Goal: Task Accomplishment & Management: Manage account settings

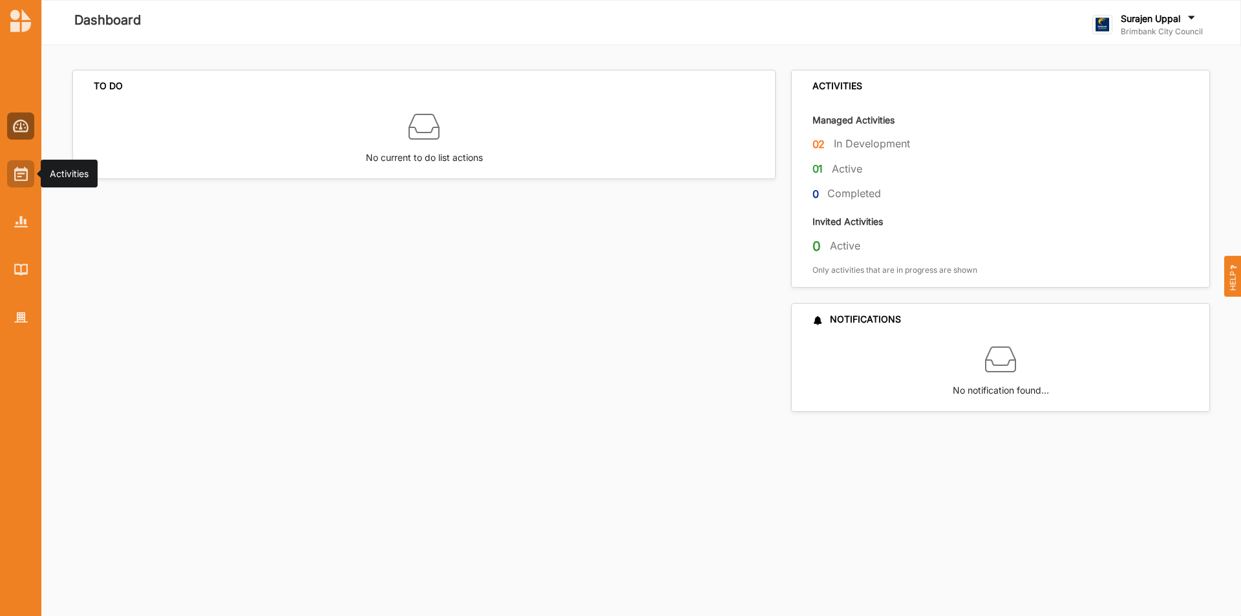
click at [13, 172] on div at bounding box center [20, 173] width 27 height 27
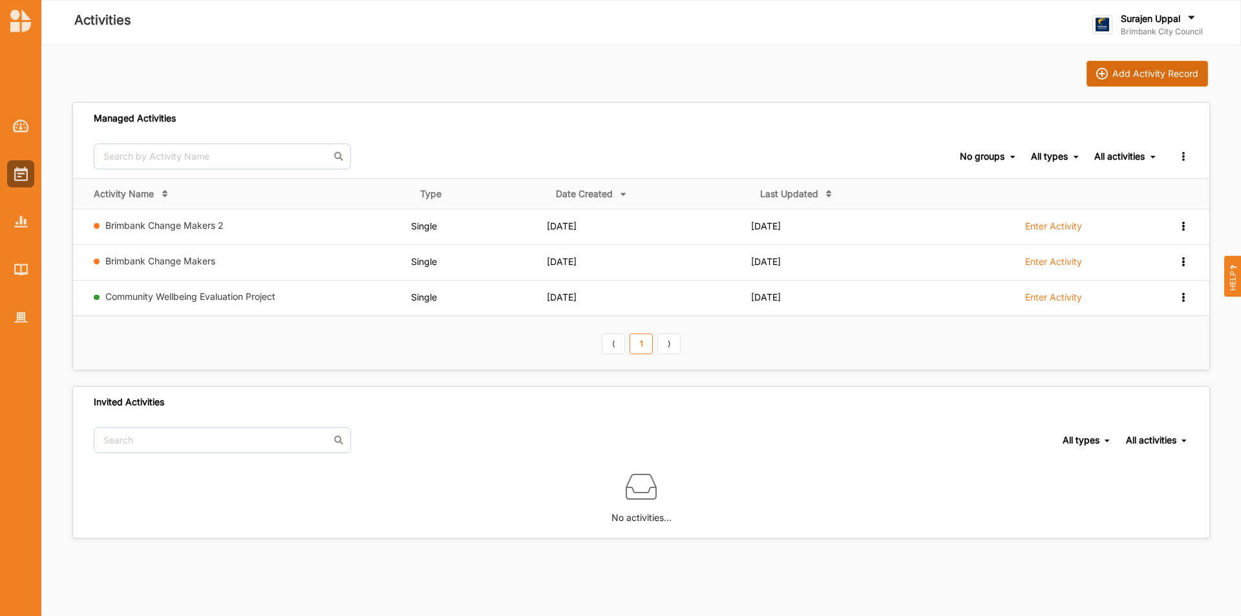
click at [1122, 72] on div "Add Activity Record" at bounding box center [1155, 74] width 86 height 12
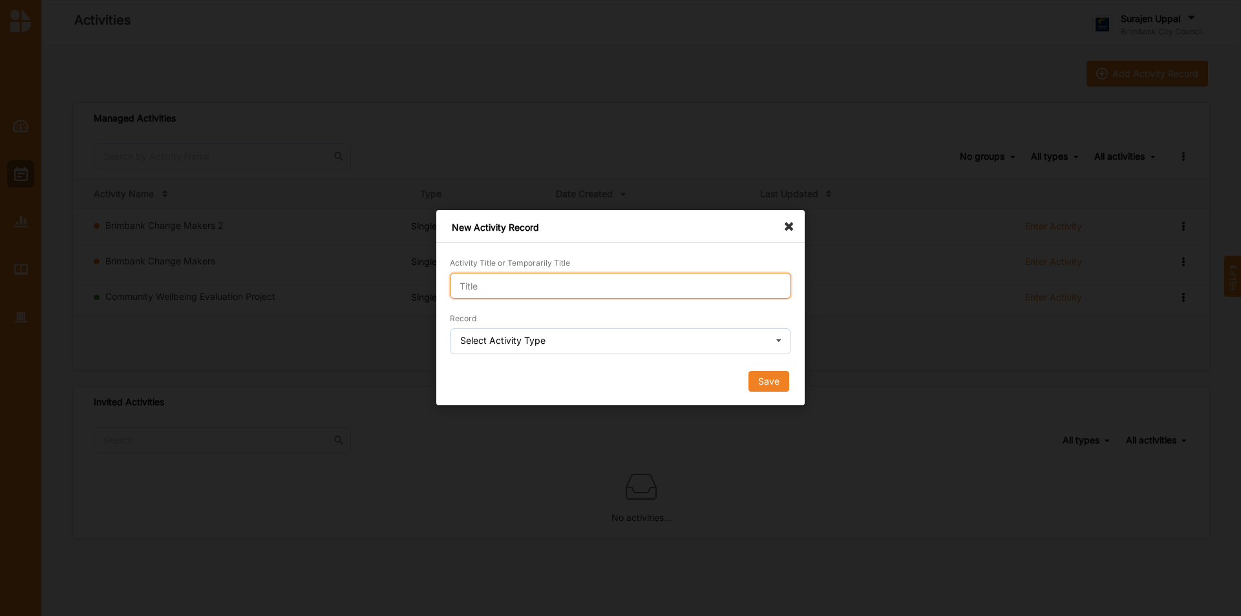
click at [636, 297] on input "Activity Title or Temporarily Title" at bounding box center [620, 286] width 341 height 26
type input "demo"
click at [542, 338] on div "Select Activity Type" at bounding box center [502, 340] width 85 height 9
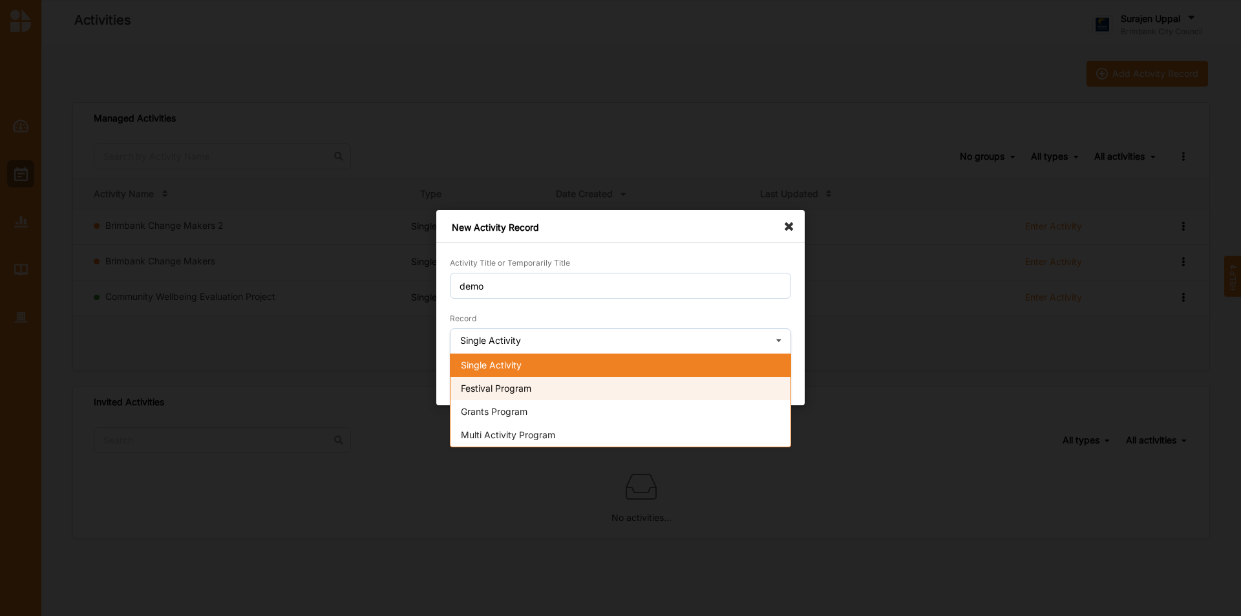
click at [533, 377] on div "Festival Program" at bounding box center [620, 388] width 340 height 23
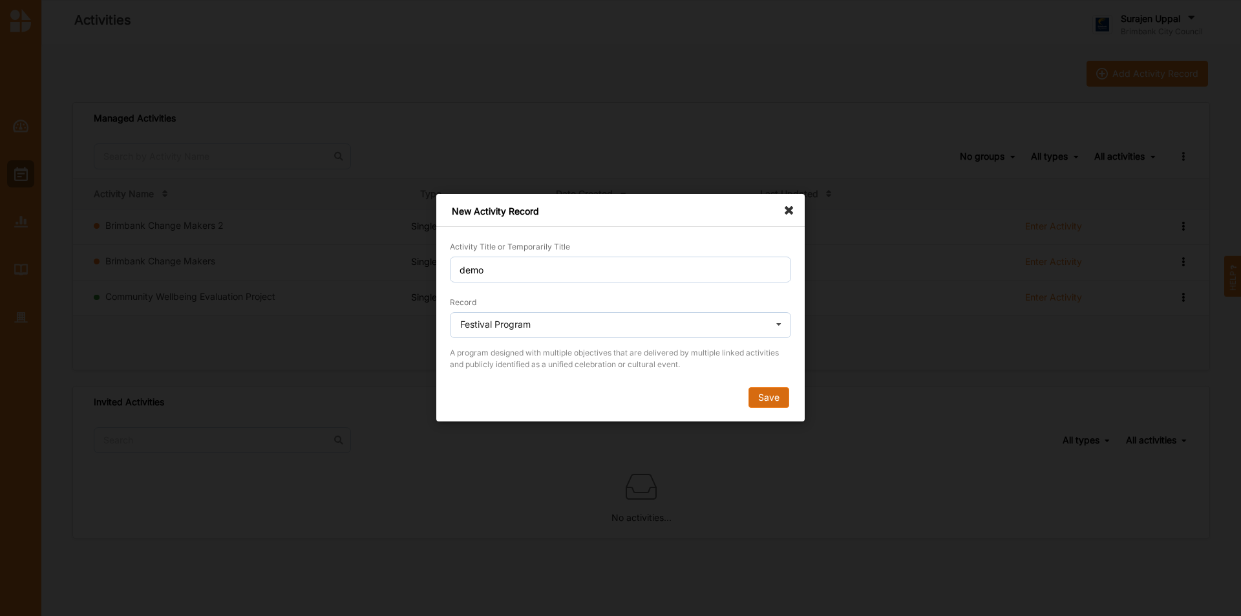
click at [785, 405] on button "Save" at bounding box center [768, 398] width 41 height 21
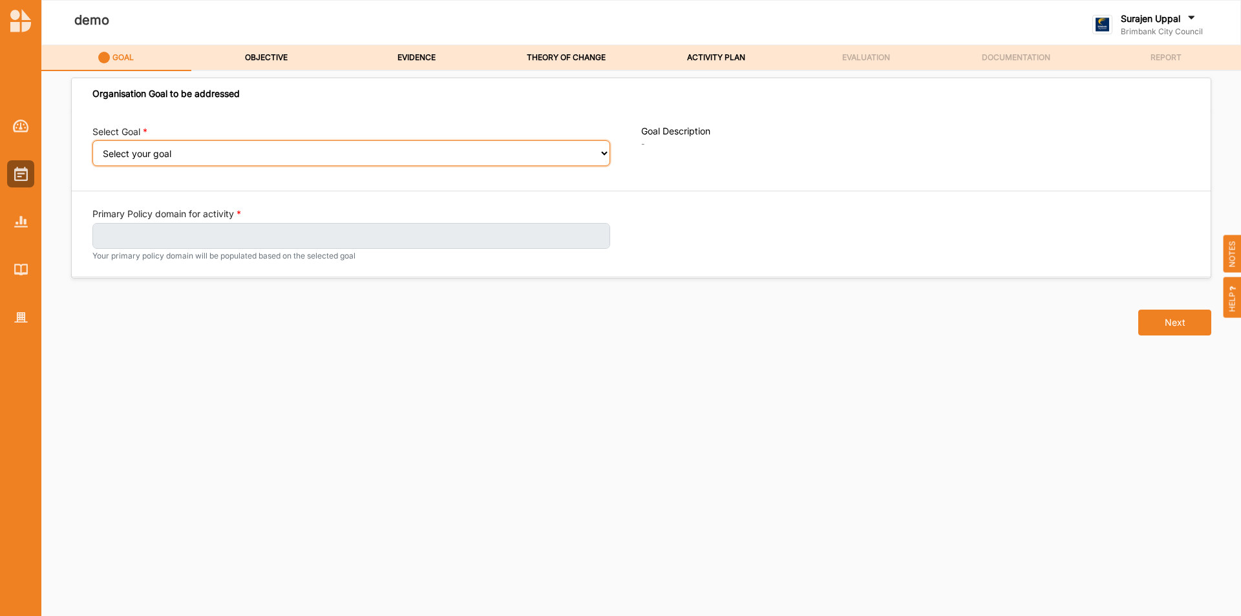
click at [209, 154] on select "Select your goal People and Community – a welcoming, safe and supported communi…" at bounding box center [351, 153] width 518 height 26
select select "240"
click at [92, 149] on select "Select your goal People and Community – a welcoming, safe and supported communi…" at bounding box center [351, 153] width 518 height 26
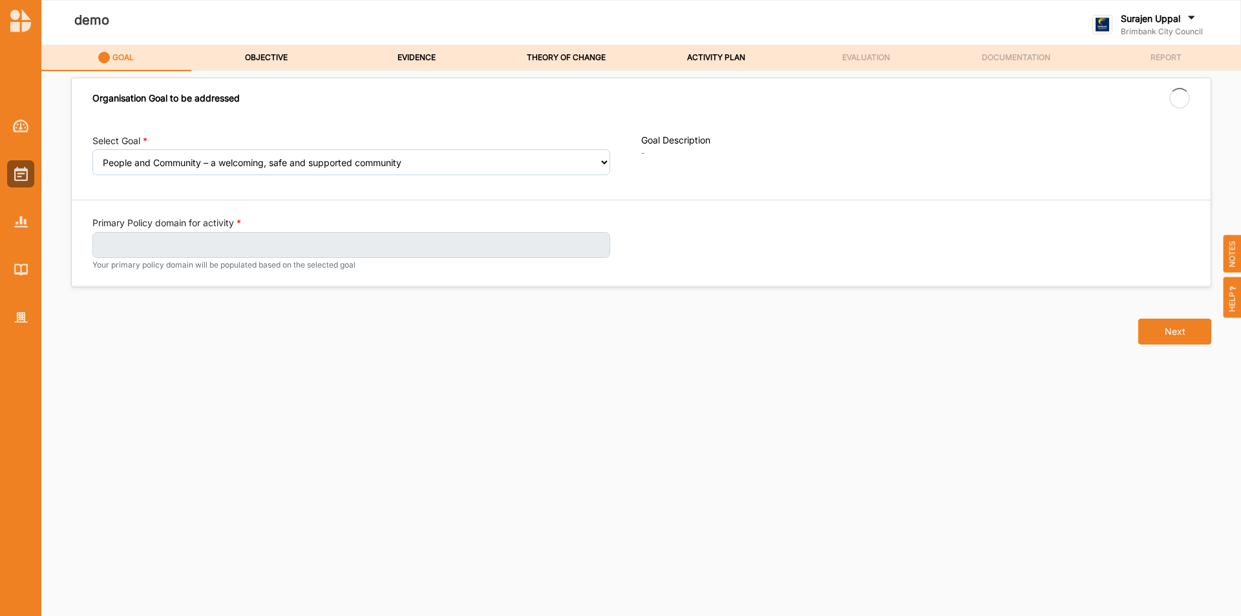
select select "240"
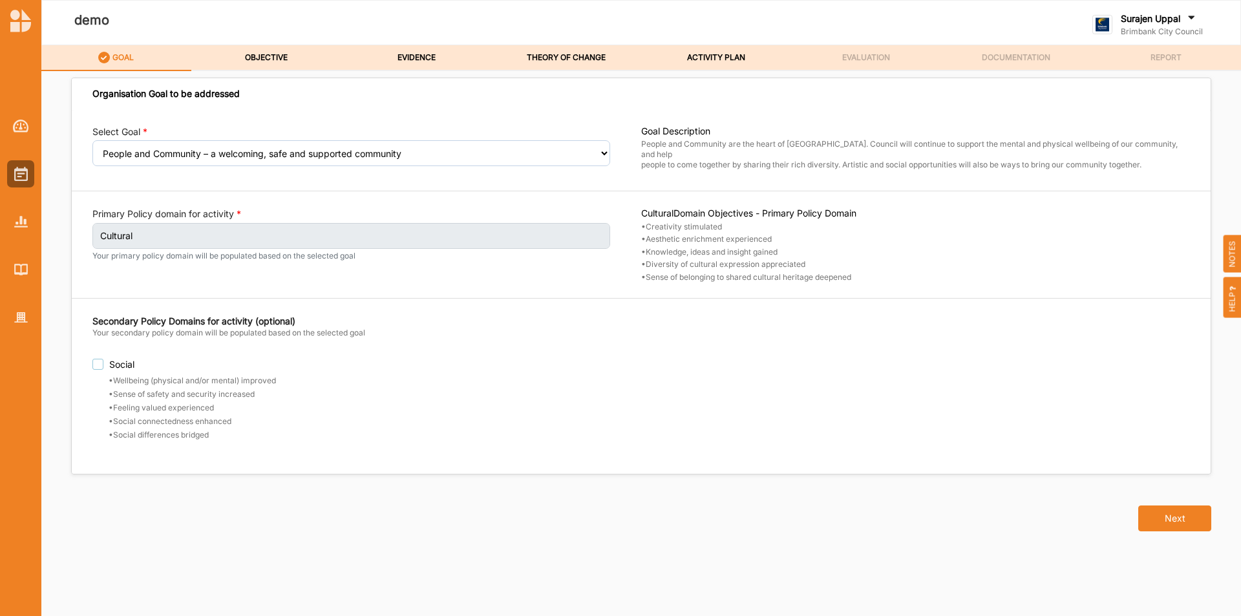
click at [102, 368] on label "Social" at bounding box center [366, 364] width 549 height 11
checkbox input "true"
click at [291, 57] on link "OBJECTIVE" at bounding box center [266, 58] width 150 height 26
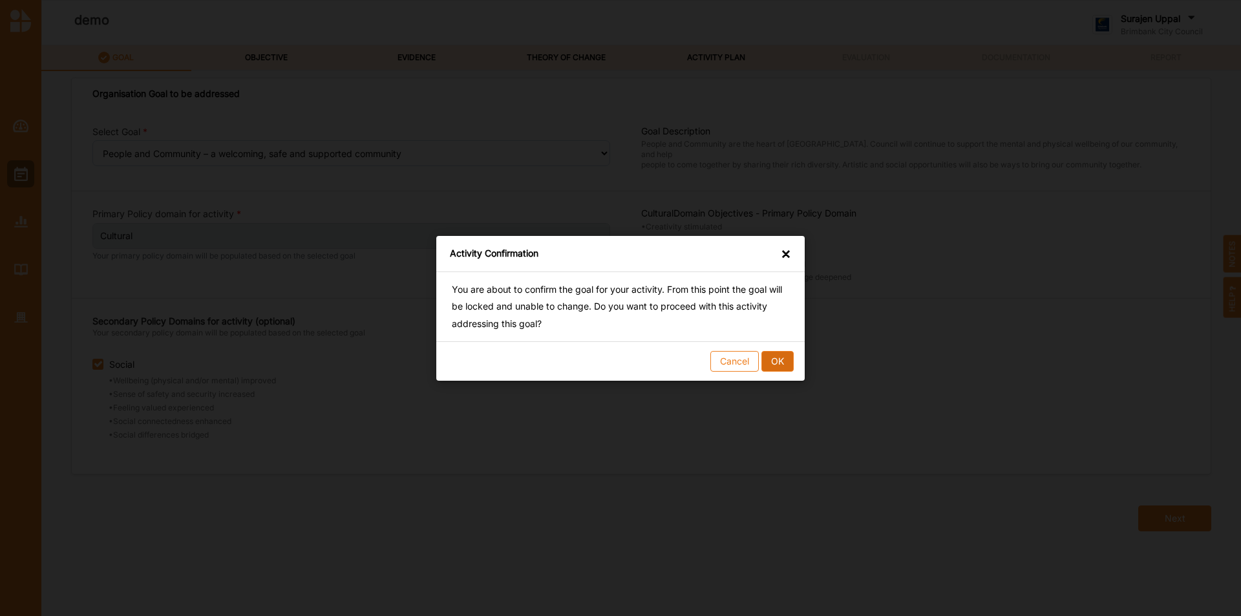
click at [766, 356] on button "OK" at bounding box center [777, 360] width 32 height 21
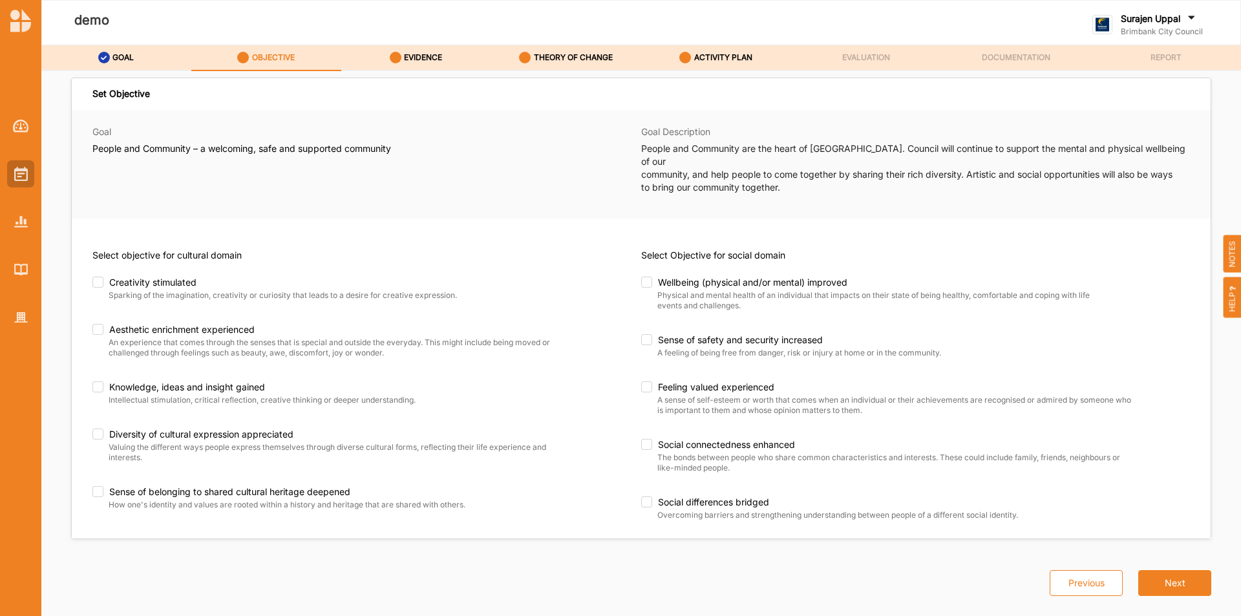
click at [21, 169] on img at bounding box center [21, 174] width 14 height 14
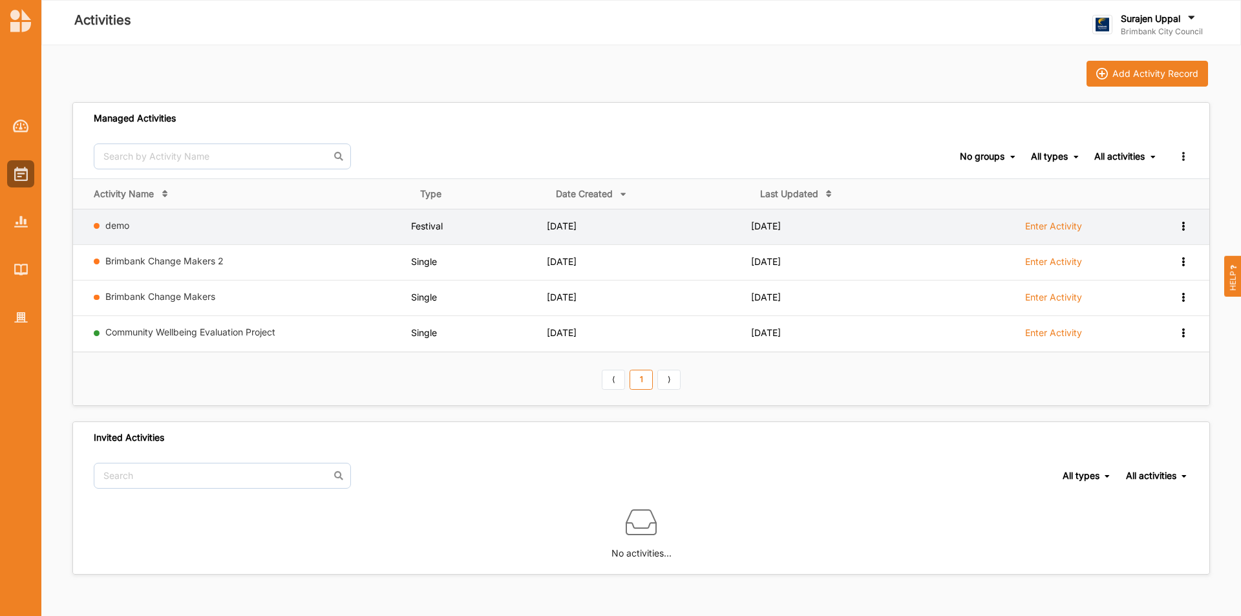
click at [1183, 225] on icon at bounding box center [1182, 224] width 11 height 9
click at [1128, 319] on div "Remove" at bounding box center [1149, 317] width 57 height 9
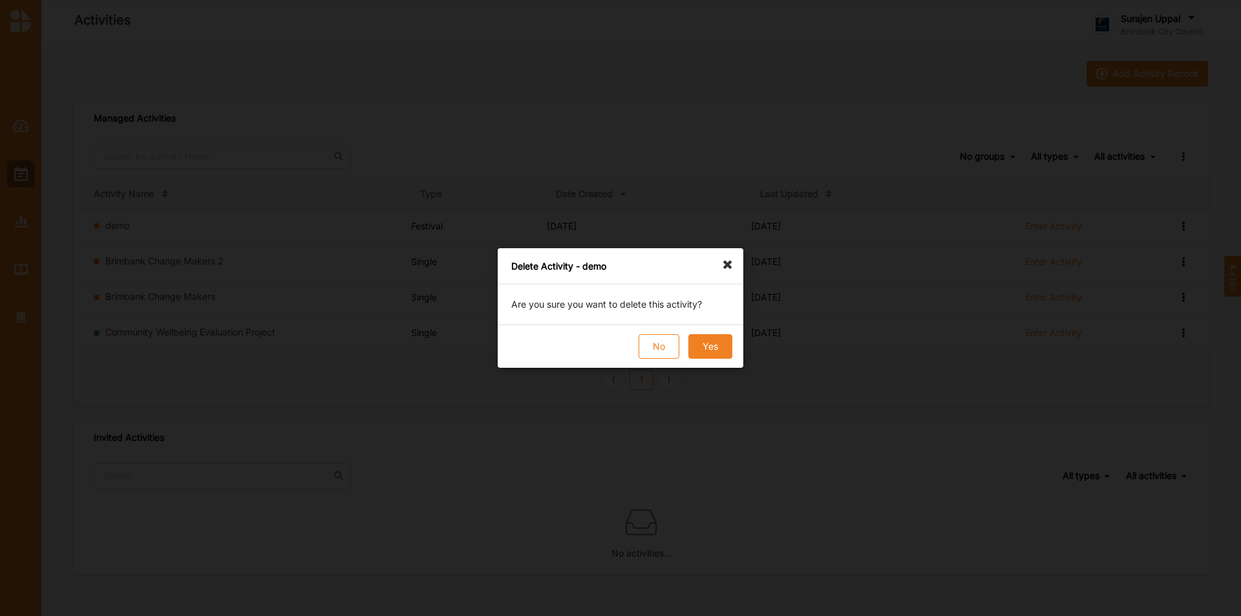
click at [706, 348] on button "Yes" at bounding box center [710, 346] width 44 height 25
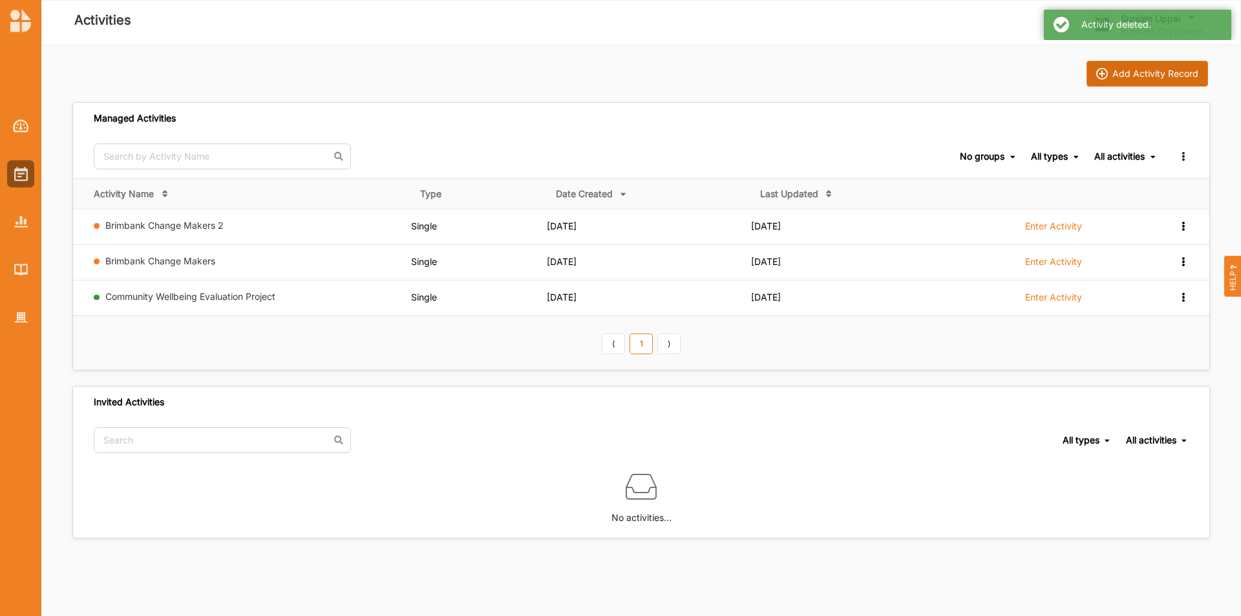
click at [1137, 81] on button "Add Activity Record" at bounding box center [1146, 74] width 121 height 26
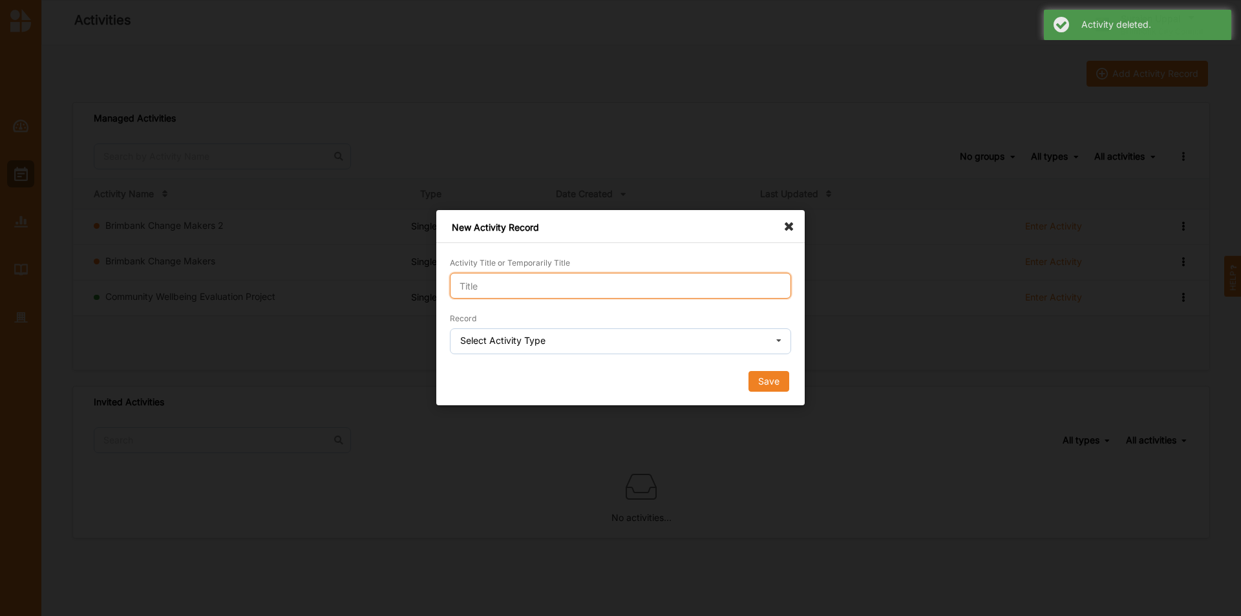
click at [604, 283] on input "Activity Title or Temporarily Title" at bounding box center [620, 286] width 341 height 26
type input "demo bawc"
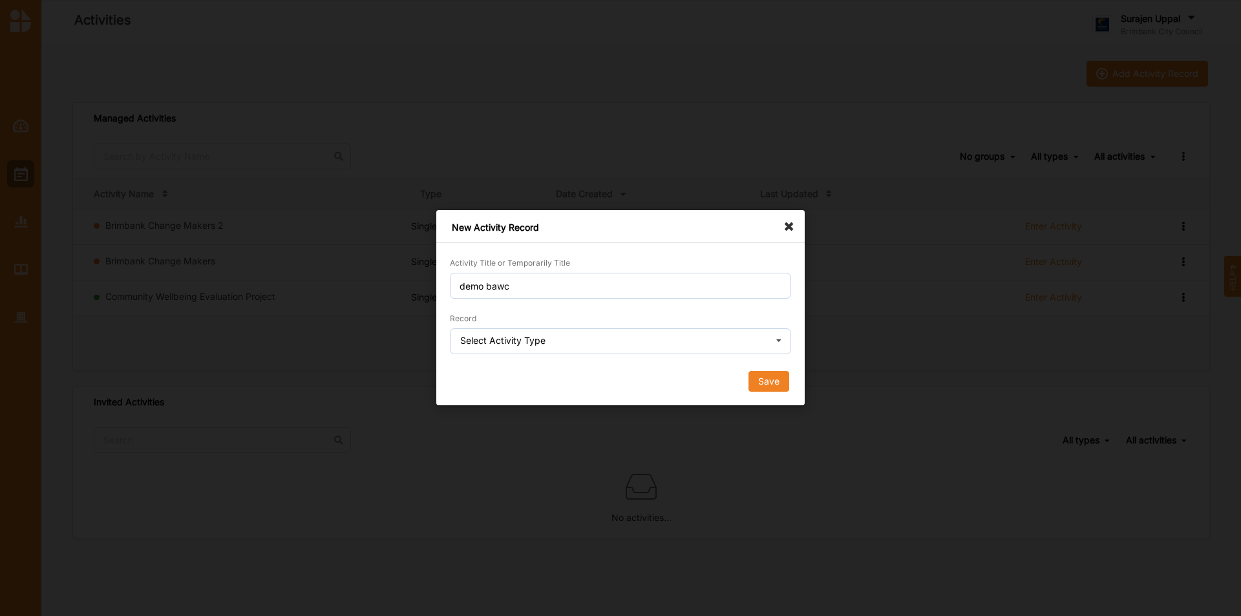
click at [598, 356] on form "Activity Title or Temporarily Title demo bawc Record Select Activity Type Singl…" at bounding box center [620, 324] width 341 height 136
click at [591, 329] on div "Record Select Activity Type Single Activity Festival Program Grants Program Mul…" at bounding box center [620, 332] width 341 height 43
click at [589, 355] on input "text" at bounding box center [621, 342] width 340 height 26
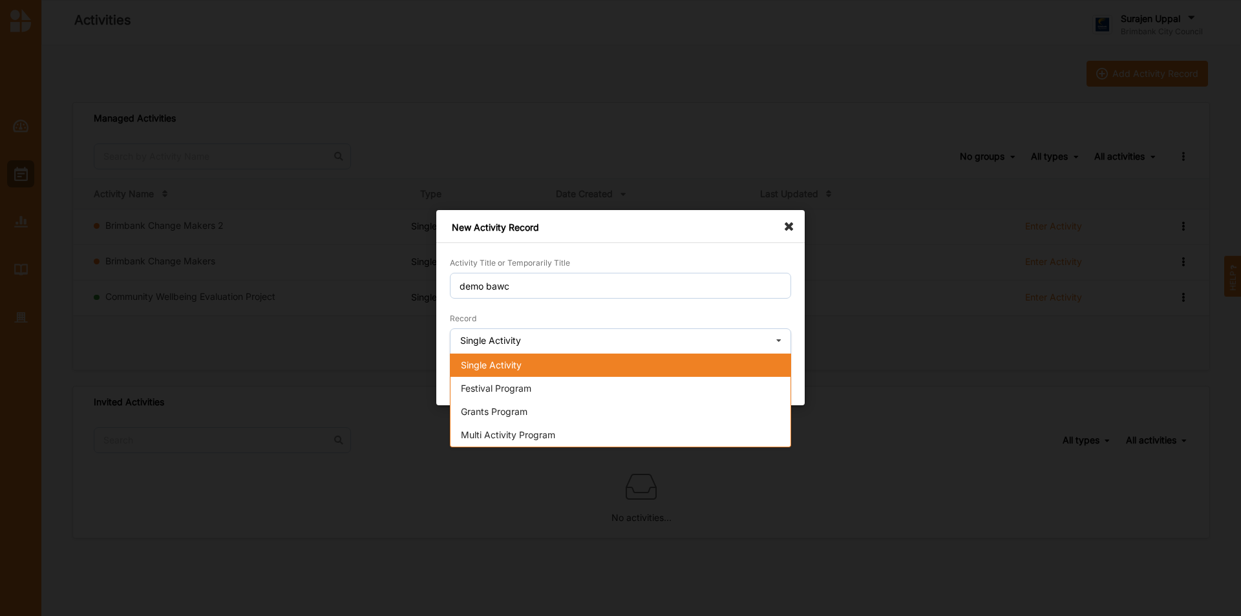
click at [570, 363] on div "Single Activity" at bounding box center [620, 364] width 340 height 23
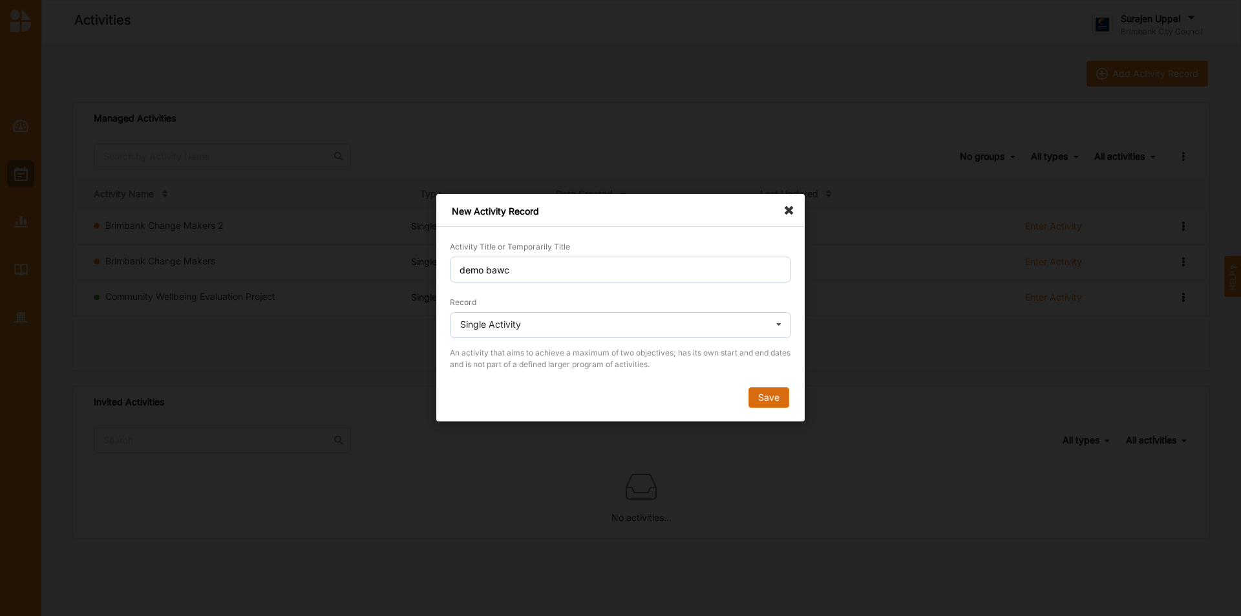
click at [763, 394] on button "Save" at bounding box center [768, 398] width 41 height 21
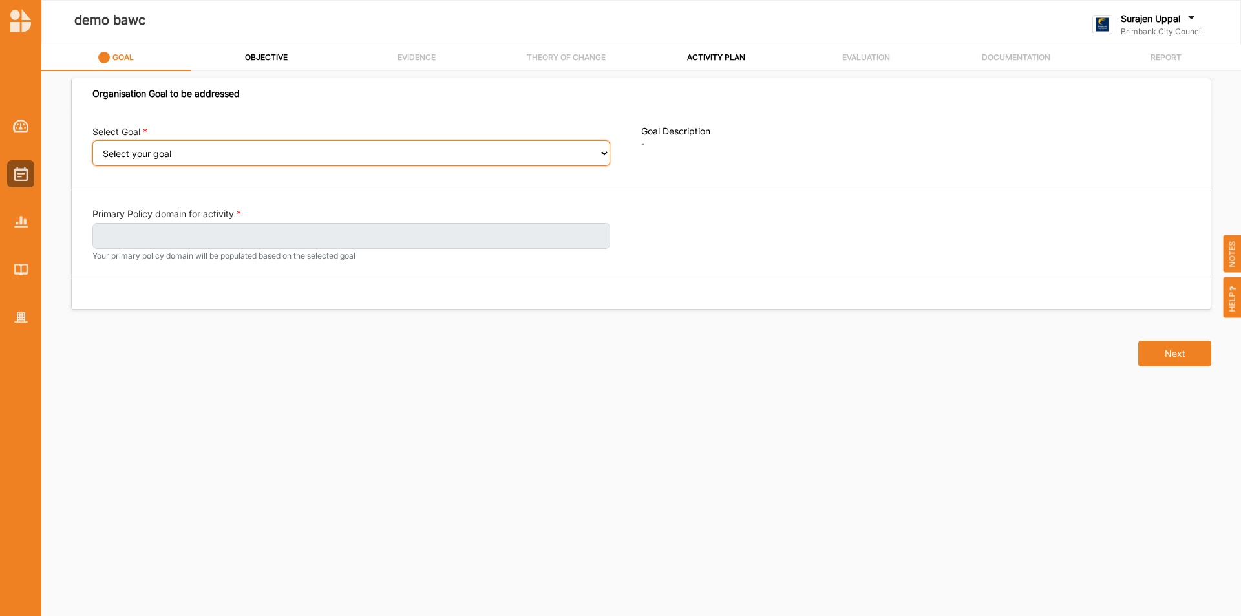
click at [206, 156] on select "Select your goal People and Community – a welcoming, safe and supported communi…" at bounding box center [351, 153] width 518 height 26
select select "240"
click at [92, 149] on select "Select your goal People and Community – a welcoming, safe and supported communi…" at bounding box center [351, 153] width 518 height 26
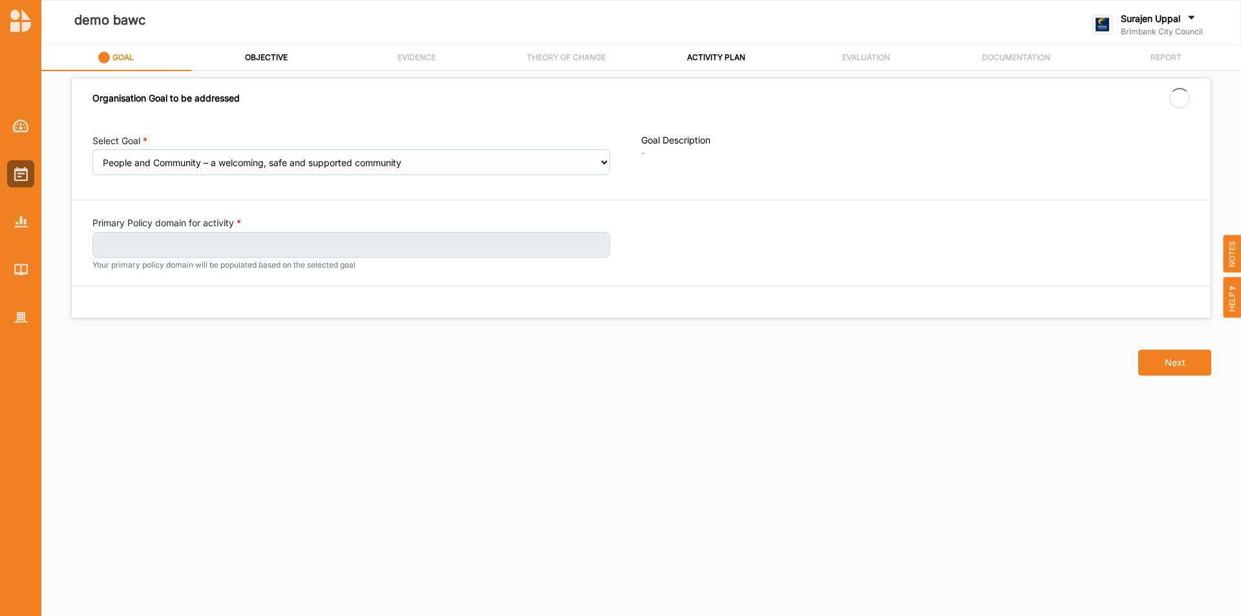
select select "240"
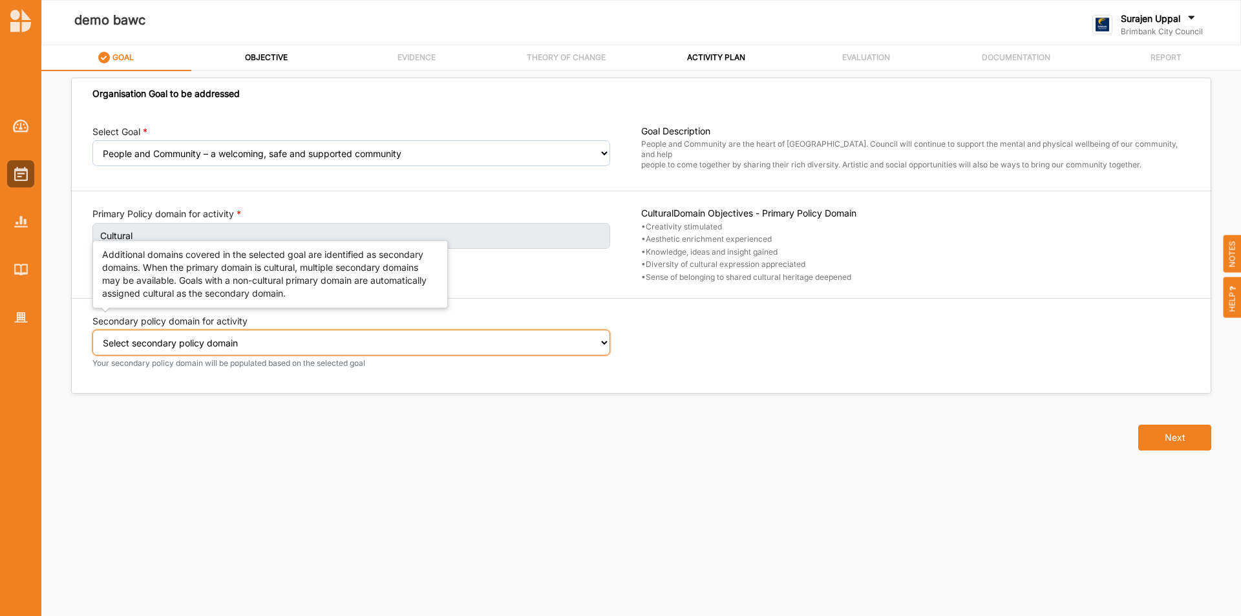
click at [242, 340] on select "Select secondary policy domain No second domain for this activity Social" at bounding box center [351, 343] width 518 height 26
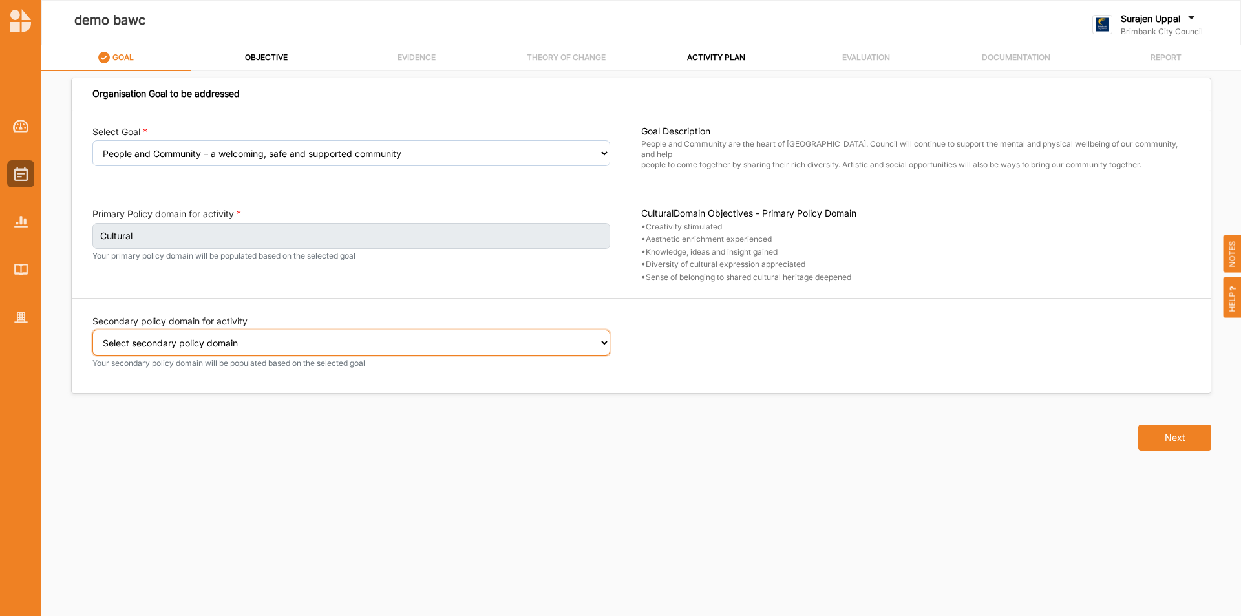
select select "2"
click at [92, 339] on select "Select secondary policy domain No second domain for this activity Social" at bounding box center [351, 343] width 518 height 26
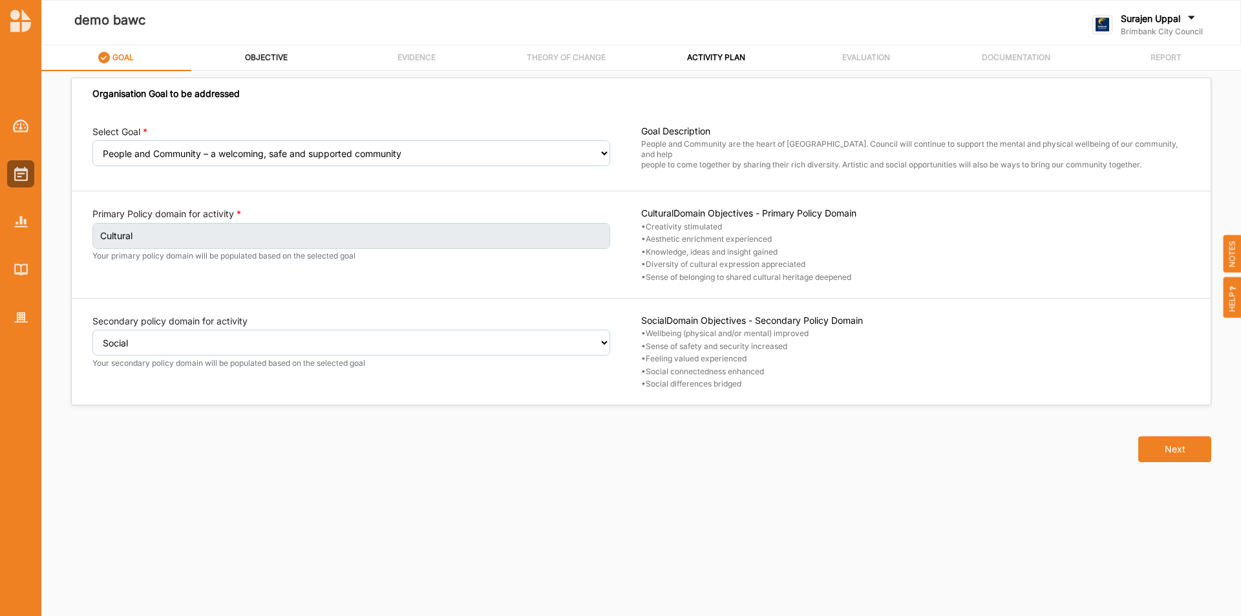
click at [284, 54] on label "OBJECTIVE" at bounding box center [266, 57] width 43 height 10
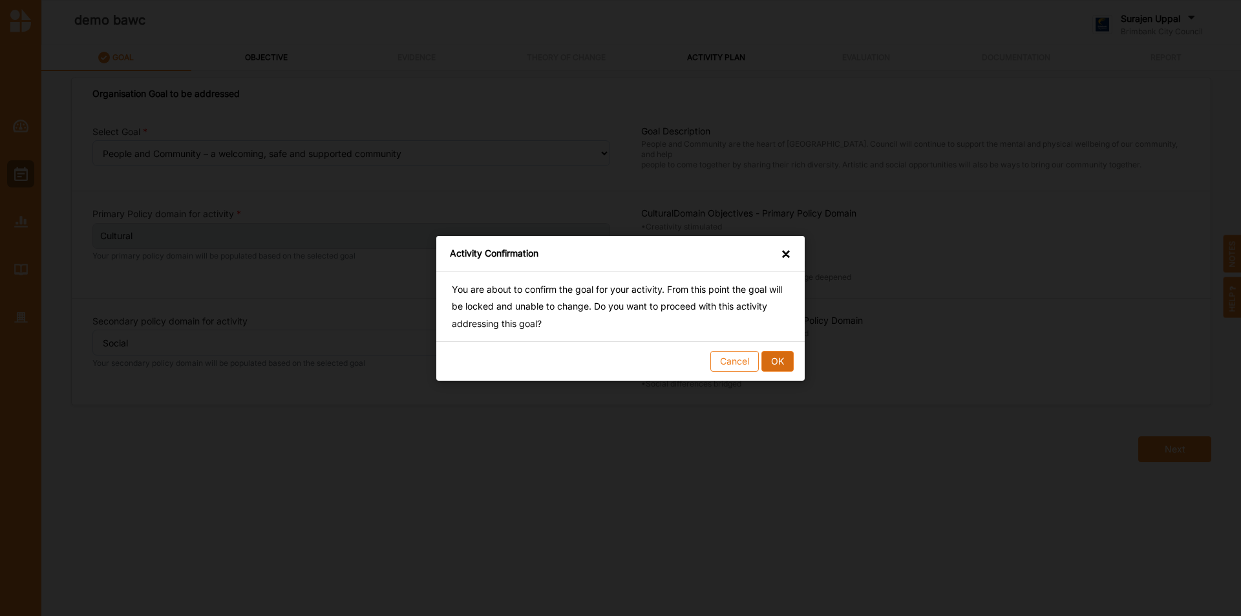
click at [784, 366] on button "OK" at bounding box center [777, 360] width 32 height 21
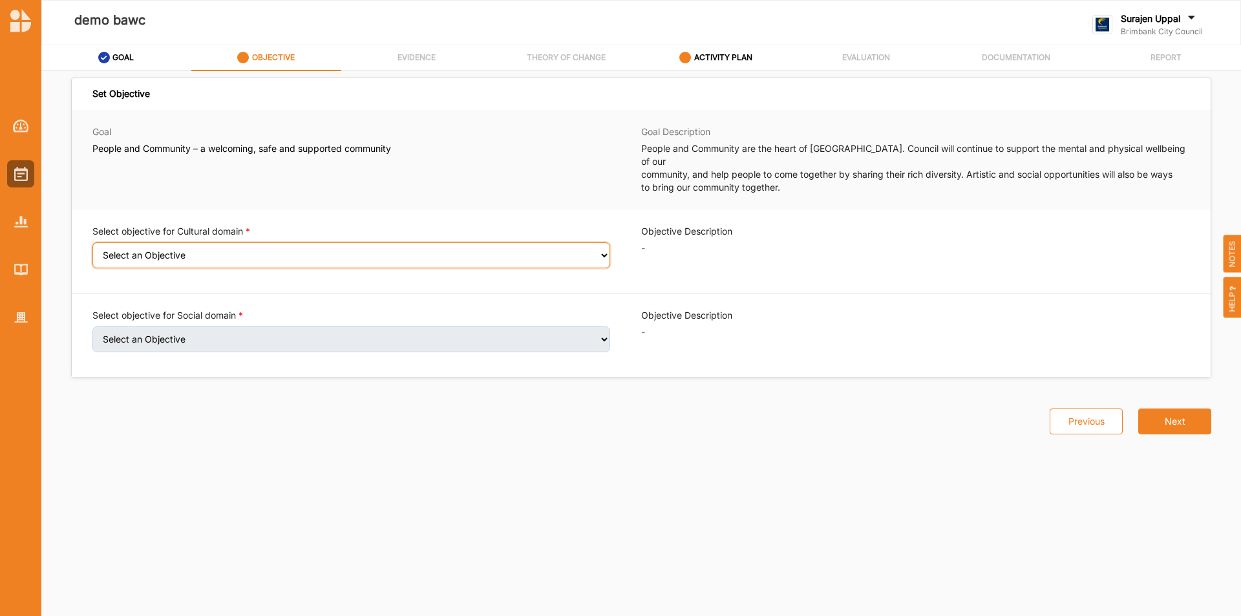
click at [249, 242] on select "Select an Objective Creativity stimulated Aesthetic enrichment experienced Know…" at bounding box center [351, 255] width 518 height 26
click at [92, 242] on select "Select an Objective Creativity stimulated Aesthetic enrichment experienced Know…" at bounding box center [351, 255] width 518 height 26
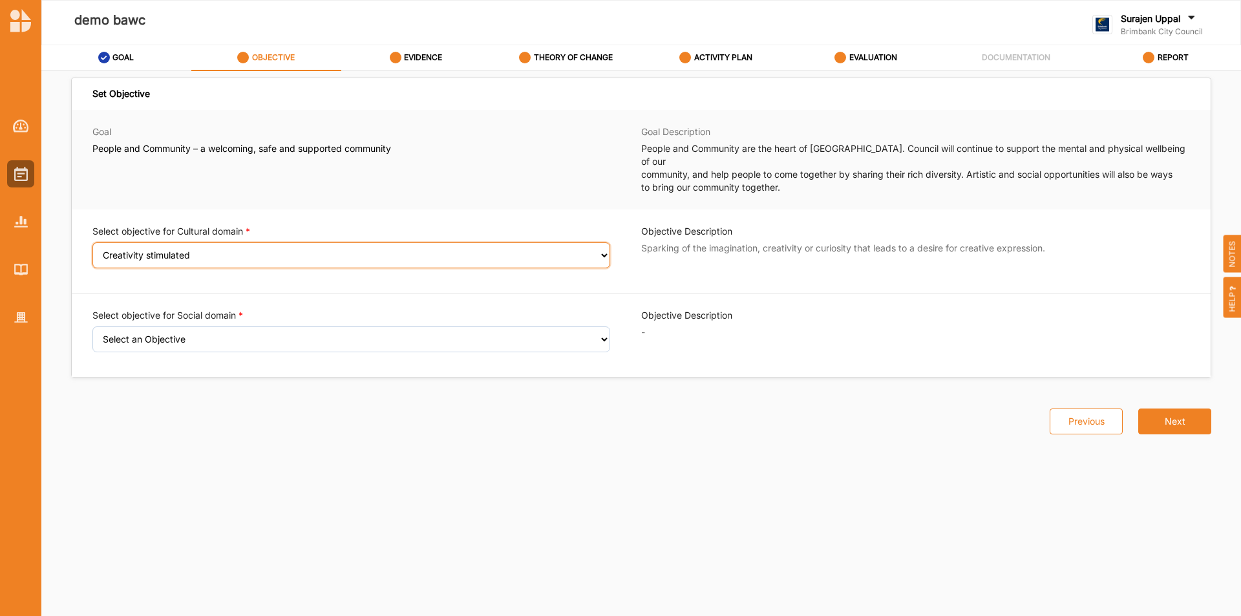
click at [271, 243] on select "Select an Objective Creativity stimulated Aesthetic enrichment experienced Know…" at bounding box center [351, 255] width 518 height 26
select select "3"
click at [92, 242] on select "Select an Objective Creativity stimulated Aesthetic enrichment experienced Know…" at bounding box center [351, 255] width 518 height 26
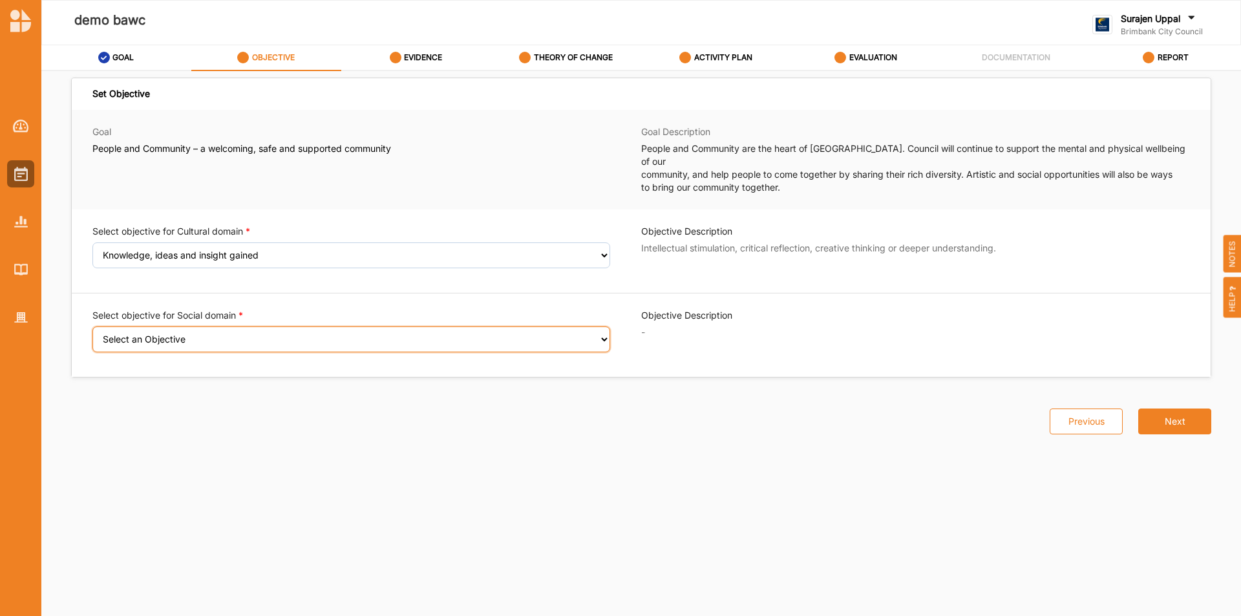
drag, startPoint x: 256, startPoint y: 329, endPoint x: 264, endPoint y: 337, distance: 11.4
click at [257, 329] on select "Select an Objective Wellbeing (physical and/or mental) improved Sense of safety…" at bounding box center [351, 339] width 518 height 26
select select "6"
click at [92, 326] on select "Select an Objective Wellbeing (physical and/or mental) improved Sense of safety…" at bounding box center [351, 339] width 518 height 26
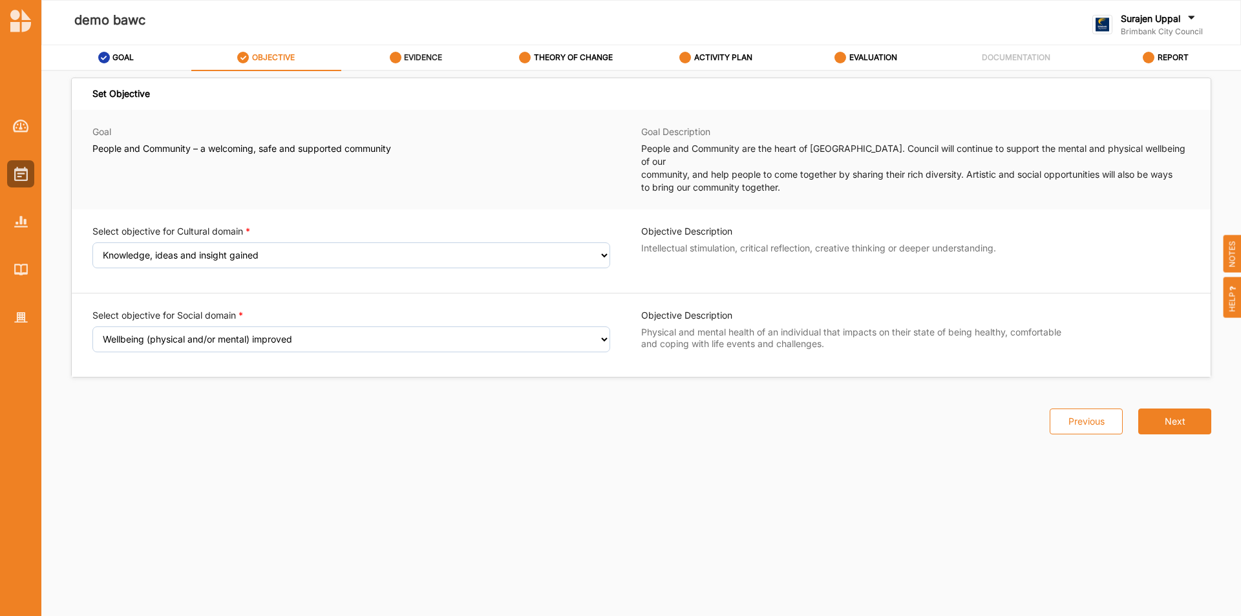
click at [409, 60] on label "EVIDENCE" at bounding box center [423, 57] width 38 height 10
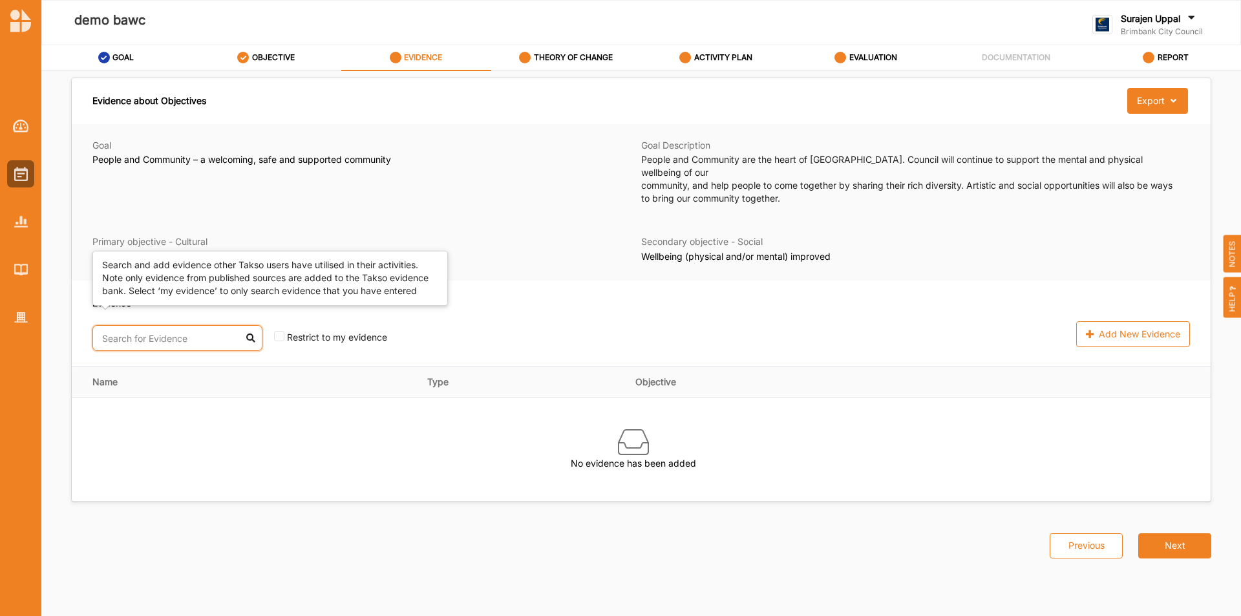
click at [157, 325] on input "text" at bounding box center [177, 338] width 170 height 26
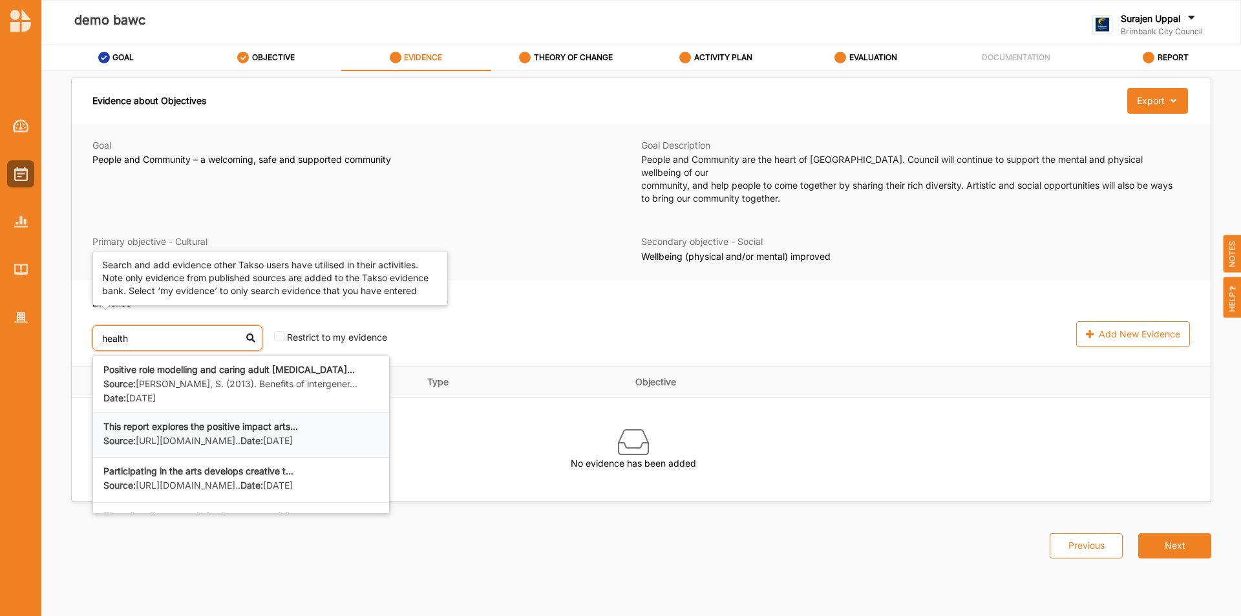
click at [213, 435] on label "Source: https://issuu.com/atypinfo/docs/atyp_imp..." at bounding box center [171, 441] width 137 height 12
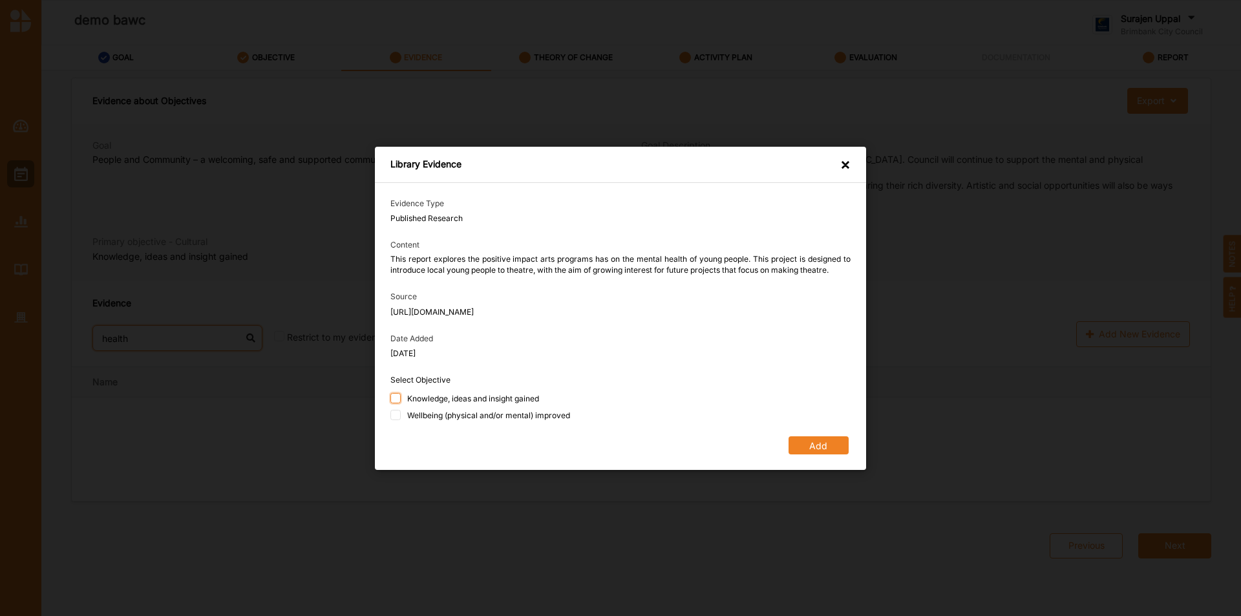
type input "health"
click at [399, 402] on input "Knowledge, ideas and insight gained" at bounding box center [395, 398] width 10 height 10
checkbox input "true"
click at [397, 419] on input "Wellbeing (physical and/or mental) improved" at bounding box center [395, 414] width 10 height 10
checkbox input "true"
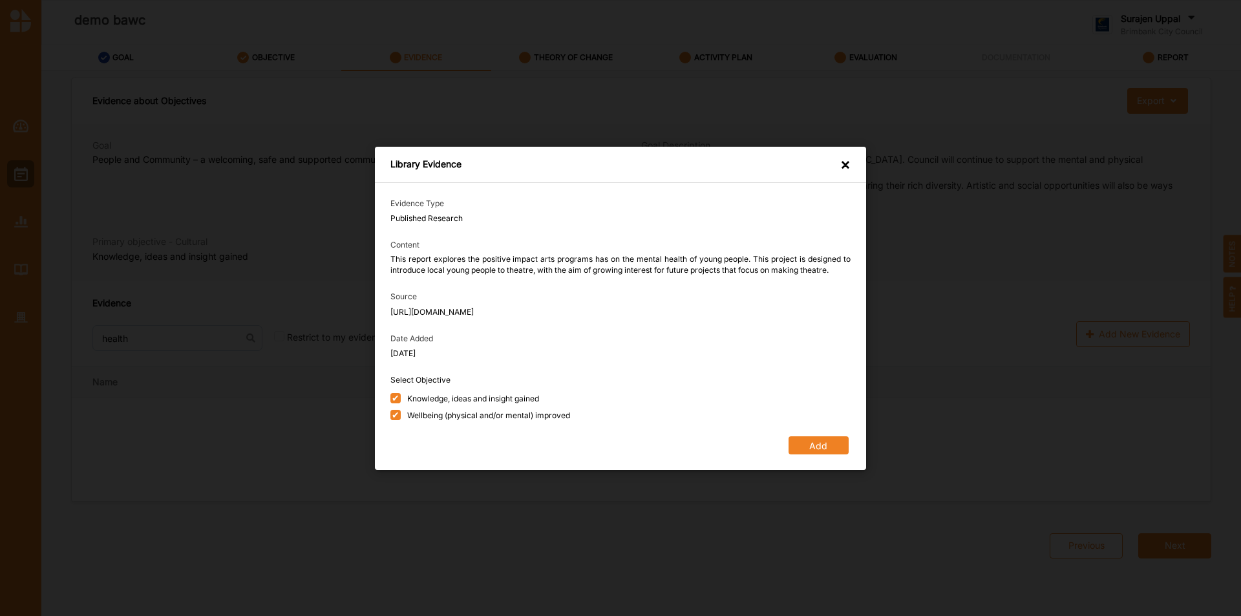
click at [828, 443] on button "Add" at bounding box center [818, 445] width 60 height 18
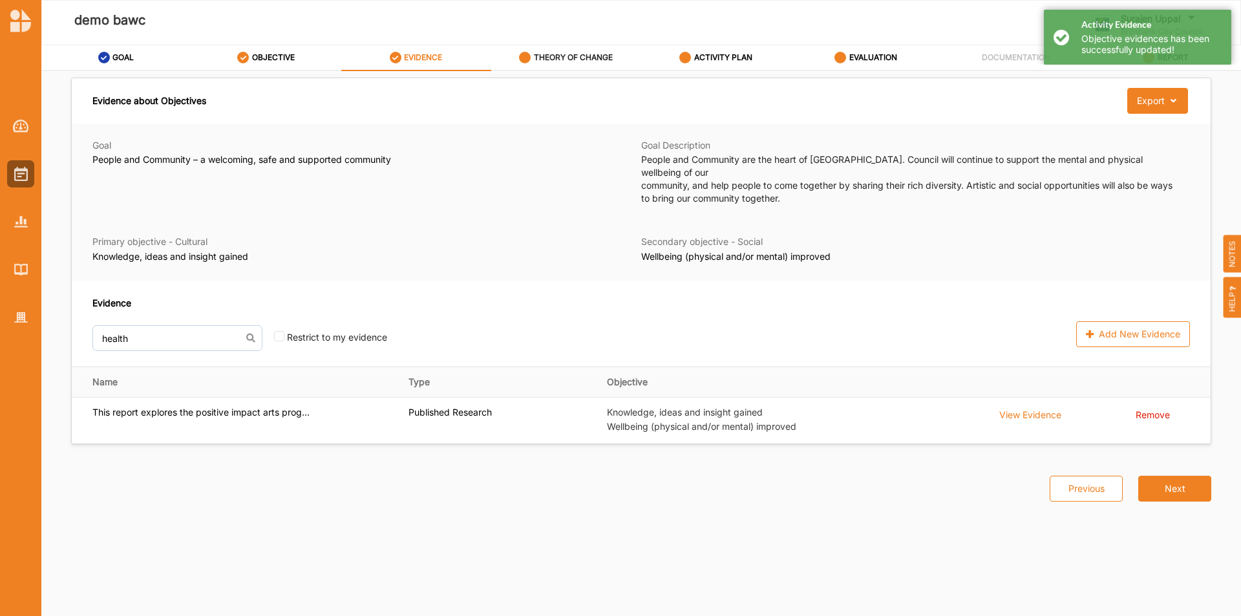
click at [554, 53] on label "THEORY OF CHANGE" at bounding box center [573, 57] width 79 height 10
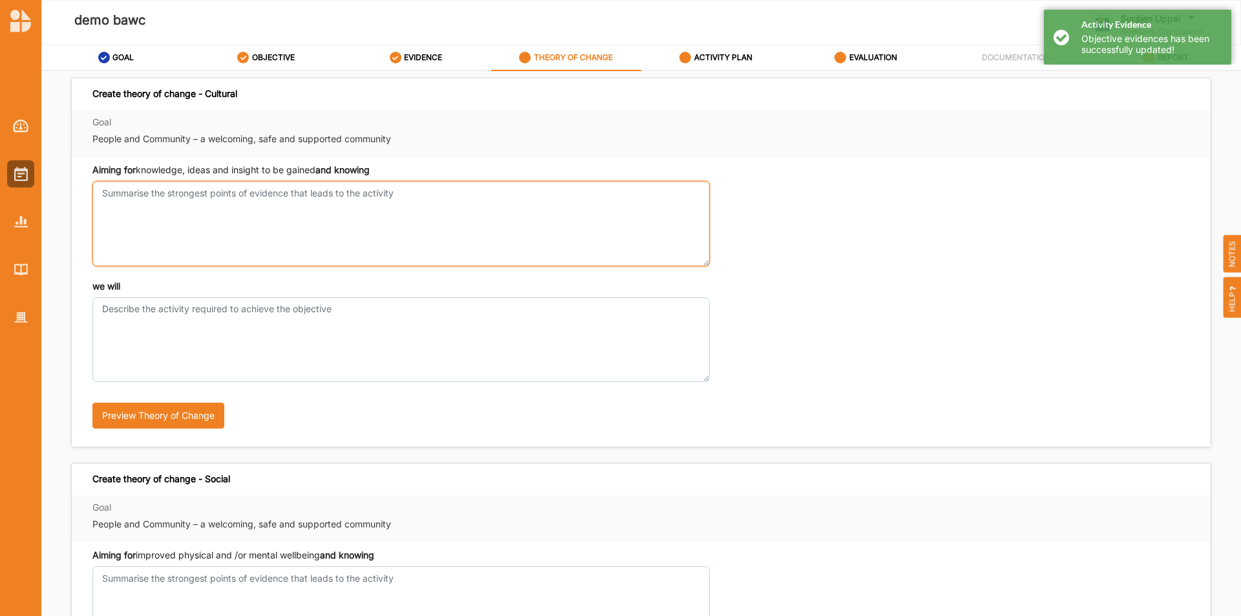
click at [178, 222] on textarea "Aiming for knowledge, ideas and insight to be gained and knowing" at bounding box center [400, 223] width 617 height 85
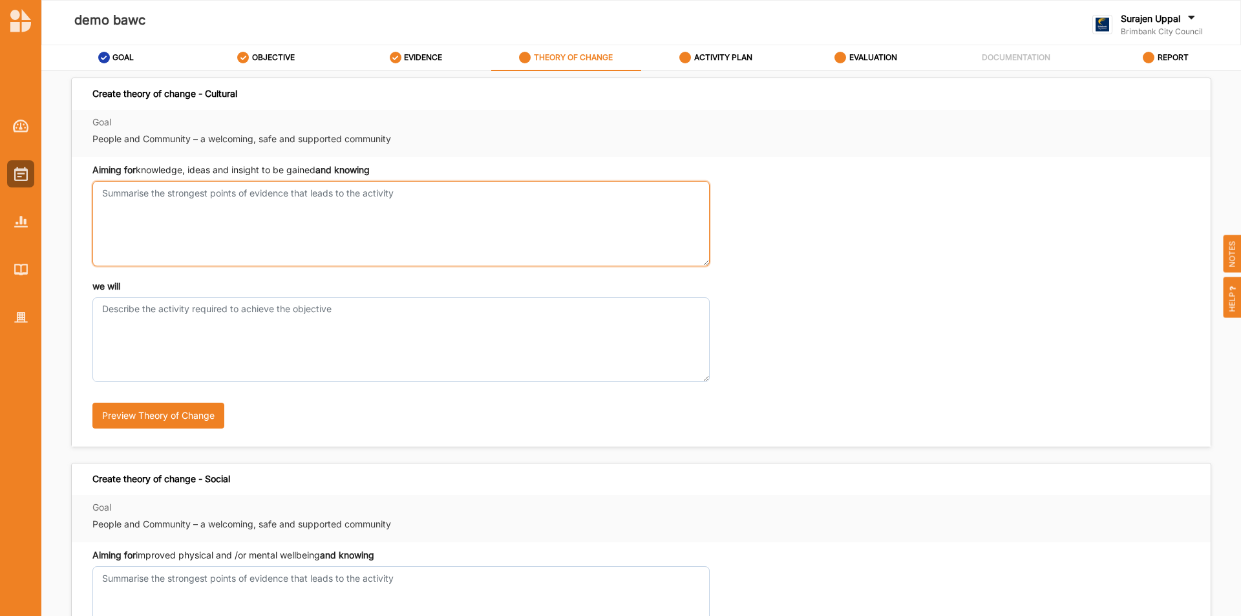
type textarea "h"
type textarea "what evidence has told us"
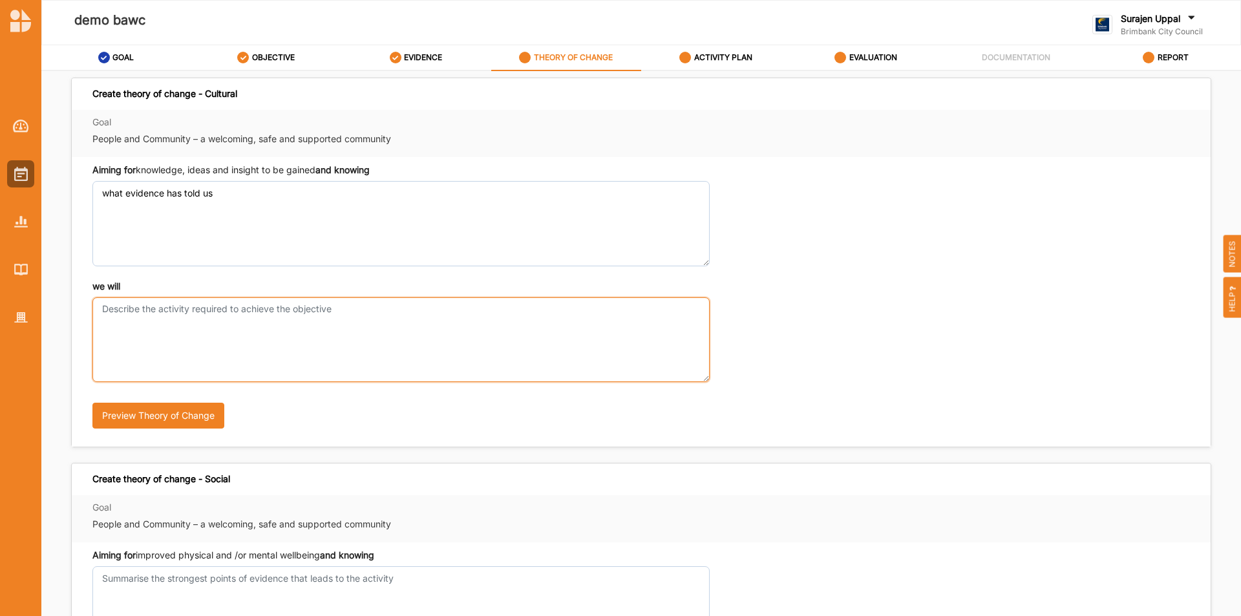
click at [299, 330] on textarea "we will" at bounding box center [400, 339] width 617 height 85
type textarea "do this activity in this way"
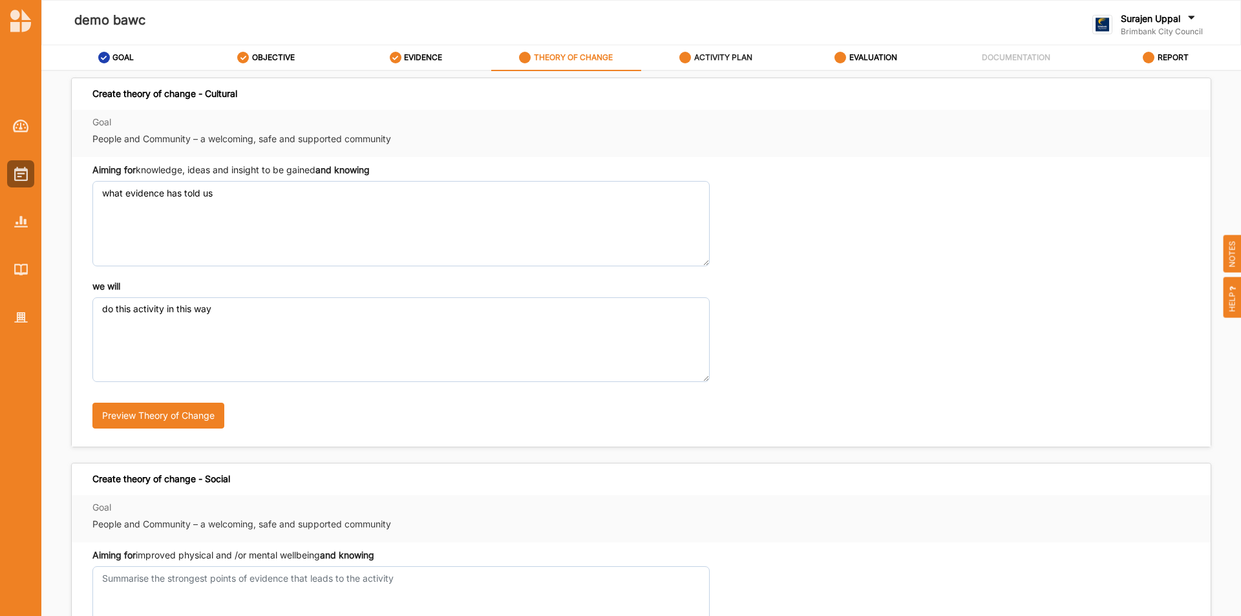
click at [727, 58] on label "ACTIVITY PLAN" at bounding box center [723, 57] width 58 height 10
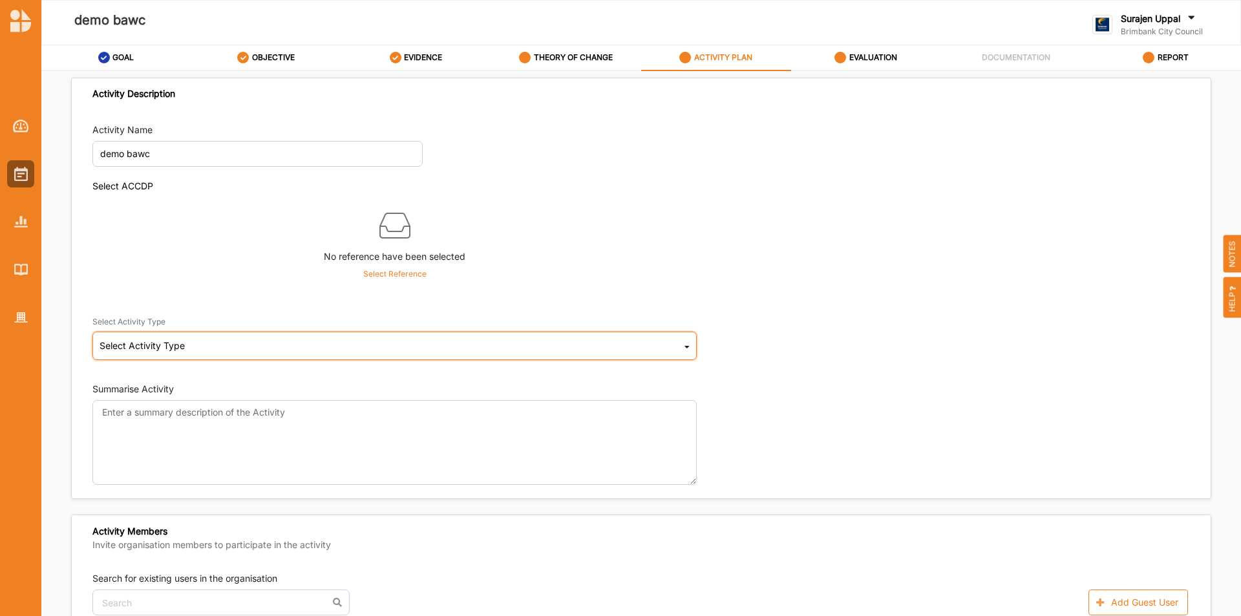
click at [161, 339] on div "Select Activity Type Cultural infrastructure development Acquisitions and Commi…" at bounding box center [394, 345] width 604 height 28
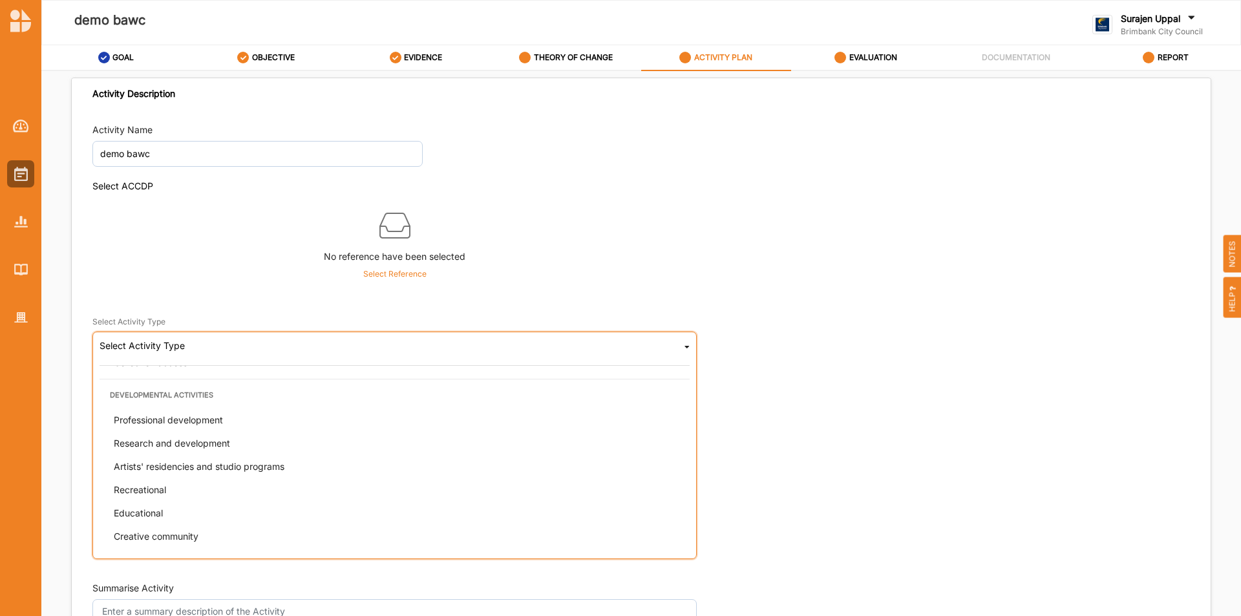
scroll to position [323, 0]
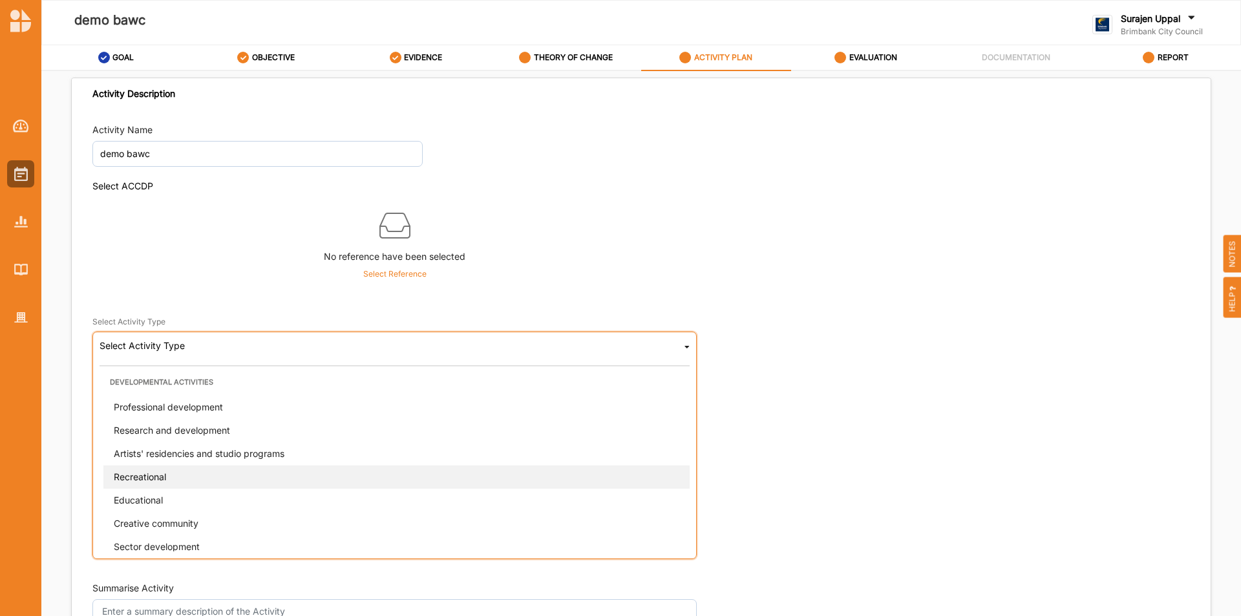
click at [200, 476] on div "Recreational" at bounding box center [398, 476] width 590 height 23
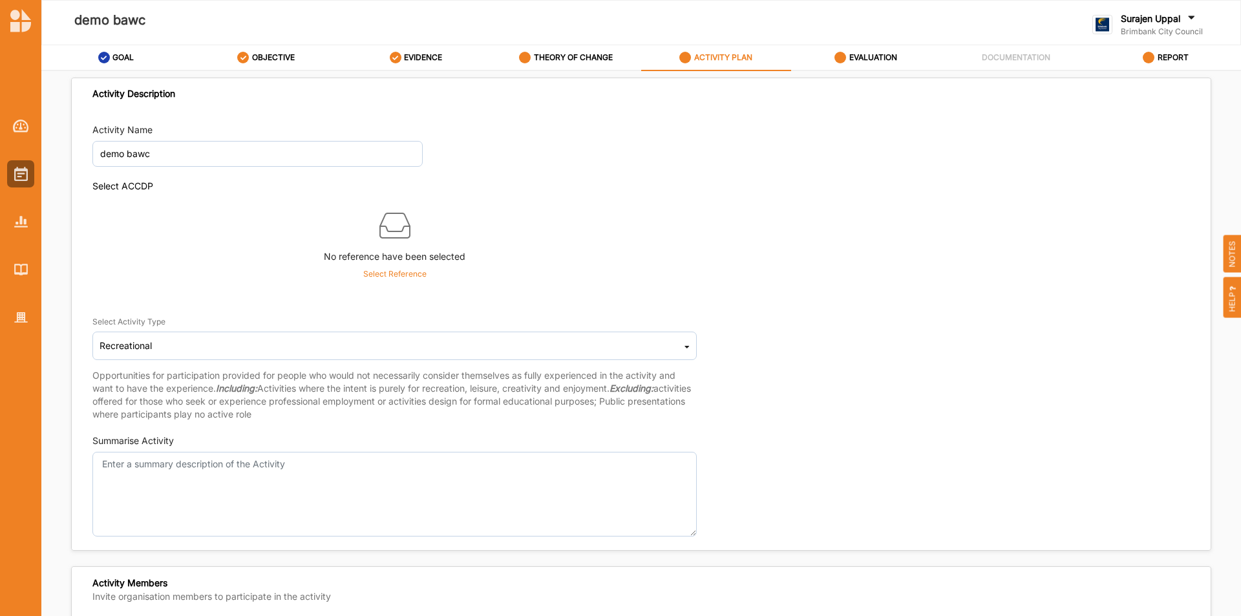
drag, startPoint x: 219, startPoint y: 391, endPoint x: 81, endPoint y: 382, distance: 137.9
click at [81, 382] on div "Activity Name demo bawc Select ACCDP No reference have been selected Select Ref…" at bounding box center [641, 329] width 1139 height 427
copy p "Opportunities for participation provided for people who would not necessarily c…"
click at [798, 404] on div "Select Activity Type Recreational Cultural infrastructure development Acquisiti…" at bounding box center [640, 361] width 1097 height 119
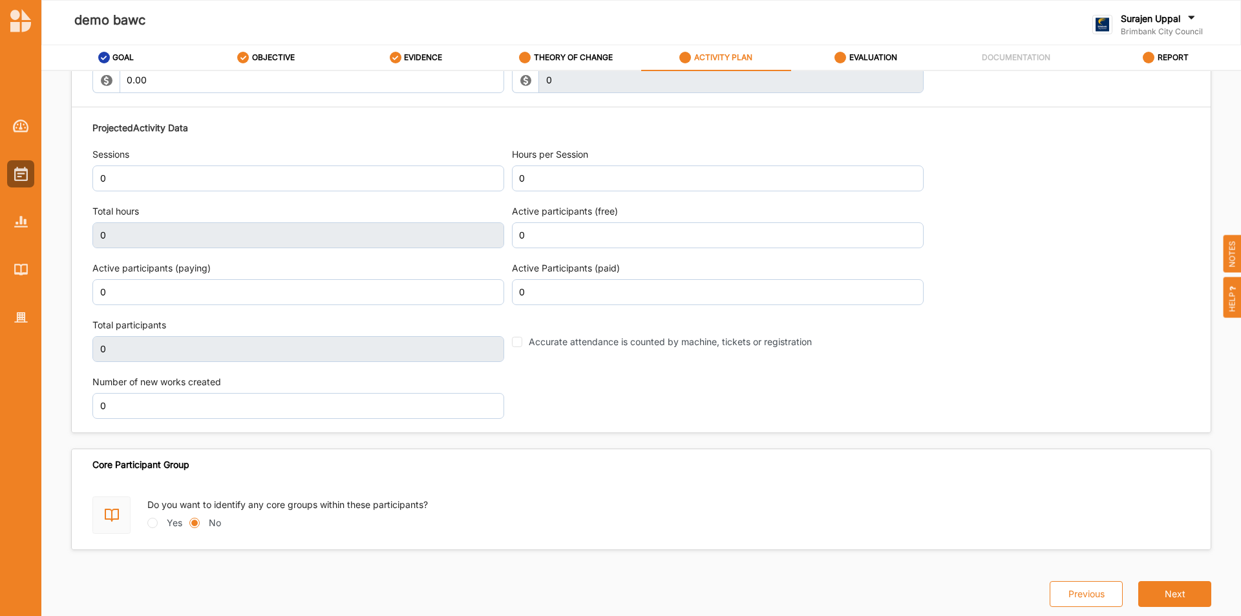
scroll to position [1532, 0]
click at [477, 570] on div "Previous Next" at bounding box center [640, 583] width 1155 height 71
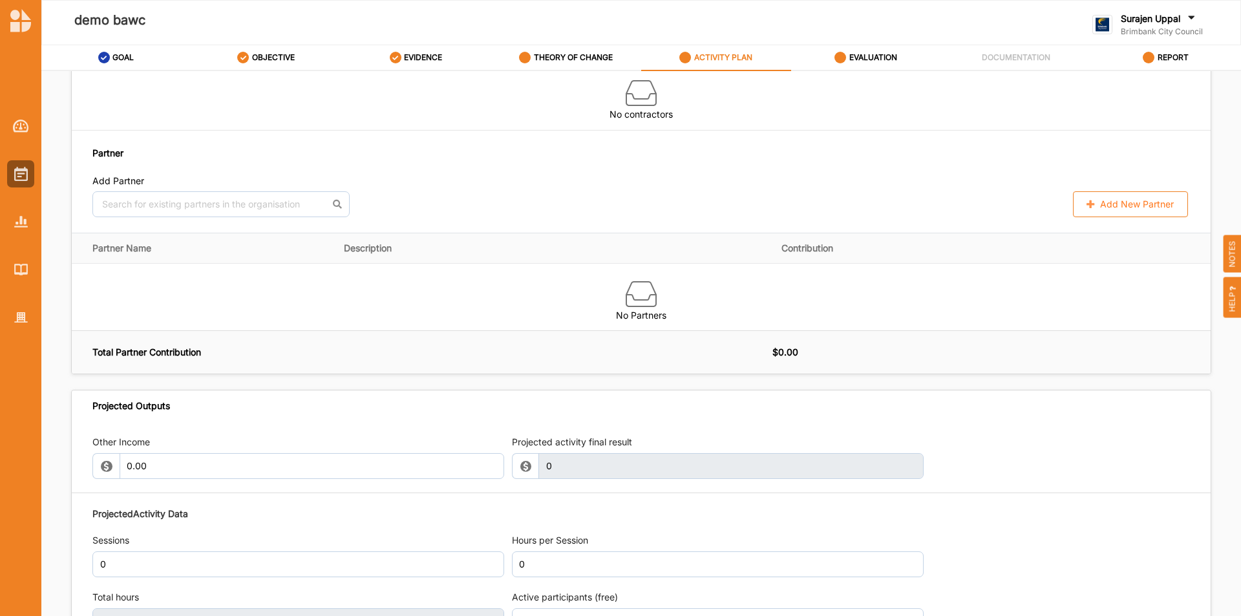
scroll to position [886, 0]
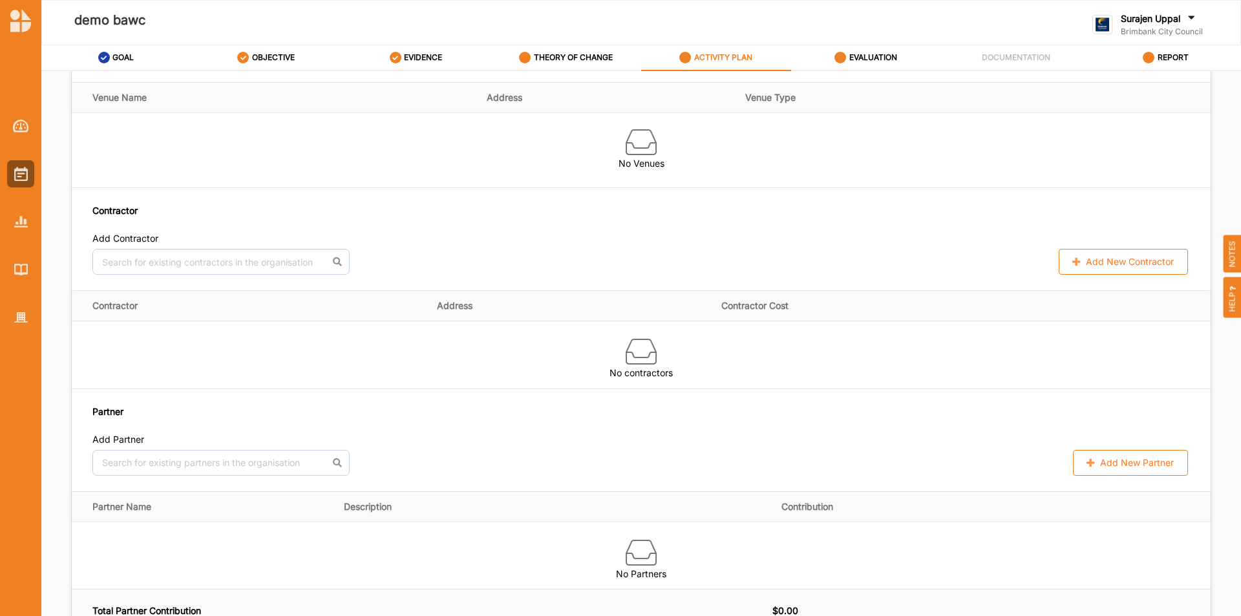
click at [1226, 260] on span "NOTES" at bounding box center [1232, 254] width 18 height 38
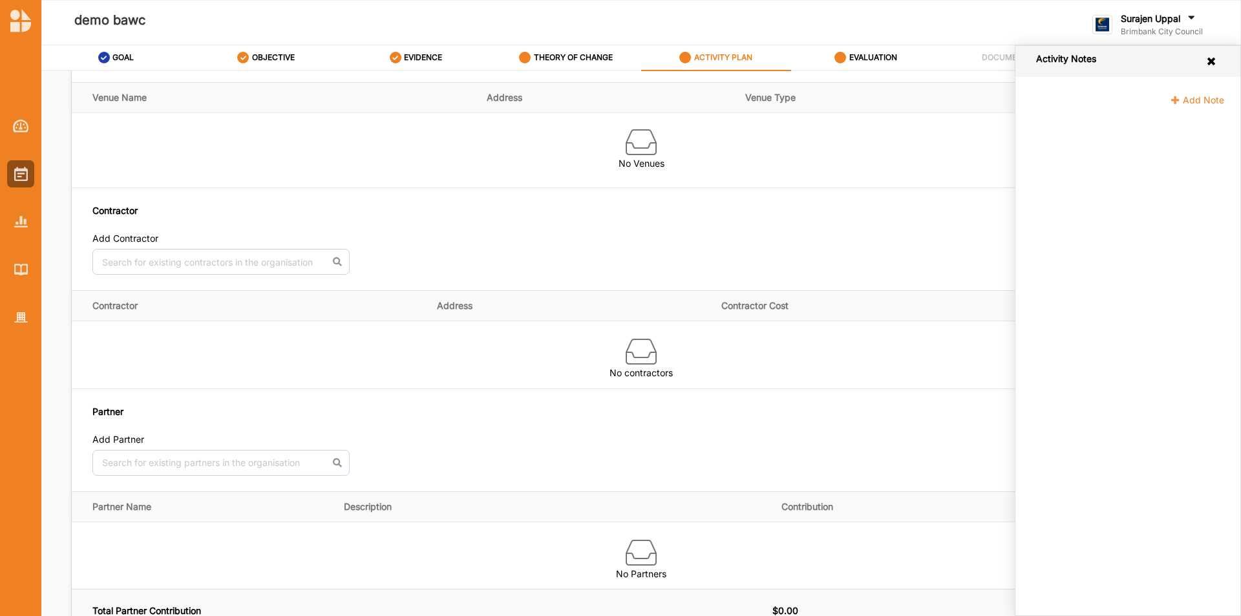
click at [1182, 98] on span "Add Note" at bounding box center [1197, 99] width 54 height 11
click at [1065, 143] on textarea at bounding box center [1131, 164] width 187 height 84
click at [1189, 221] on button "Cancel" at bounding box center [1179, 219] width 26 height 8
click at [1212, 62] on icon at bounding box center [1211, 61] width 12 height 10
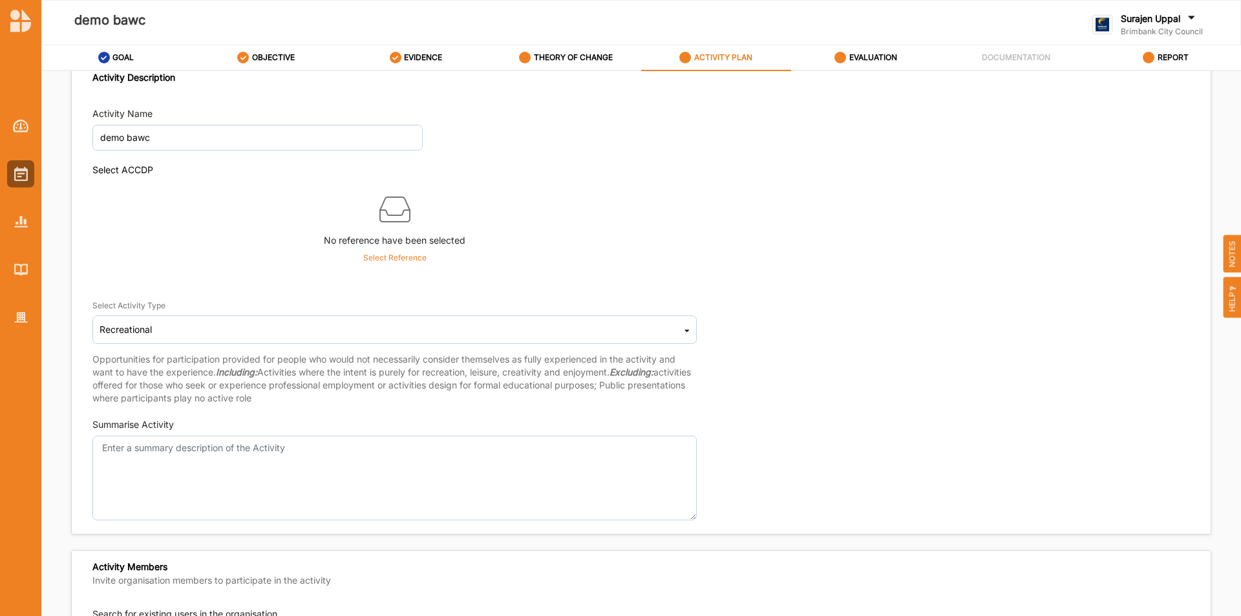
scroll to position [0, 0]
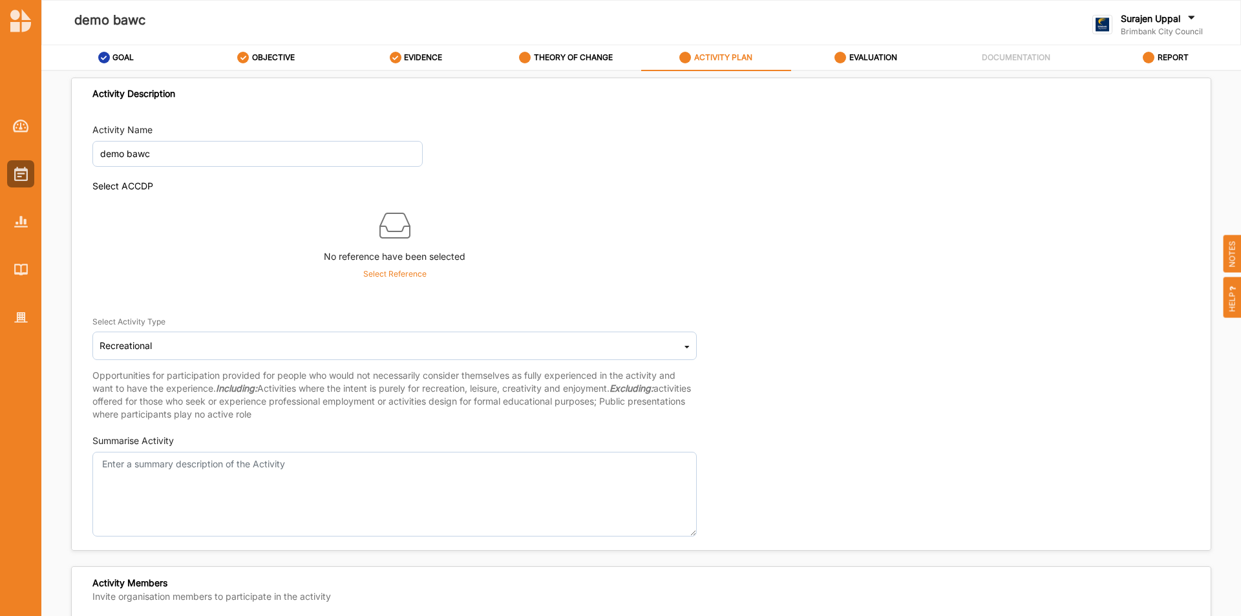
click at [1164, 23] on label "Surajen Uppal" at bounding box center [1149, 19] width 59 height 12
click at [25, 335] on div at bounding box center [20, 308] width 41 height 616
click at [25, 324] on div at bounding box center [20, 317] width 27 height 27
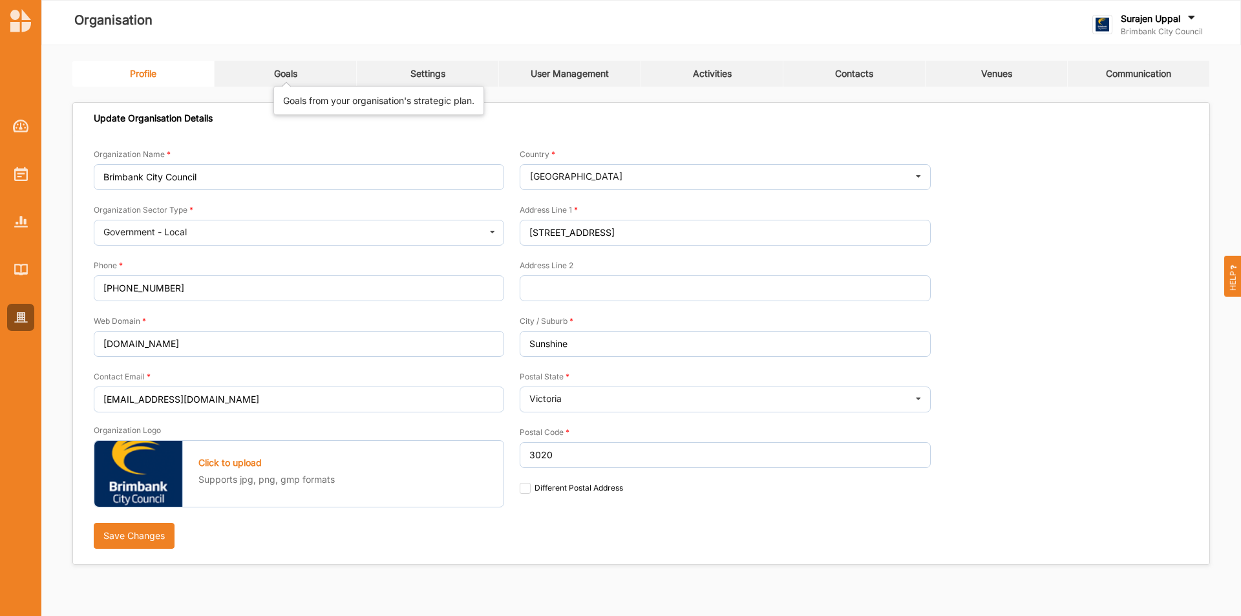
click at [295, 74] on div "Goals" at bounding box center [285, 74] width 23 height 12
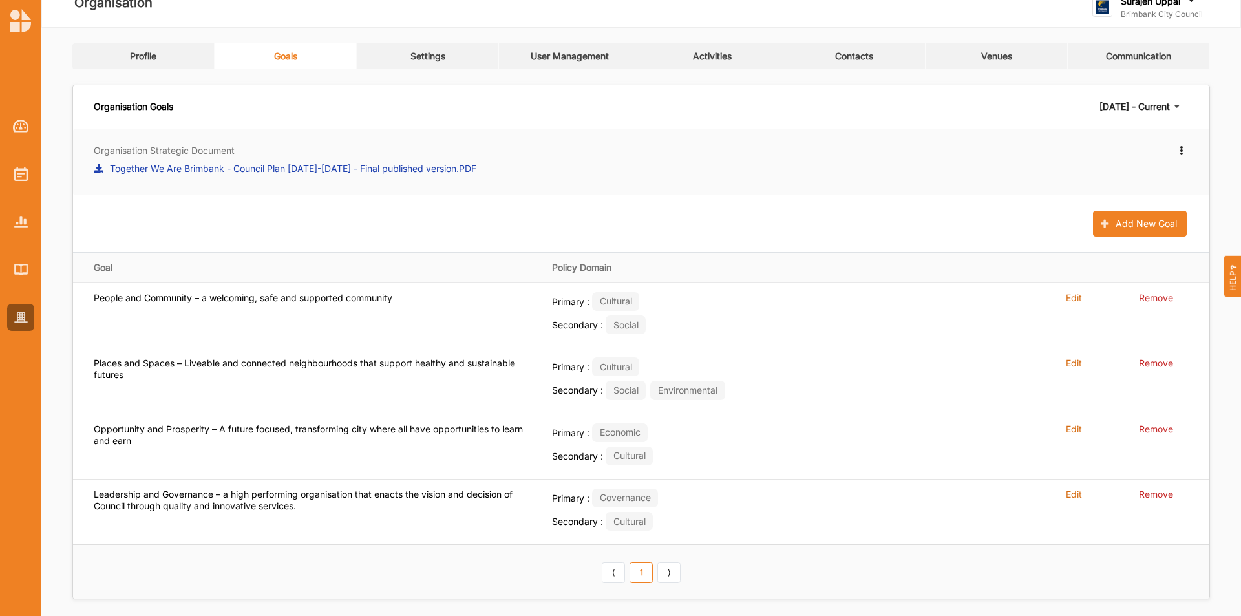
scroll to position [26, 0]
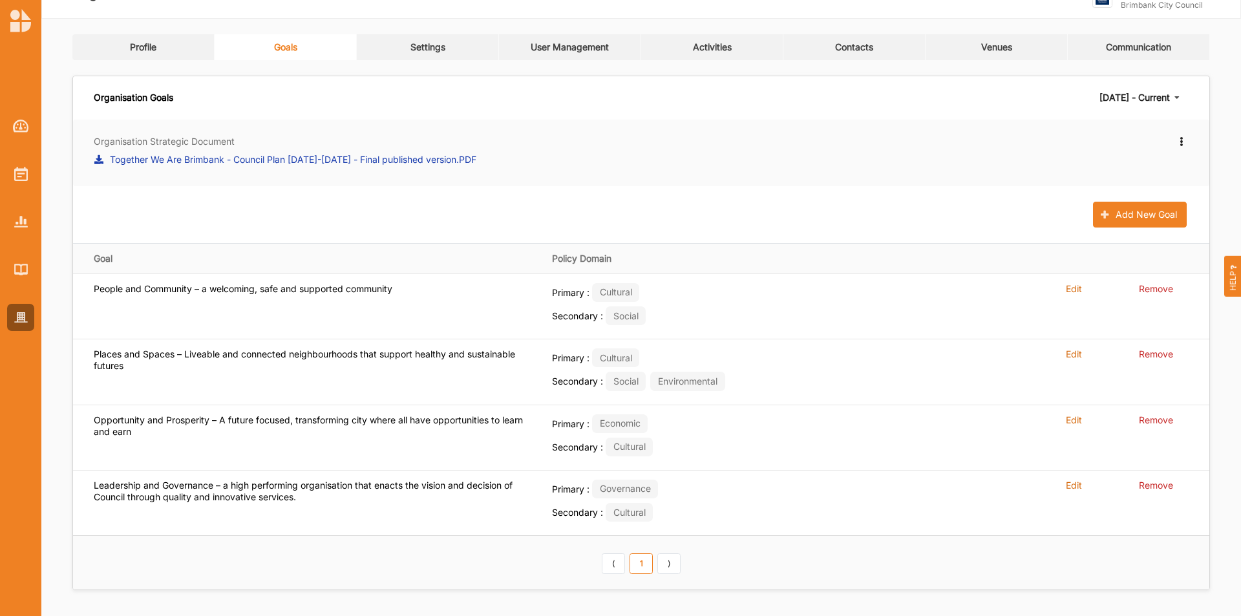
click at [405, 48] on link "Settings" at bounding box center [428, 47] width 142 height 26
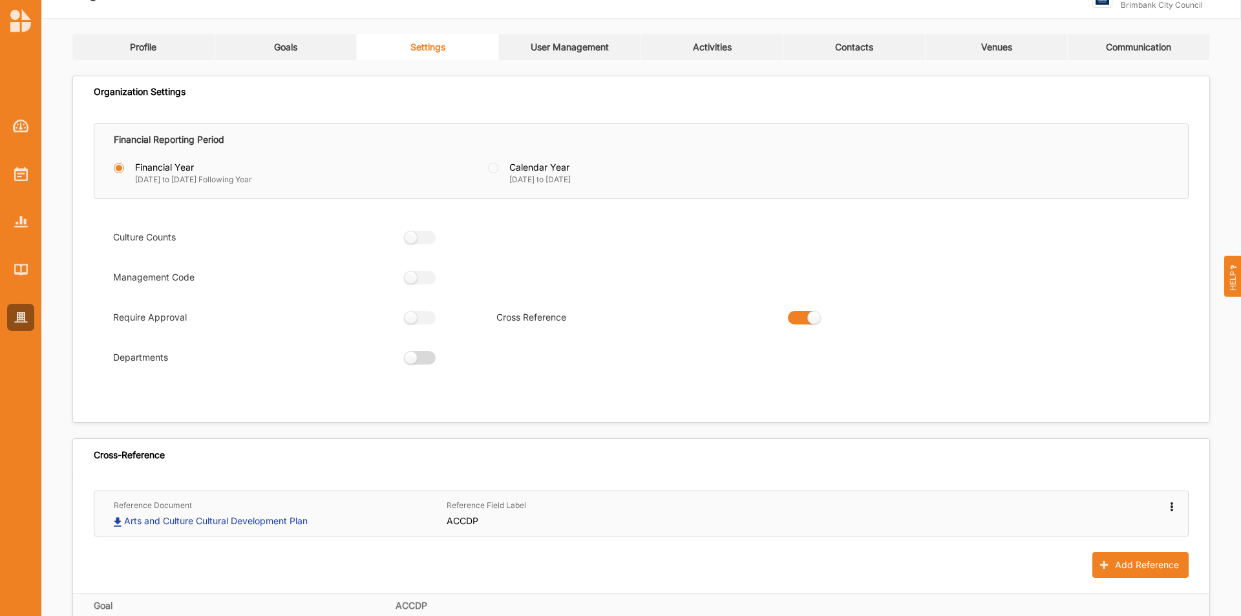
click at [409, 360] on label at bounding box center [415, 358] width 23 height 14
radio input "true"
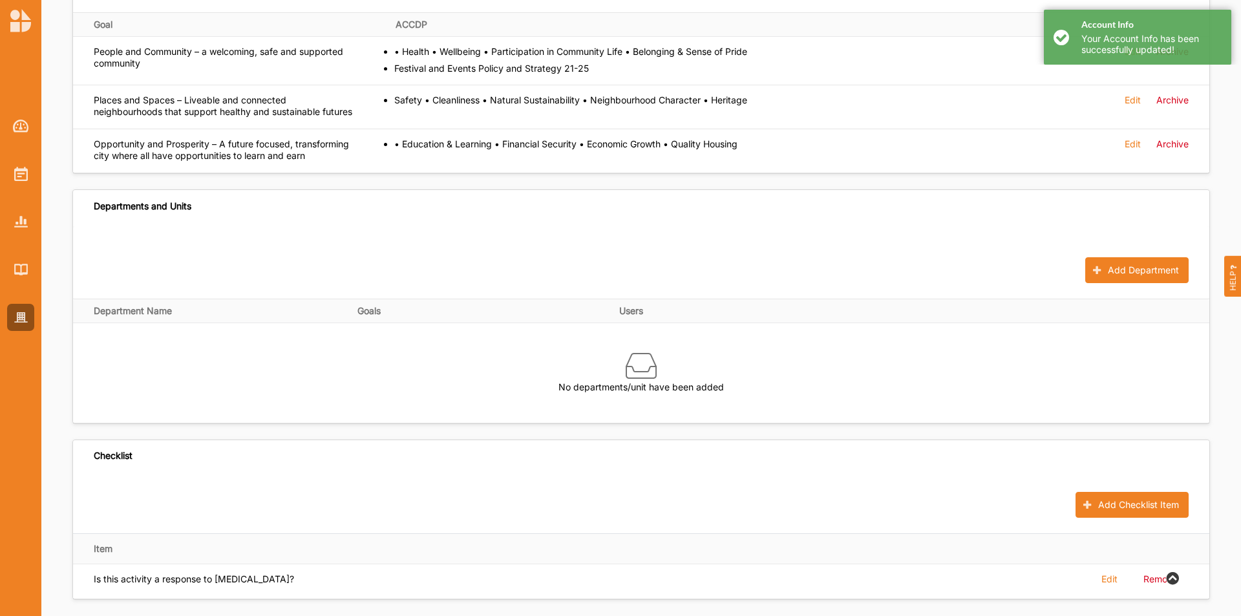
scroll to position [608, 0]
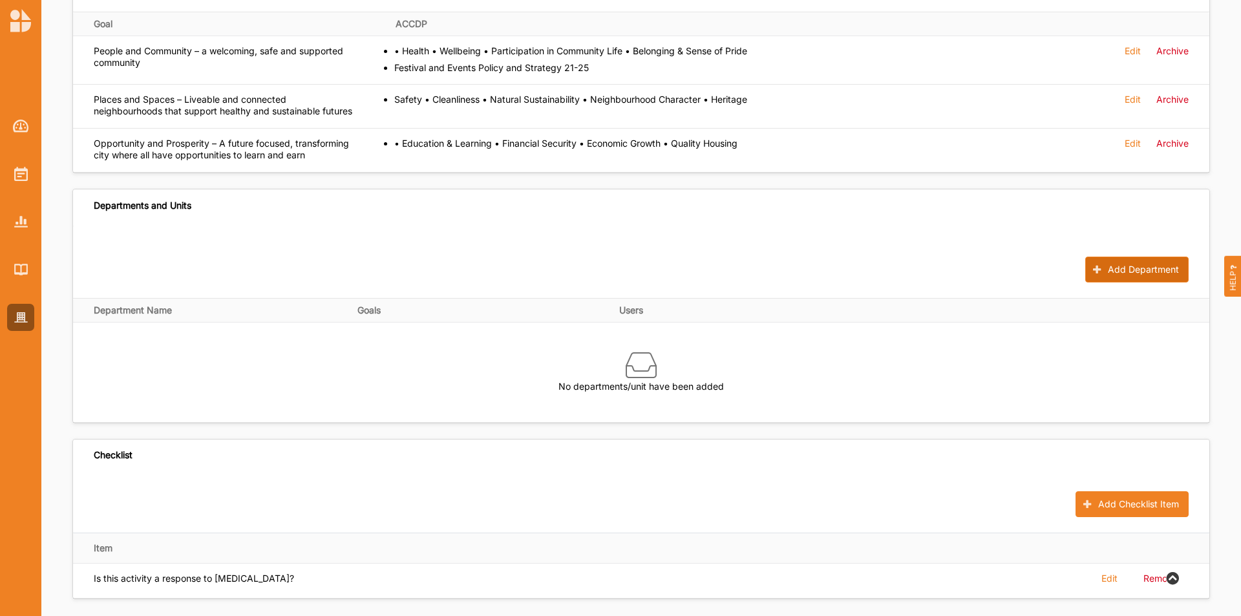
click at [1116, 282] on button "Add Department" at bounding box center [1136, 270] width 103 height 26
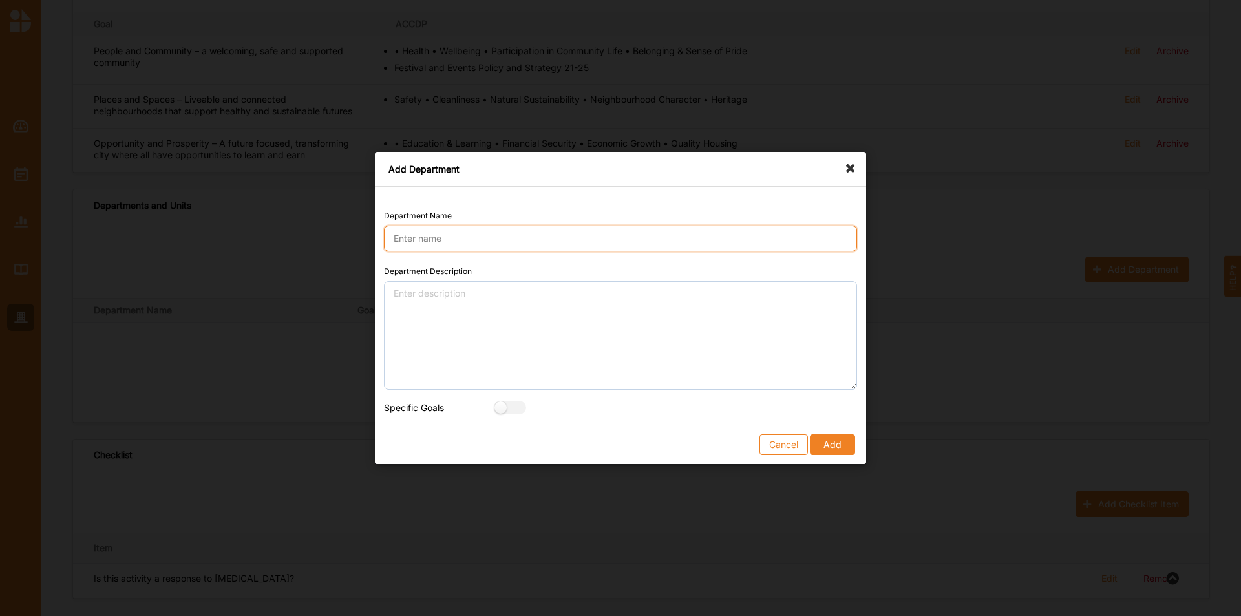
click at [576, 237] on input "Department Name" at bounding box center [620, 239] width 473 height 26
type input "Leisure and Community Facilities"
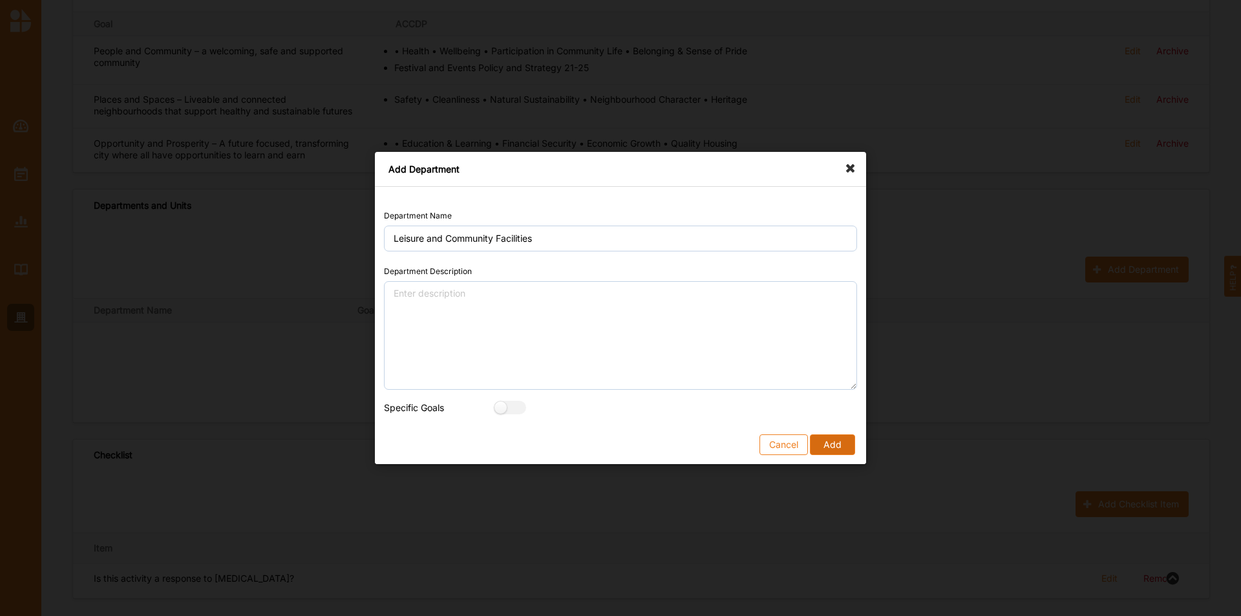
click at [831, 442] on button "Add" at bounding box center [832, 444] width 45 height 21
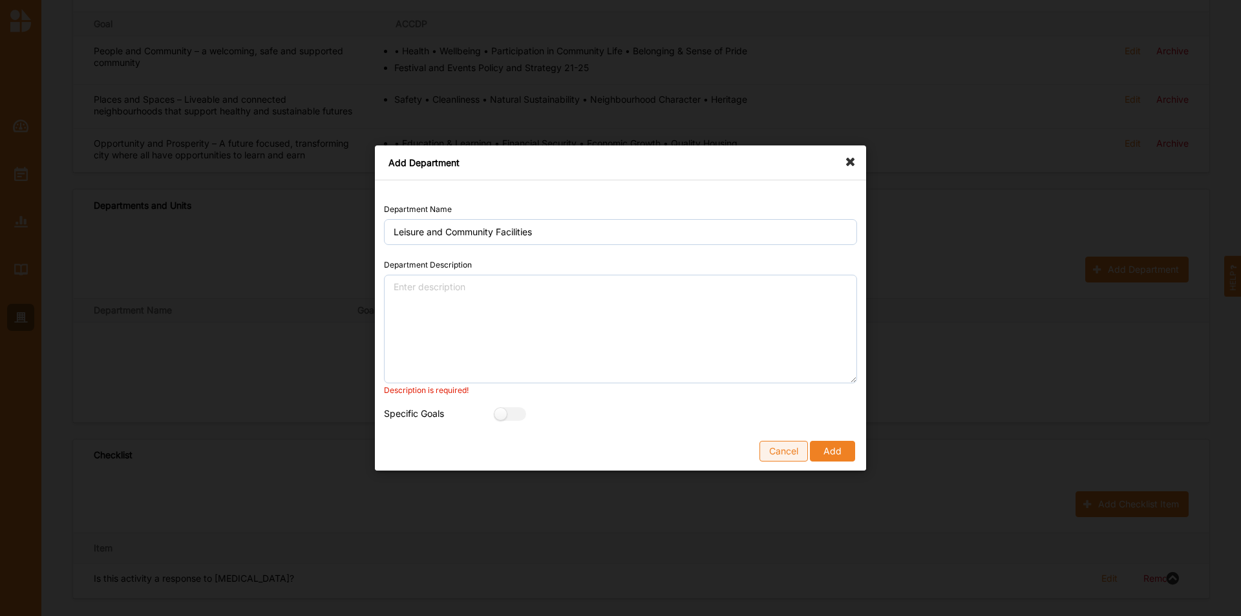
click at [803, 450] on button "Cancel" at bounding box center [783, 451] width 48 height 21
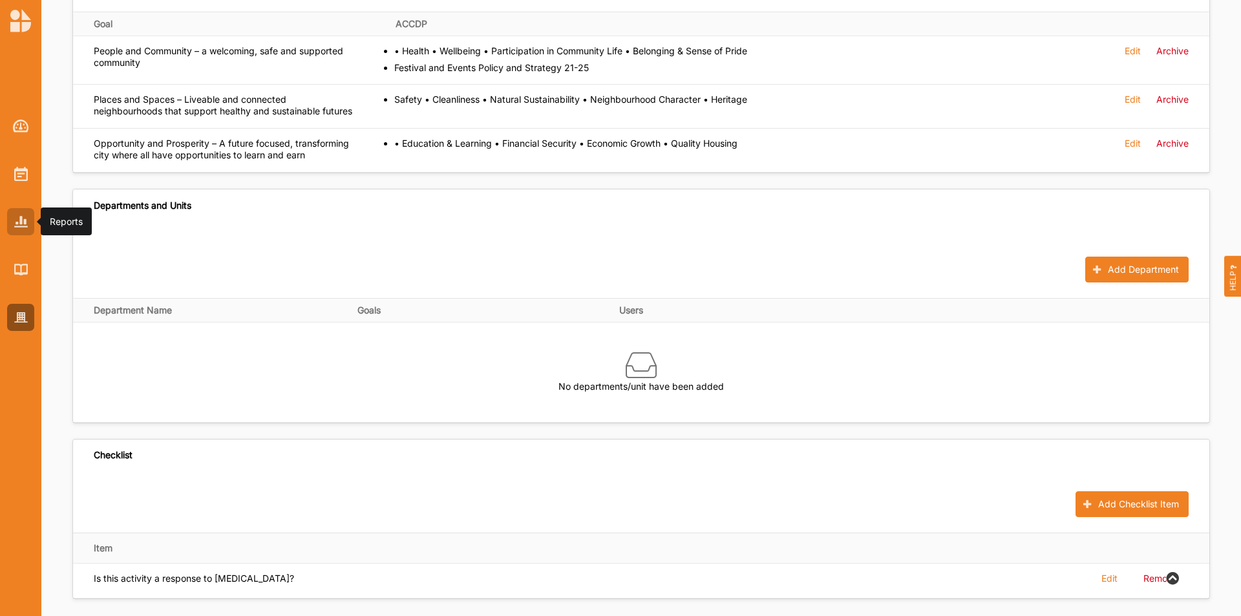
click at [29, 222] on div at bounding box center [20, 221] width 27 height 27
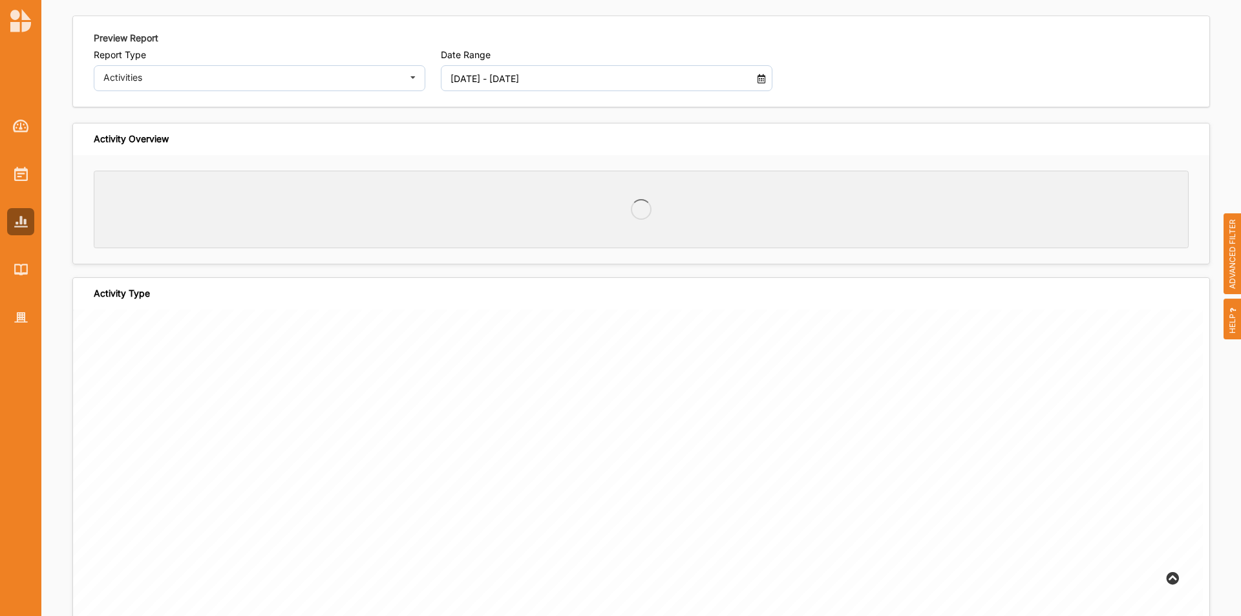
scroll to position [45, 0]
click at [1237, 260] on span "ADVANCED FILTER" at bounding box center [1232, 253] width 18 height 81
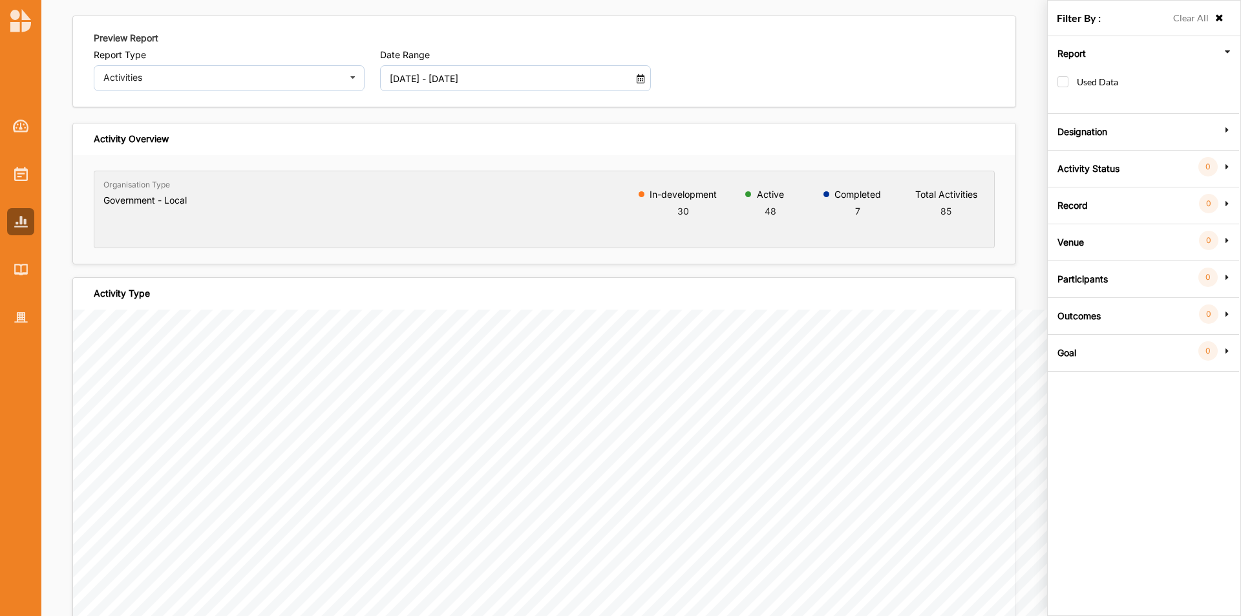
scroll to position [0, 0]
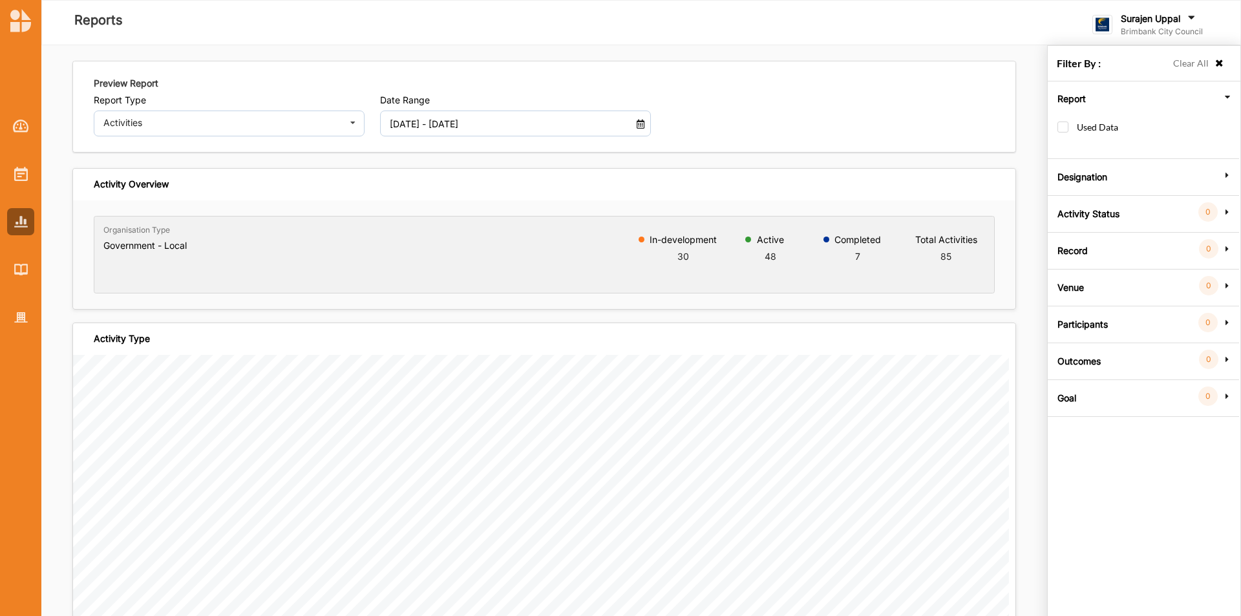
click at [1075, 396] on label "Goal" at bounding box center [1066, 396] width 19 height 39
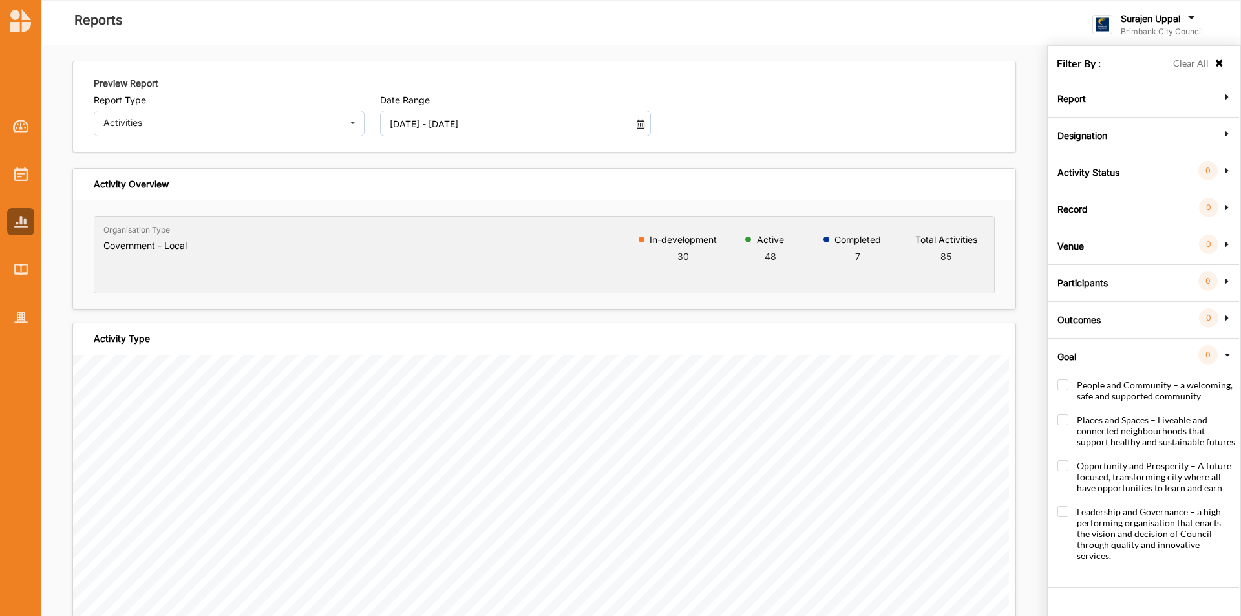
click at [1062, 352] on label "Goal" at bounding box center [1066, 354] width 19 height 39
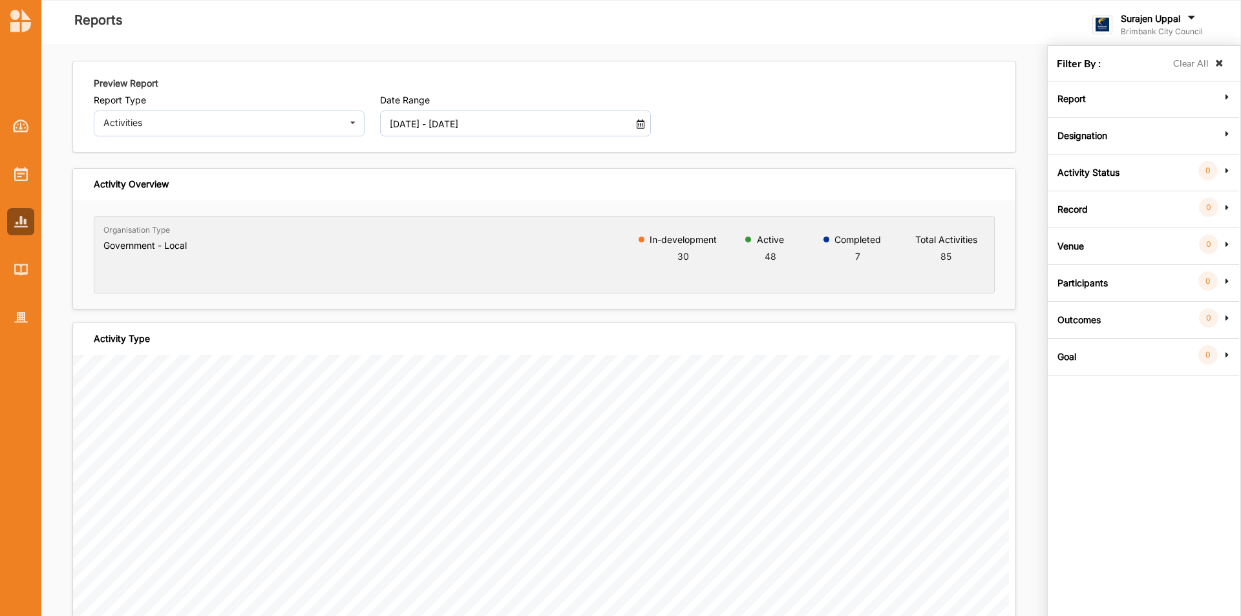
click at [1223, 65] on icon at bounding box center [1219, 63] width 11 height 9
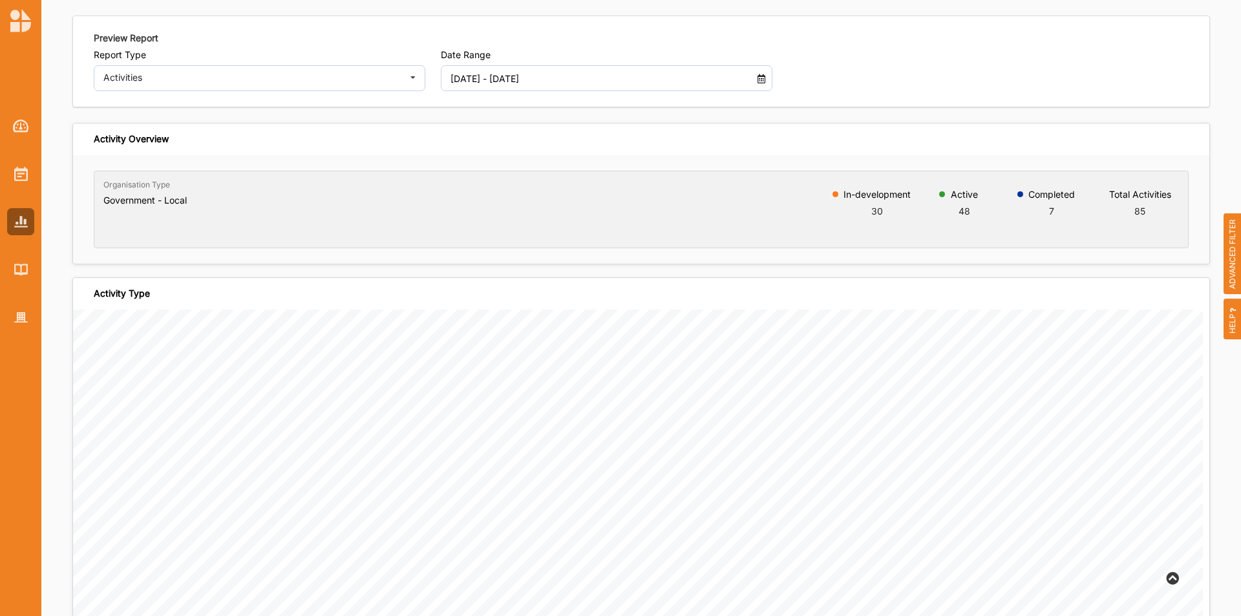
click at [0, 301] on div at bounding box center [20, 211] width 41 height 239
click at [23, 324] on div at bounding box center [20, 317] width 27 height 27
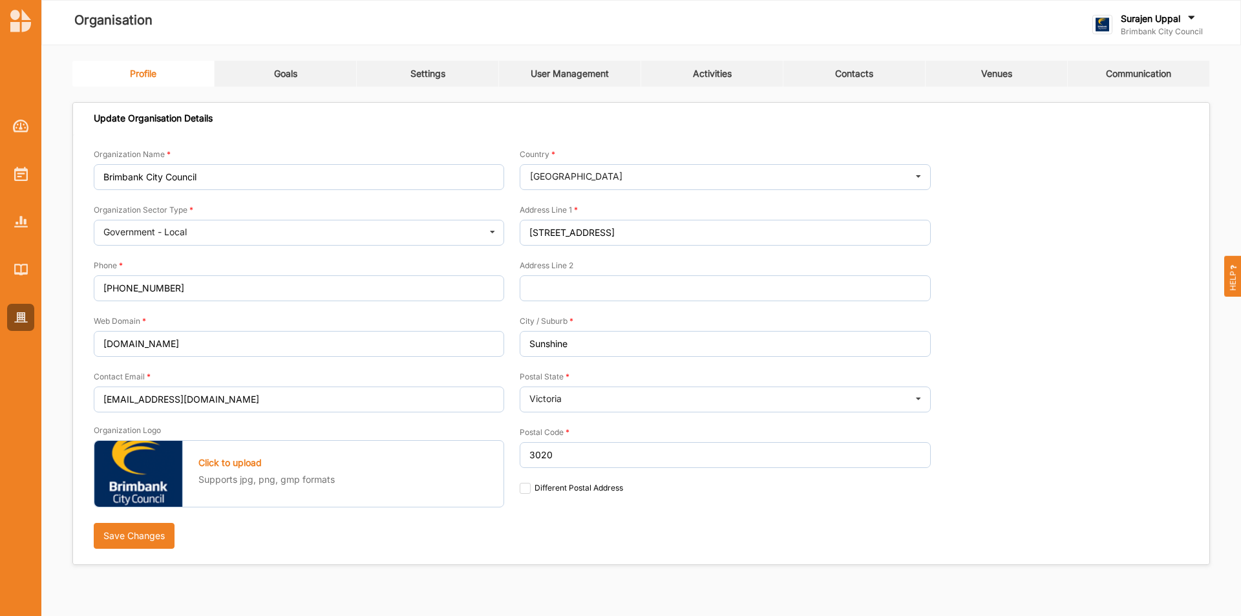
click at [406, 74] on link "Settings" at bounding box center [428, 74] width 142 height 26
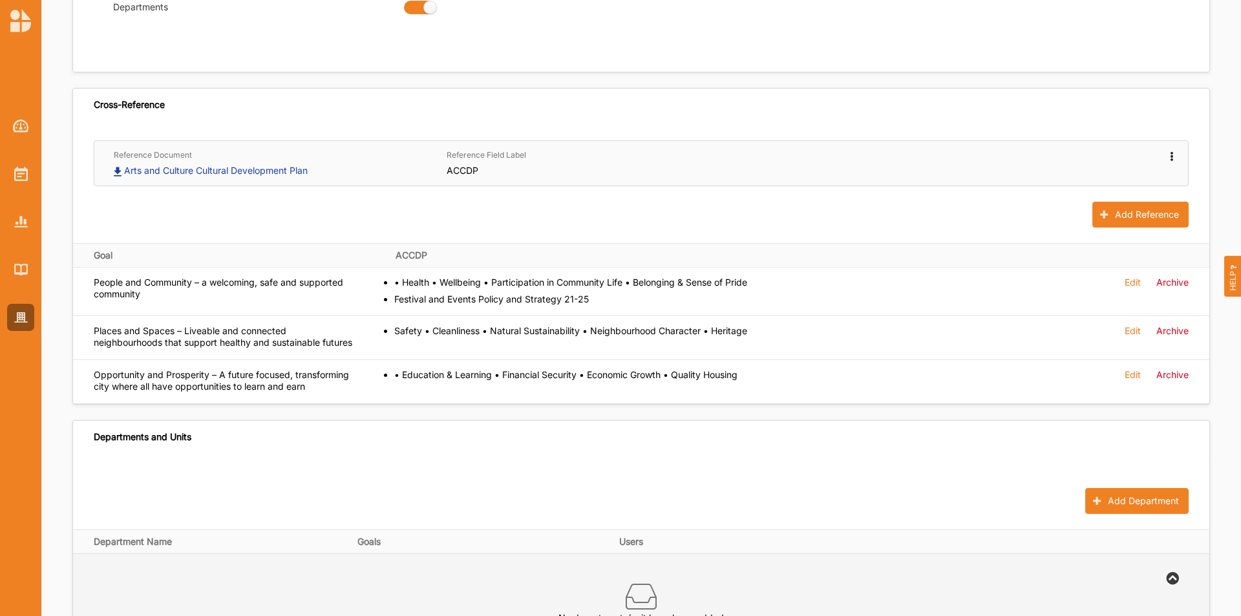
scroll to position [517, 0]
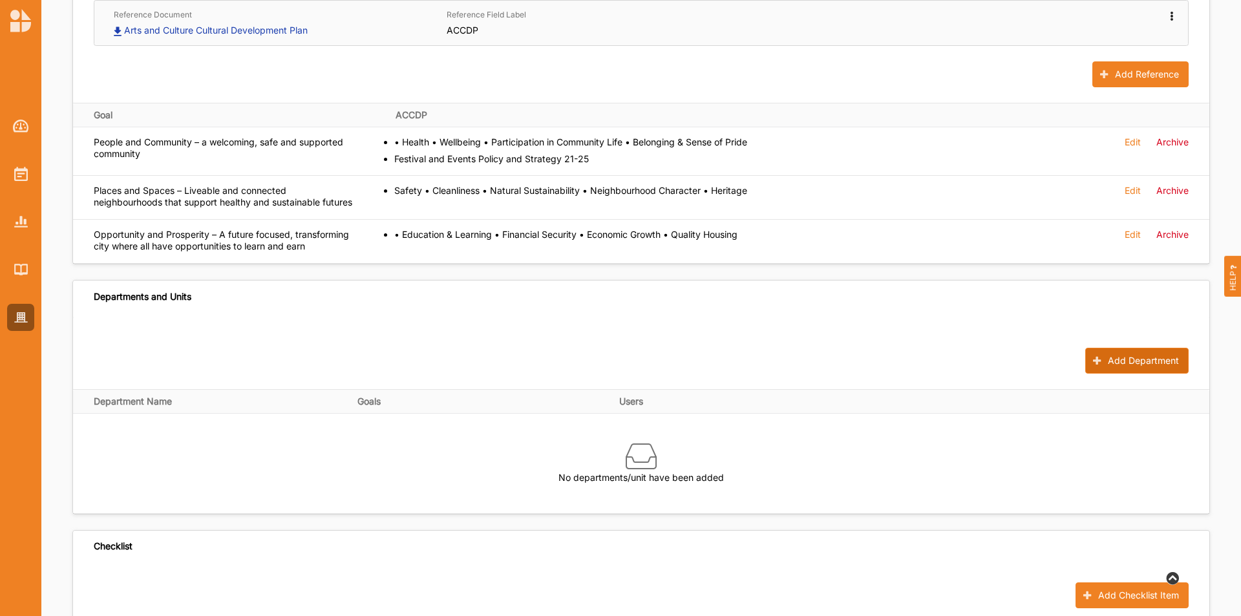
click at [1122, 366] on button "Add Department" at bounding box center [1136, 361] width 103 height 26
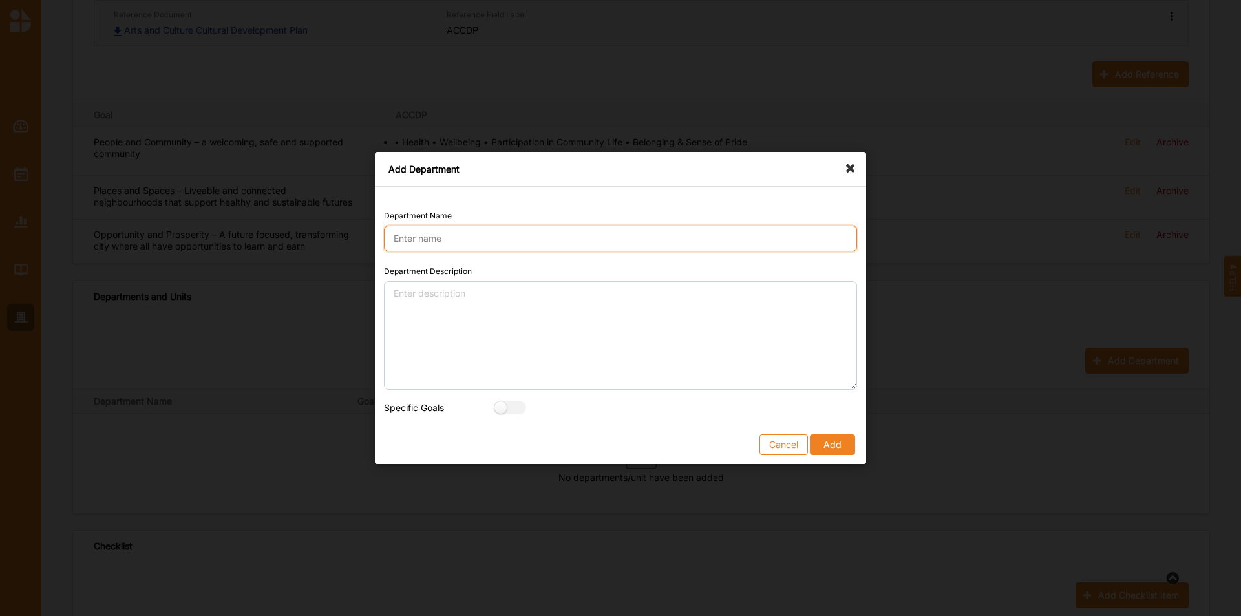
click at [436, 244] on input "Department Name" at bounding box center [620, 239] width 473 height 26
type input "Leisure and Community Facilities"
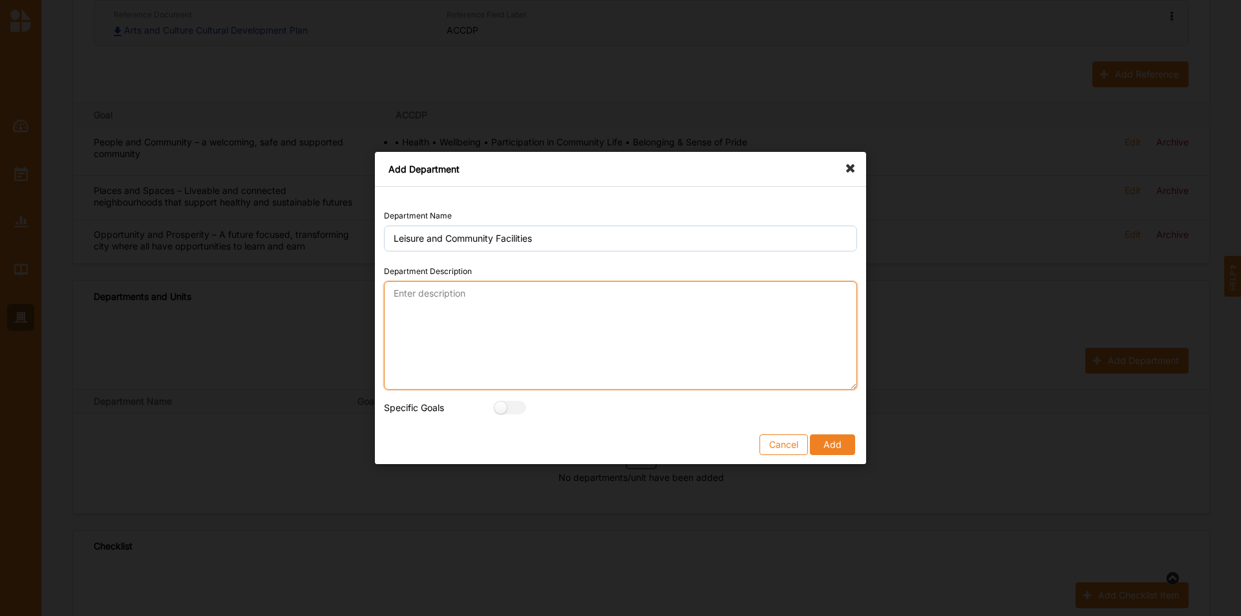
click at [436, 338] on textarea "Department Description" at bounding box center [620, 335] width 473 height 109
paste textarea "Leisure and Community Facilities Planning achieves value by planning, developin…"
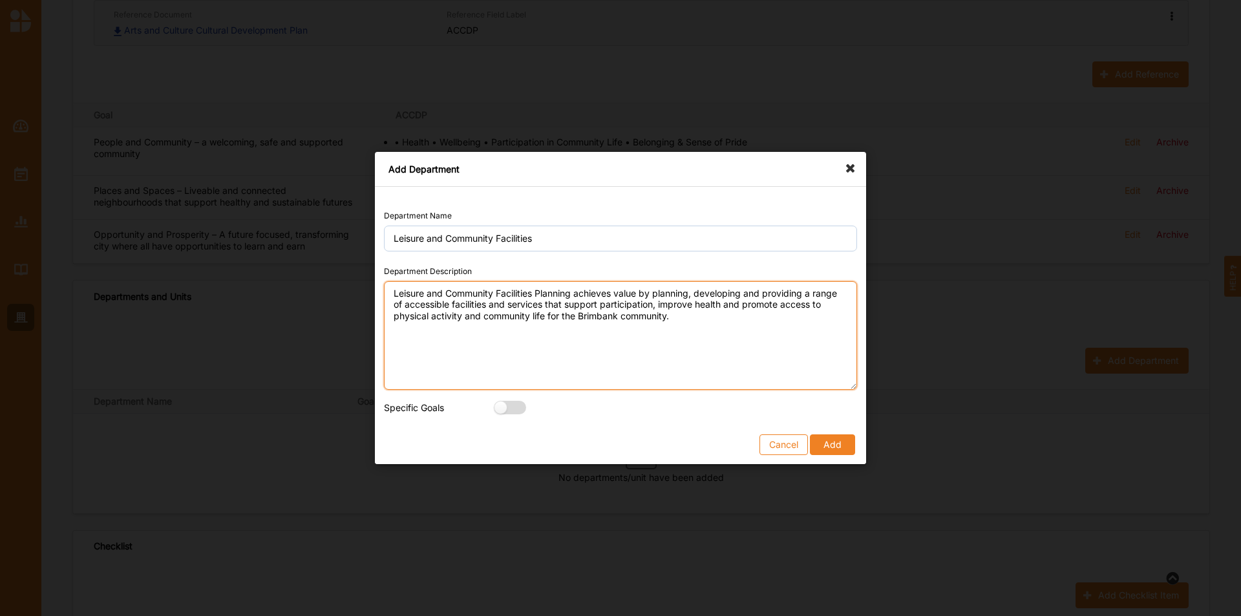
type textarea "Leisure and Community Facilities Planning achieves value by planning, developin…"
click at [501, 403] on label at bounding box center [505, 408] width 23 height 14
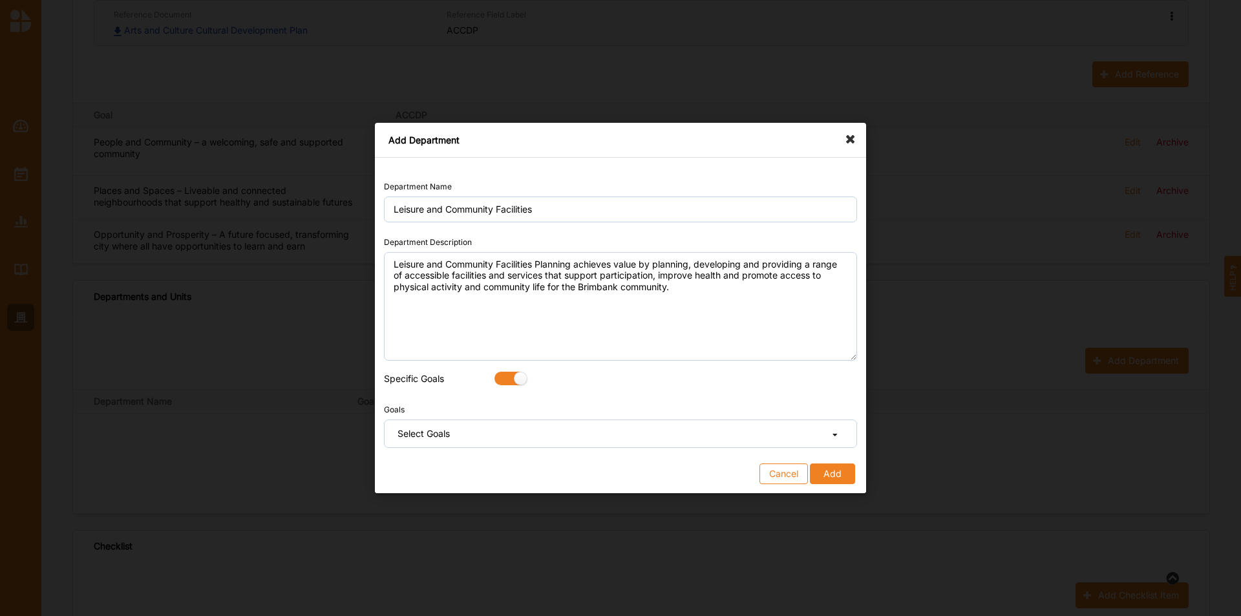
click at [518, 380] on label at bounding box center [505, 379] width 23 height 14
radio input "false"
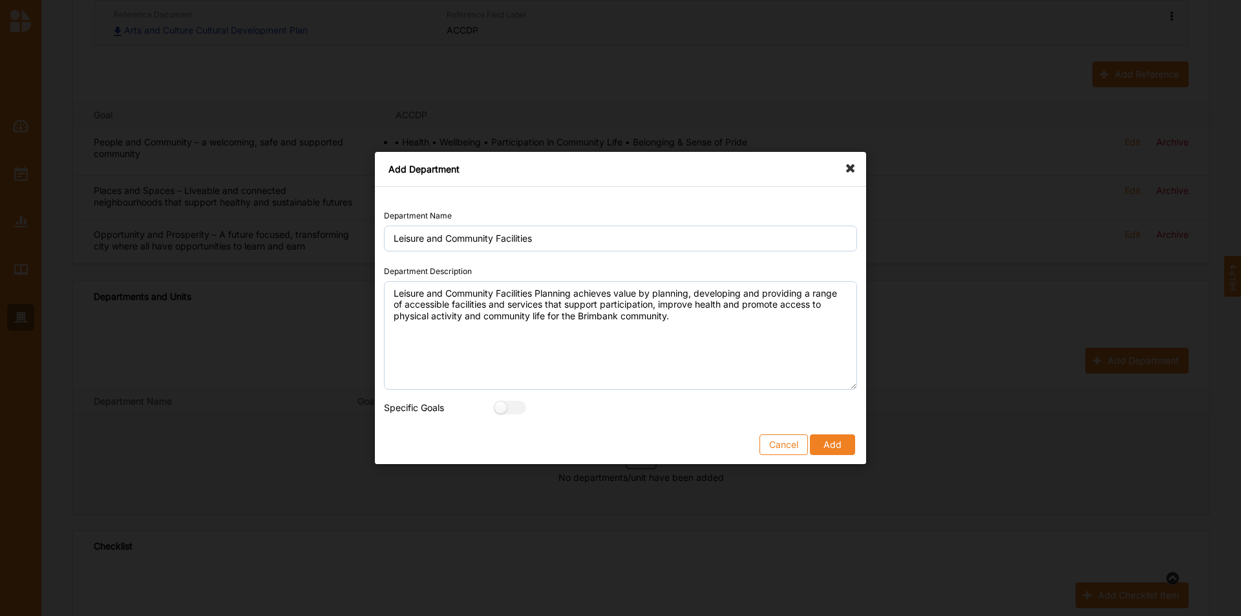
click at [841, 445] on button "Add" at bounding box center [832, 444] width 45 height 21
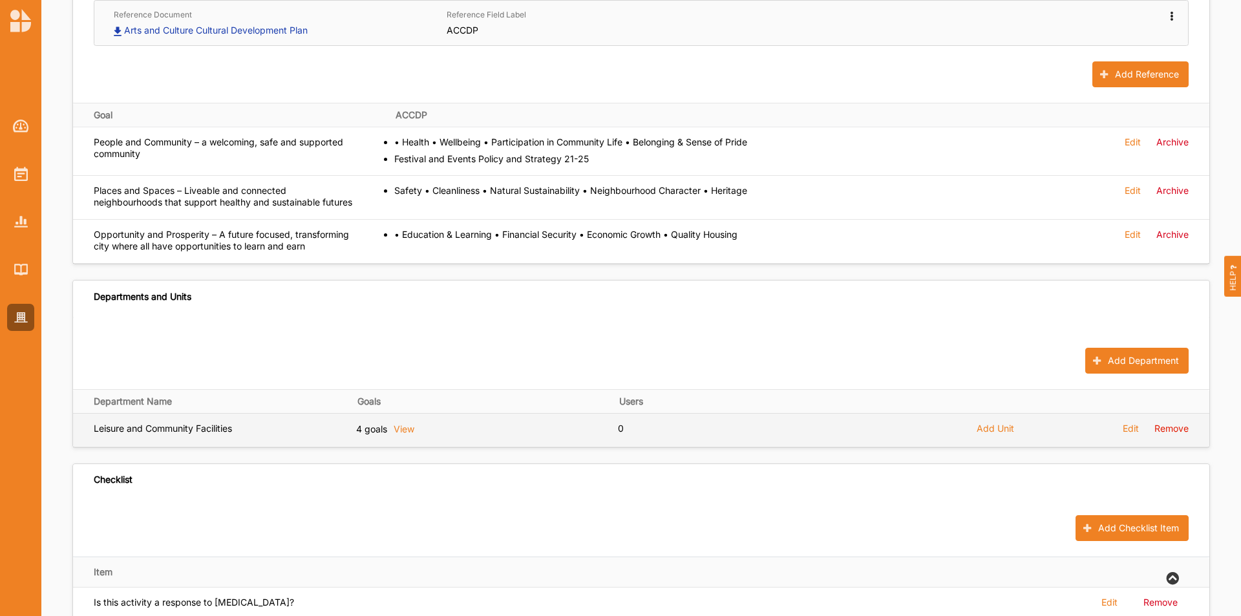
click at [995, 434] on span "Add Unit" at bounding box center [994, 429] width 37 height 12
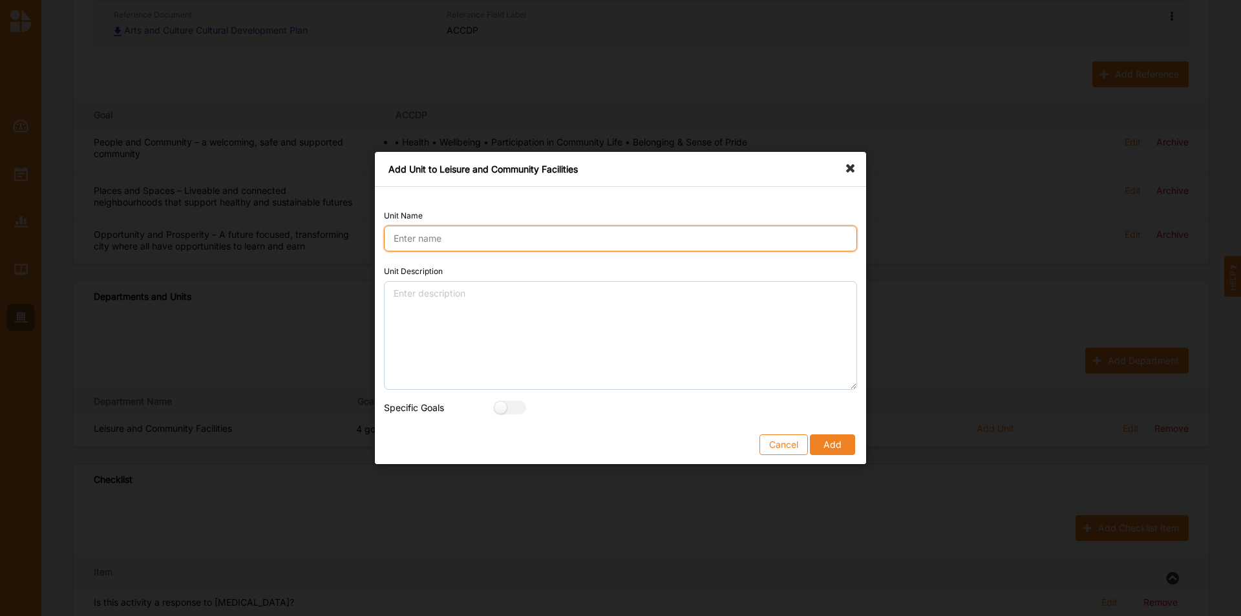
click at [538, 242] on input "Unit Name" at bounding box center [620, 239] width 473 height 26
type input "Brimbank Leisure Centres"
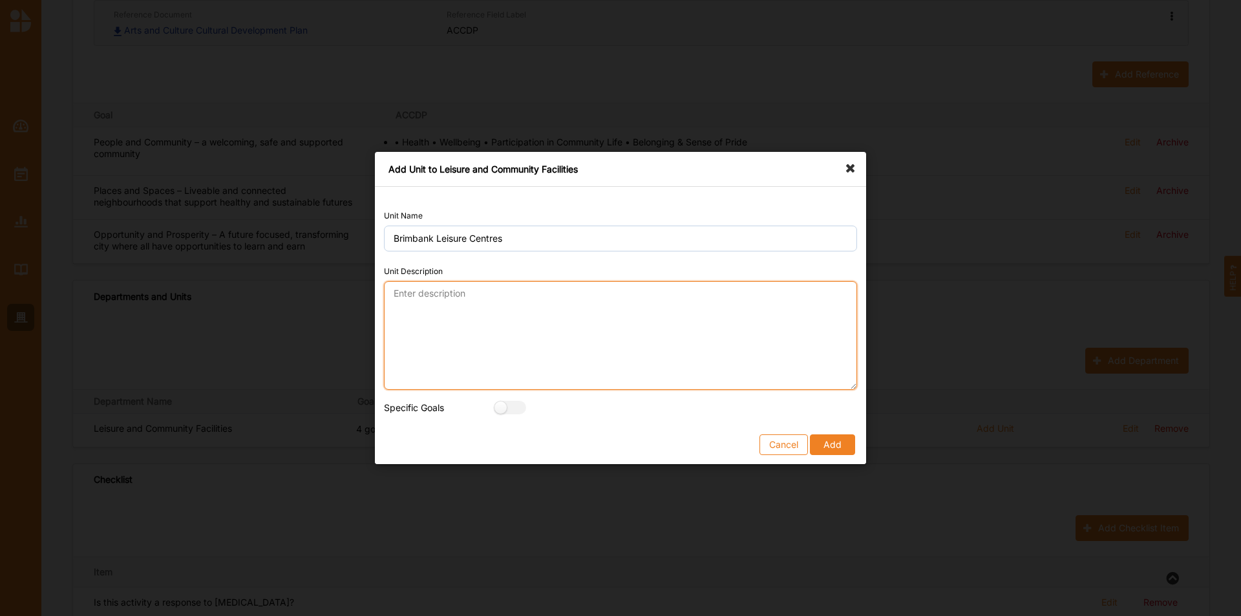
click at [483, 327] on textarea "Unit Description" at bounding box center [620, 335] width 473 height 109
paste textarea "Brimbank Leisure Centres provide a range of health and fitness programs and ser…"
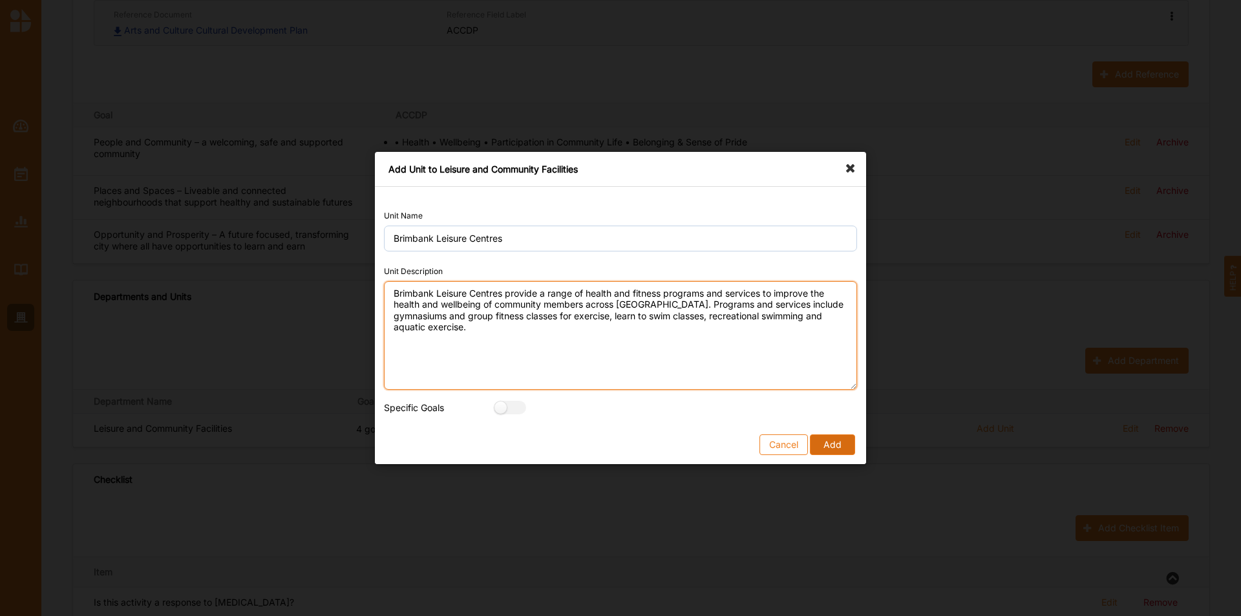
type textarea "Brimbank Leisure Centres provide a range of health and fitness programs and ser…"
click at [823, 443] on button "Add" at bounding box center [832, 444] width 45 height 21
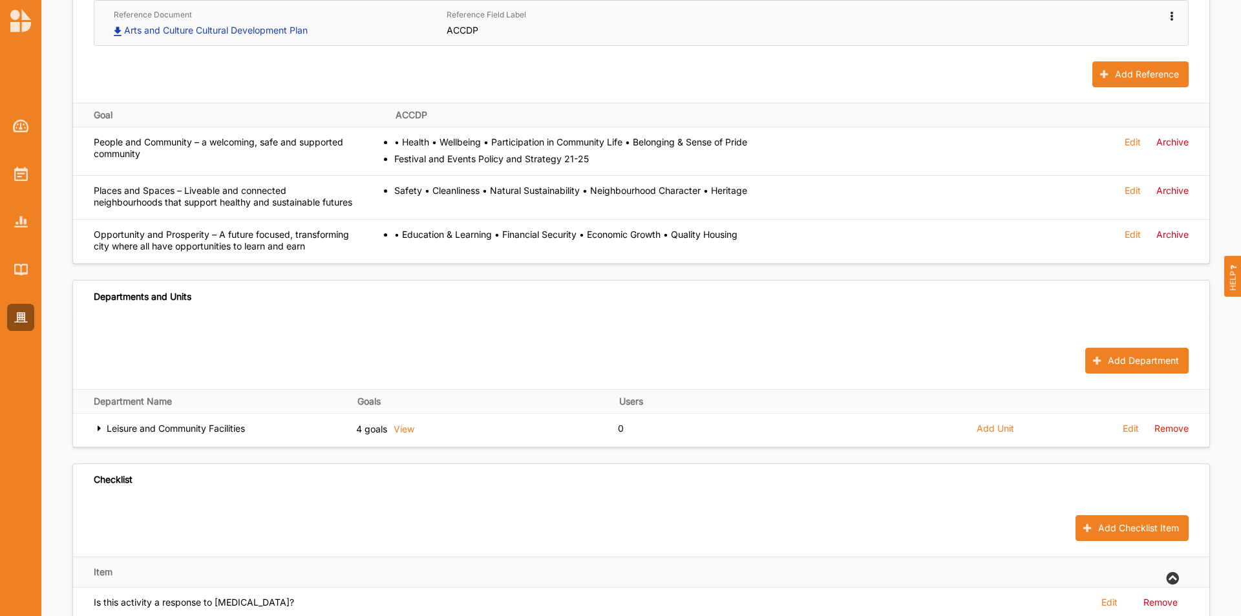
scroll to position [562, 0]
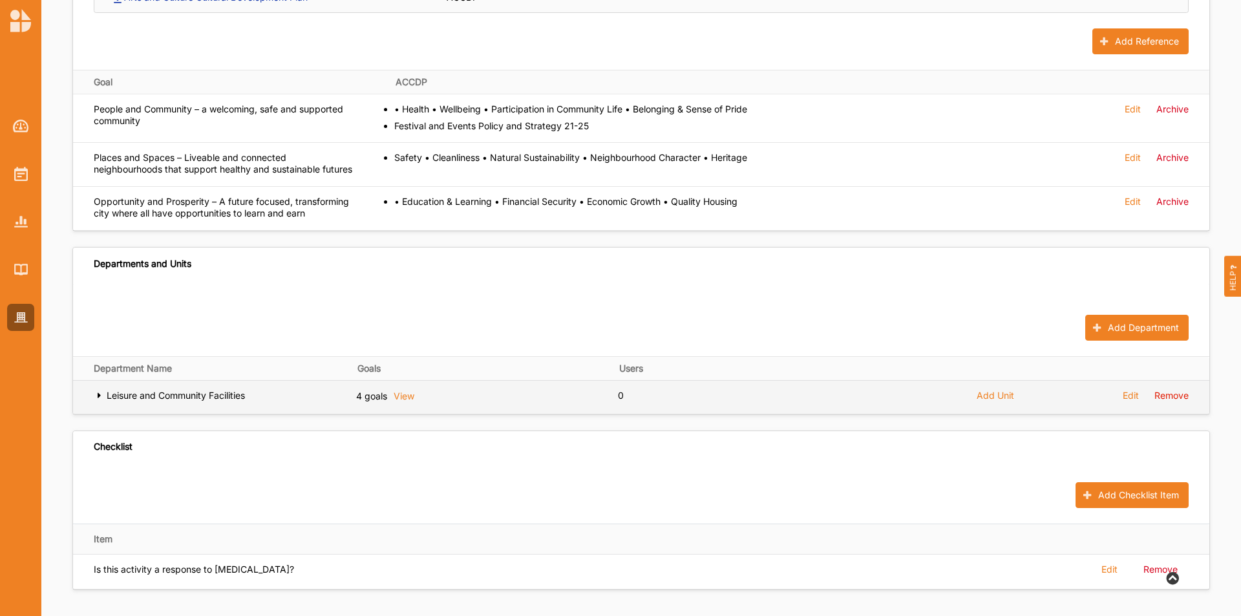
click at [99, 395] on icon at bounding box center [99, 394] width 11 height 9
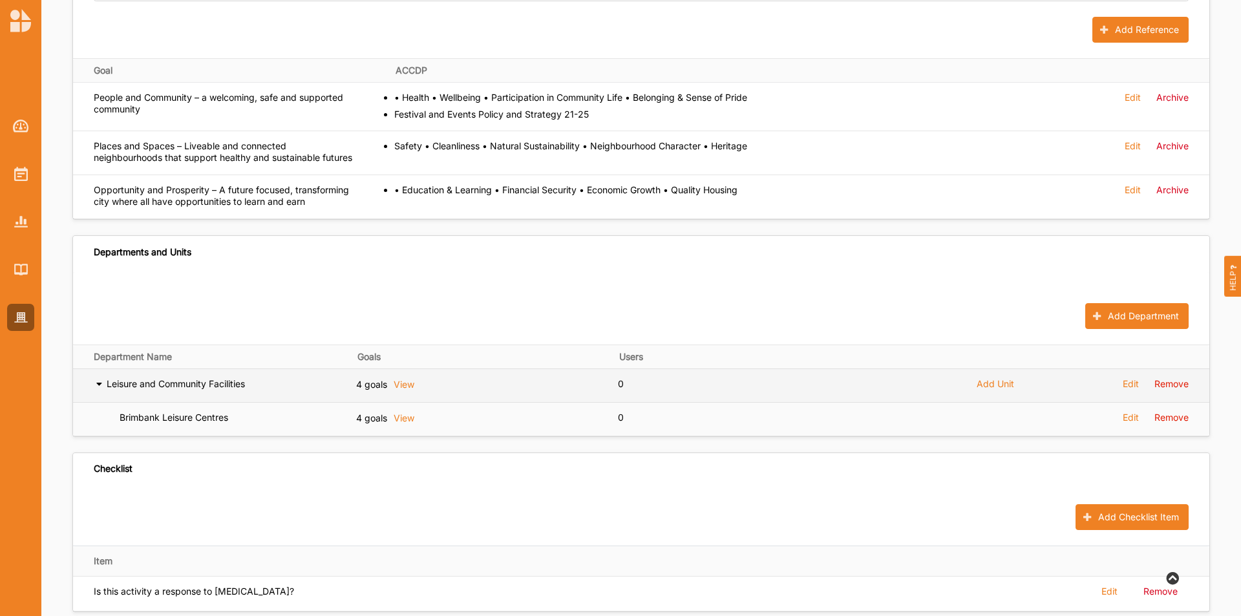
click at [98, 387] on icon at bounding box center [99, 382] width 11 height 9
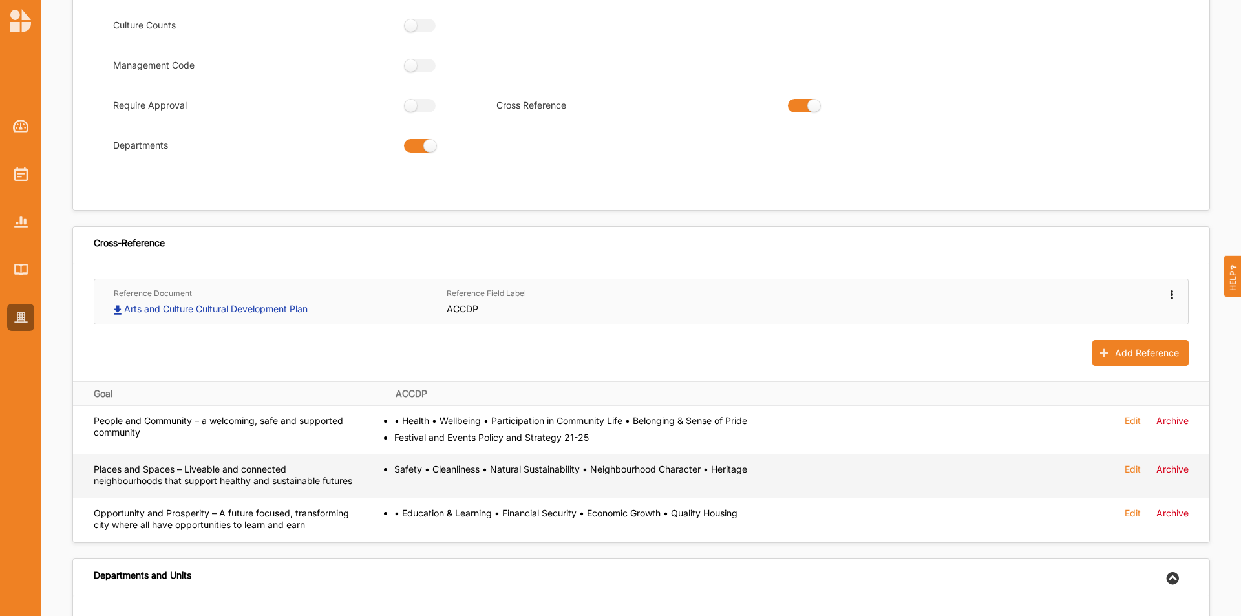
scroll to position [0, 0]
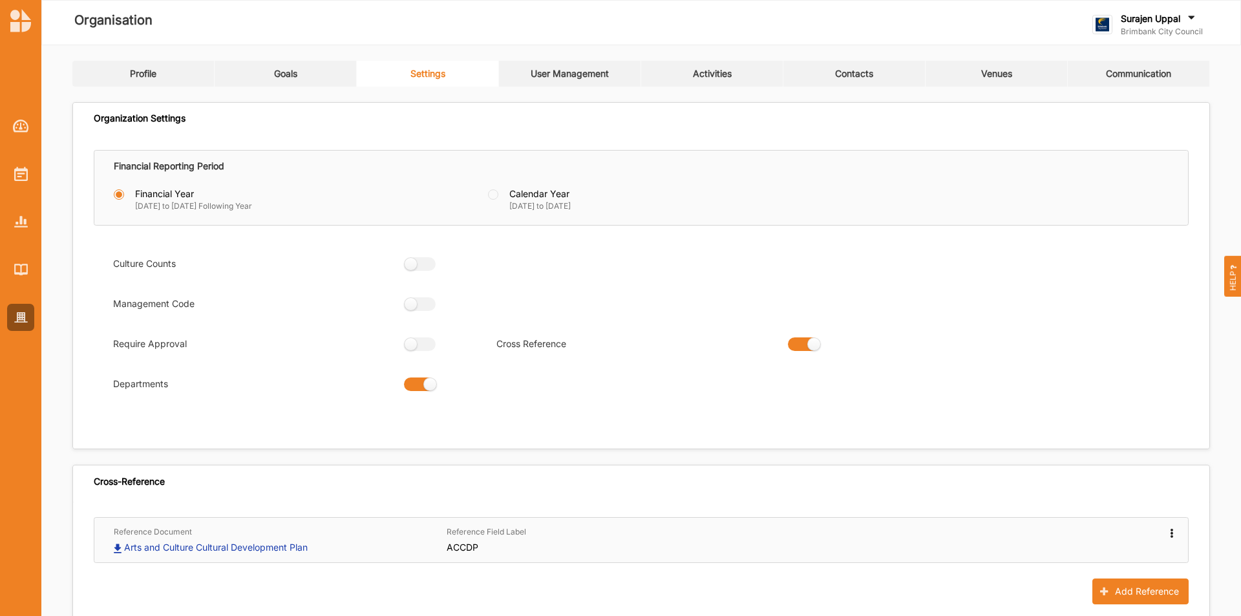
click at [725, 82] on link "Activities" at bounding box center [712, 74] width 142 height 26
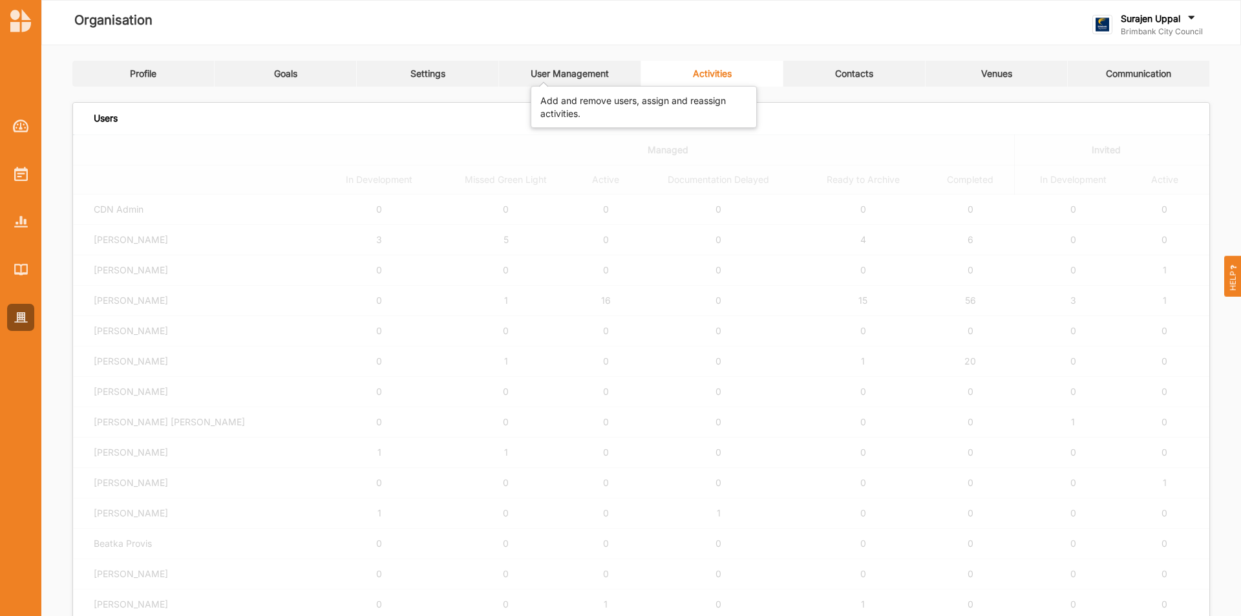
click at [572, 78] on div "User Management" at bounding box center [570, 74] width 78 height 12
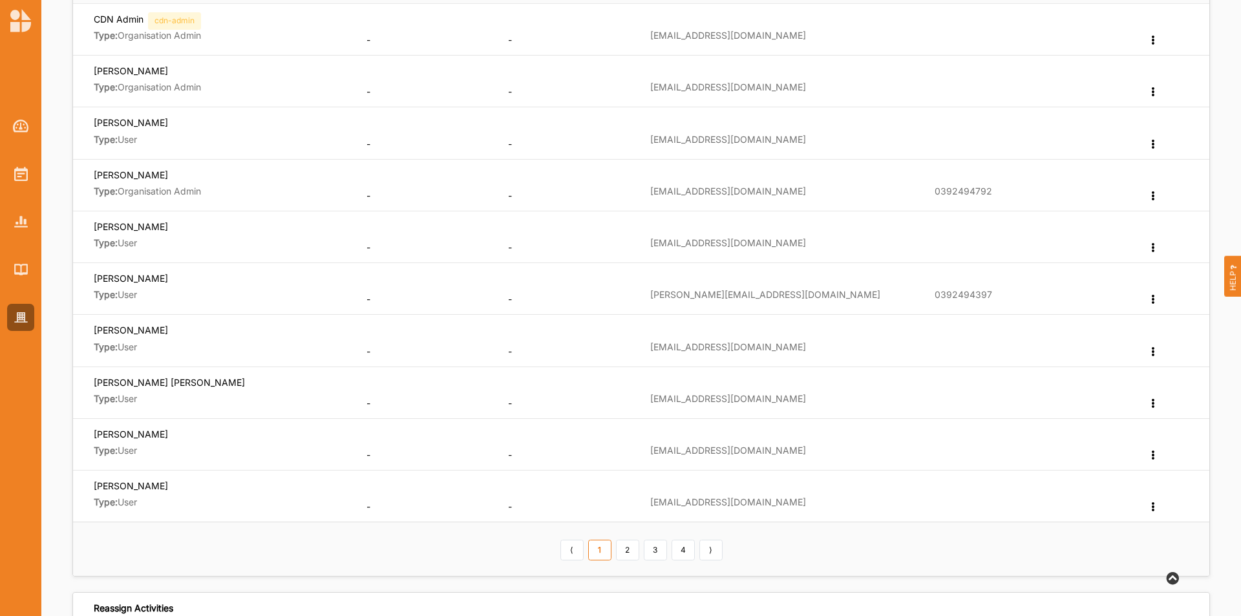
scroll to position [258, 0]
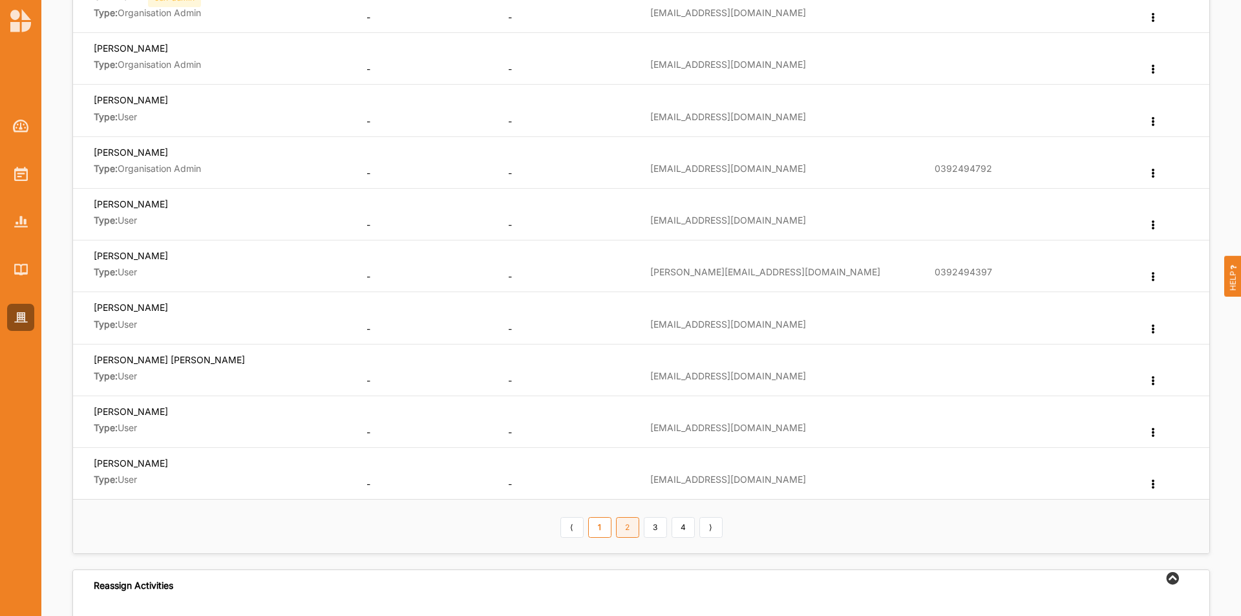
click at [632, 529] on link "2" at bounding box center [627, 527] width 23 height 21
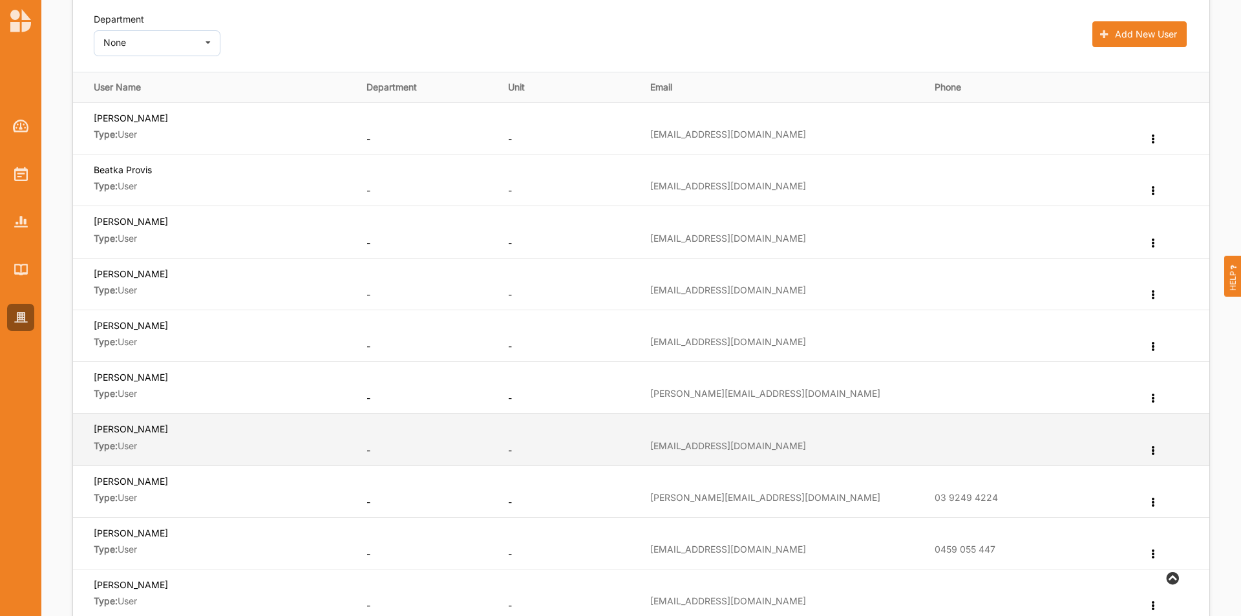
scroll to position [129, 0]
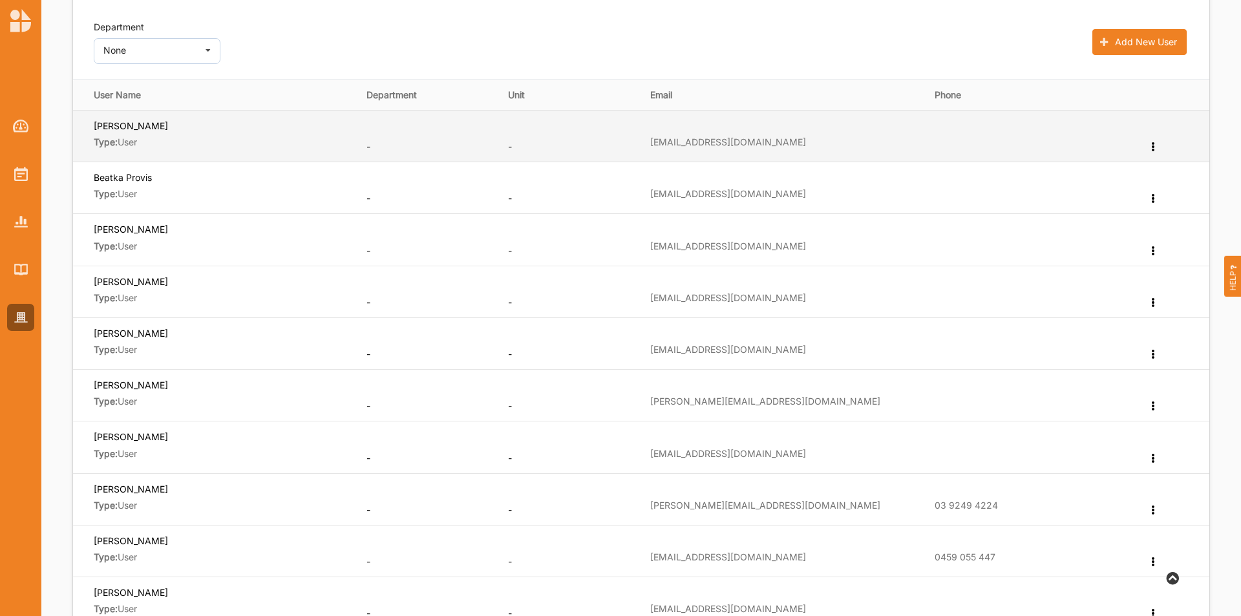
click at [1153, 147] on icon at bounding box center [1152, 145] width 11 height 9
click at [1111, 165] on label "Edit Department" at bounding box center [1103, 167] width 69 height 9
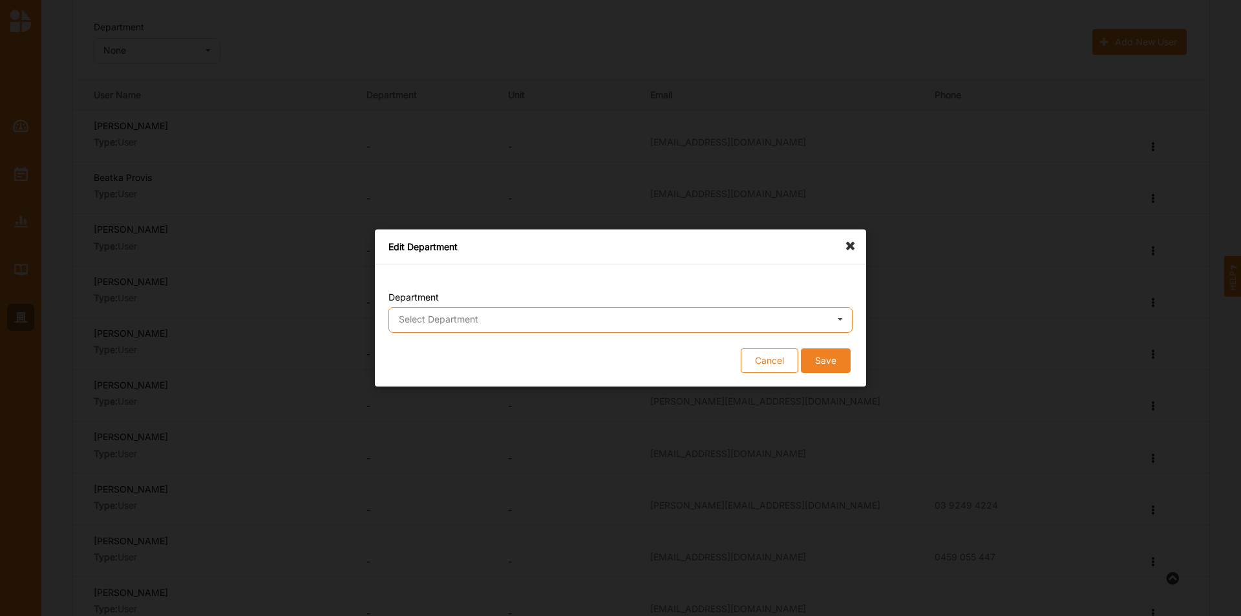
click at [784, 327] on input "text" at bounding box center [621, 321] width 463 height 26
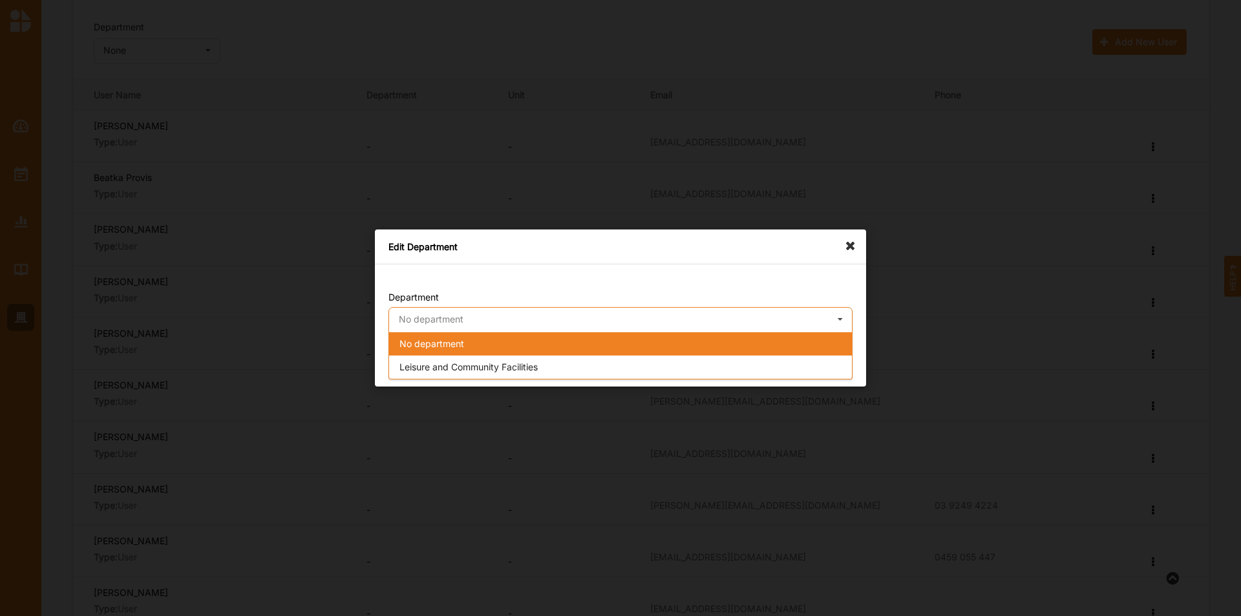
click at [784, 327] on input "text" at bounding box center [621, 321] width 463 height 26
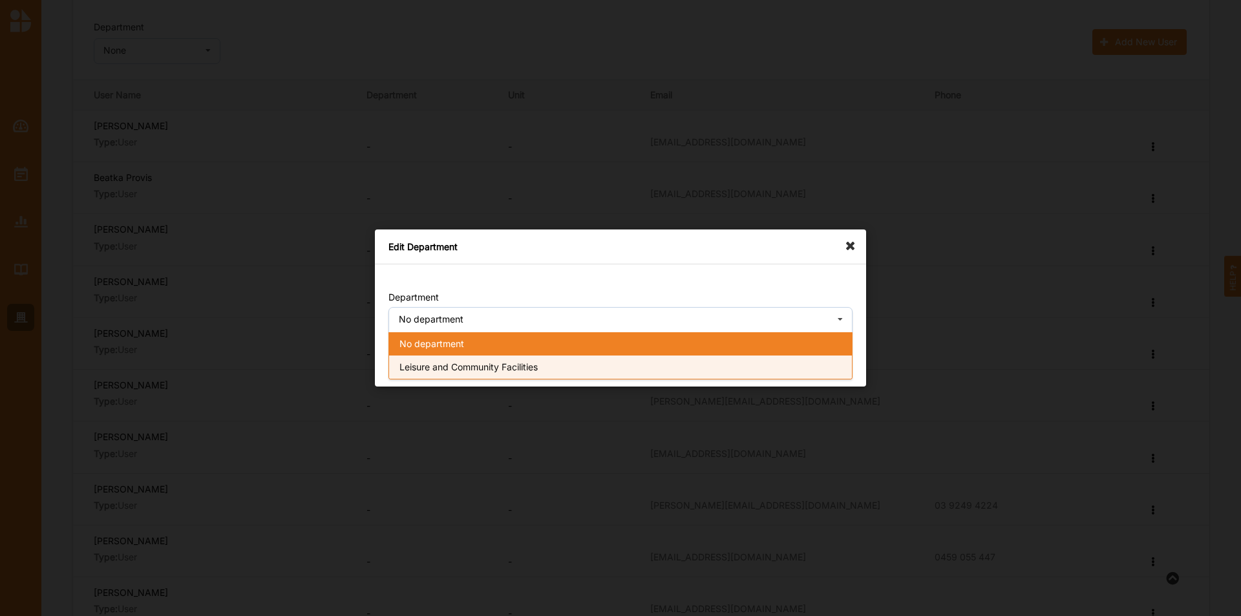
click at [522, 363] on span "Leisure and Community Facilities" at bounding box center [468, 366] width 138 height 11
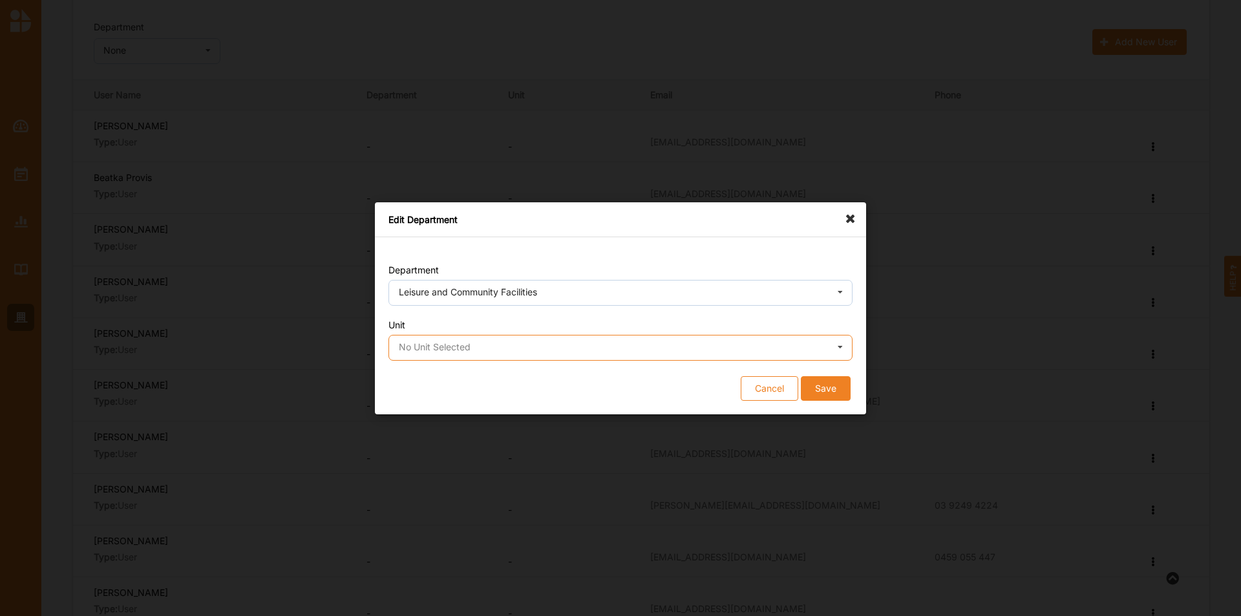
click at [519, 347] on input "text" at bounding box center [621, 348] width 463 height 26
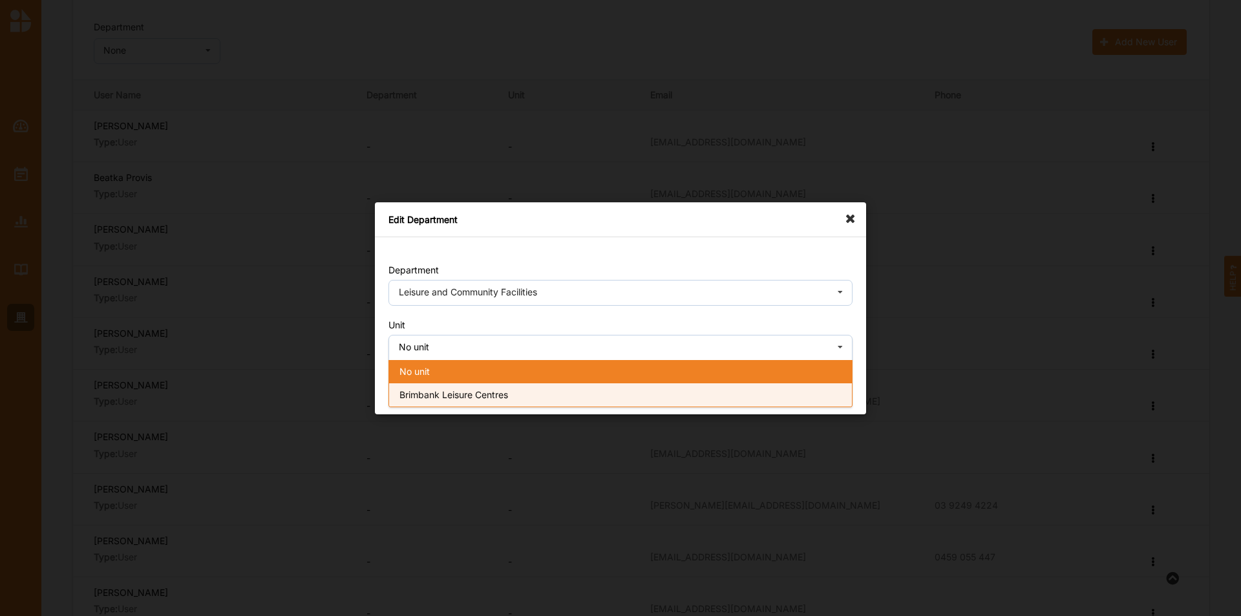
click at [513, 397] on div "Brimbank Leisure Centres" at bounding box center [620, 394] width 463 height 23
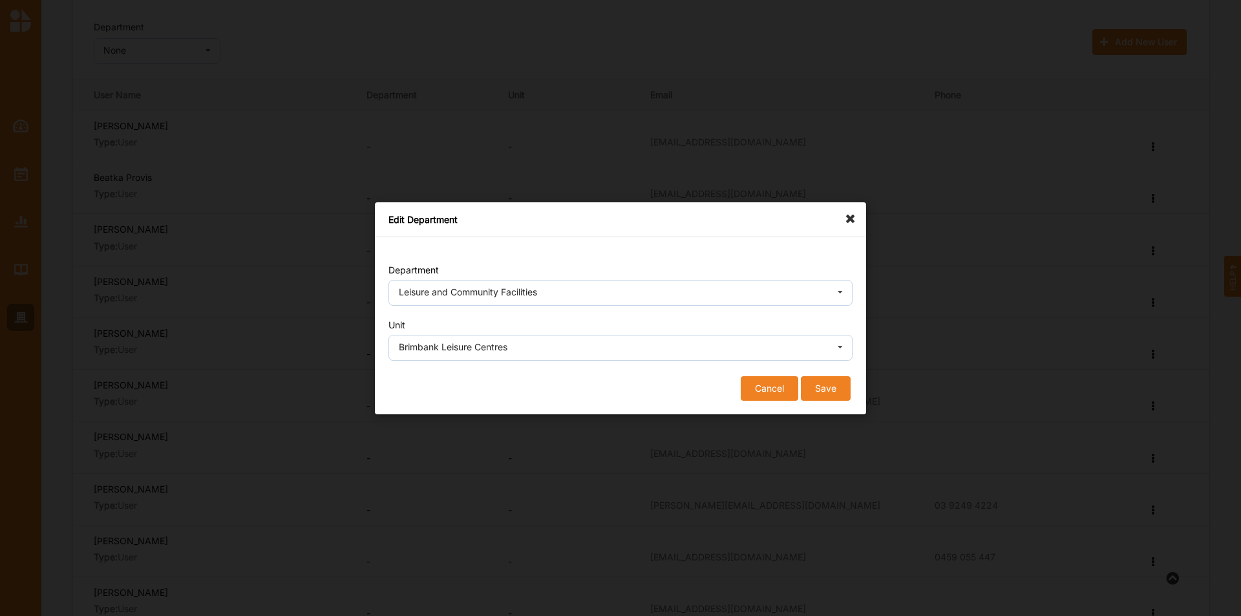
click at [751, 394] on button "Cancel" at bounding box center [770, 387] width 58 height 25
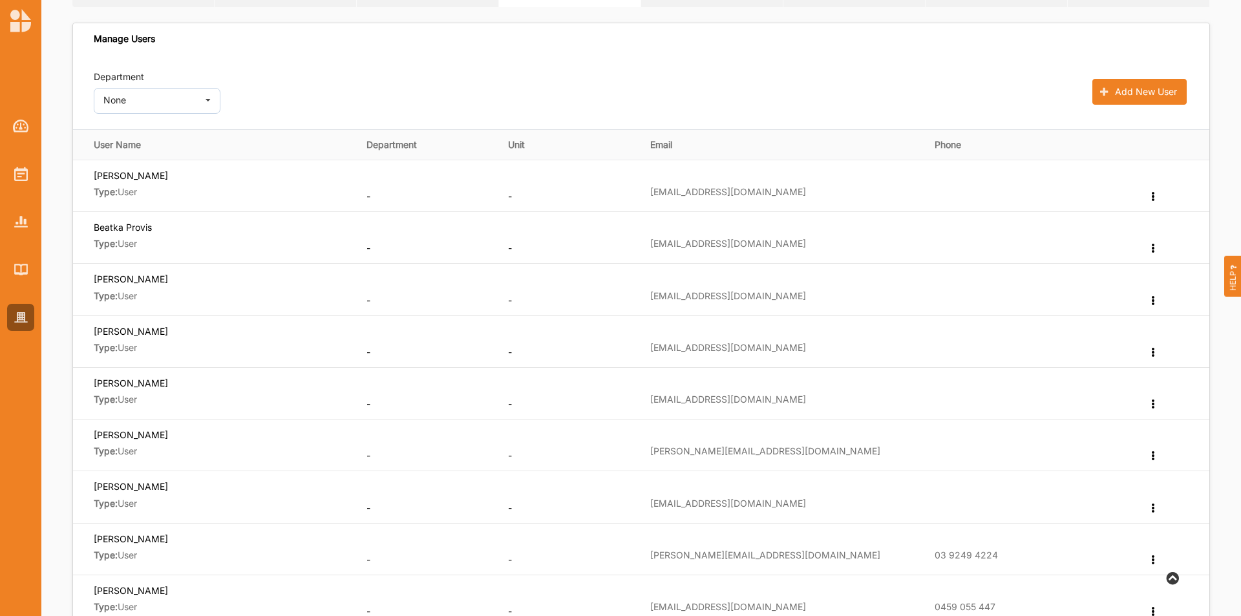
scroll to position [0, 0]
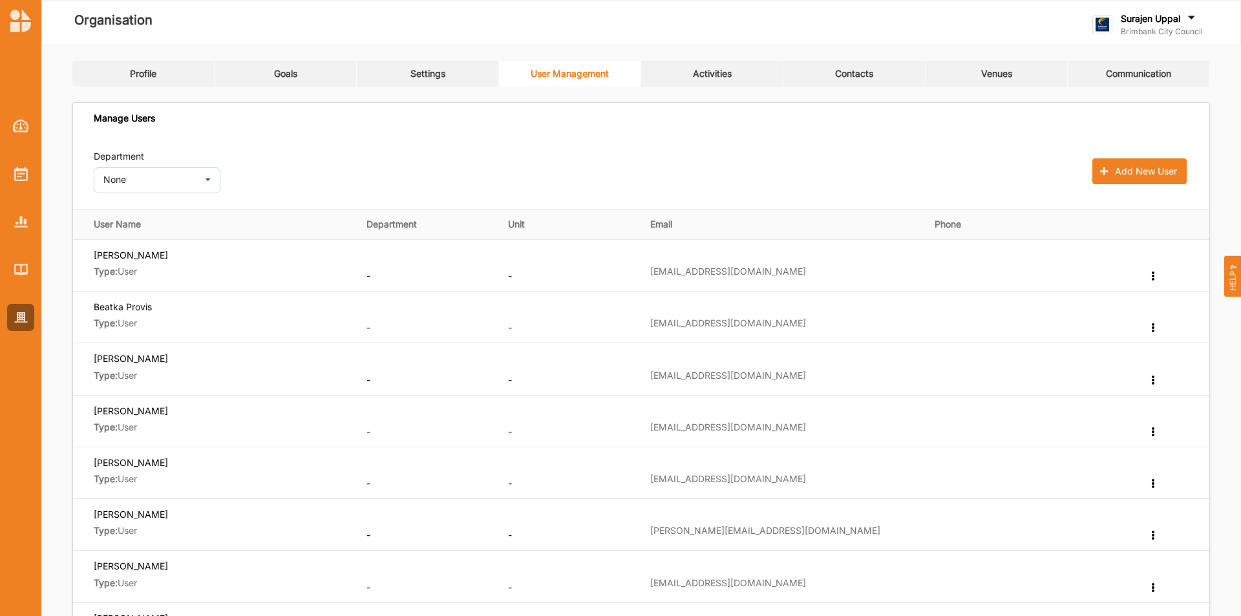
click at [1146, 14] on label "Surajen Uppal" at bounding box center [1149, 19] width 59 height 12
click at [1120, 155] on div "Log Out" at bounding box center [1159, 160] width 112 height 12
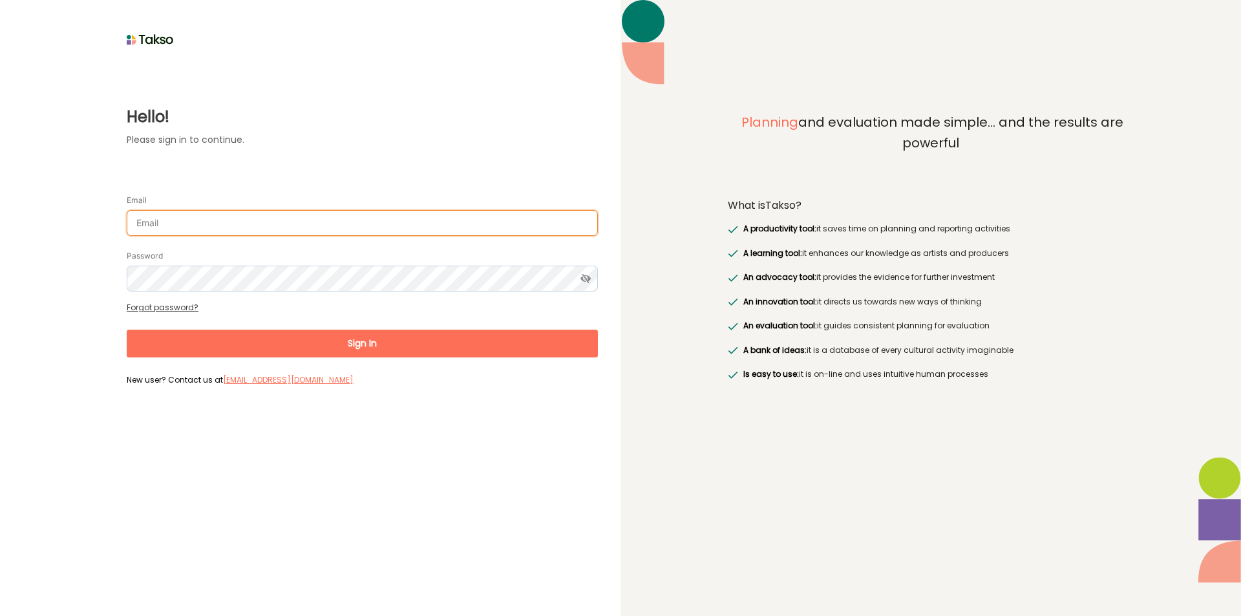
click at [204, 226] on input "Email" at bounding box center [362, 223] width 471 height 26
type input "cdn-admin@penrith.city"
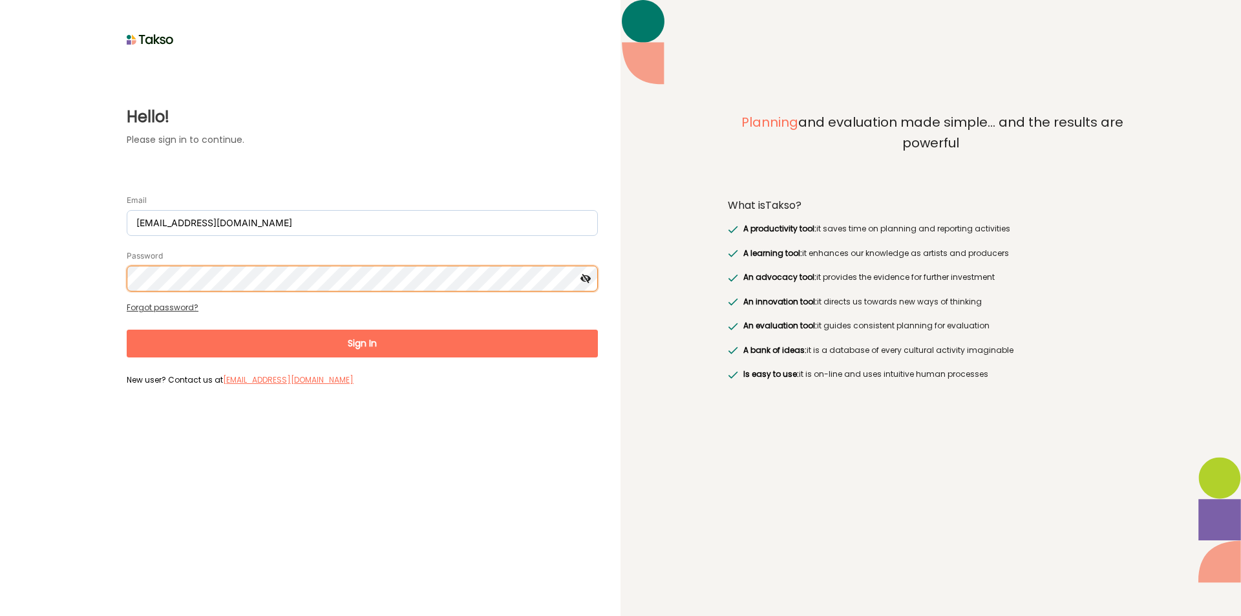
click at [127, 330] on button "Sign In" at bounding box center [362, 344] width 471 height 28
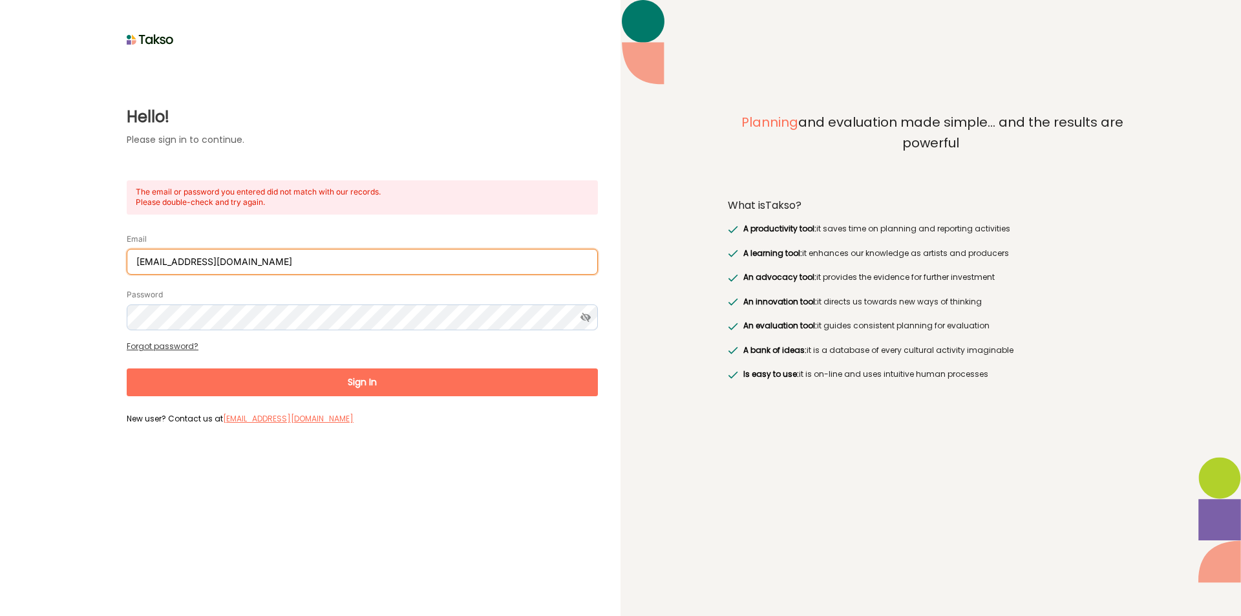
drag, startPoint x: 285, startPoint y: 258, endPoint x: 0, endPoint y: 238, distance: 285.6
click at [0, 238] on div "Hello! Please sign in to continue. The email or password you entered did not ma…" at bounding box center [310, 308] width 620 height 616
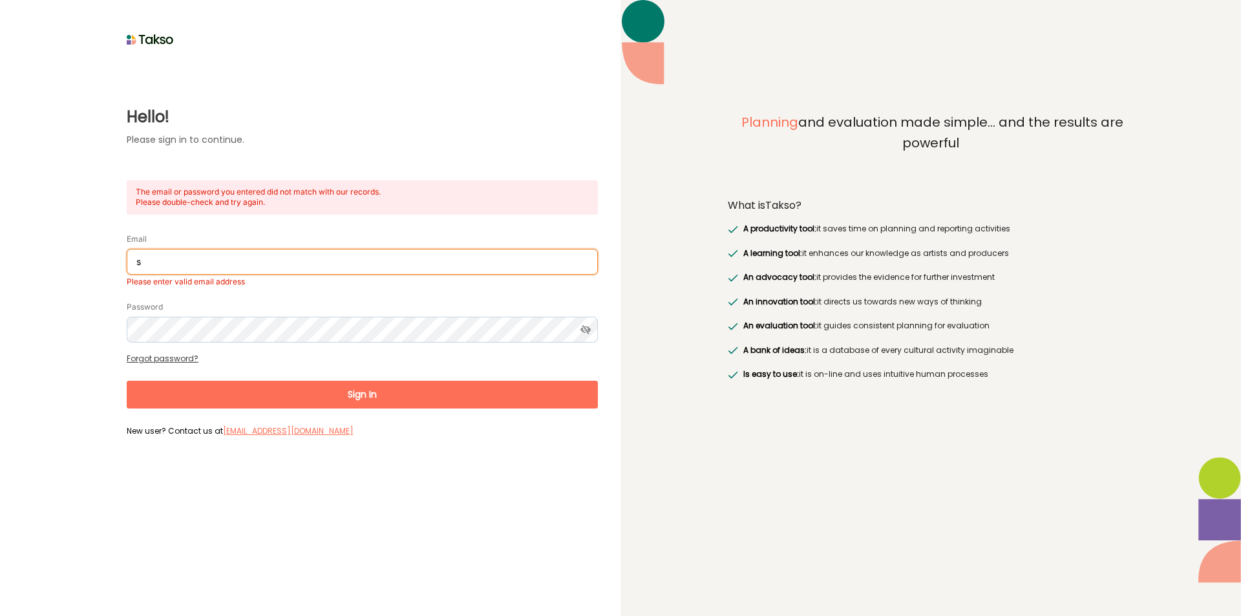
type input "surajenu@brimbank.vic.gov.au"
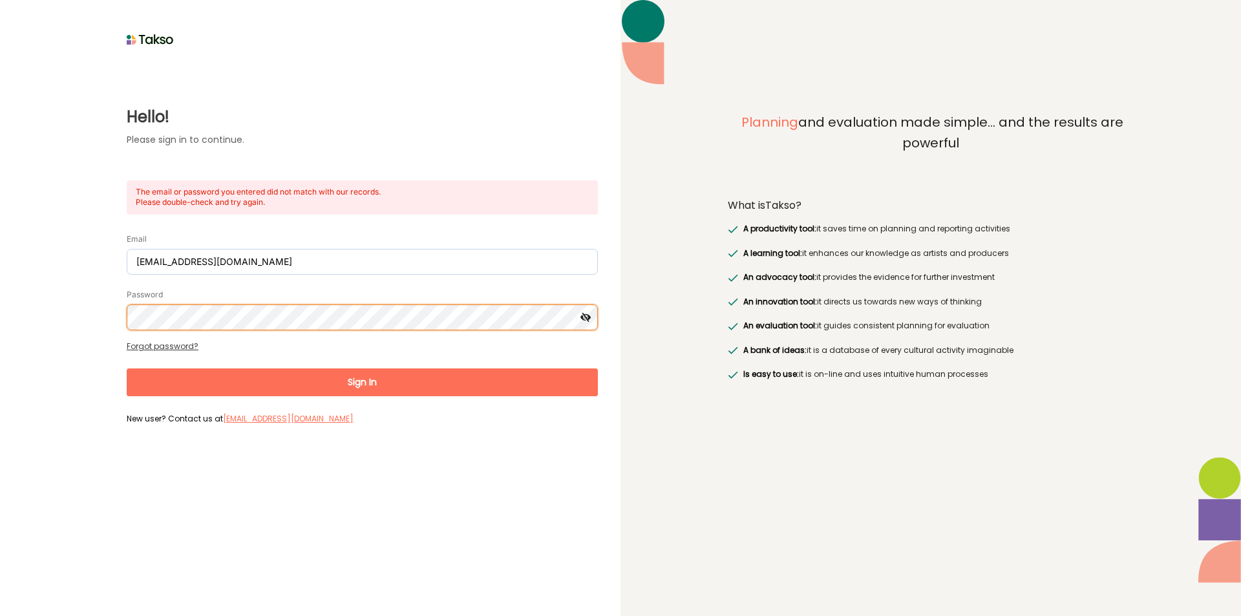
click at [0, 223] on div "Hello! Please sign in to continue. The email or password you entered did not ma…" at bounding box center [310, 308] width 620 height 616
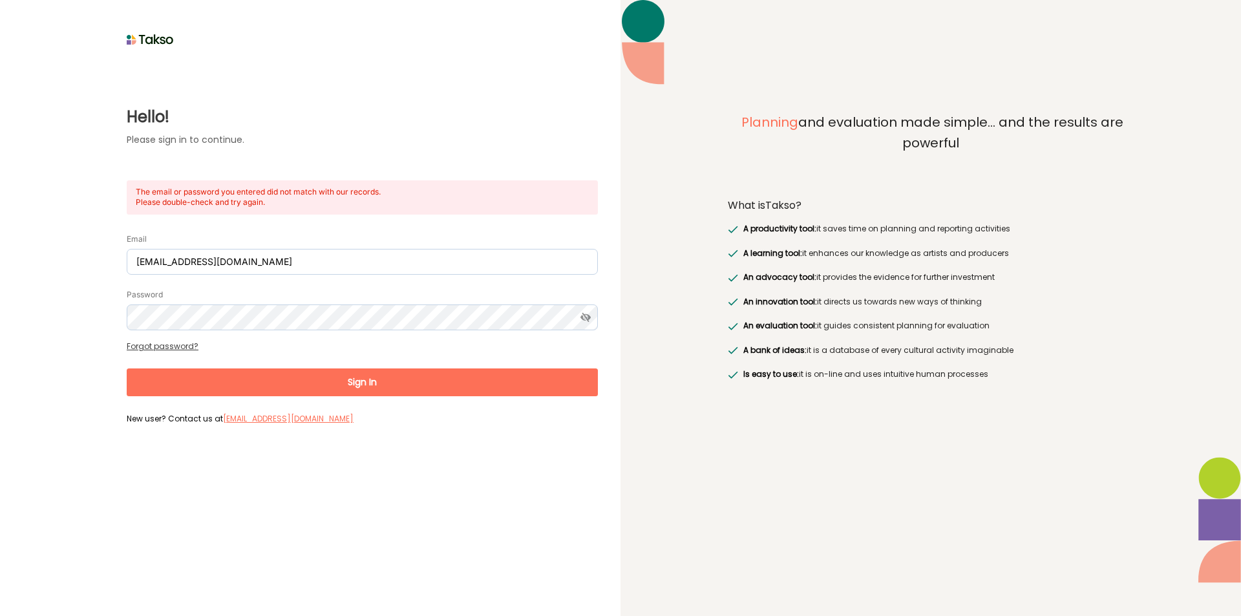
drag, startPoint x: 361, startPoint y: 359, endPoint x: 354, endPoint y: 368, distance: 11.1
click at [354, 368] on form "Email surajenu@brimbank.vic.gov.au Password Forgot password? Sign In New user? …" at bounding box center [362, 323] width 471 height 209
click at [353, 376] on button "Sign In" at bounding box center [362, 382] width 471 height 28
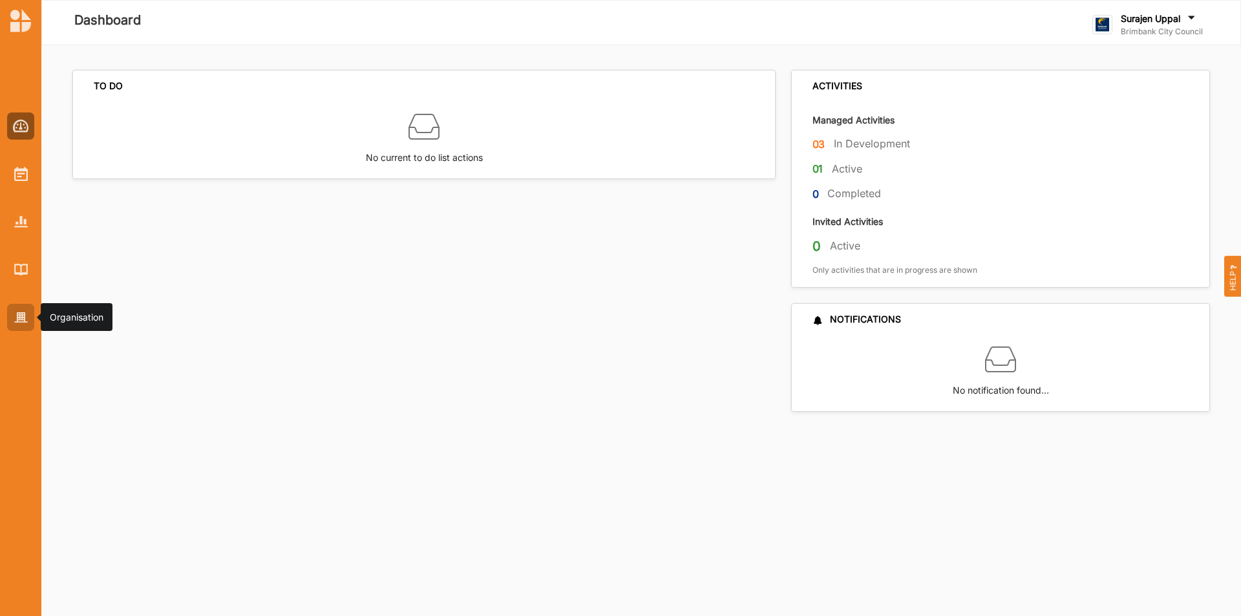
click at [14, 317] on img at bounding box center [21, 317] width 14 height 11
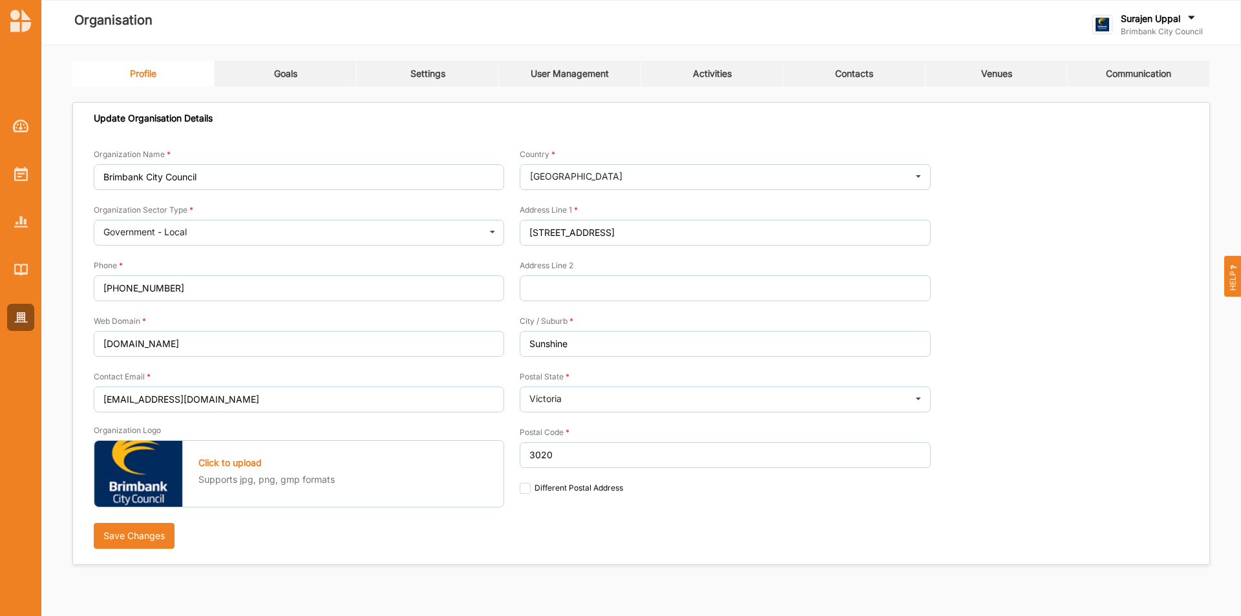
click at [660, 67] on link "Activities" at bounding box center [712, 74] width 142 height 26
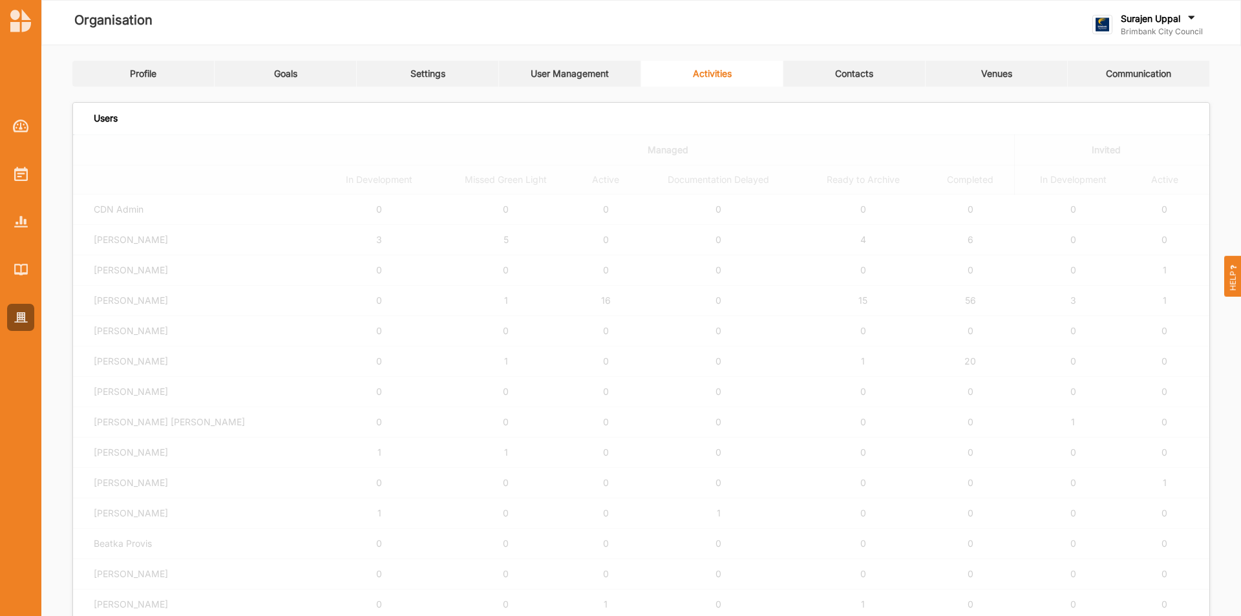
click at [567, 63] on link "User Management" at bounding box center [570, 74] width 142 height 26
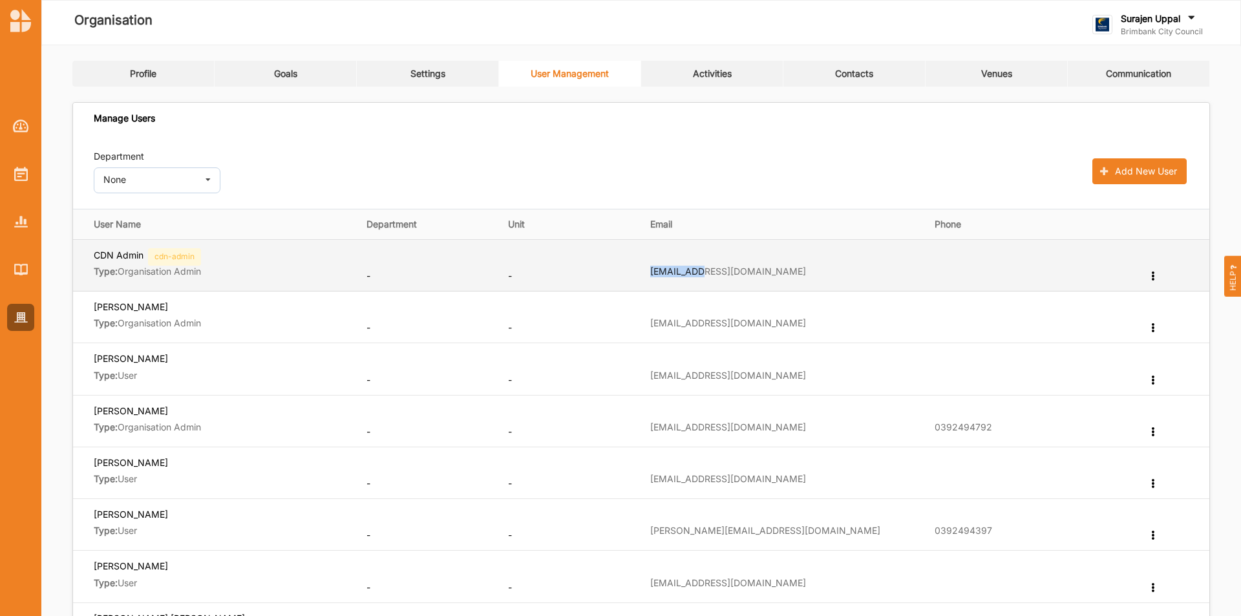
drag, startPoint x: 704, startPoint y: 271, endPoint x: 646, endPoint y: 270, distance: 58.8
click at [646, 270] on td "cdn-admin@brimbank.vic.gov.au" at bounding box center [783, 265] width 284 height 52
copy label "cdn-admin@"
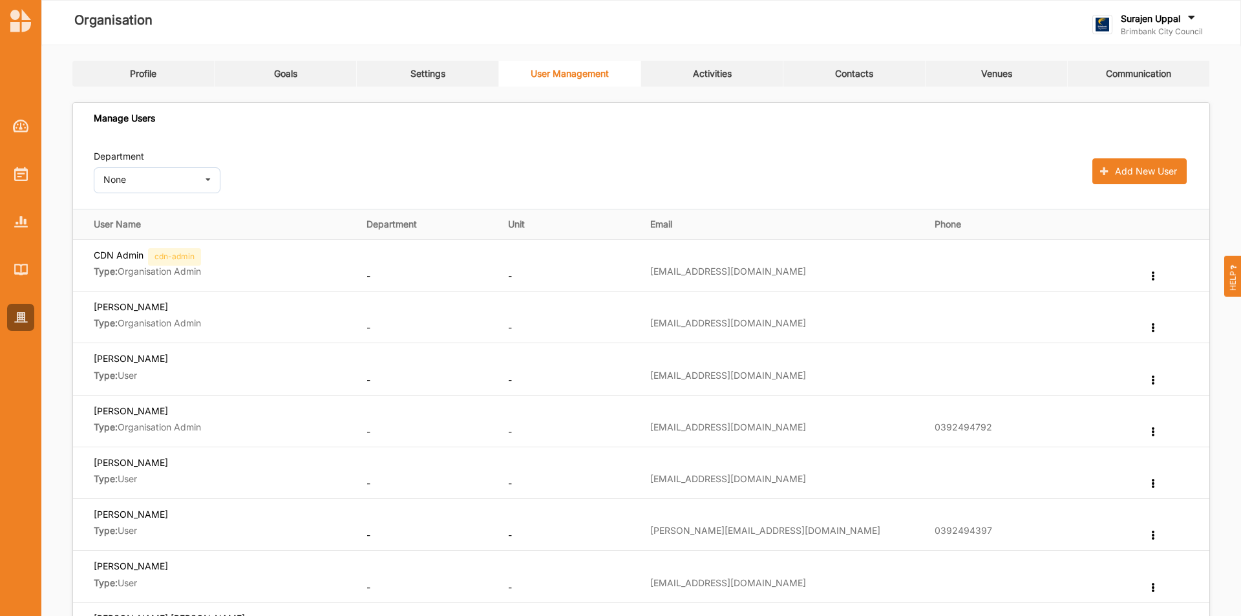
click at [1134, 16] on label "Surajen Uppal" at bounding box center [1149, 19] width 59 height 12
click at [1137, 158] on div "Log Out" at bounding box center [1159, 160] width 112 height 12
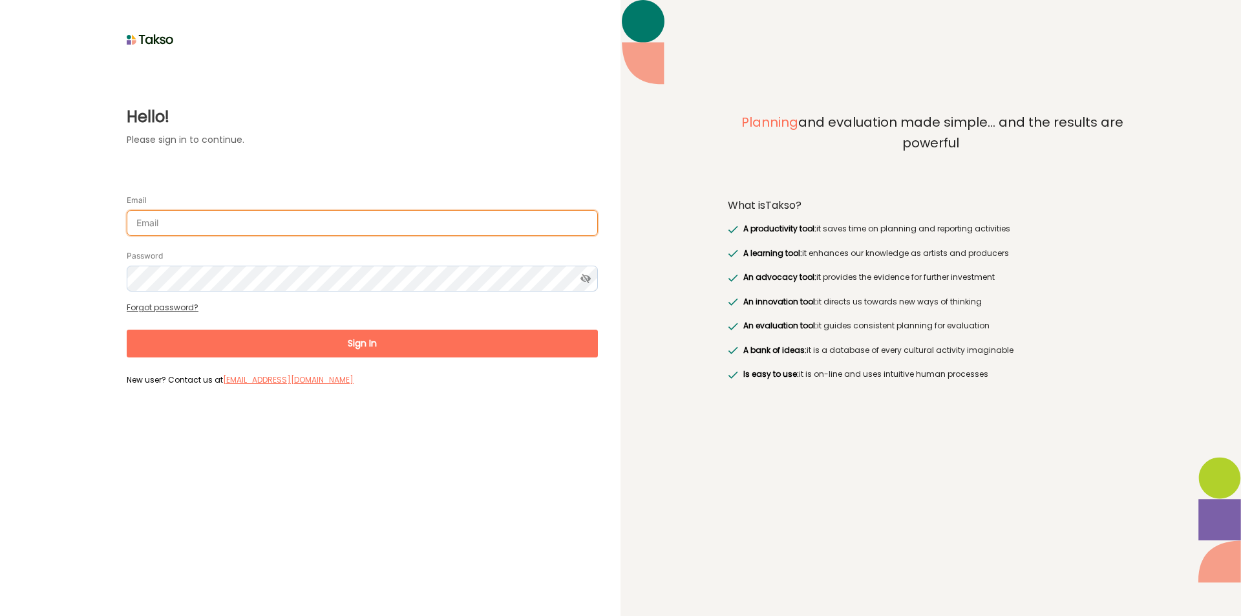
click at [226, 216] on input "Email" at bounding box center [362, 223] width 471 height 26
paste input "cdn-admin@"
type input "cdn-admin@penrith.city"
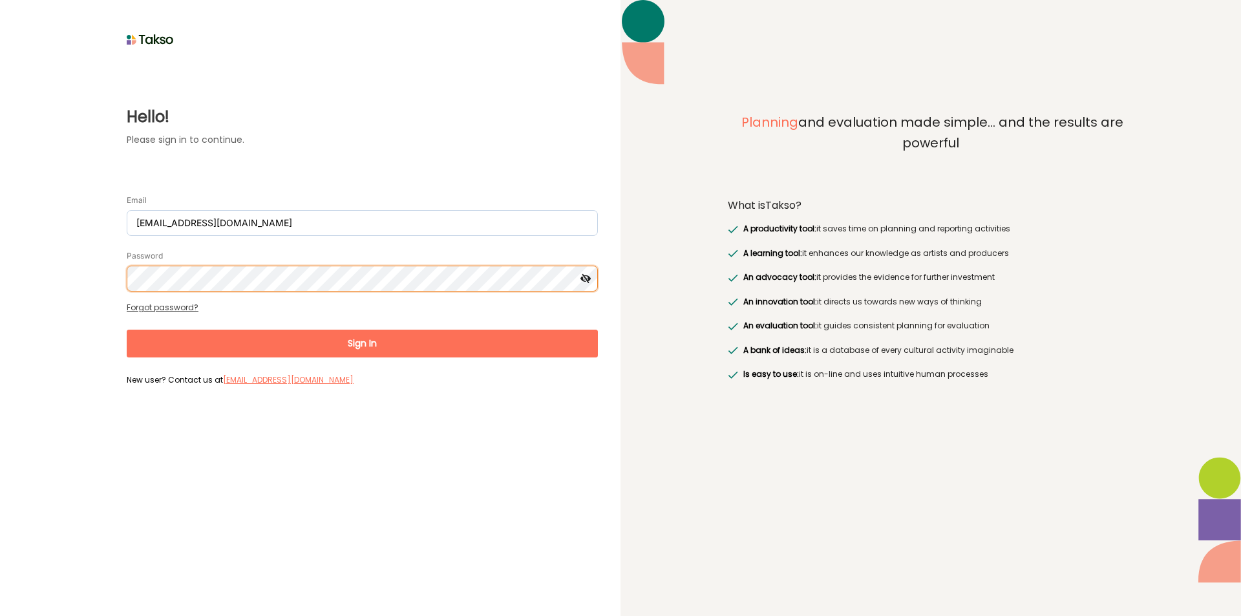
click at [127, 330] on button "Sign In" at bounding box center [362, 344] width 471 height 28
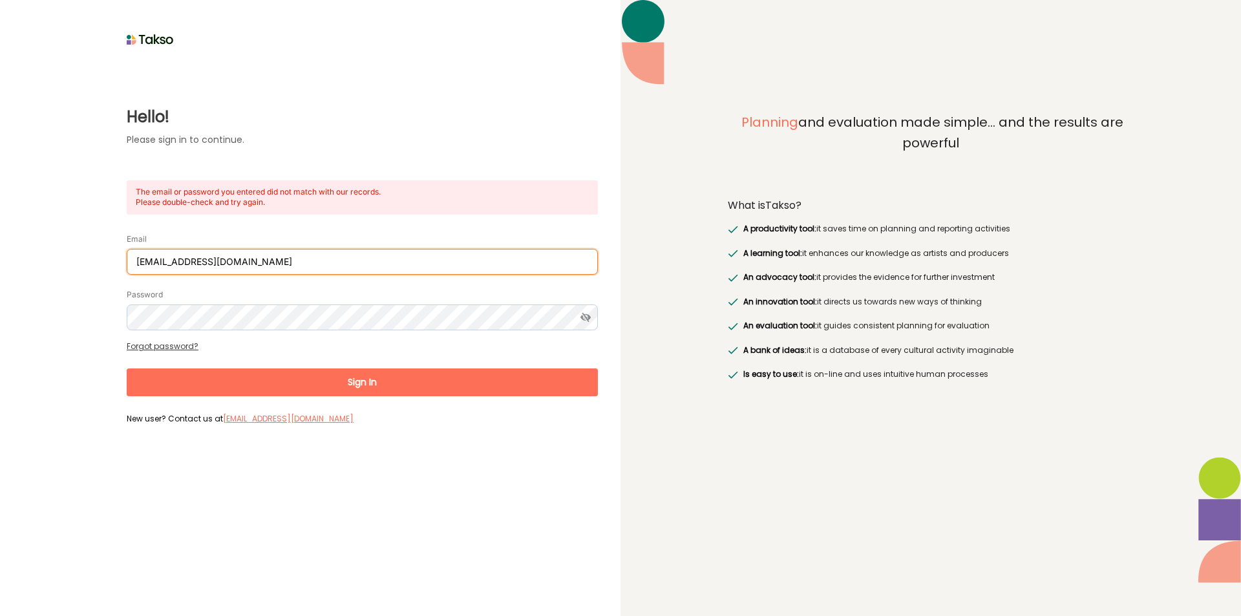
drag, startPoint x: 281, startPoint y: 254, endPoint x: 0, endPoint y: 226, distance: 282.5
click at [0, 226] on div "Hello! Please sign in to continue. The email or password you entered did not ma…" at bounding box center [310, 308] width 620 height 616
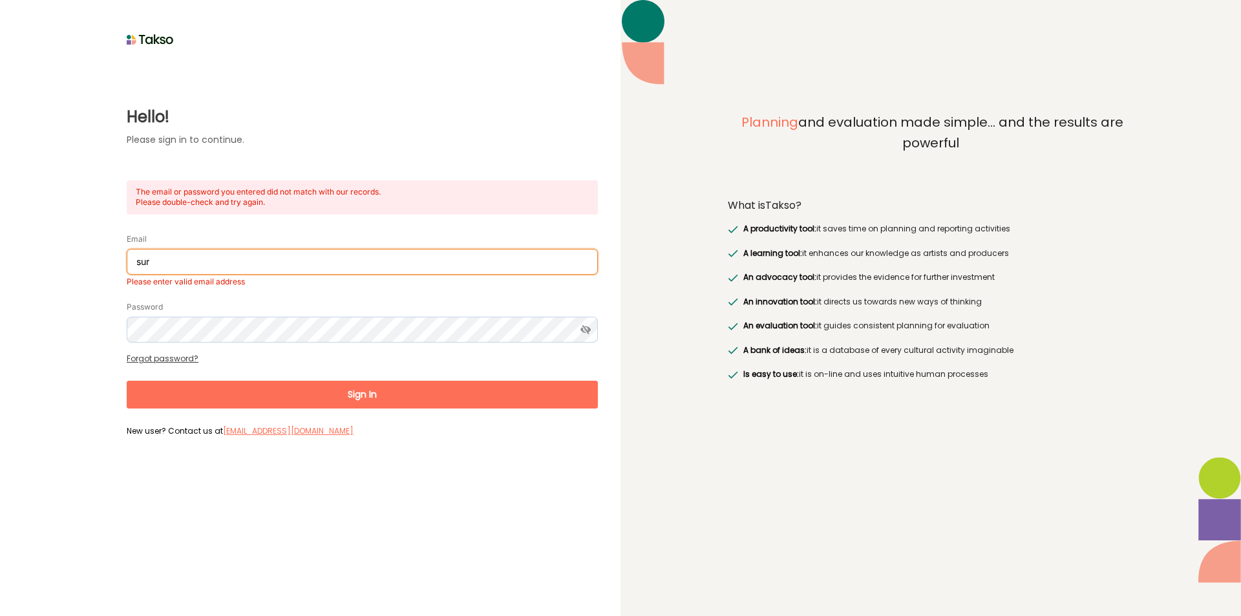
type input "sur"
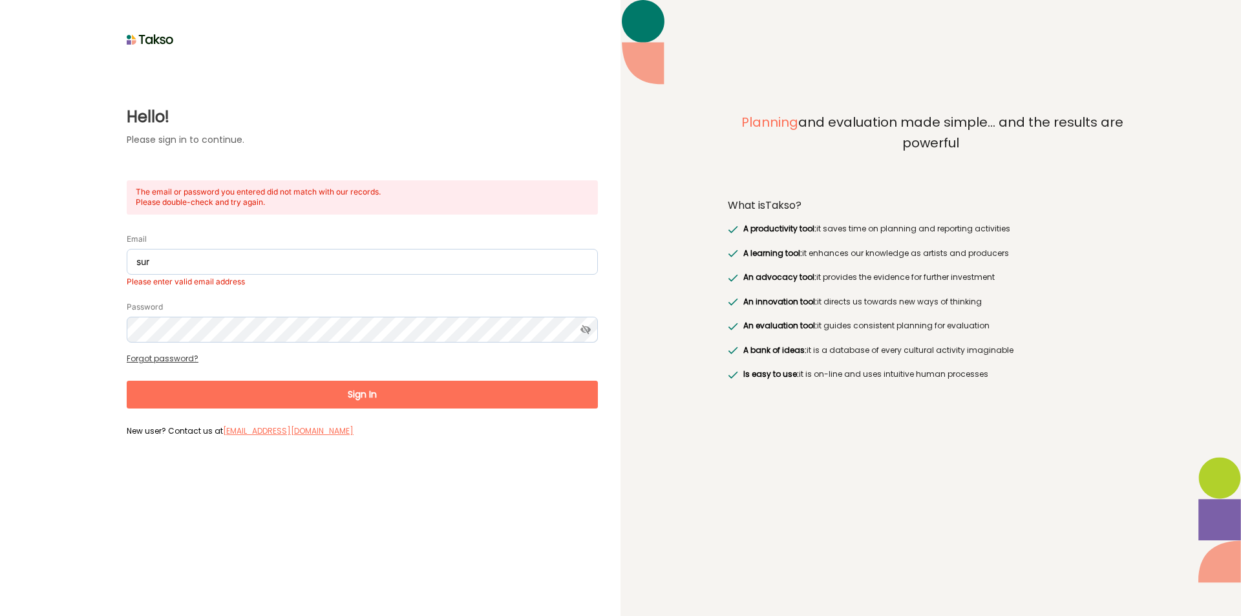
click at [426, 567] on div "Hello! Please sign in to continue. The email or password you entered did not ma…" at bounding box center [310, 308] width 620 height 616
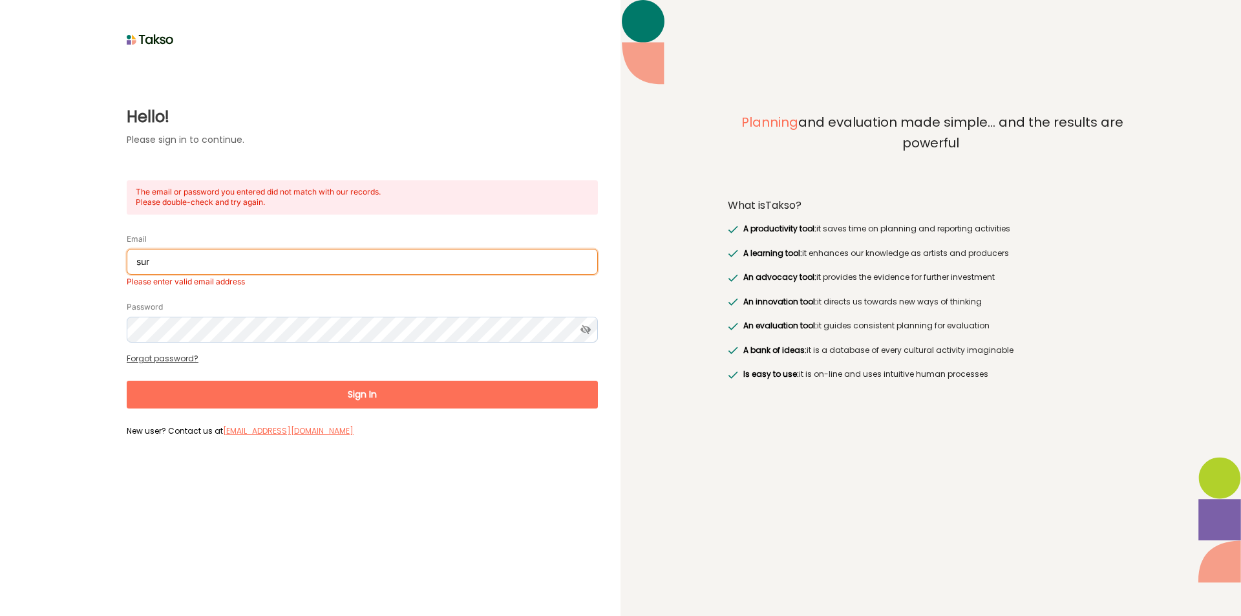
drag, startPoint x: 180, startPoint y: 266, endPoint x: 34, endPoint y: 235, distance: 148.5
click at [34, 235] on div "Hello! Please sign in to continue. The email or password you entered did not ma…" at bounding box center [310, 245] width 575 height 392
type input "cdn-admin@penrith.city"
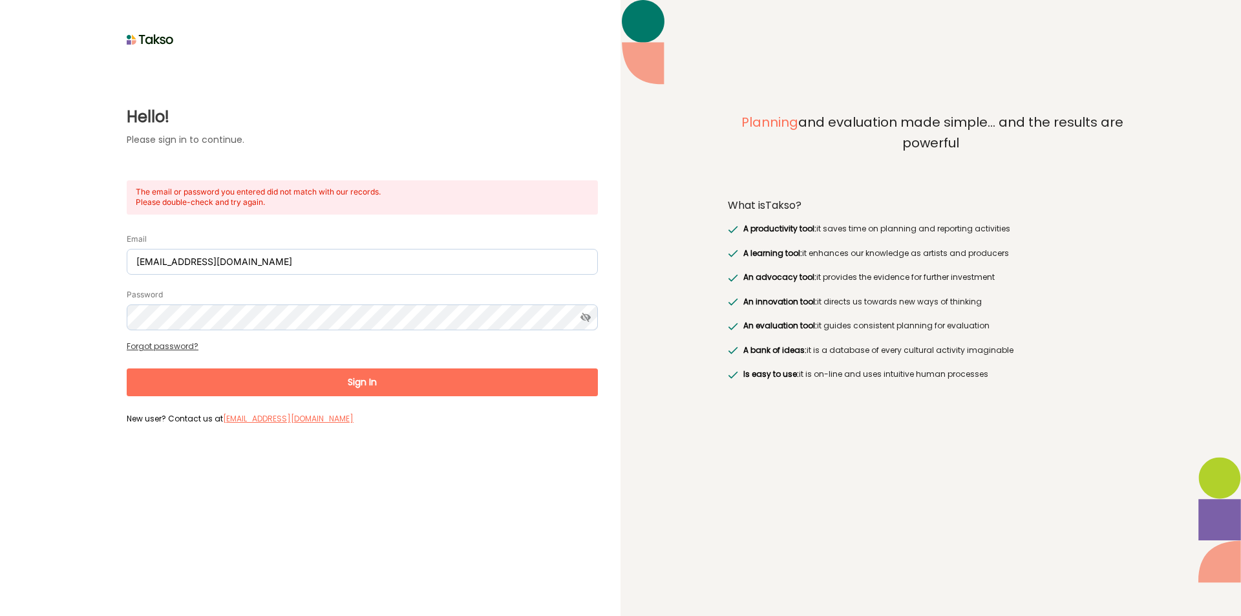
click at [203, 331] on form "Email cdn-admin@penrith.city Password Forgot password? Sign In New user? Contac…" at bounding box center [362, 323] width 471 height 209
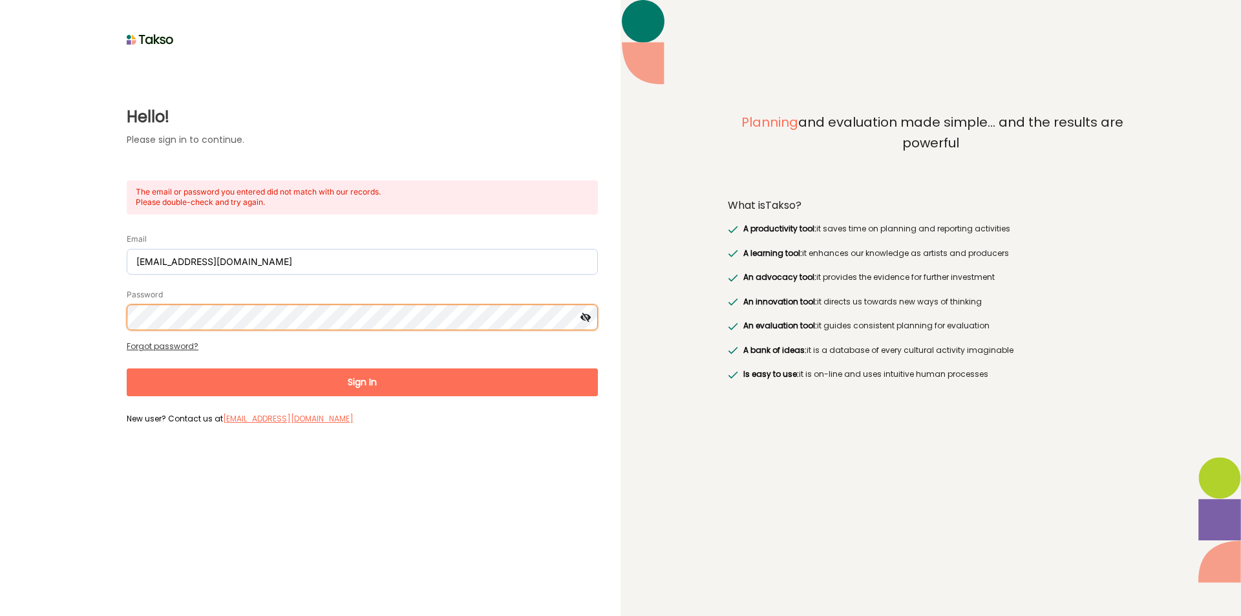
click at [127, 368] on button "Sign In" at bounding box center [362, 382] width 471 height 28
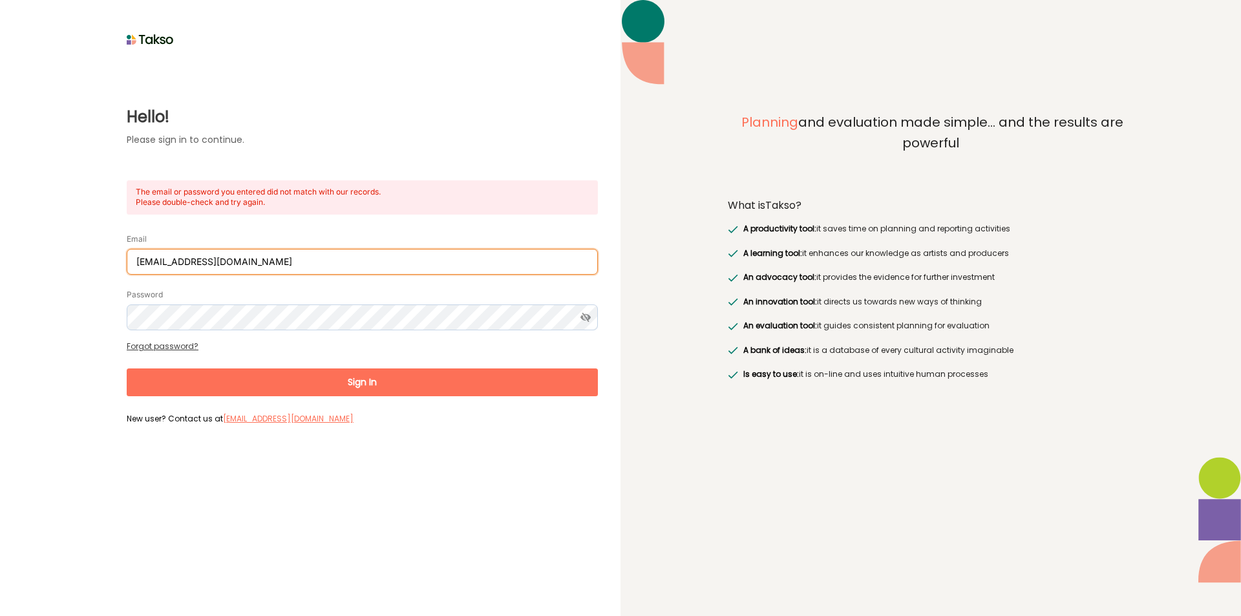
drag, startPoint x: 271, startPoint y: 268, endPoint x: 0, endPoint y: 235, distance: 272.8
click at [0, 235] on div "Hello! Please sign in to continue. The email or password you entered did not ma…" at bounding box center [310, 308] width 620 height 616
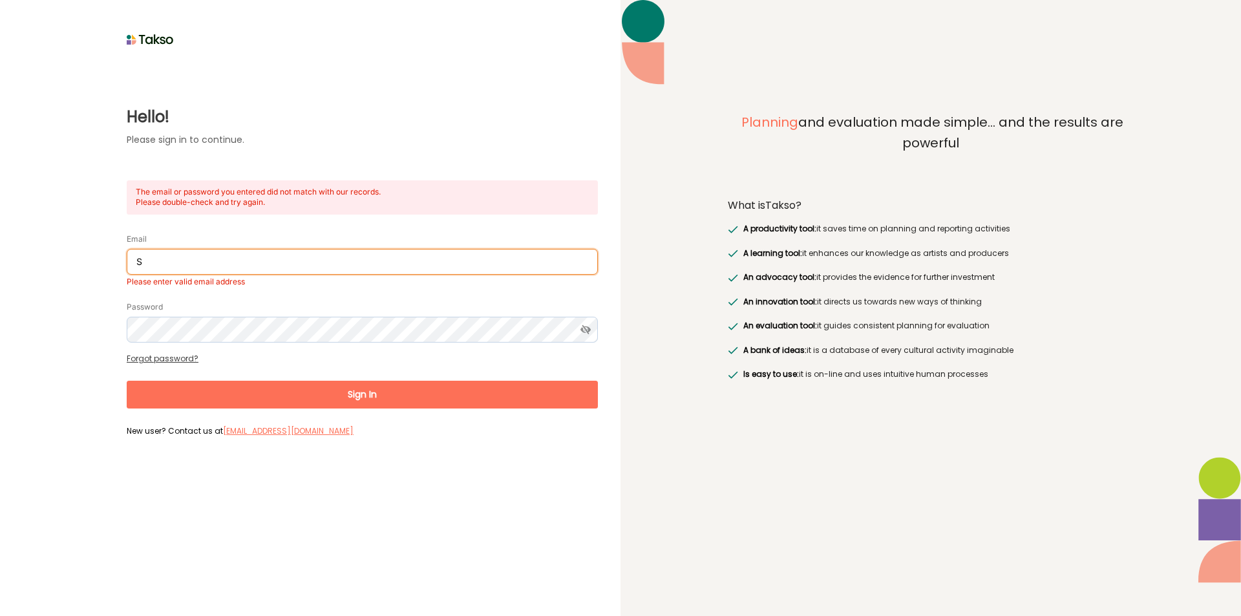
type input "surajenu@brimbank.vic.gov.au"
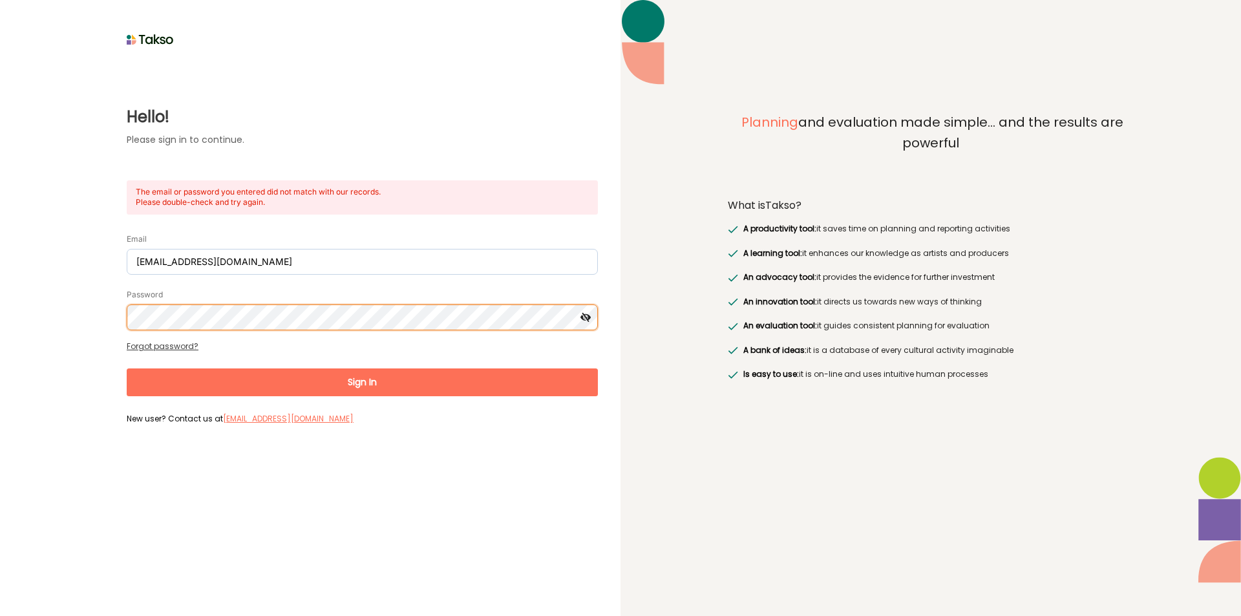
click at [0, 233] on div "Hello! Please sign in to continue. The email or password you entered did not ma…" at bounding box center [310, 308] width 620 height 616
click at [127, 368] on button "Sign In" at bounding box center [362, 382] width 471 height 28
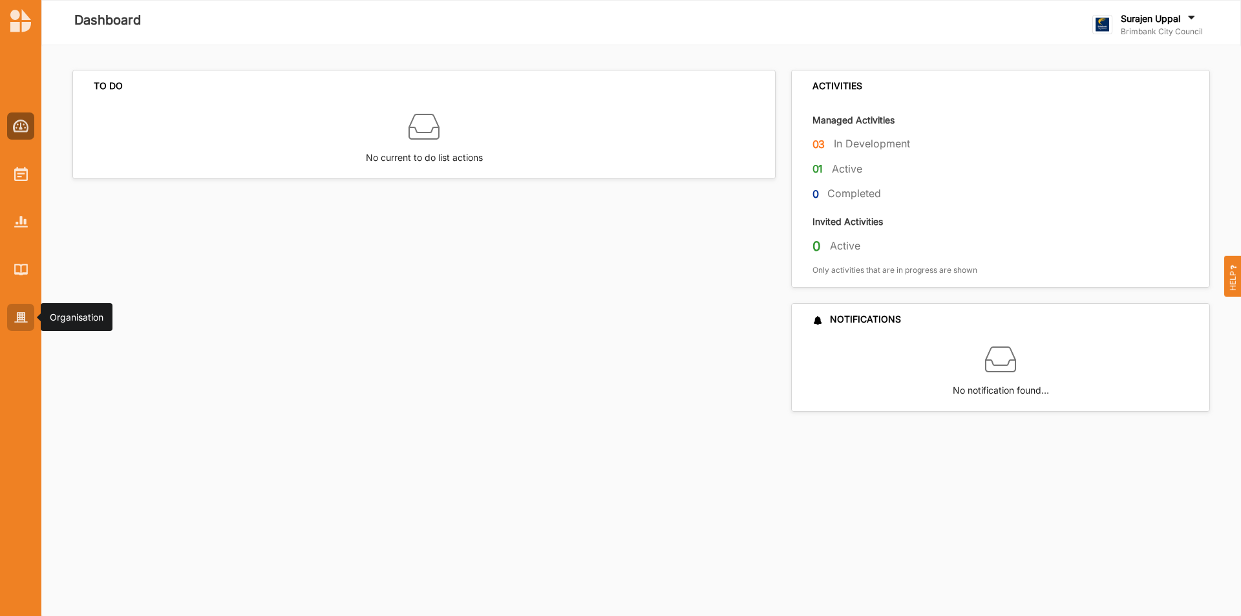
click at [23, 315] on img at bounding box center [21, 317] width 14 height 11
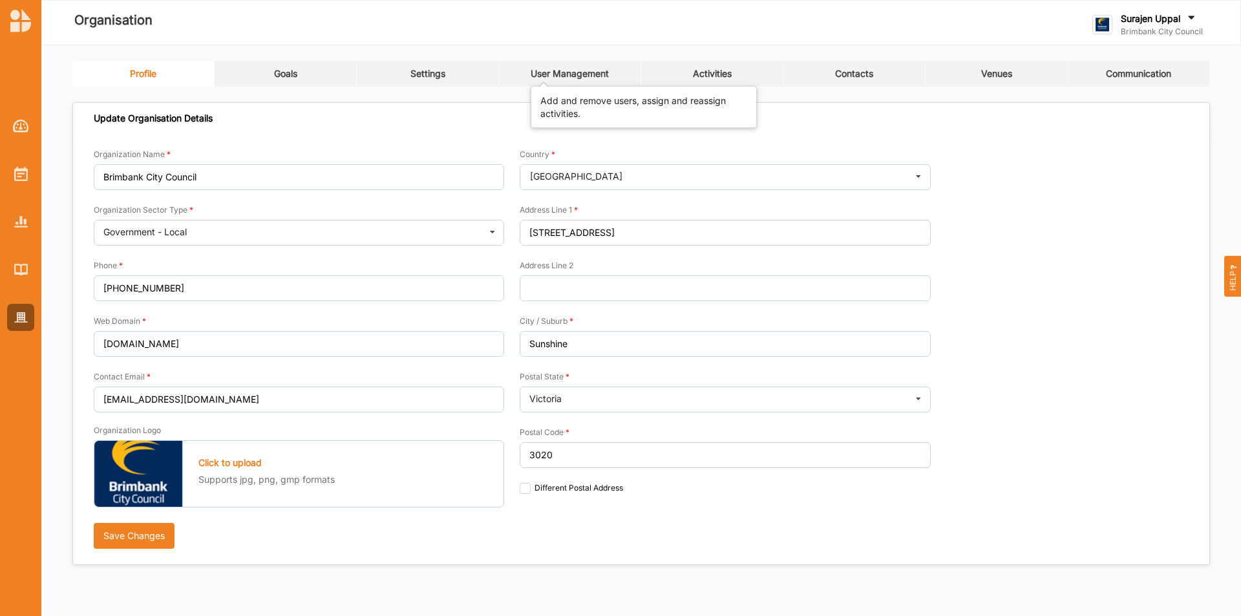
click at [583, 70] on div "User Management" at bounding box center [570, 74] width 78 height 12
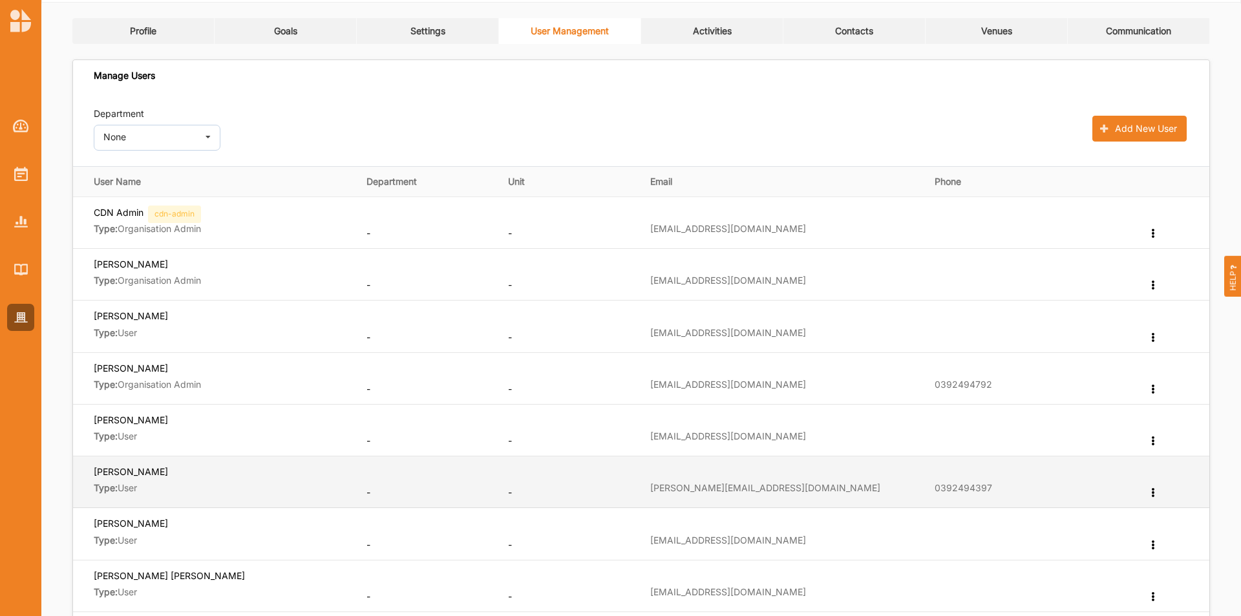
scroll to position [65, 0]
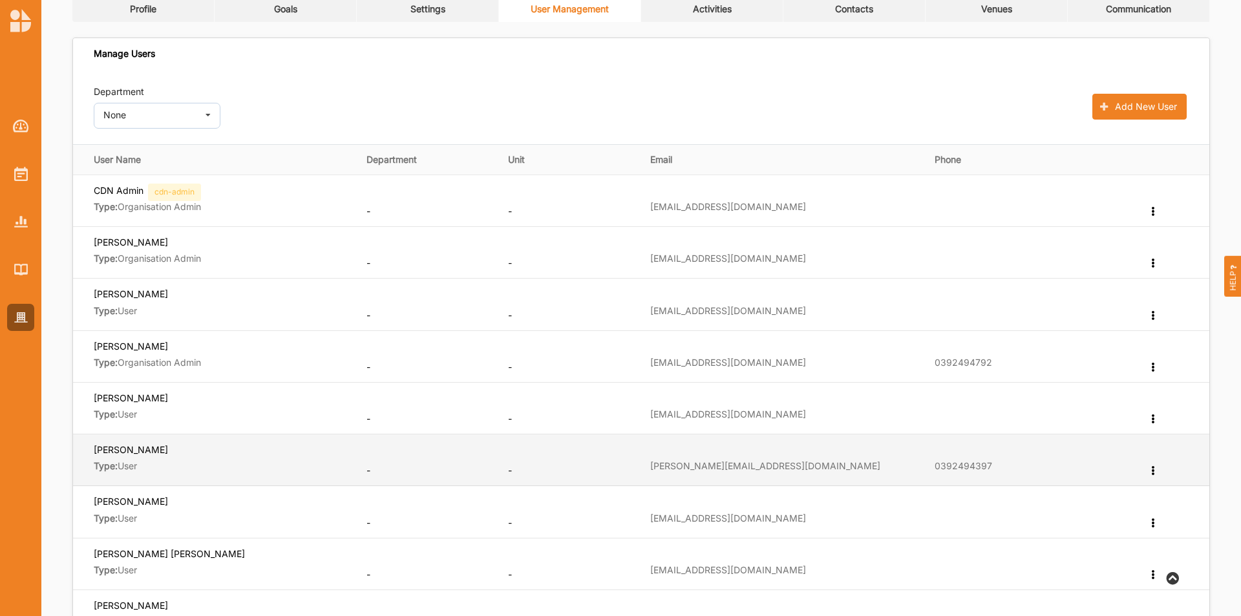
click at [131, 452] on label "Lisa Horsburgh" at bounding box center [131, 449] width 74 height 12
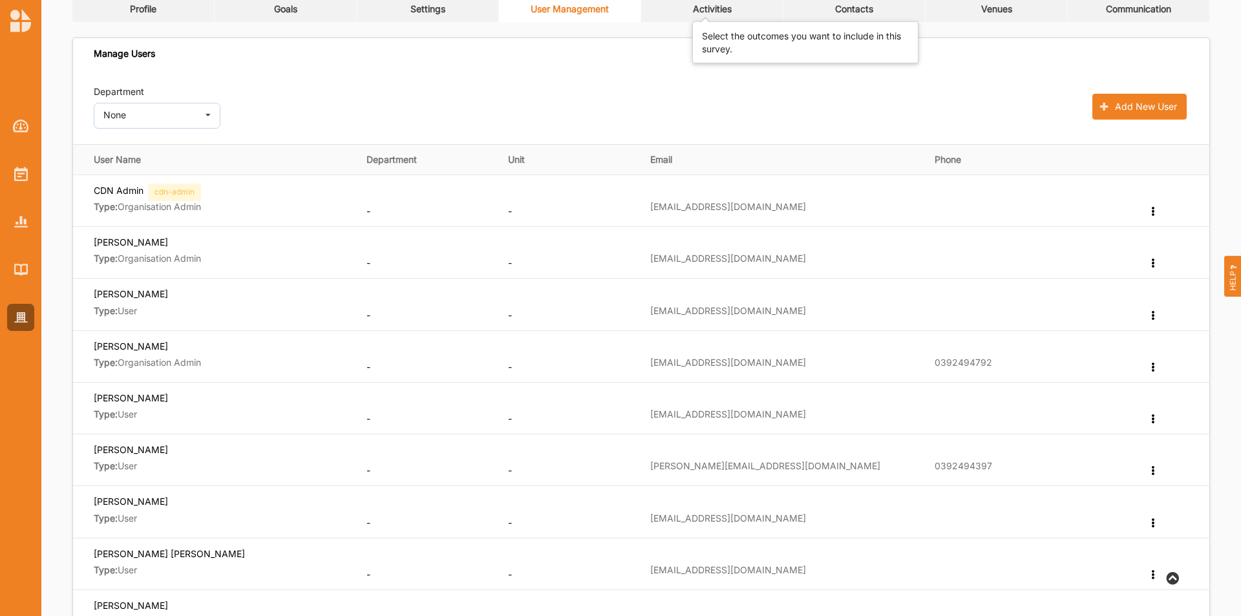
click at [706, 10] on div "Activities" at bounding box center [712, 9] width 39 height 12
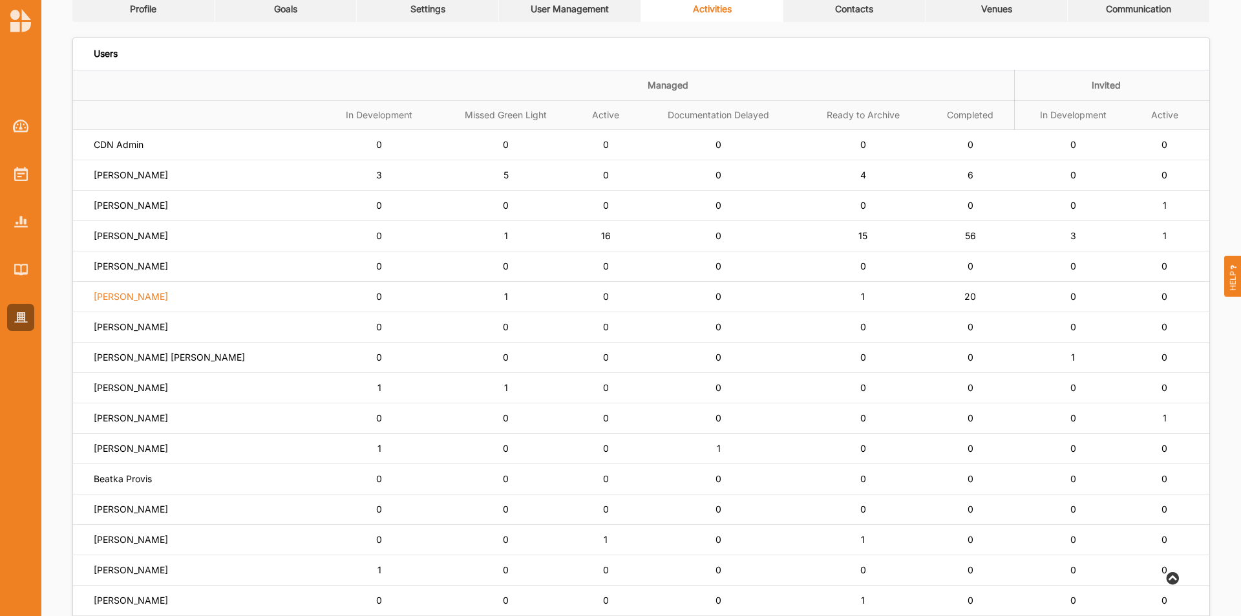
click at [121, 297] on label "Lisa Horsburgh" at bounding box center [131, 297] width 74 height 12
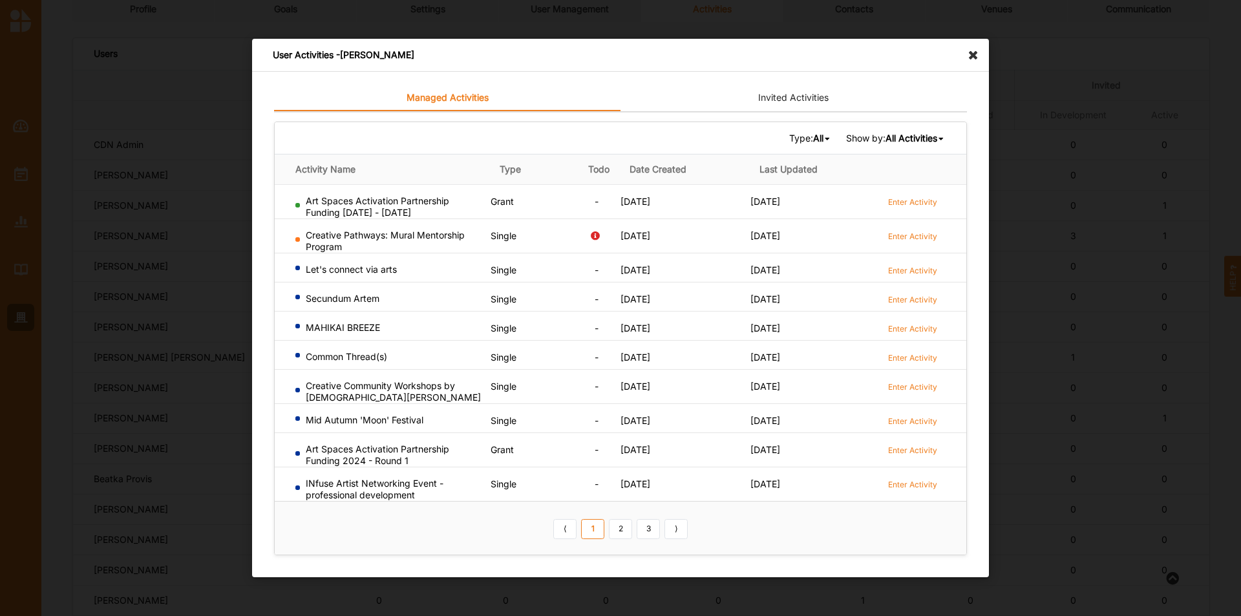
click at [976, 54] on icon at bounding box center [976, 49] width 21 height 21
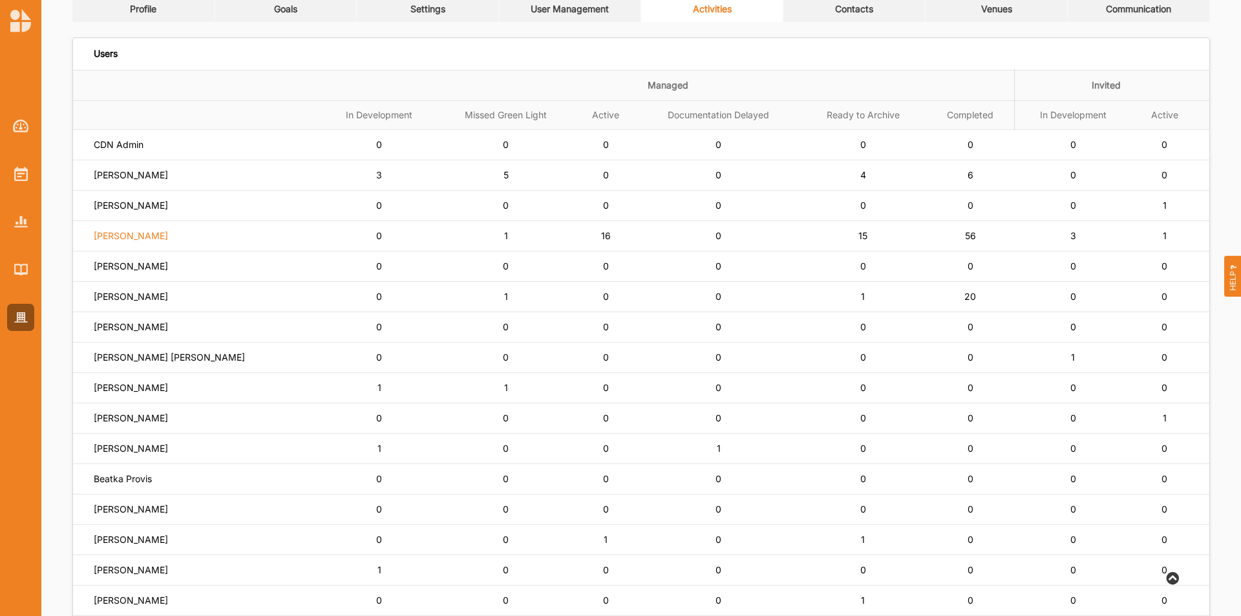
click at [129, 237] on label "Simone Gordon" at bounding box center [131, 236] width 74 height 12
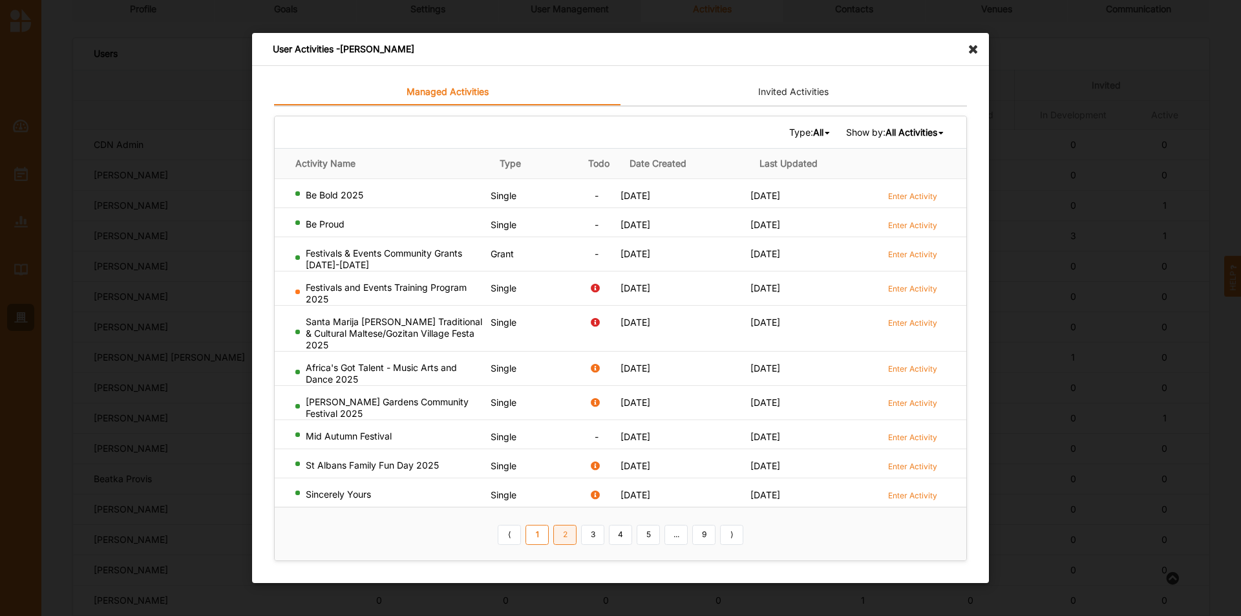
click at [565, 535] on link "2" at bounding box center [564, 534] width 23 height 21
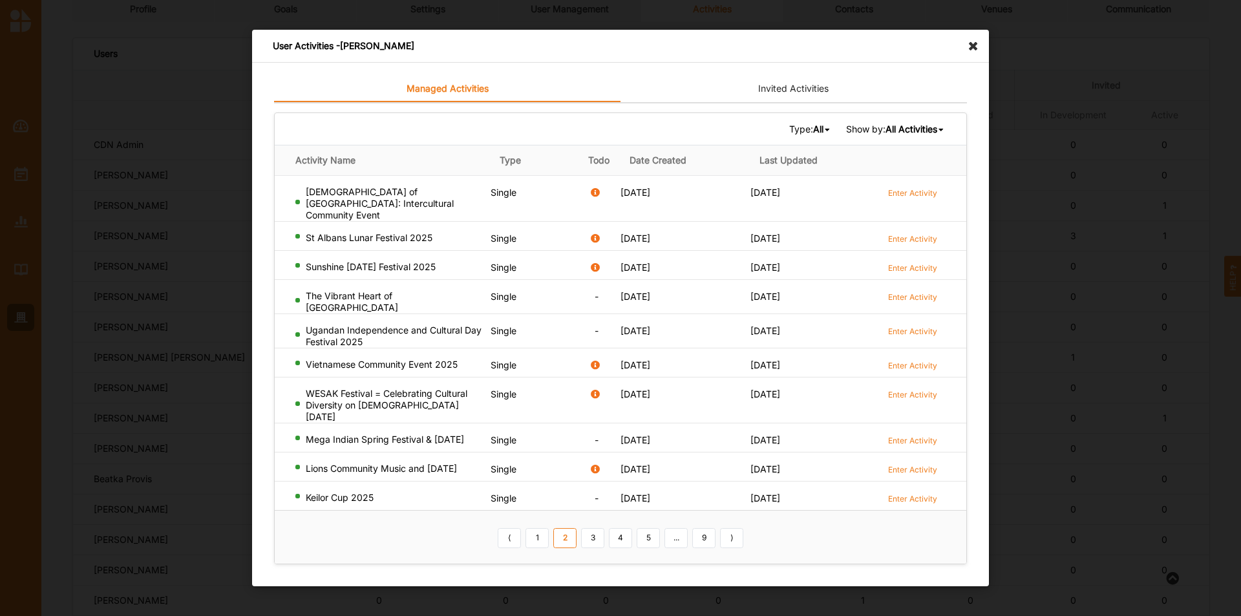
click at [889, 134] on b "All Activities" at bounding box center [911, 128] width 52 height 11
click at [867, 177] on b "Completed Activities" at bounding box center [891, 171] width 88 height 11
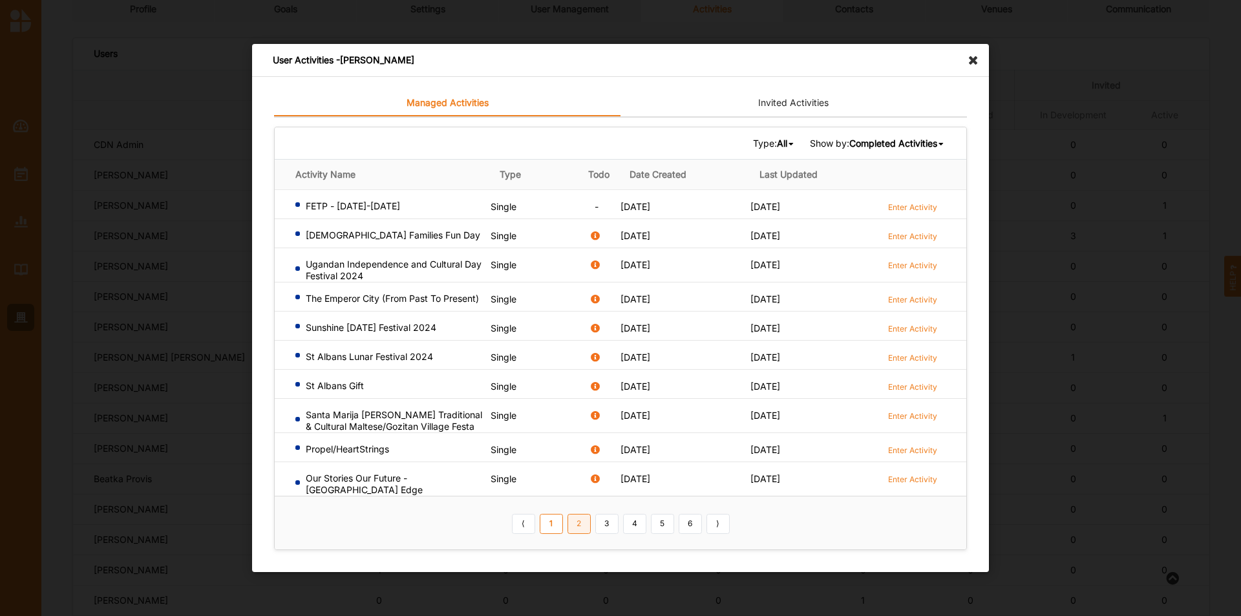
click at [584, 525] on link "2" at bounding box center [578, 523] width 23 height 21
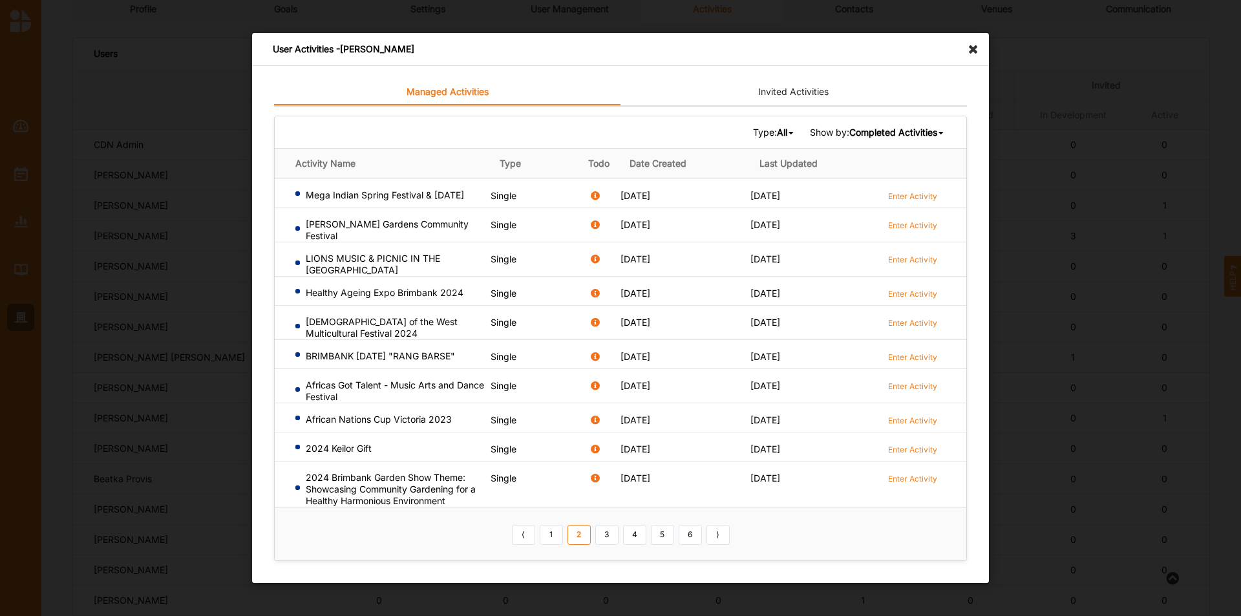
drag, startPoint x: 603, startPoint y: 528, endPoint x: 613, endPoint y: 532, distance: 10.4
click at [605, 528] on link "3" at bounding box center [606, 534] width 23 height 21
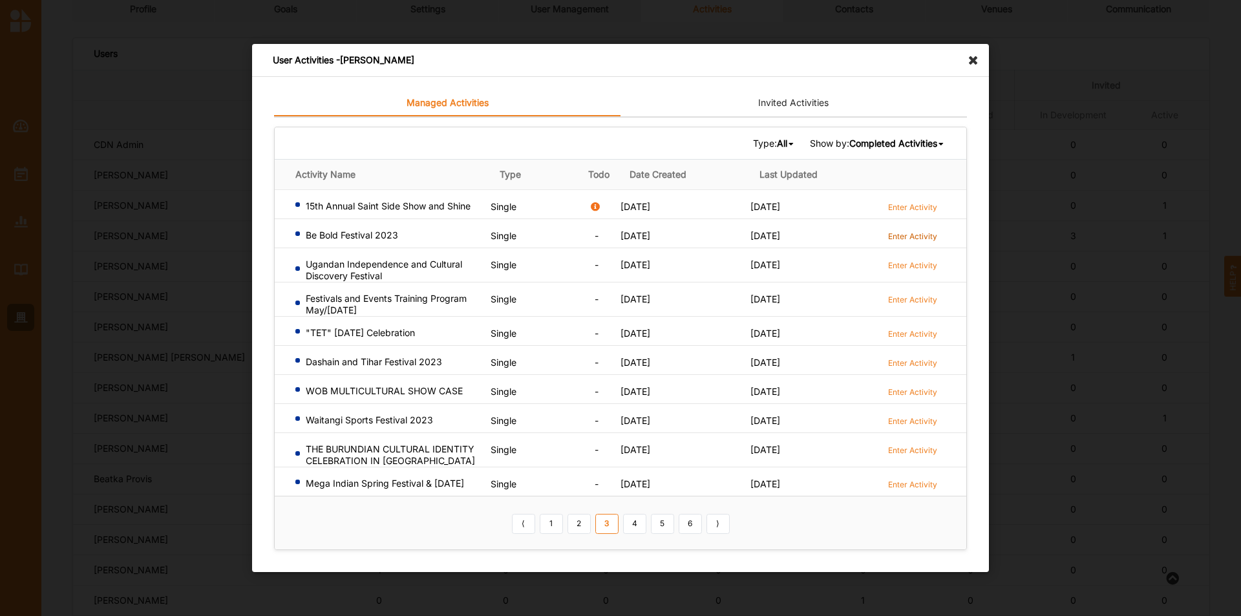
click at [901, 236] on label "Enter Activity" at bounding box center [912, 236] width 49 height 11
click at [638, 530] on link "4" at bounding box center [634, 523] width 23 height 21
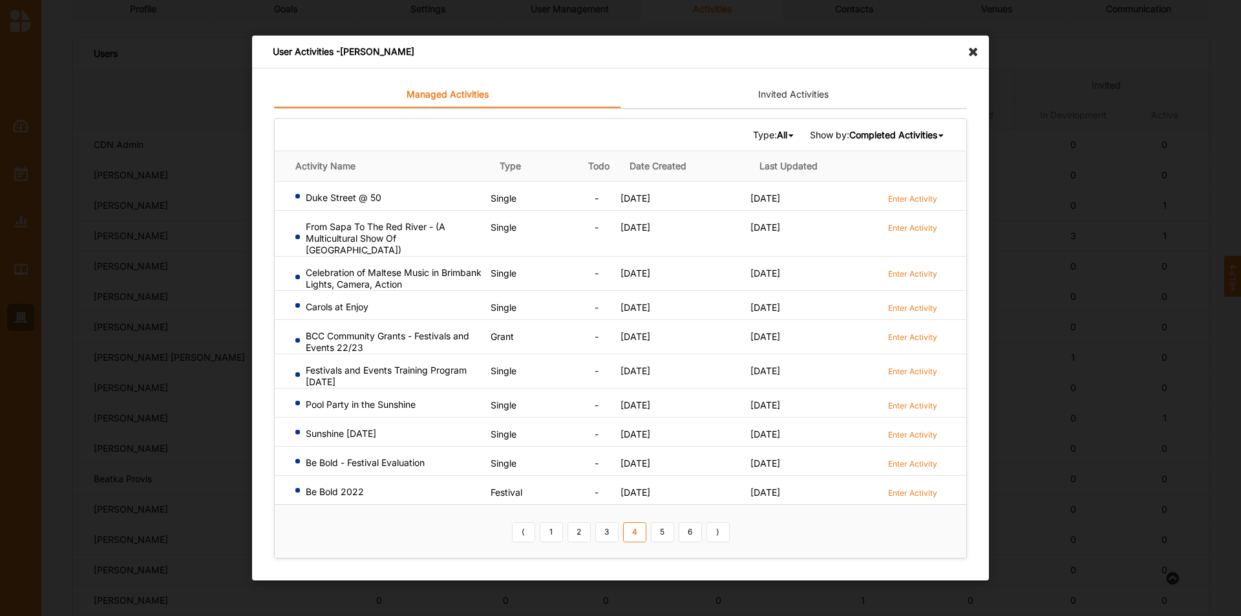
click at [976, 52] on icon at bounding box center [976, 46] width 21 height 21
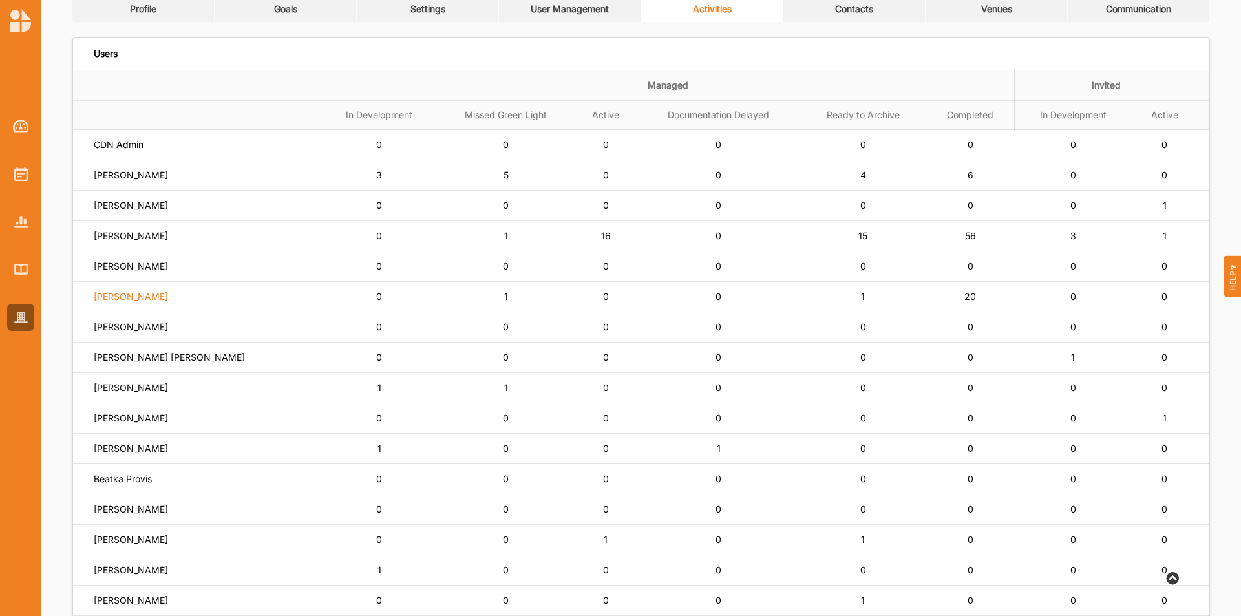
click at [145, 302] on label "Lisa Horsburgh" at bounding box center [131, 297] width 74 height 12
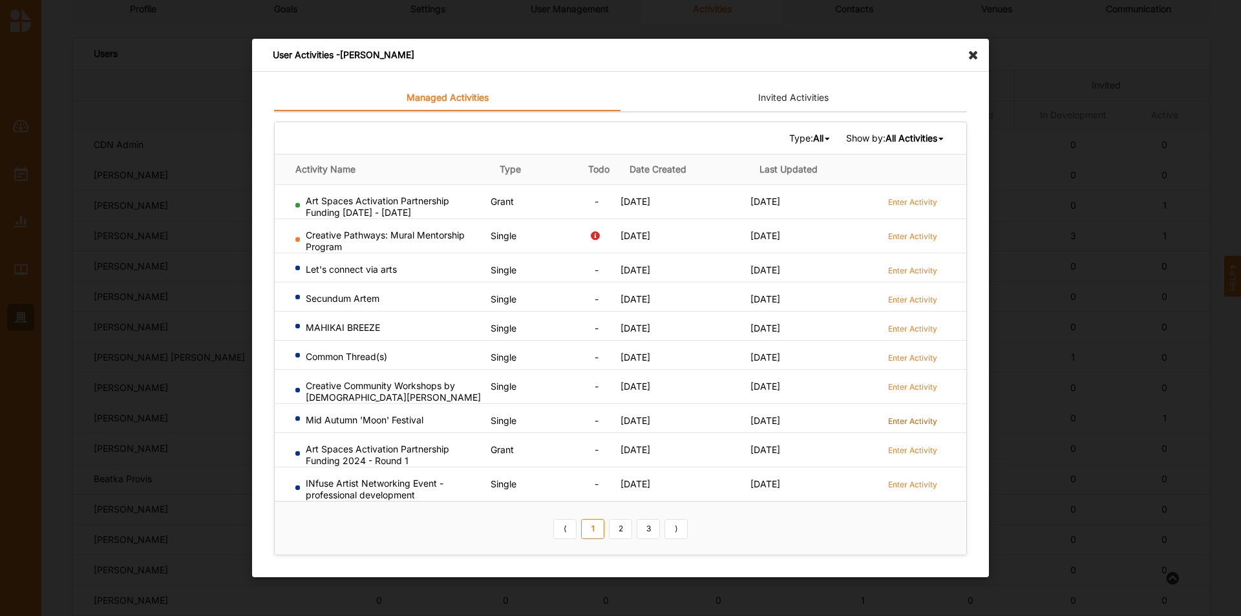
click at [892, 419] on label "Enter Activity" at bounding box center [912, 420] width 49 height 11
click at [903, 142] on b "All Activities" at bounding box center [911, 137] width 52 height 11
click at [962, 60] on div "User Activities - Lisa Horsburgh" at bounding box center [620, 55] width 737 height 33
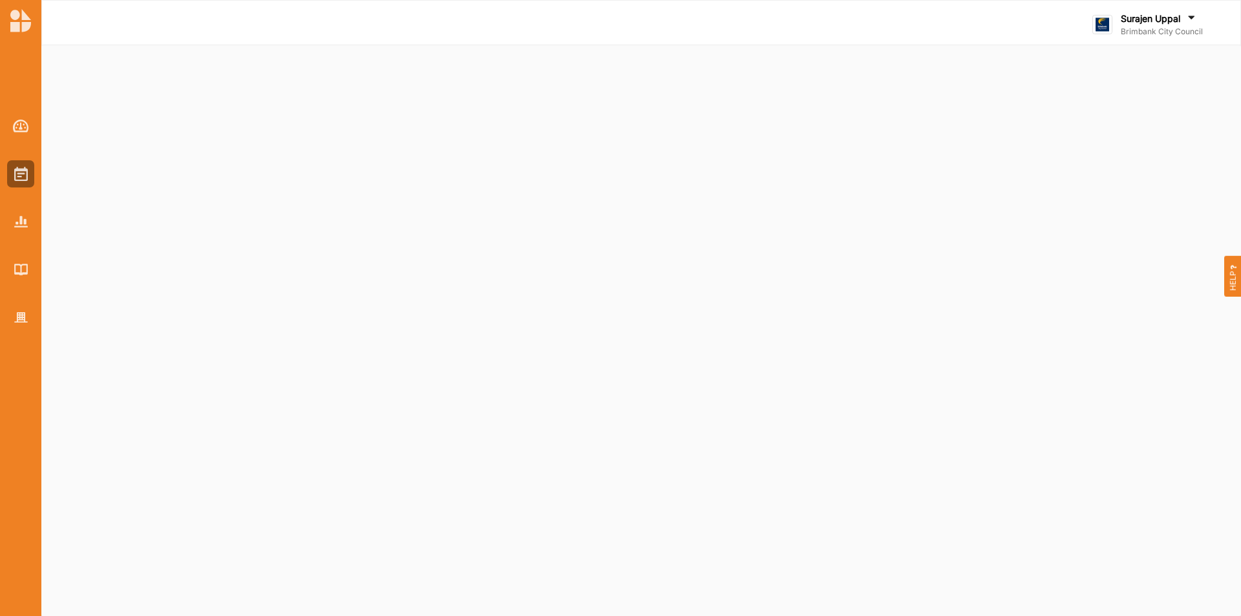
select select "2"
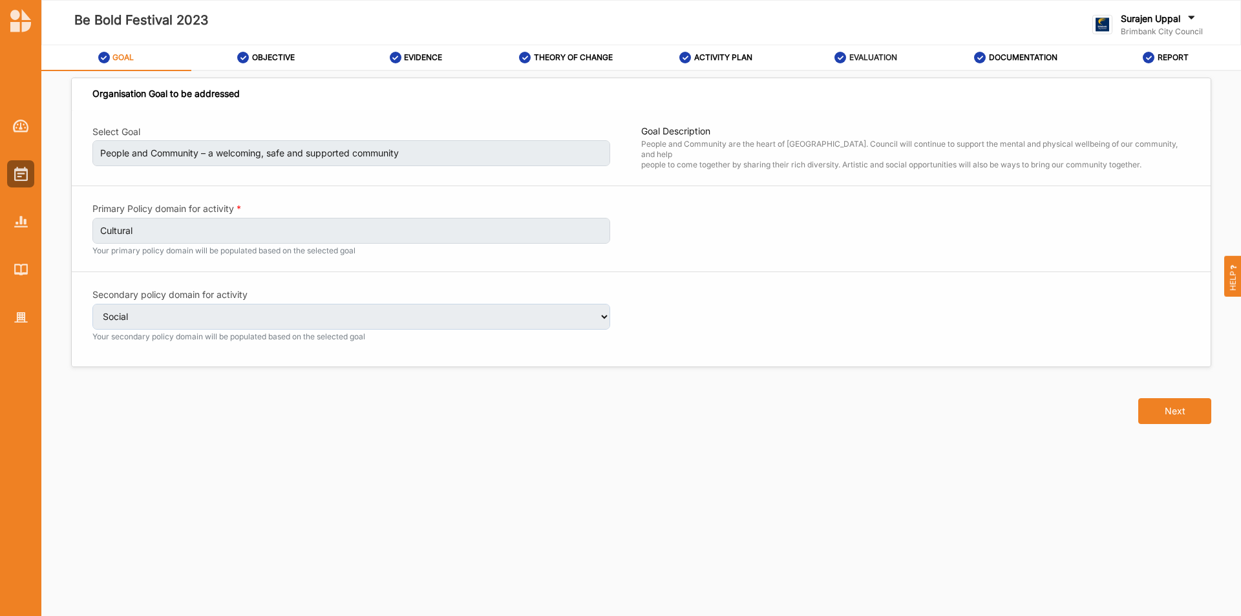
click at [857, 60] on label "EVALUATION" at bounding box center [873, 57] width 48 height 10
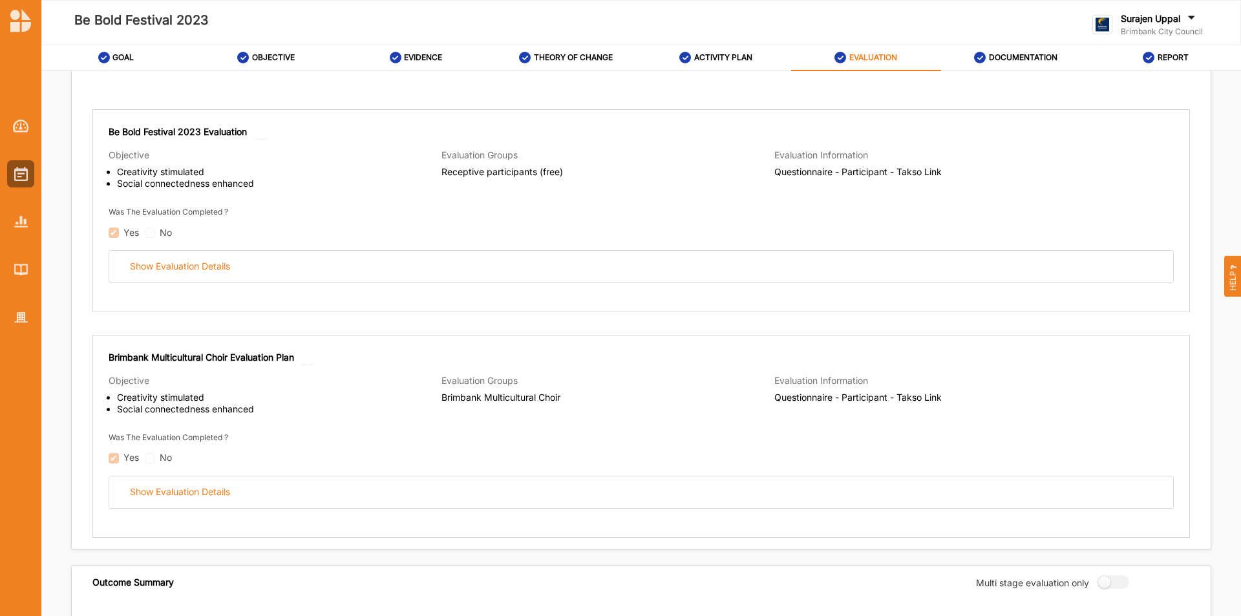
scroll to position [129, 0]
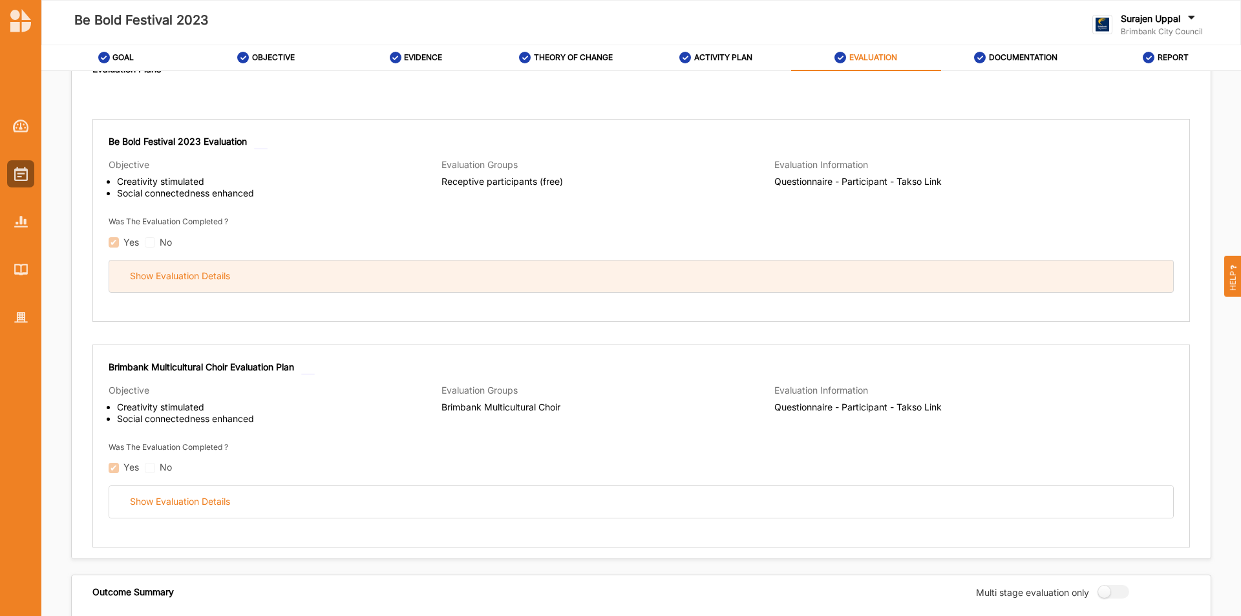
click at [663, 283] on div "Show Evaluation Details" at bounding box center [641, 276] width 1064 height 32
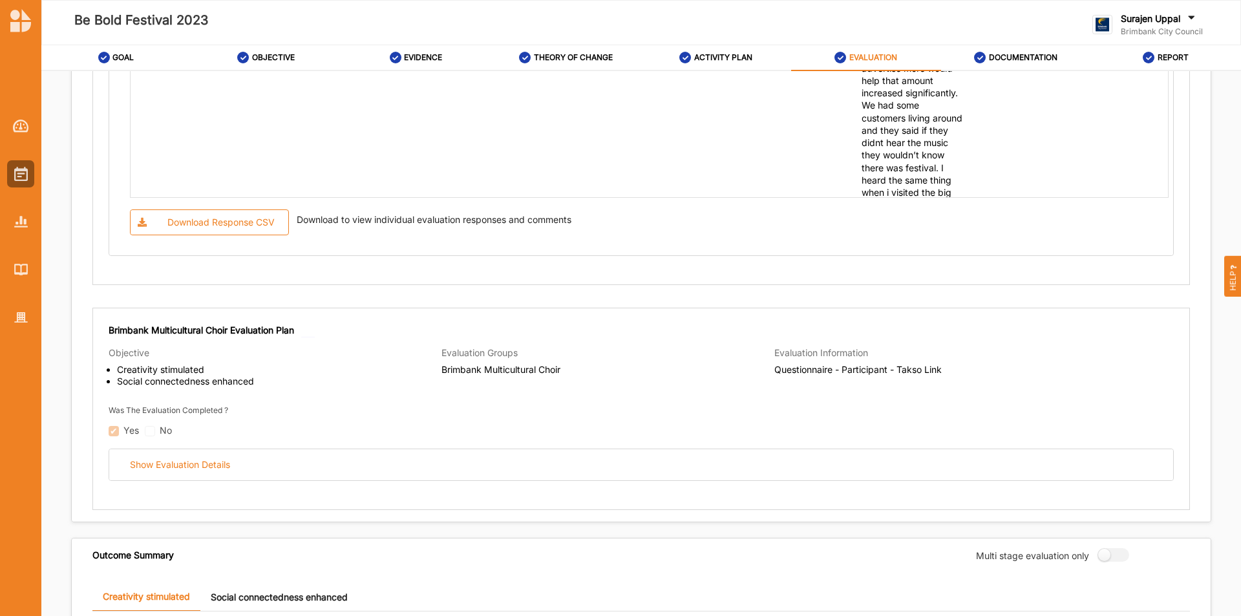
scroll to position [1357, 0]
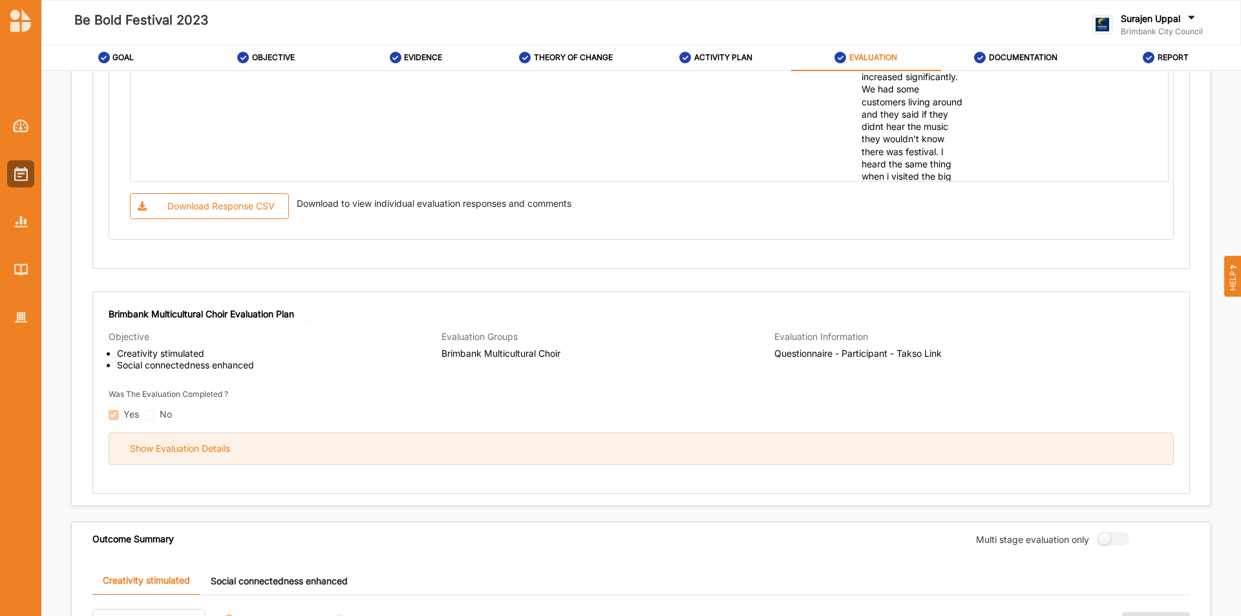
click at [791, 444] on div "Show Evaluation Details" at bounding box center [641, 449] width 1064 height 32
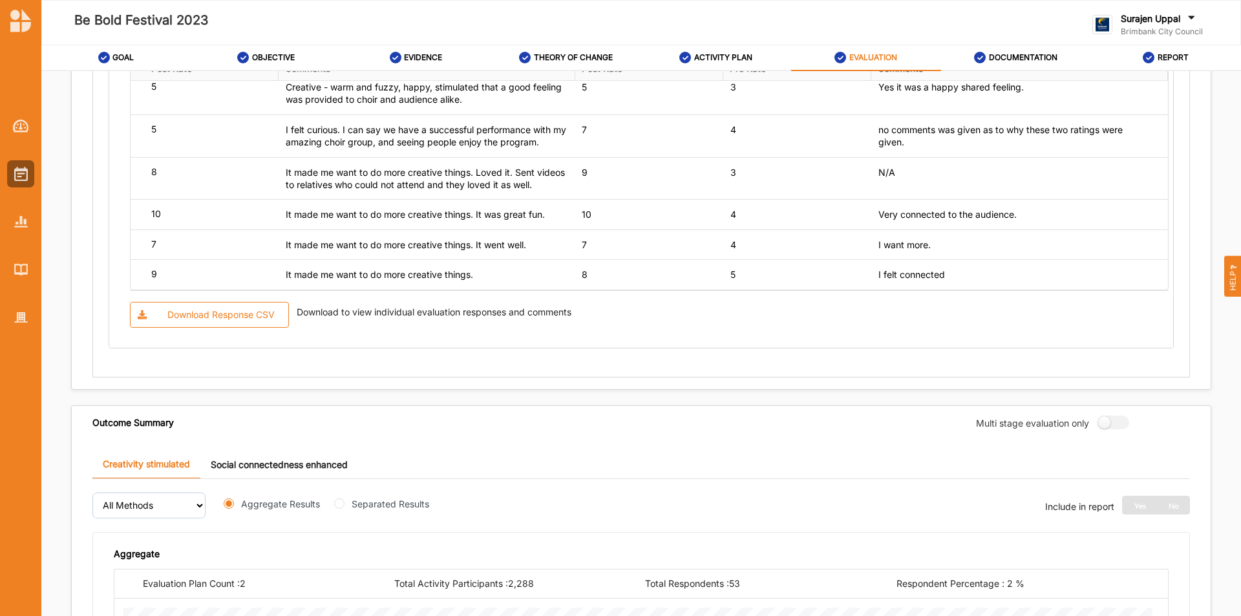
scroll to position [2649, 0]
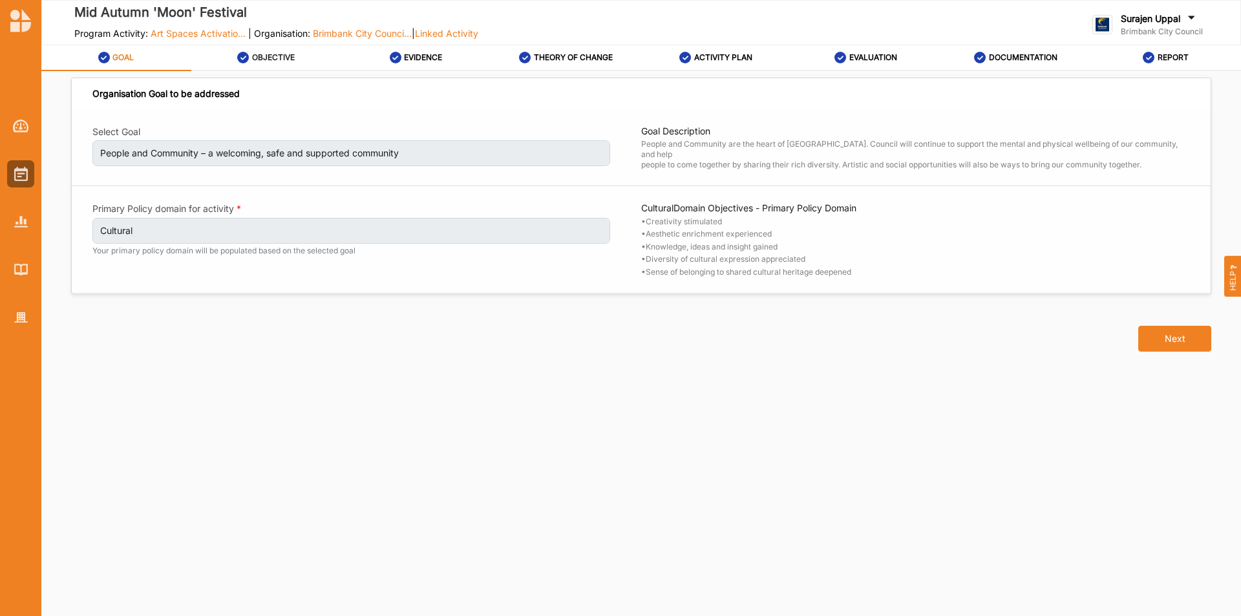
click at [267, 63] on div "OBJECTIVE" at bounding box center [266, 57] width 58 height 23
select select "4"
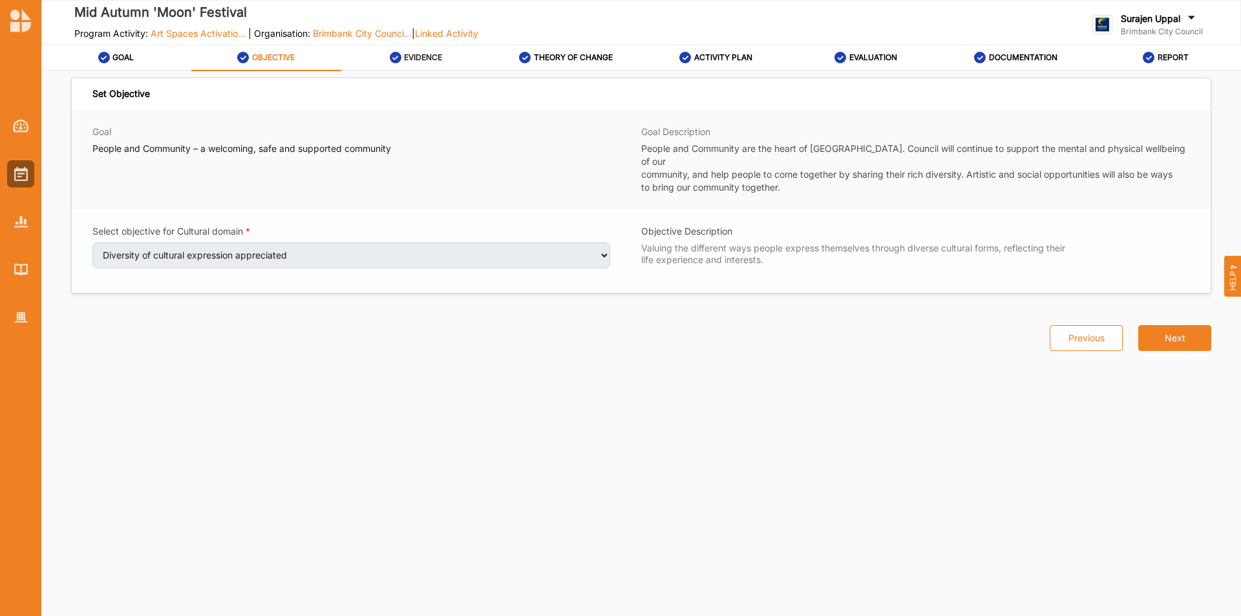
click at [427, 65] on div "EVIDENCE" at bounding box center [416, 57] width 53 height 23
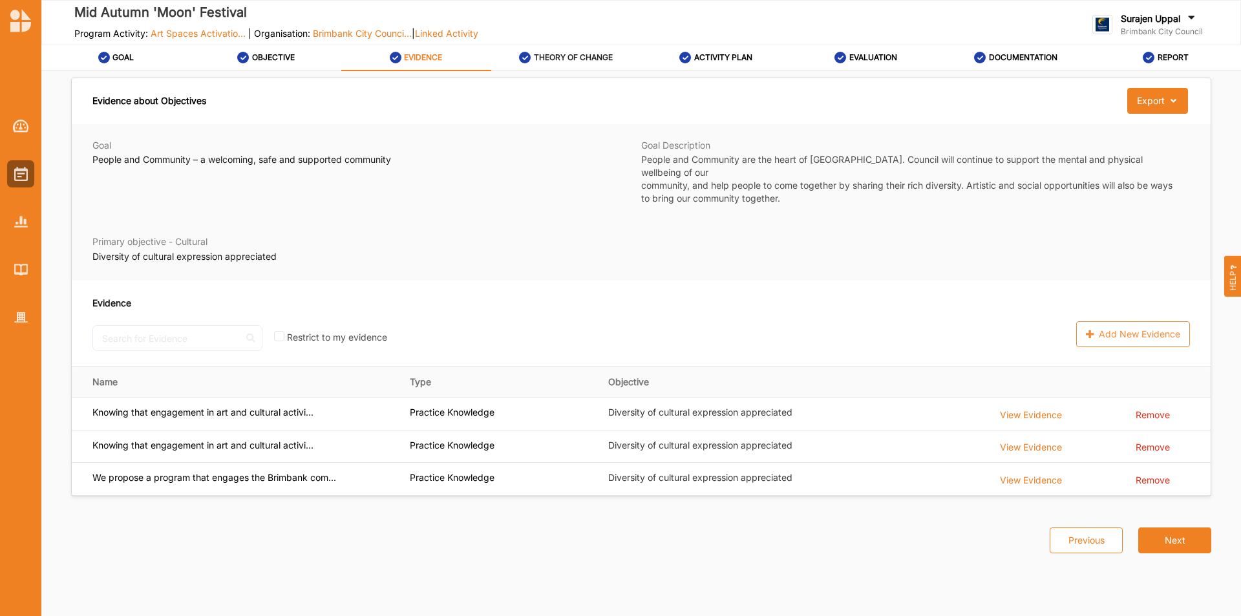
click at [596, 62] on label "THEORY OF CHANGE" at bounding box center [573, 57] width 79 height 10
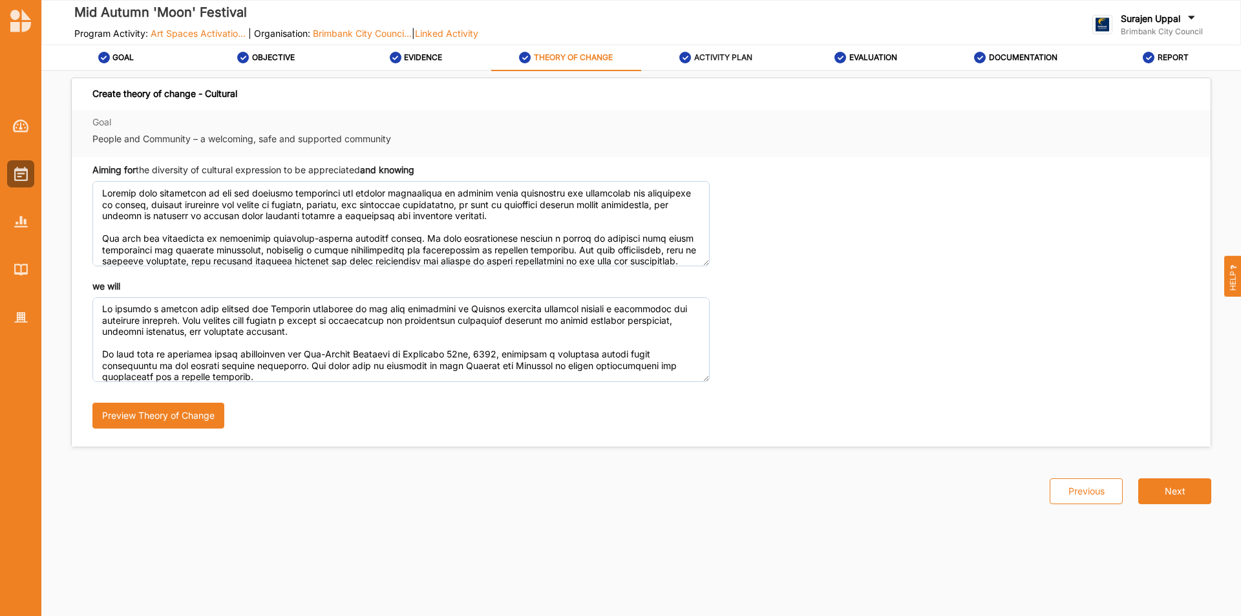
click at [724, 58] on label "ACTIVITY PLAN" at bounding box center [723, 57] width 58 height 10
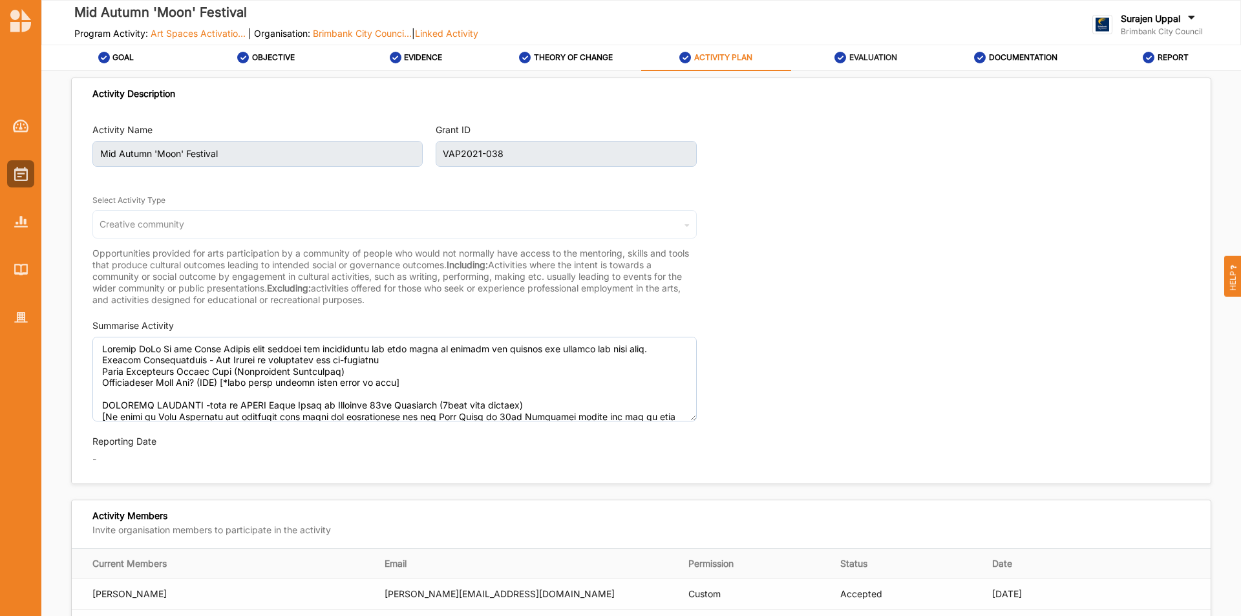
click at [865, 58] on label "EVALUATION" at bounding box center [873, 57] width 48 height 10
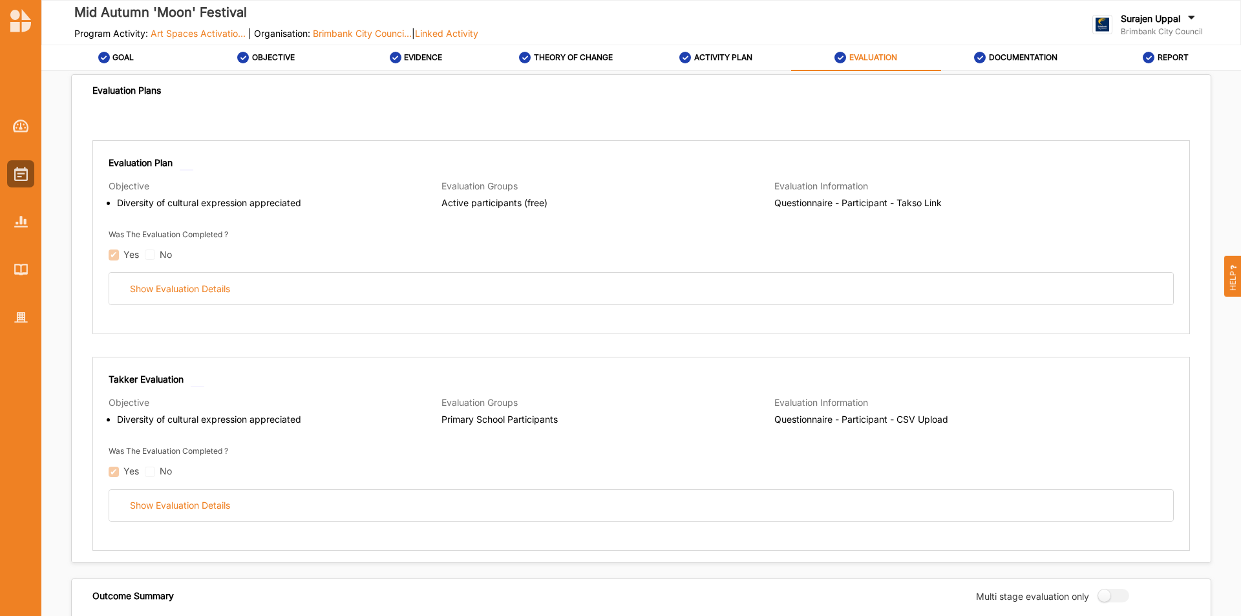
scroll to position [129, 0]
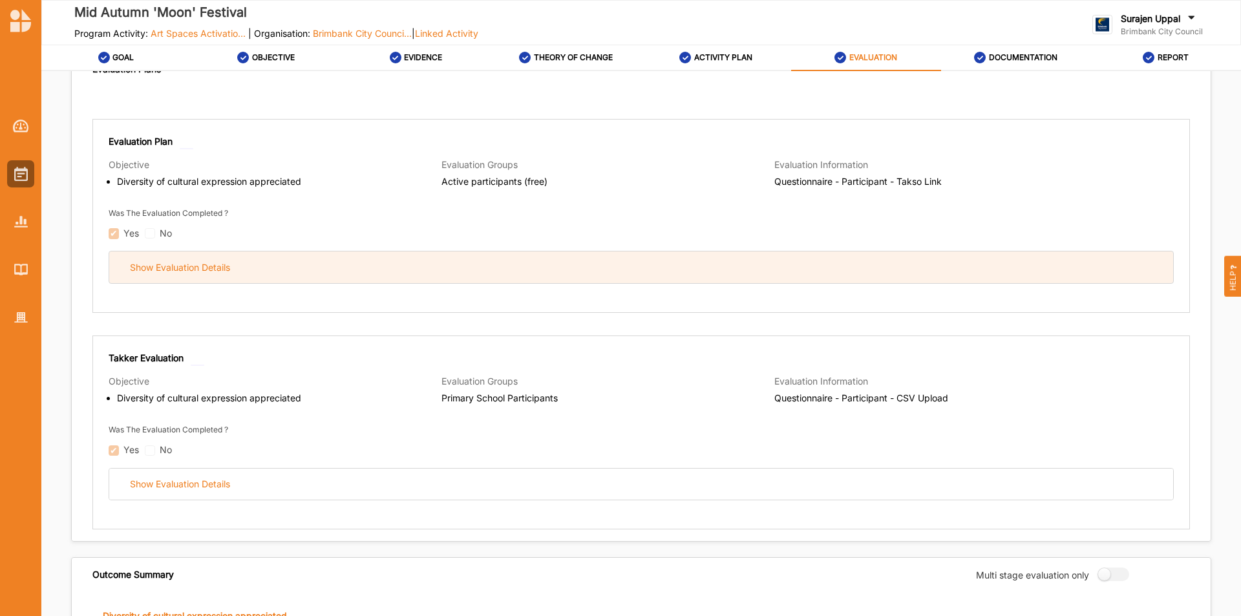
click at [666, 256] on div "Show Evaluation Details" at bounding box center [641, 267] width 1064 height 32
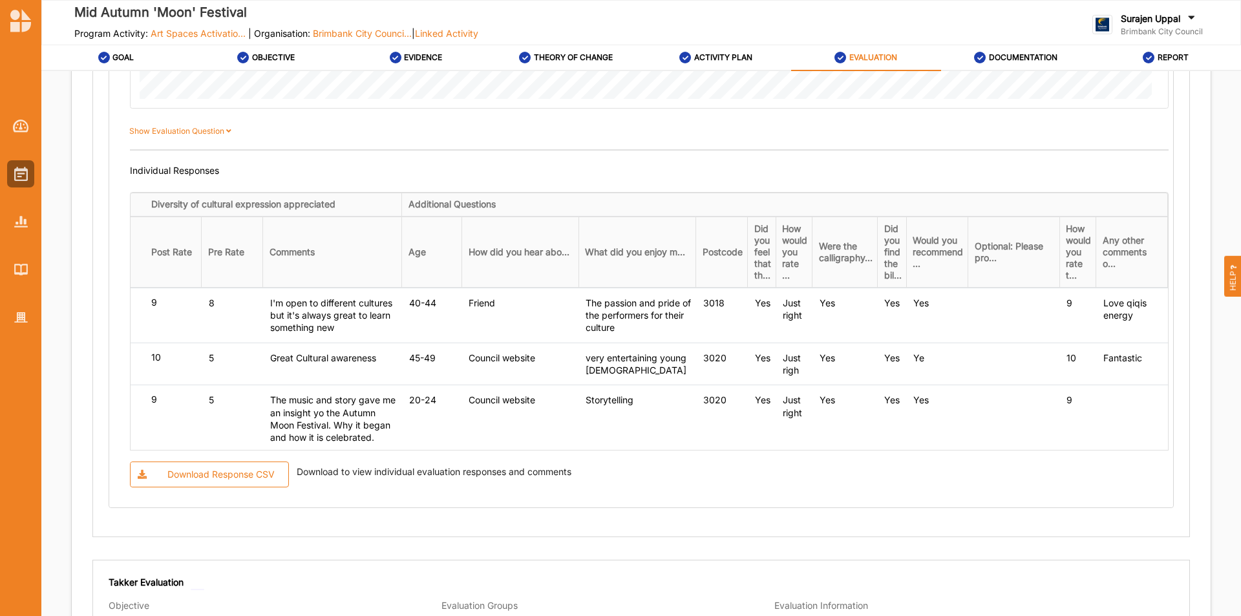
scroll to position [1486, 0]
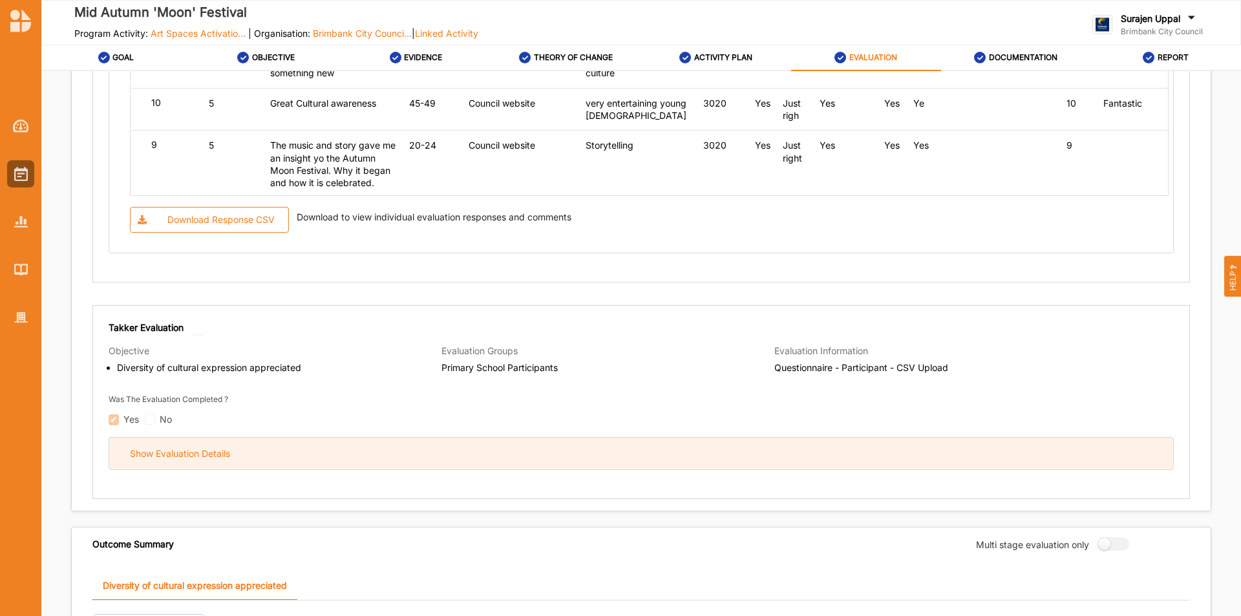
click at [527, 456] on div "Show Evaluation Details" at bounding box center [641, 453] width 1064 height 32
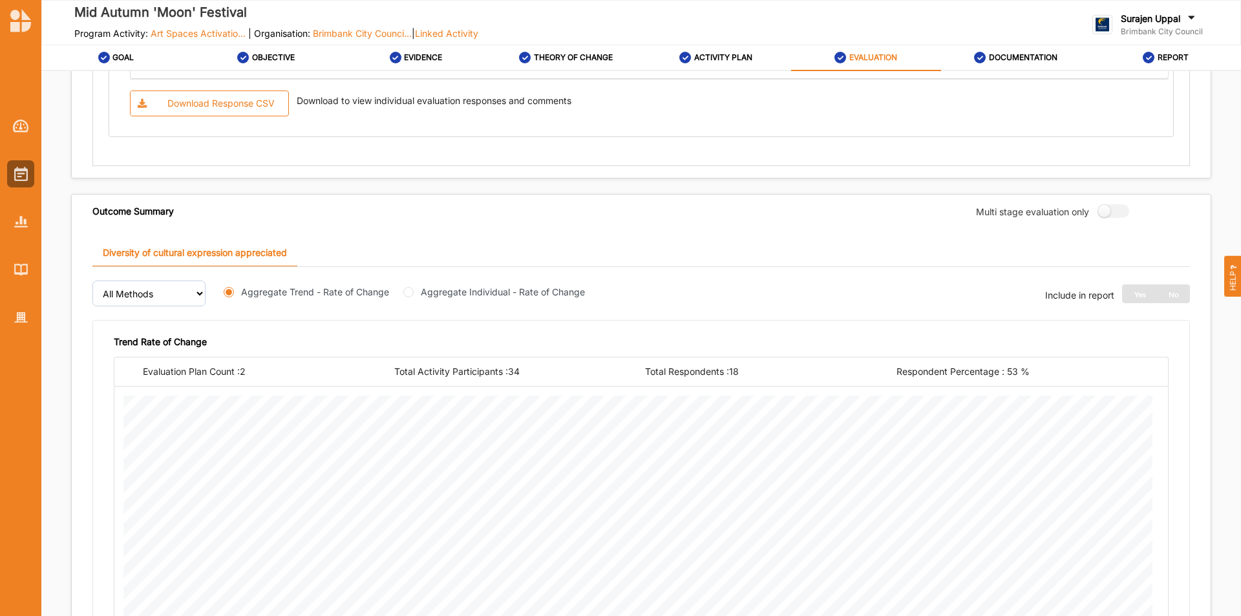
scroll to position [3614, 0]
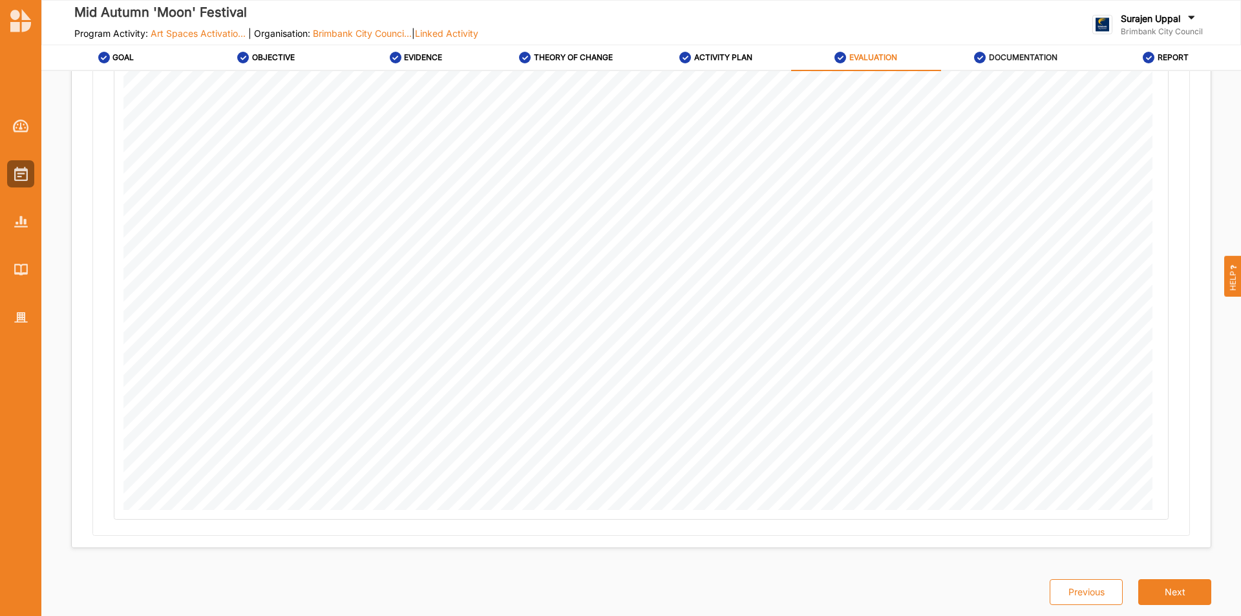
click at [1043, 58] on label "DOCUMENTATION" at bounding box center [1023, 57] width 68 height 10
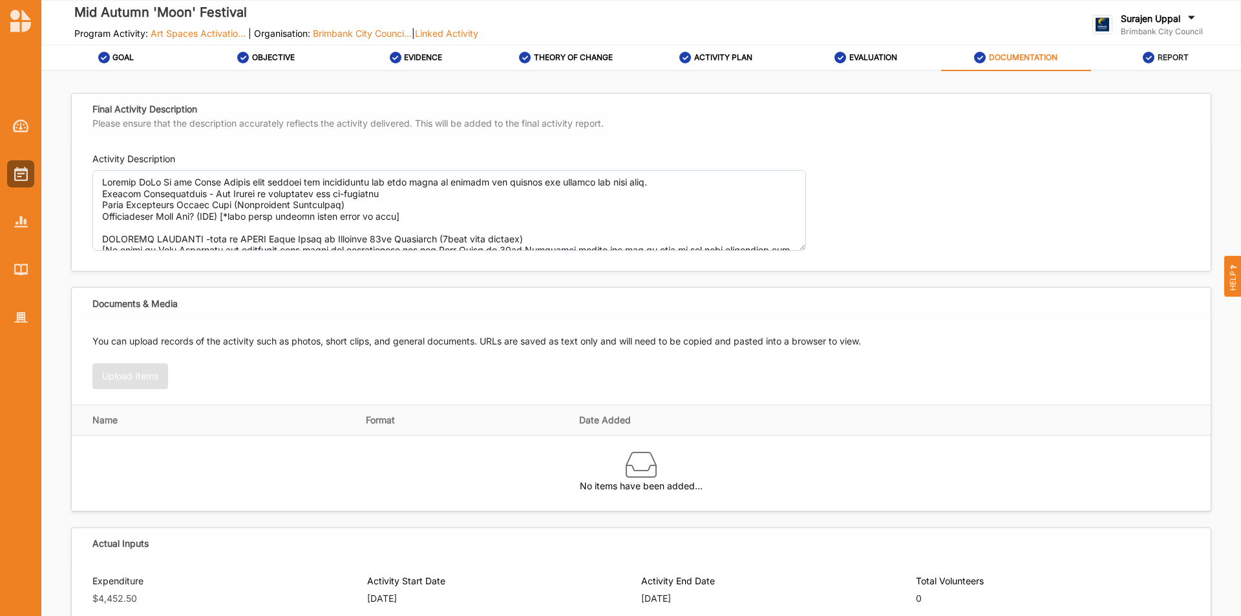
click at [1159, 67] on div "REPORT" at bounding box center [1165, 57] width 46 height 23
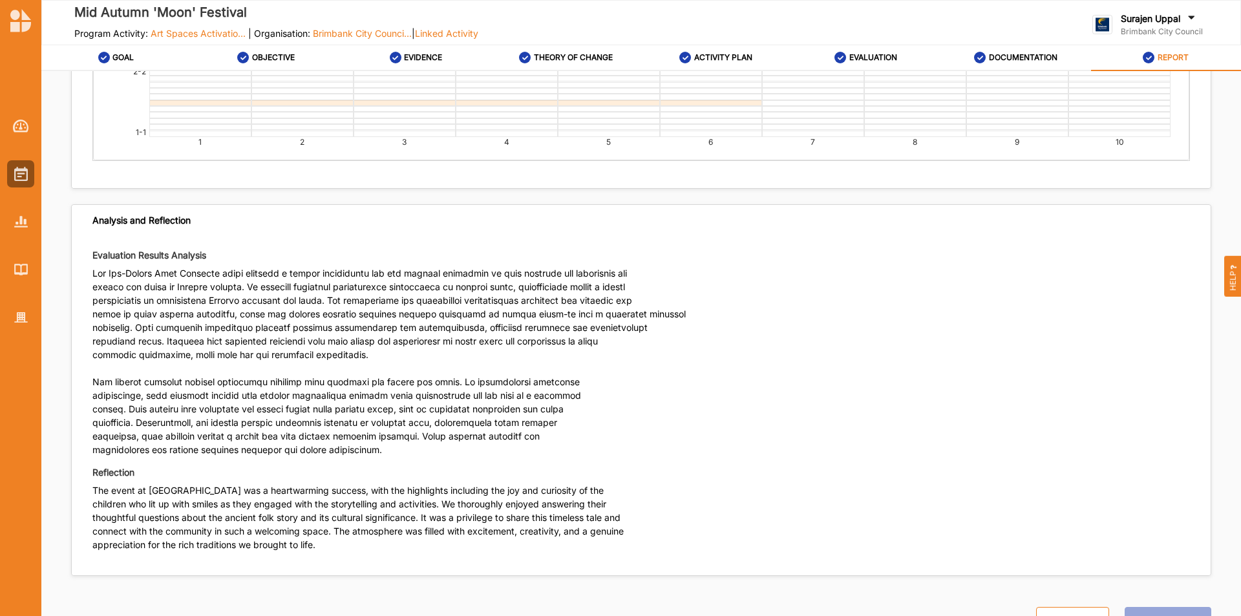
scroll to position [4310, 0]
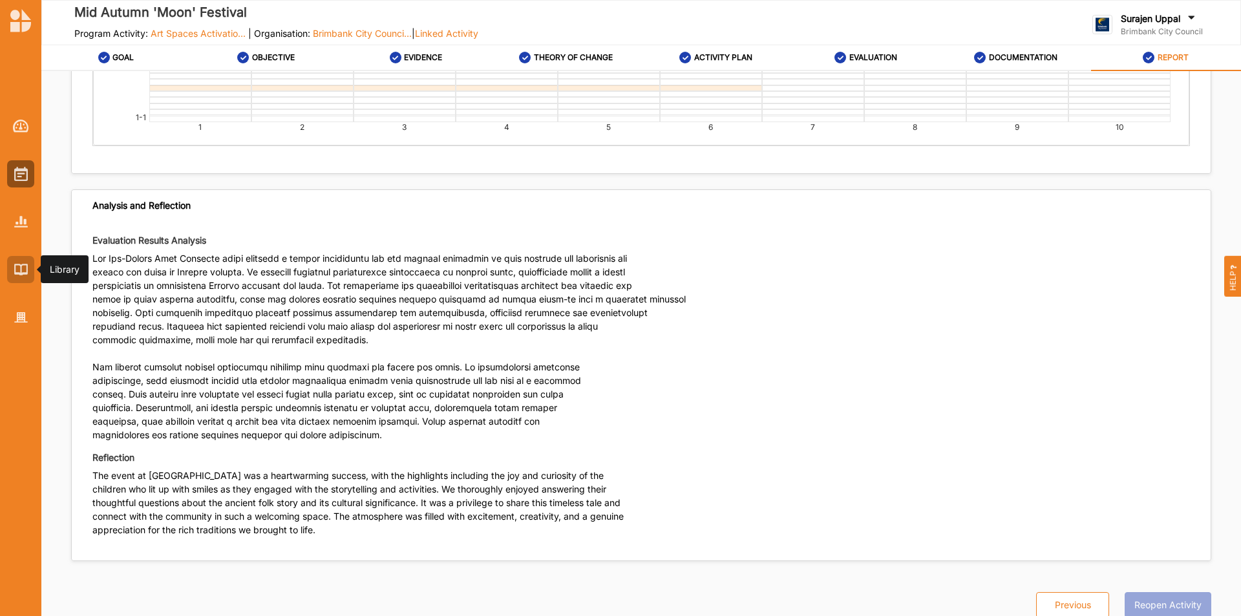
click at [28, 277] on div at bounding box center [20, 269] width 27 height 27
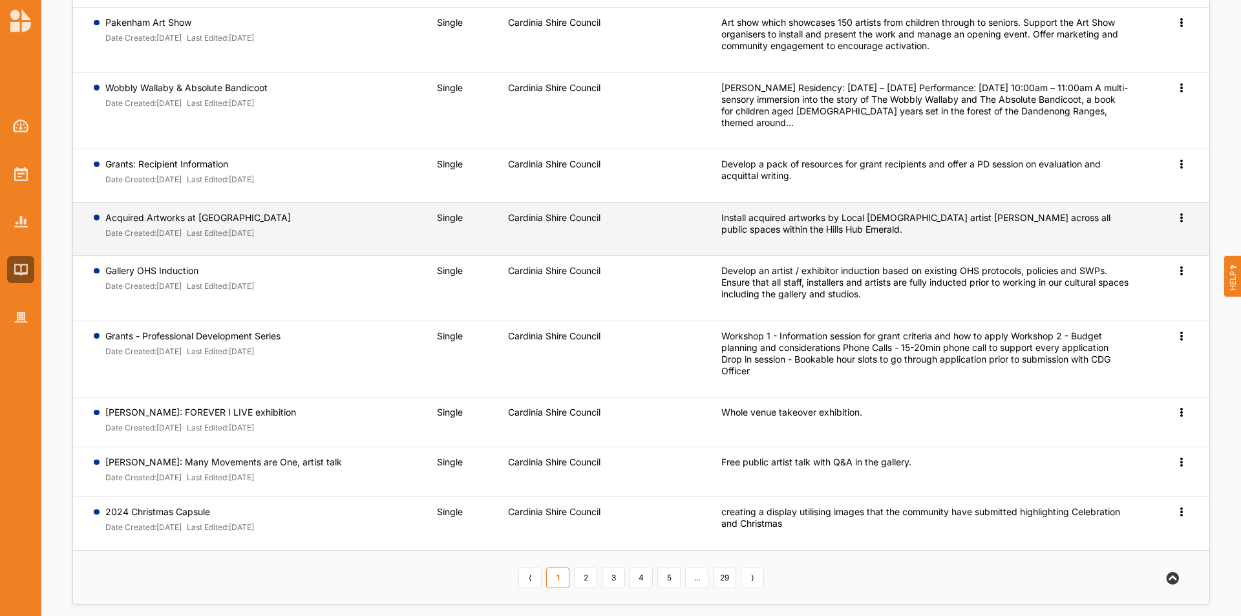
scroll to position [194, 0]
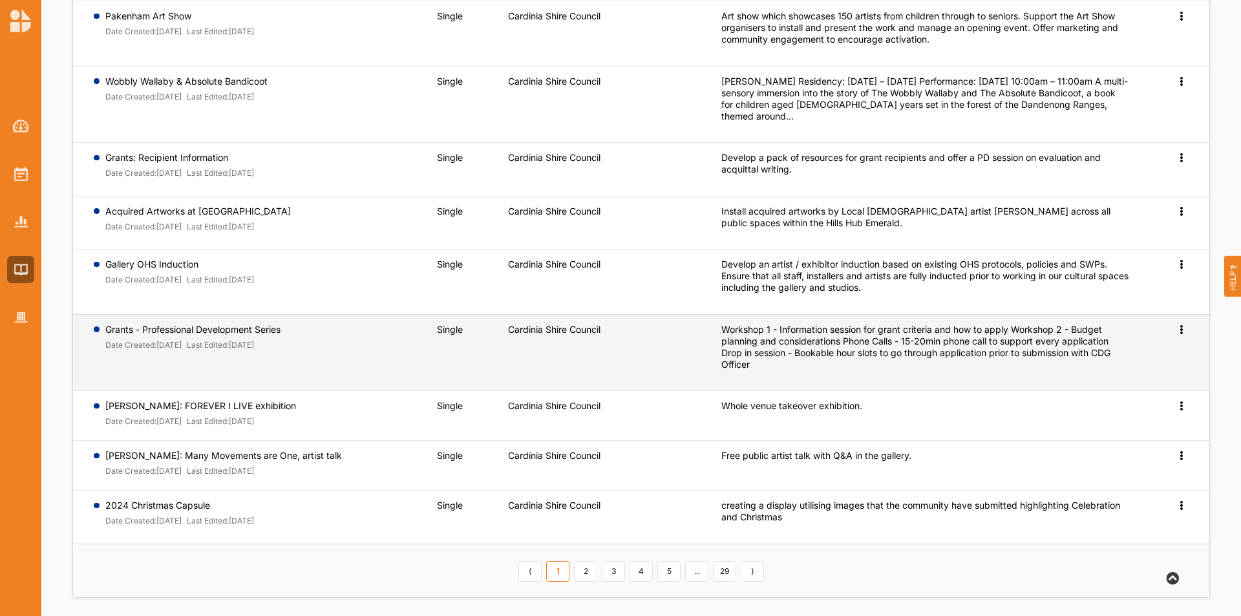
click at [1183, 330] on icon at bounding box center [1180, 328] width 11 height 9
click at [1174, 359] on link "Preview" at bounding box center [1160, 350] width 56 height 25
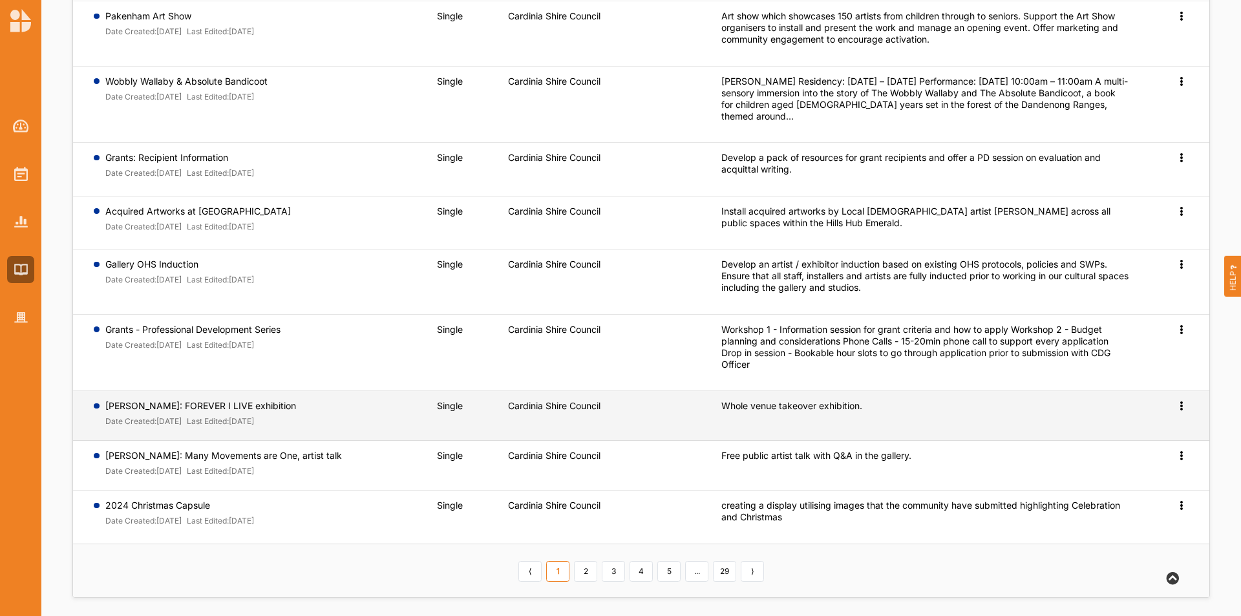
click at [1182, 405] on icon at bounding box center [1180, 404] width 11 height 9
click at [1165, 421] on span "Preview" at bounding box center [1160, 426] width 34 height 11
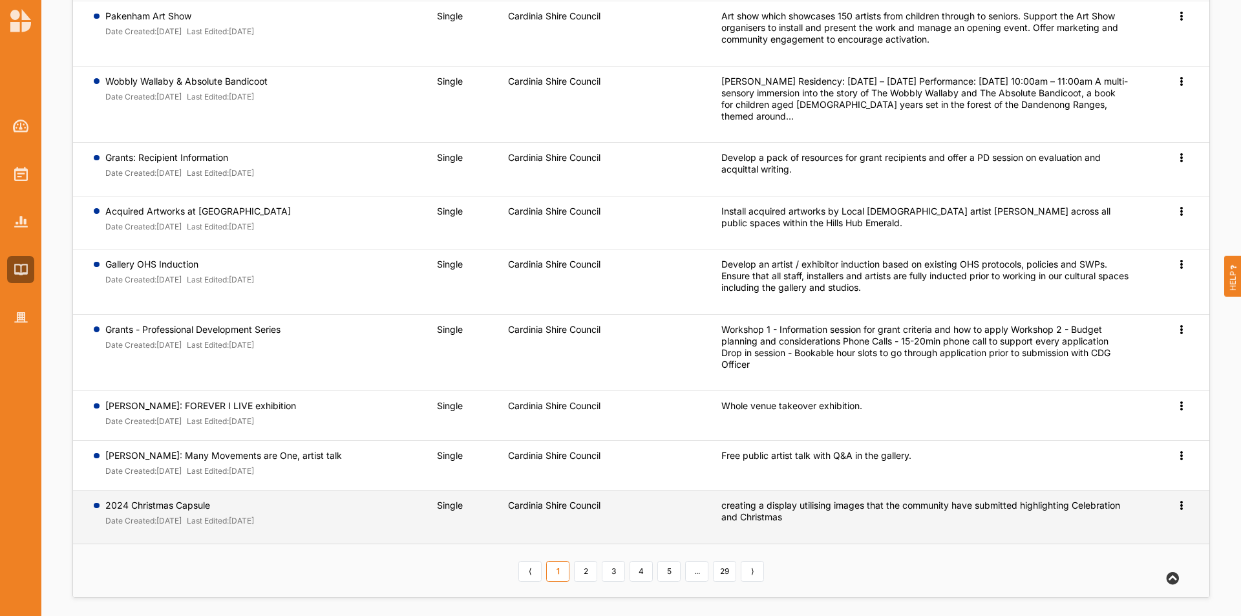
click at [1183, 501] on icon at bounding box center [1180, 504] width 11 height 9
click at [1161, 520] on span "Preview" at bounding box center [1160, 525] width 34 height 11
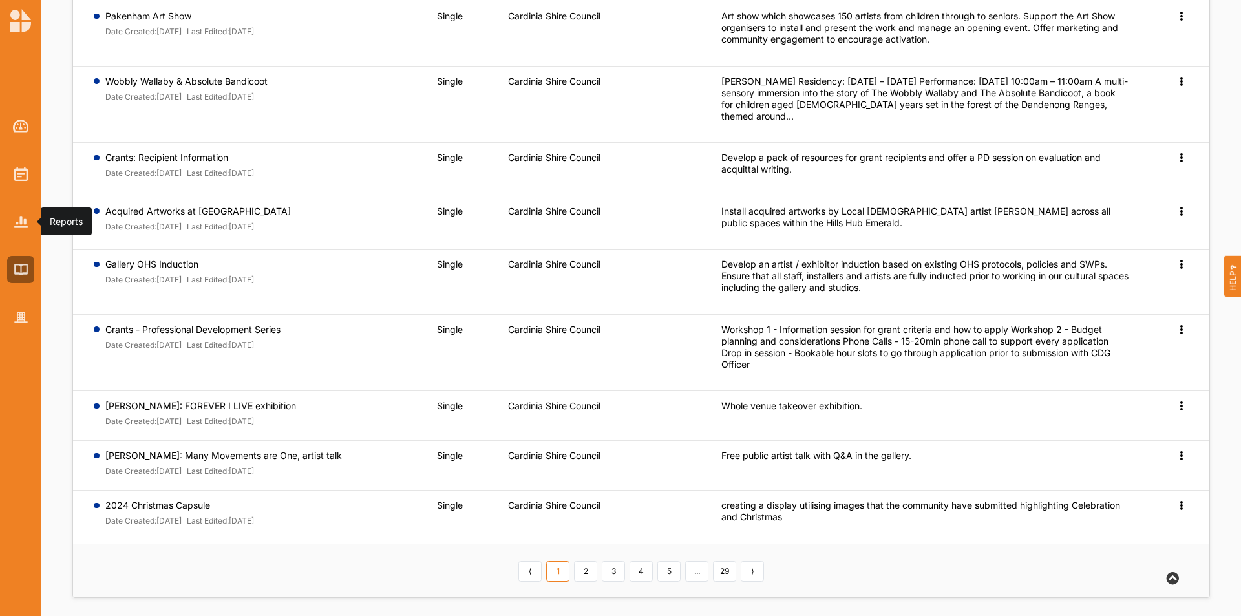
drag, startPoint x: 32, startPoint y: 226, endPoint x: 45, endPoint y: 226, distance: 12.9
click at [32, 226] on div at bounding box center [20, 221] width 27 height 27
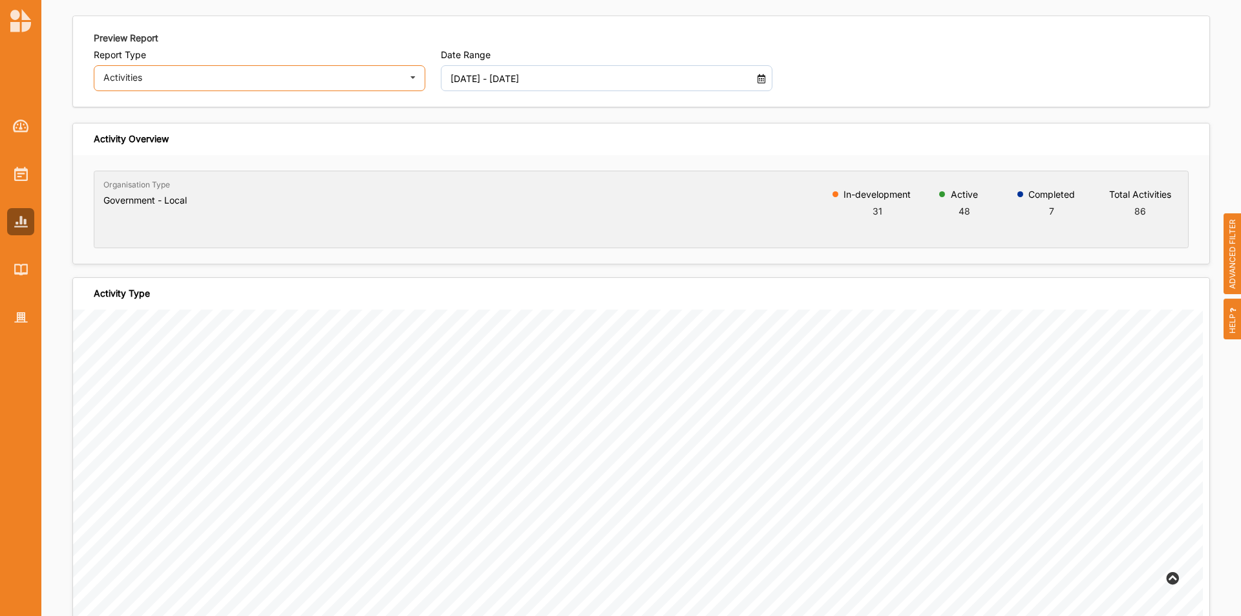
click at [213, 83] on div "Activities Activities Outcomes Inputs & Outputs Management Summary" at bounding box center [259, 78] width 331 height 26
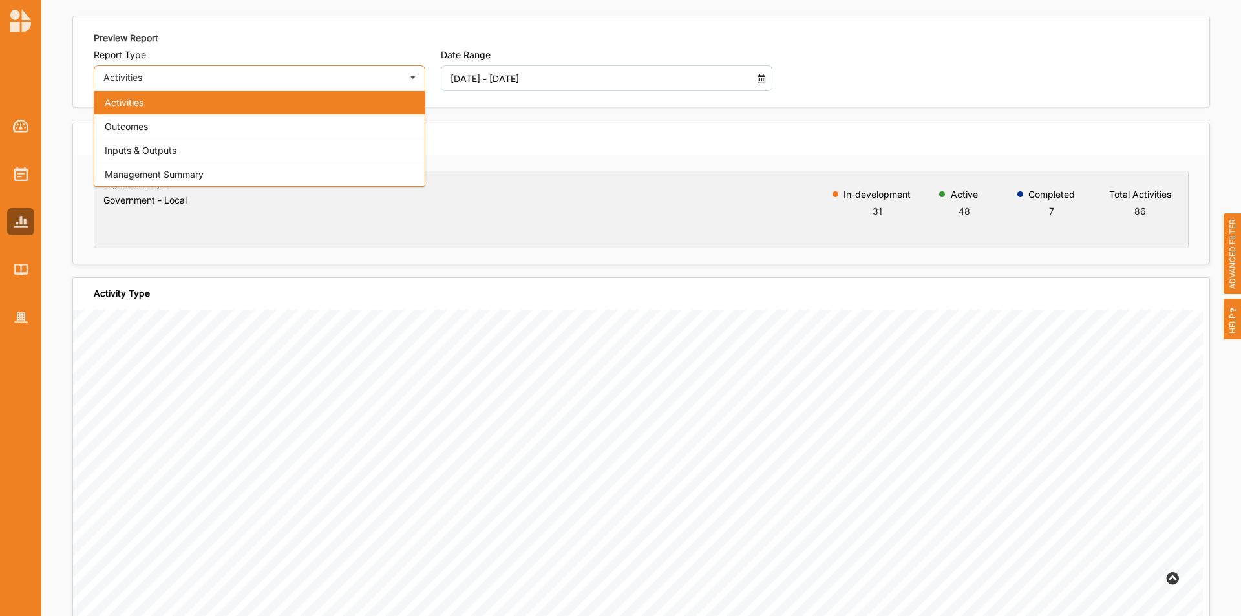
drag, startPoint x: 205, startPoint y: 133, endPoint x: 262, endPoint y: 153, distance: 60.7
click at [209, 133] on div "Outcomes" at bounding box center [259, 126] width 330 height 24
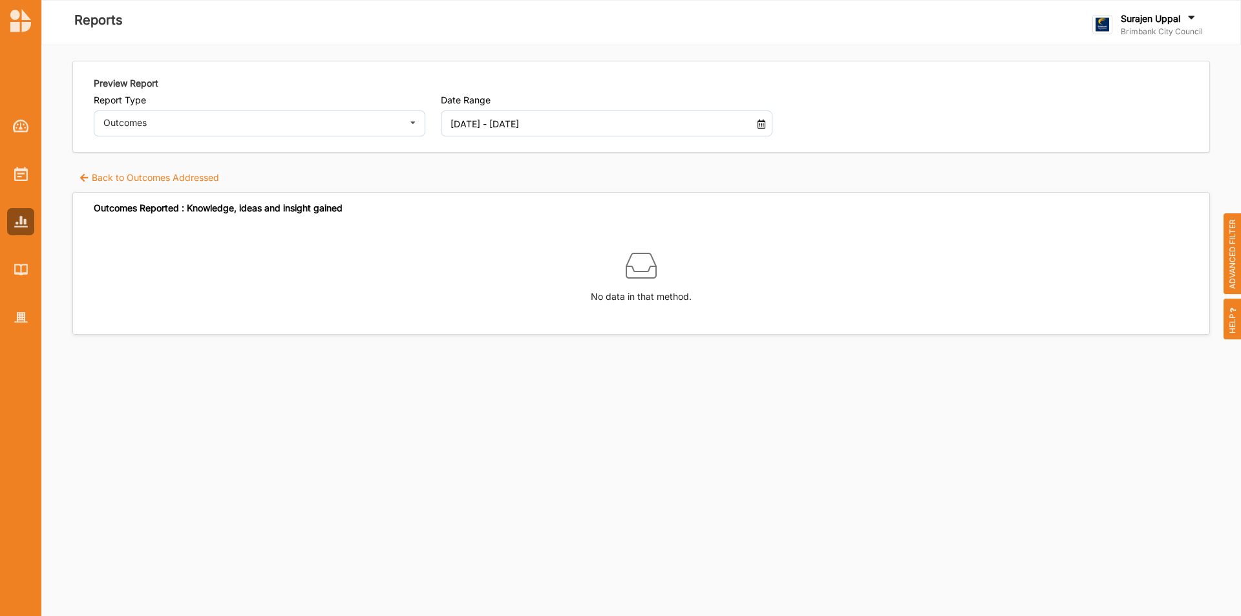
drag, startPoint x: 180, startPoint y: 173, endPoint x: 187, endPoint y: 167, distance: 9.2
click at [180, 171] on label "Back to Outcomes Addressed" at bounding box center [149, 177] width 140 height 13
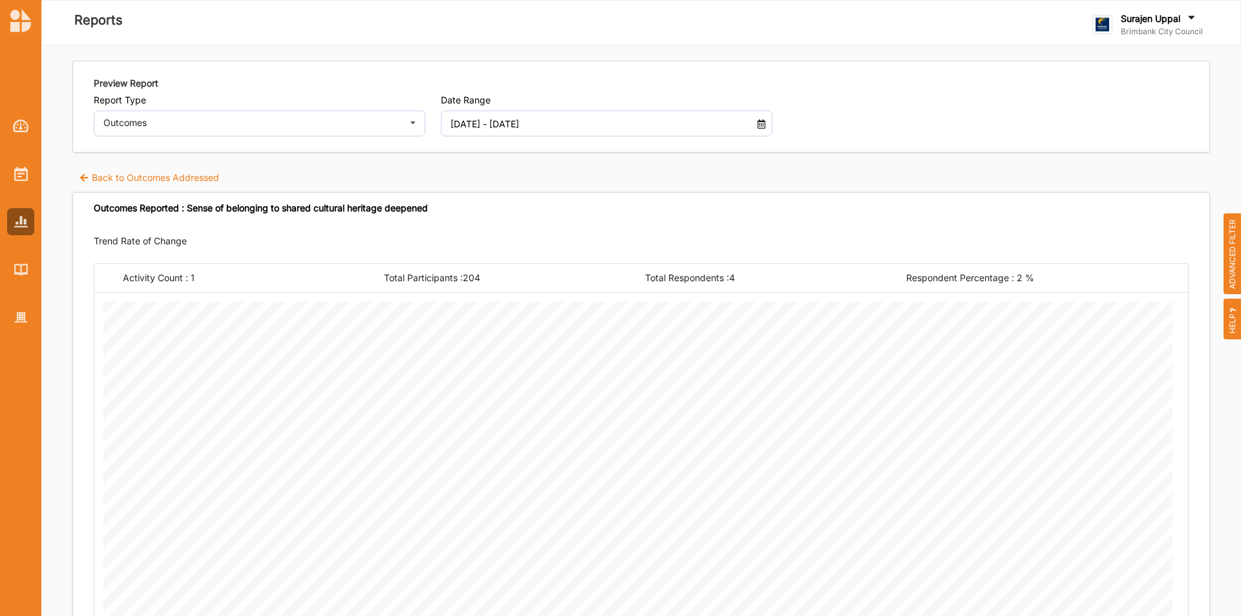
click at [120, 175] on label "Back to Outcomes Addressed" at bounding box center [149, 177] width 140 height 13
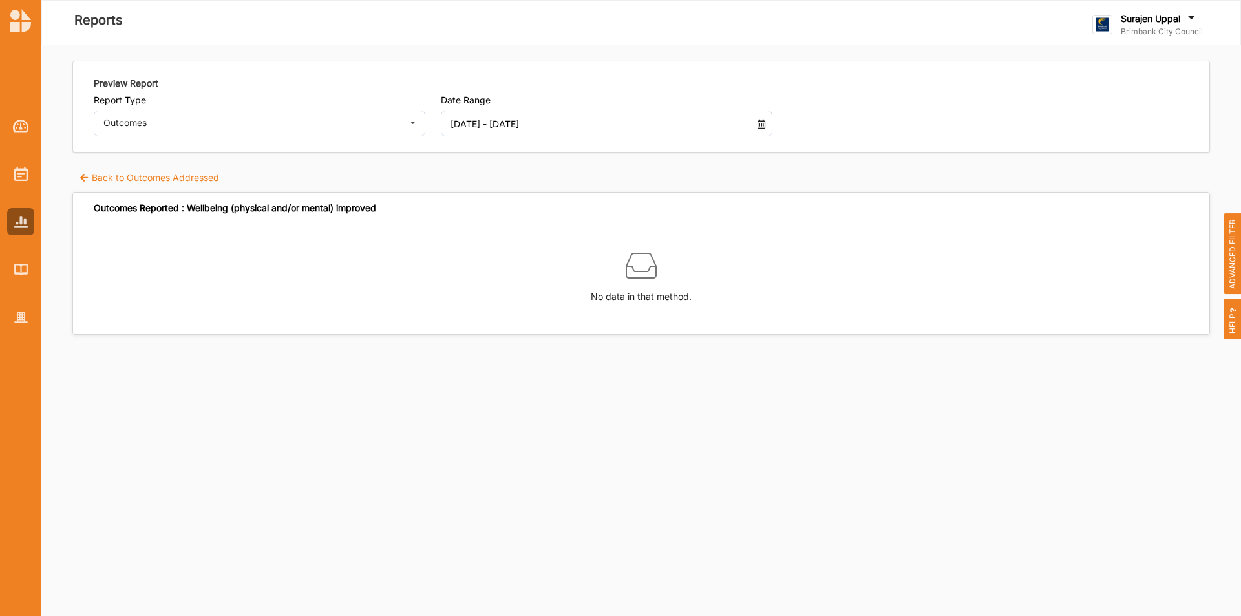
click at [166, 173] on label "Back to Outcomes Addressed" at bounding box center [149, 177] width 140 height 13
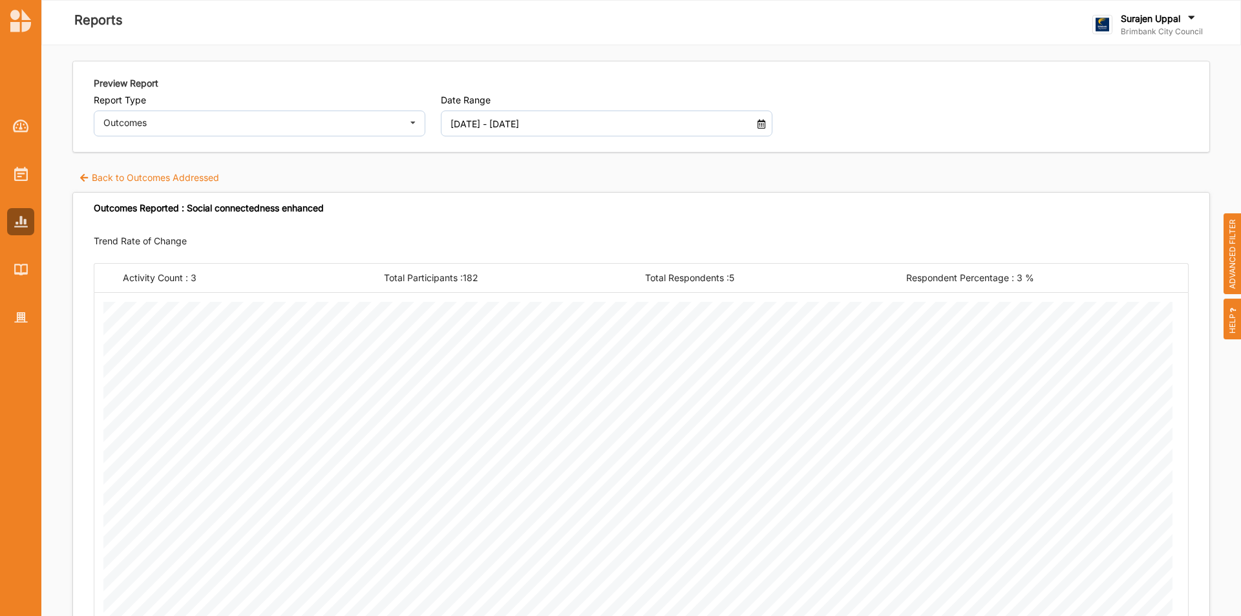
click at [171, 173] on label "Back to Outcomes Addressed" at bounding box center [149, 177] width 140 height 13
click at [129, 184] on div "Back to Outcomes Addressed" at bounding box center [640, 179] width 1137 height 17
click at [160, 176] on label "Back to Outcomes Addressed" at bounding box center [149, 177] width 140 height 13
click at [473, 124] on input "01 Jan 2025 - 18 Sep 2025" at bounding box center [593, 123] width 300 height 26
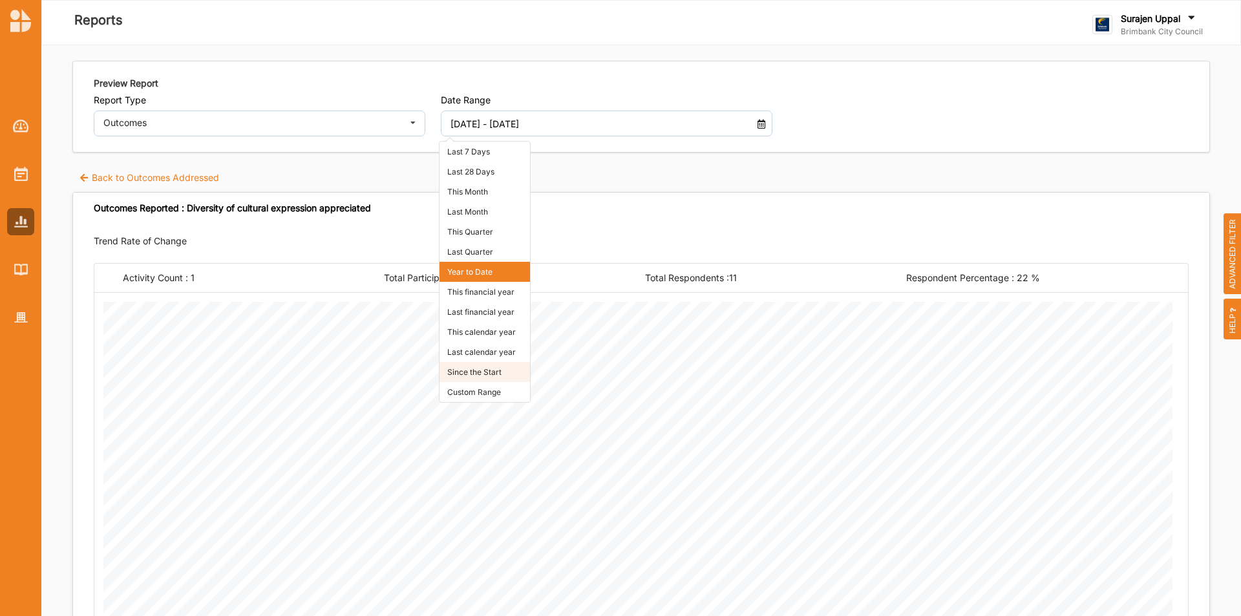
click at [489, 364] on li "Since the Start" at bounding box center [484, 372] width 90 height 20
type input "01 Jan 2018 - 18 Sep 2025"
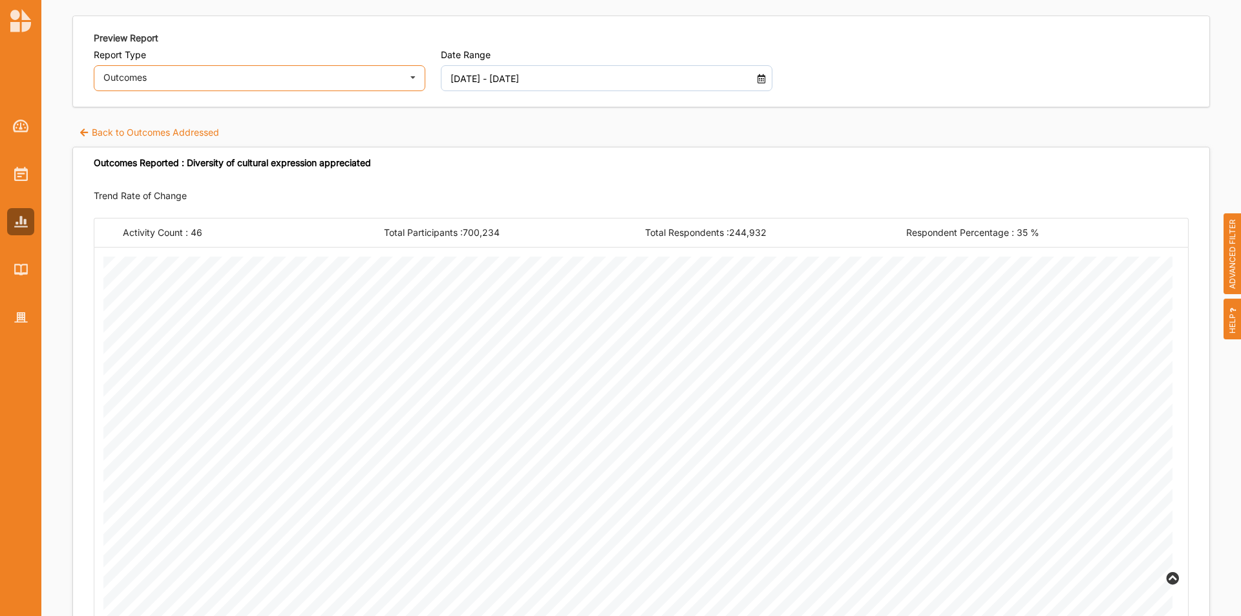
click at [223, 86] on div "Outcomes Activities Outcomes Inputs & Outputs Management Summary" at bounding box center [259, 78] width 331 height 26
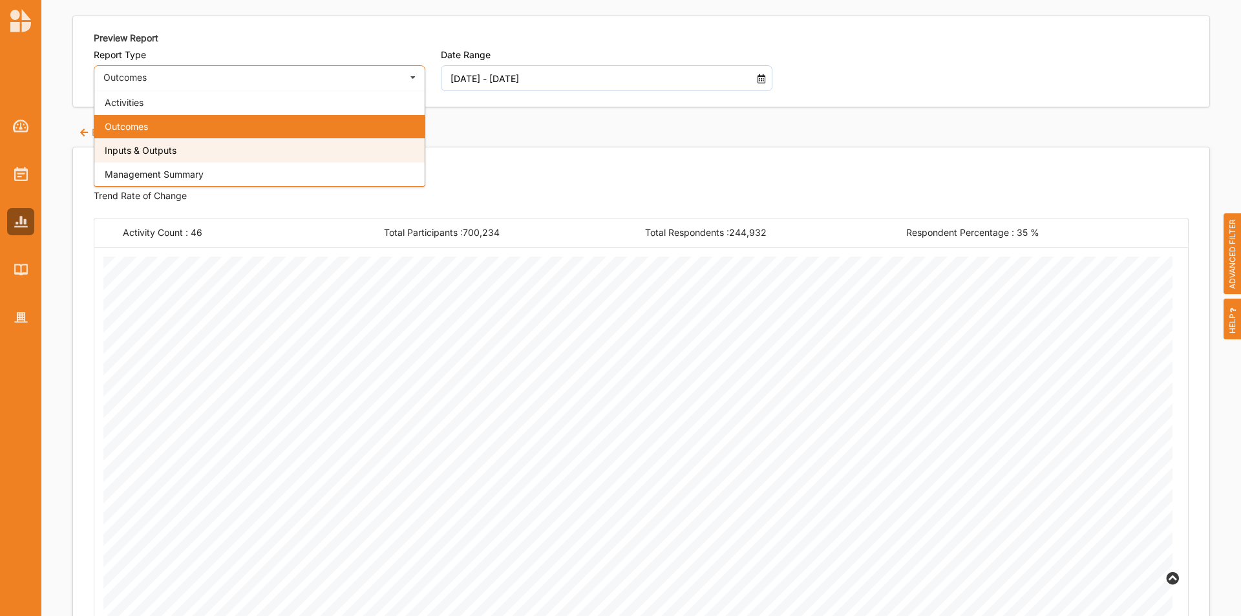
click at [204, 140] on div "Inputs & Outputs" at bounding box center [259, 150] width 330 height 24
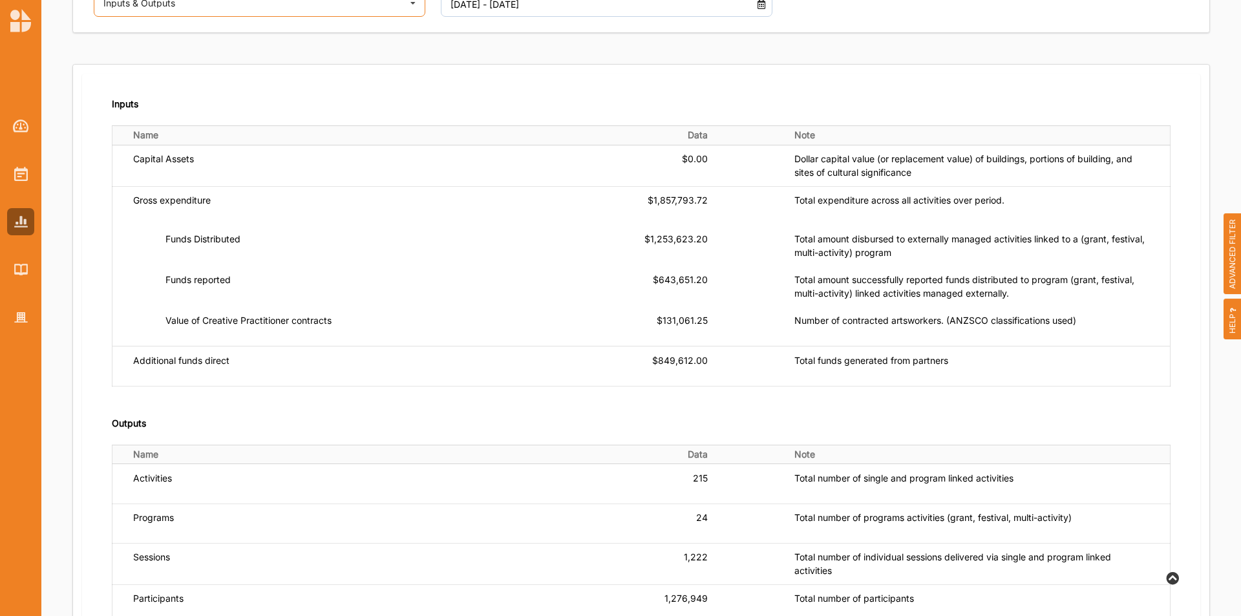
scroll to position [30, 0]
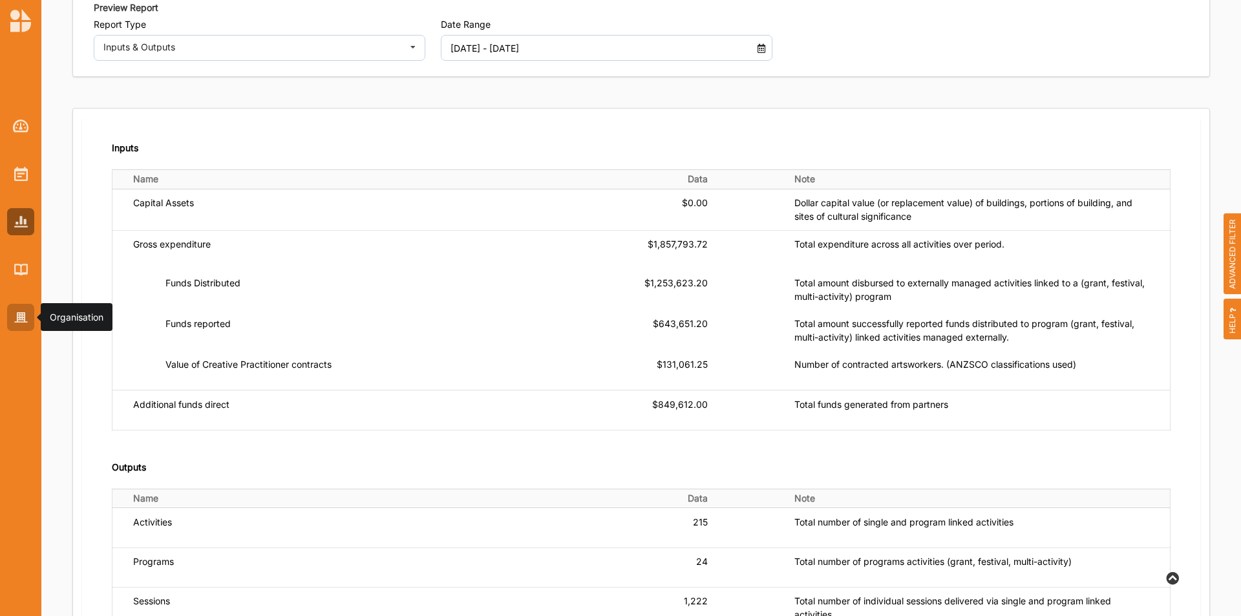
click at [26, 330] on div at bounding box center [20, 317] width 27 height 27
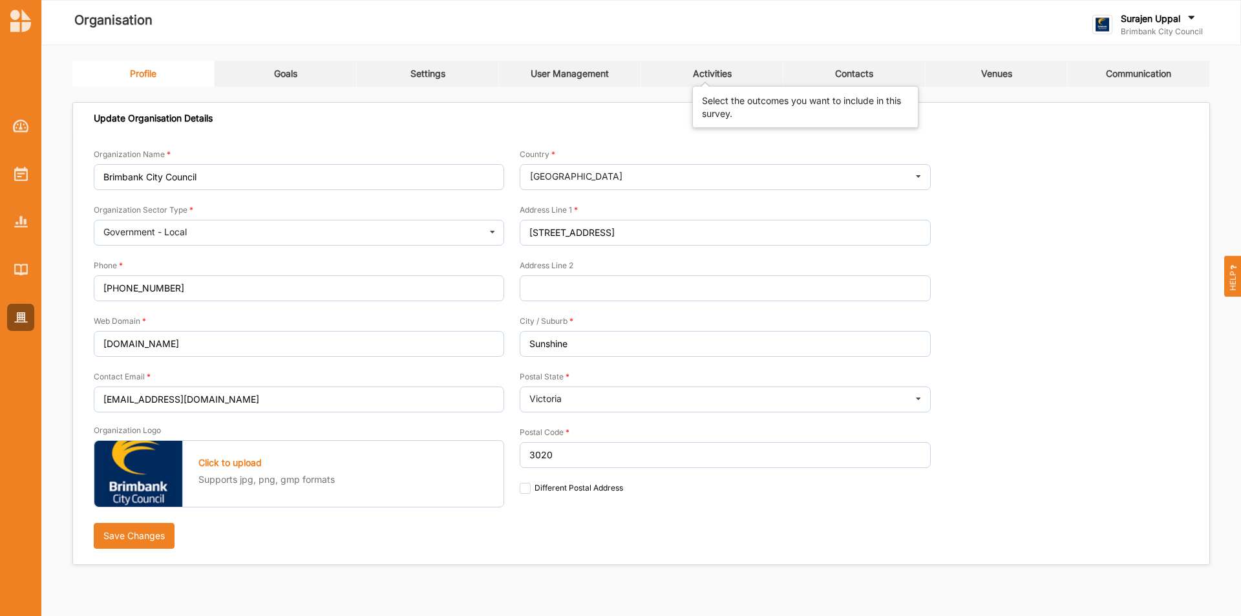
click at [727, 73] on div "Activities" at bounding box center [712, 74] width 39 height 12
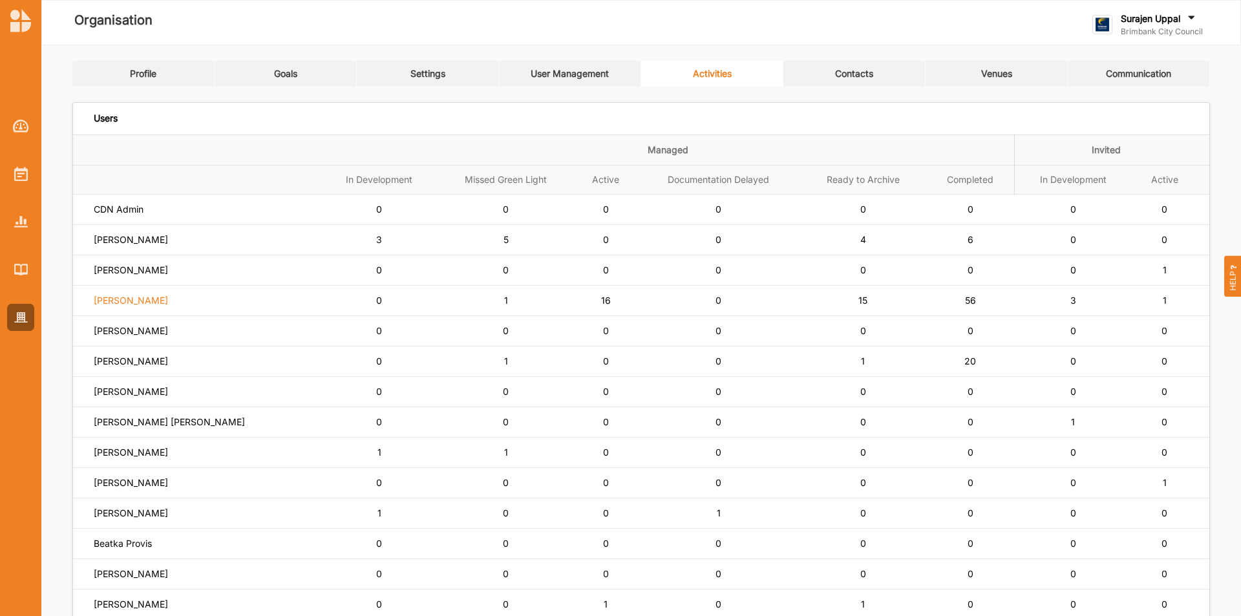
click at [143, 303] on label "Simone Gordon" at bounding box center [131, 301] width 74 height 12
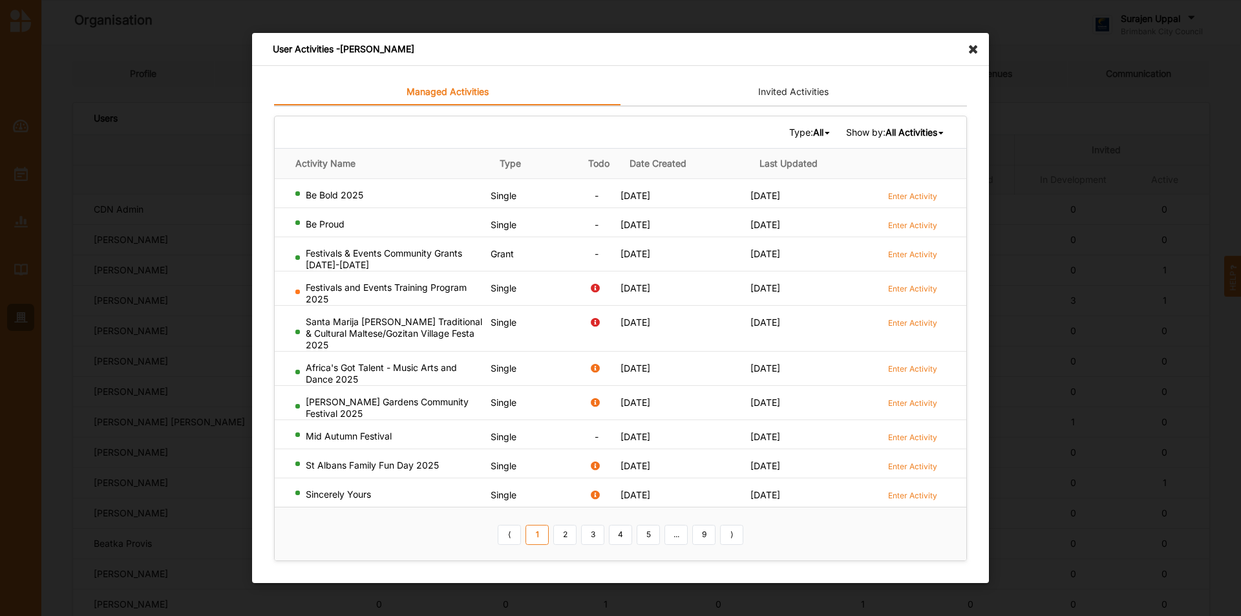
click at [813, 130] on b "All" at bounding box center [818, 132] width 10 height 11
click at [785, 201] on div "Grant" at bounding box center [793, 198] width 76 height 23
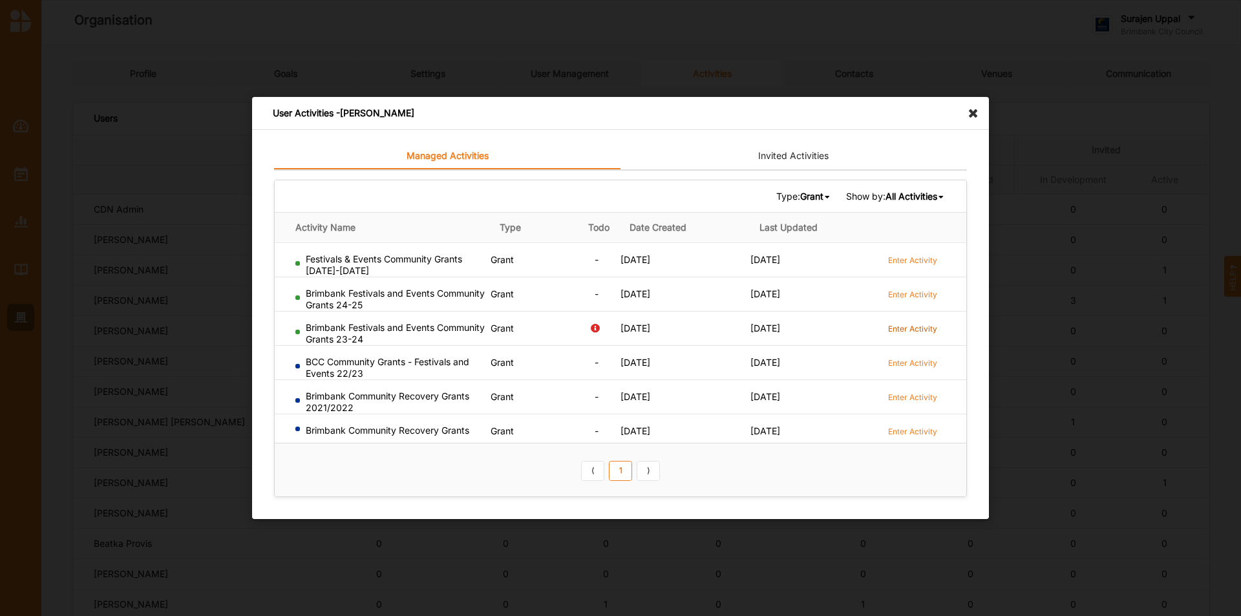
click at [916, 326] on label "Enter Activity" at bounding box center [912, 328] width 49 height 11
click at [931, 363] on label "Enter Activity" at bounding box center [912, 362] width 49 height 11
click at [935, 359] on label "Enter Activity" at bounding box center [912, 362] width 49 height 11
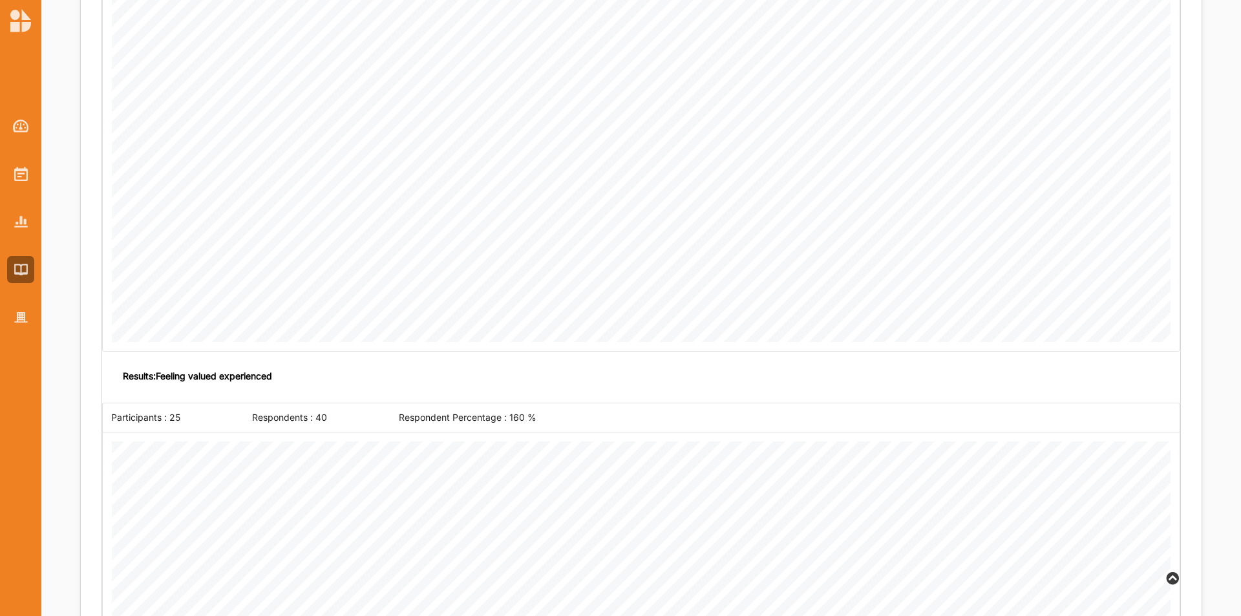
scroll to position [1680, 0]
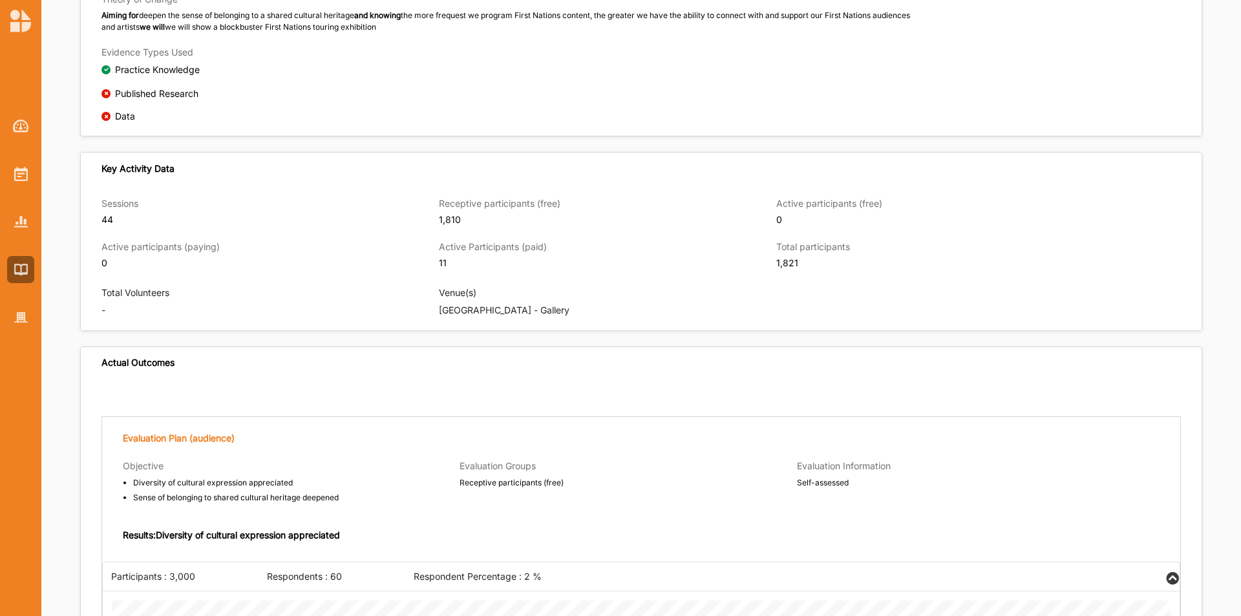
scroll to position [1034, 0]
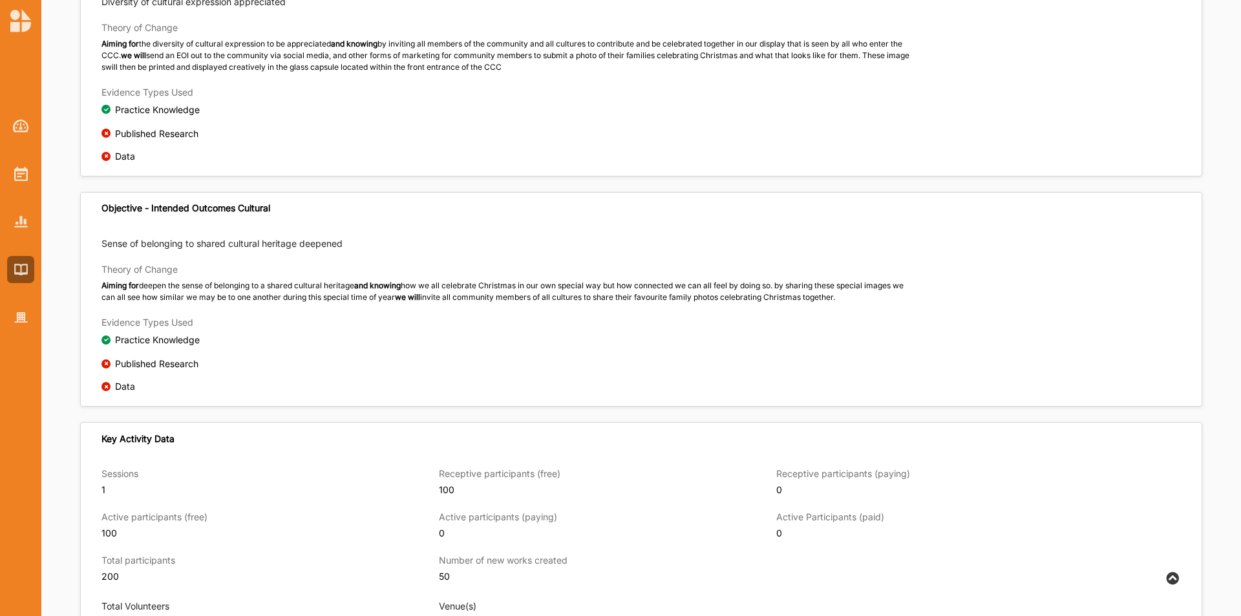
scroll to position [704, 0]
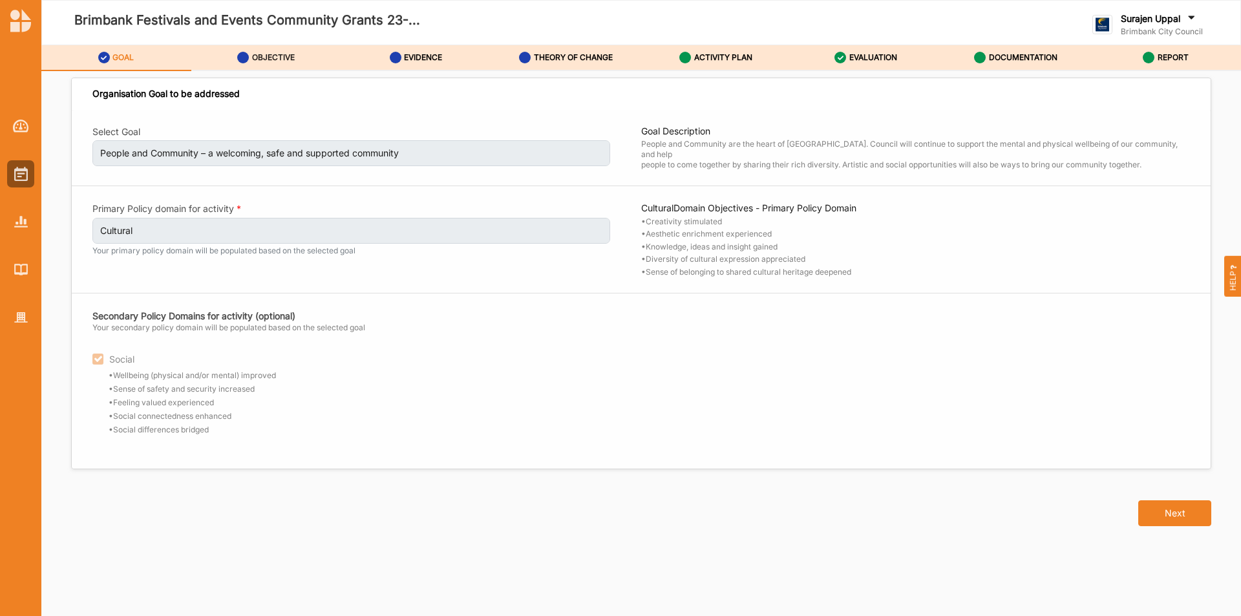
click at [251, 67] on div "OBJECTIVE" at bounding box center [266, 57] width 58 height 23
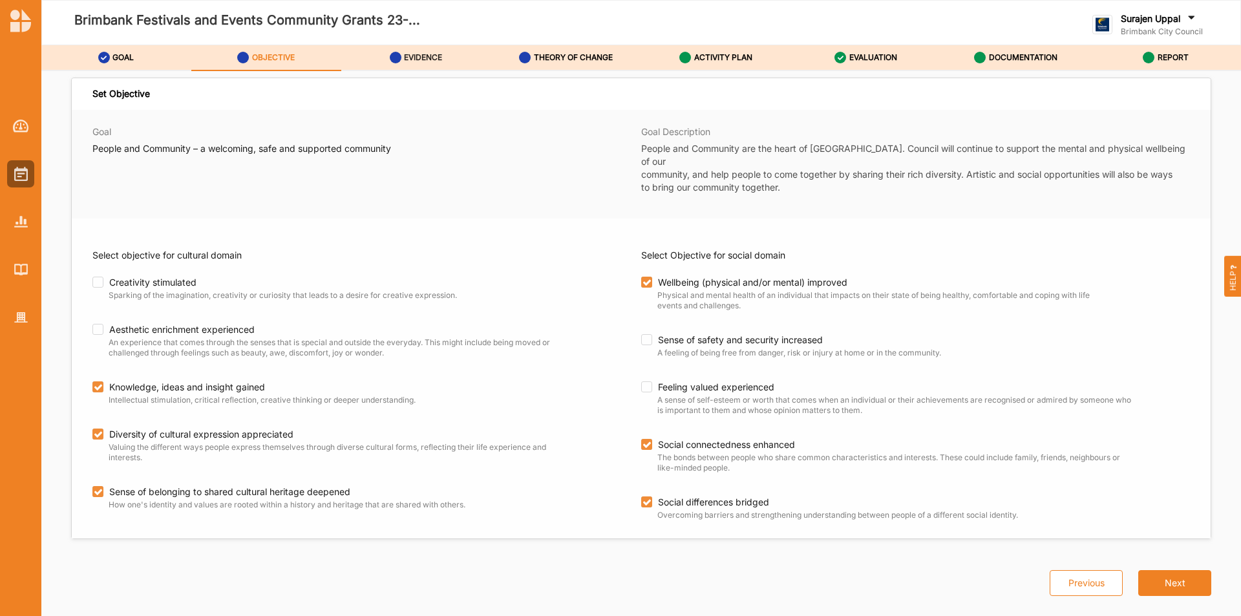
click at [437, 67] on div "EVIDENCE" at bounding box center [416, 57] width 53 height 23
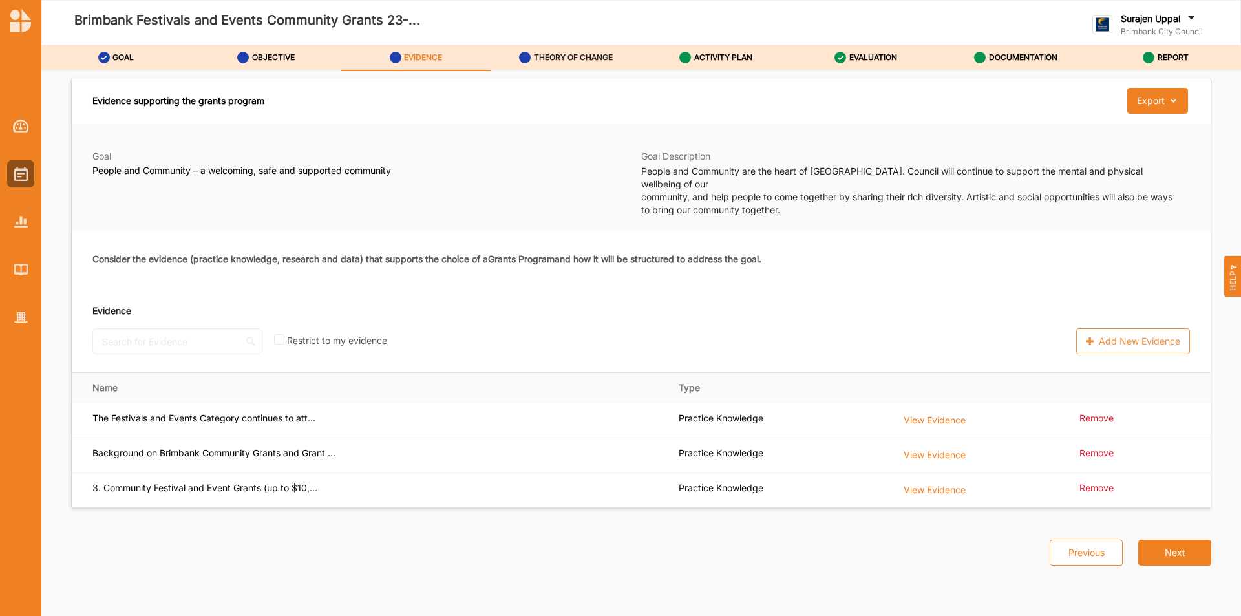
click at [571, 64] on div "THEORY OF CHANGE" at bounding box center [566, 57] width 94 height 23
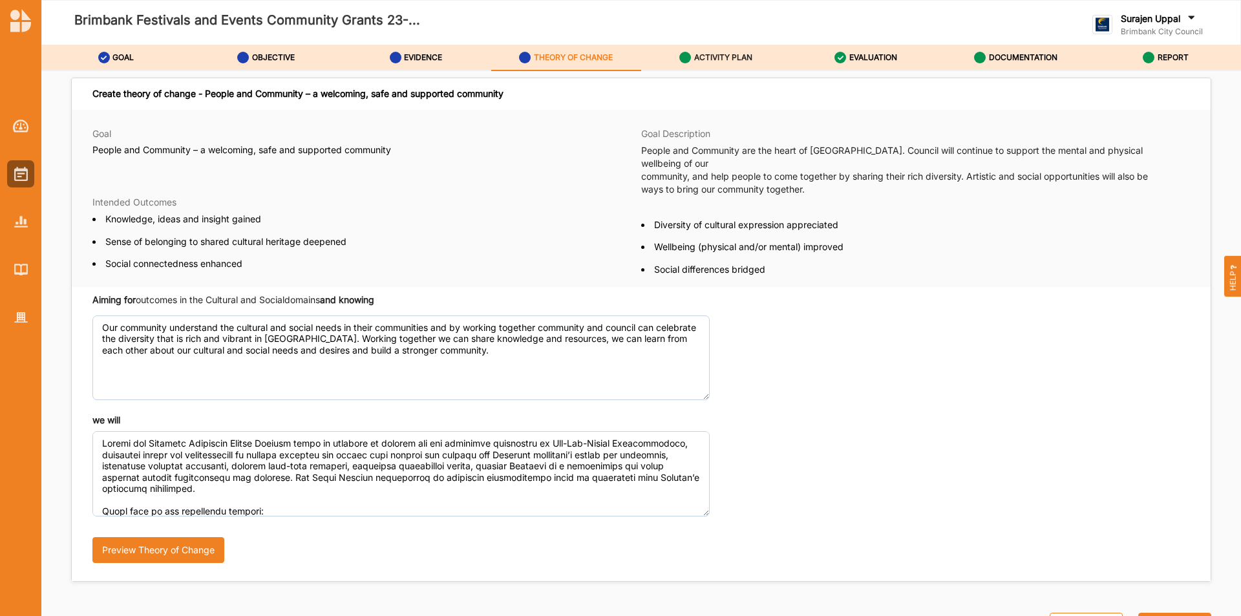
click at [698, 53] on label "ACTIVITY PLAN" at bounding box center [723, 57] width 58 height 10
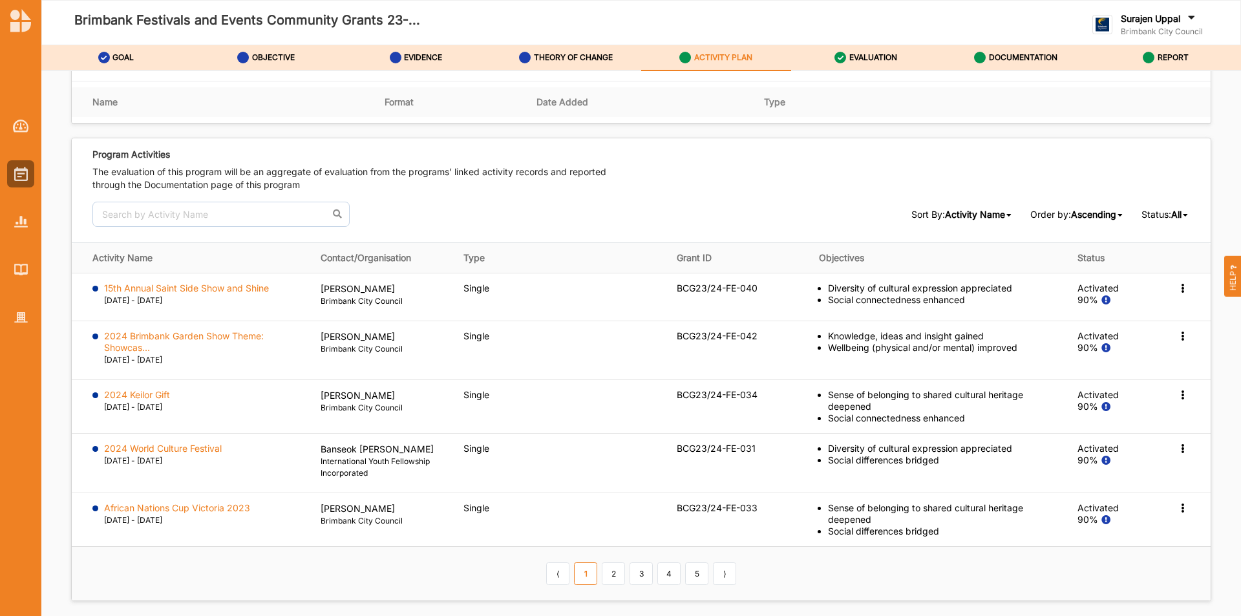
scroll to position [1809, 0]
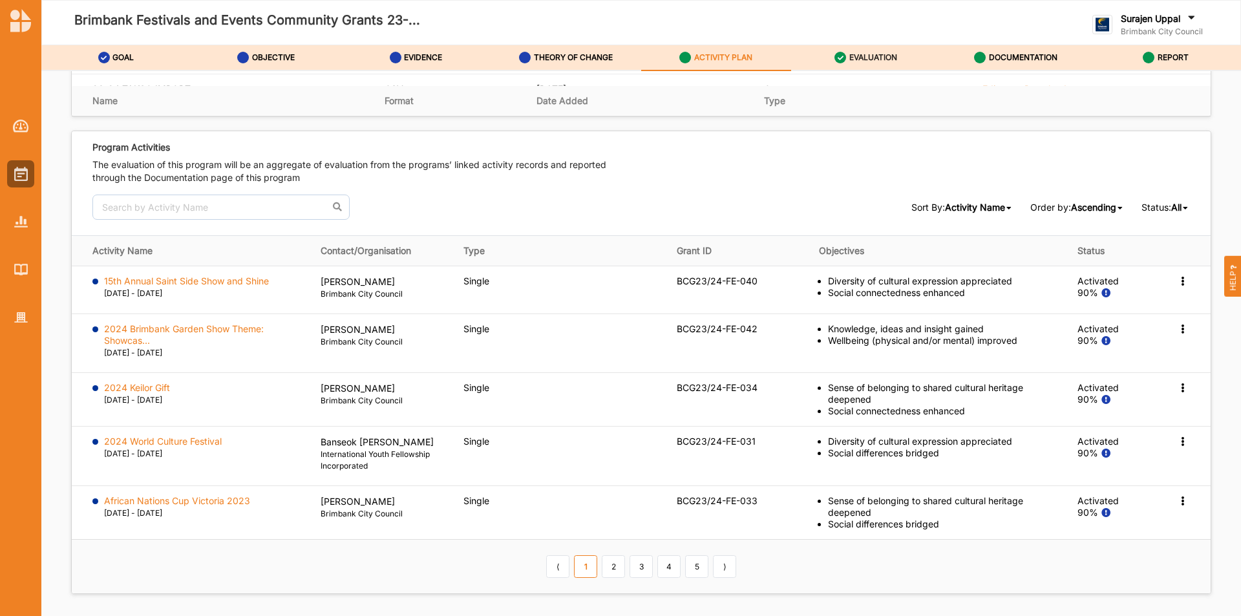
click at [848, 61] on div "EVALUATION" at bounding box center [865, 57] width 63 height 23
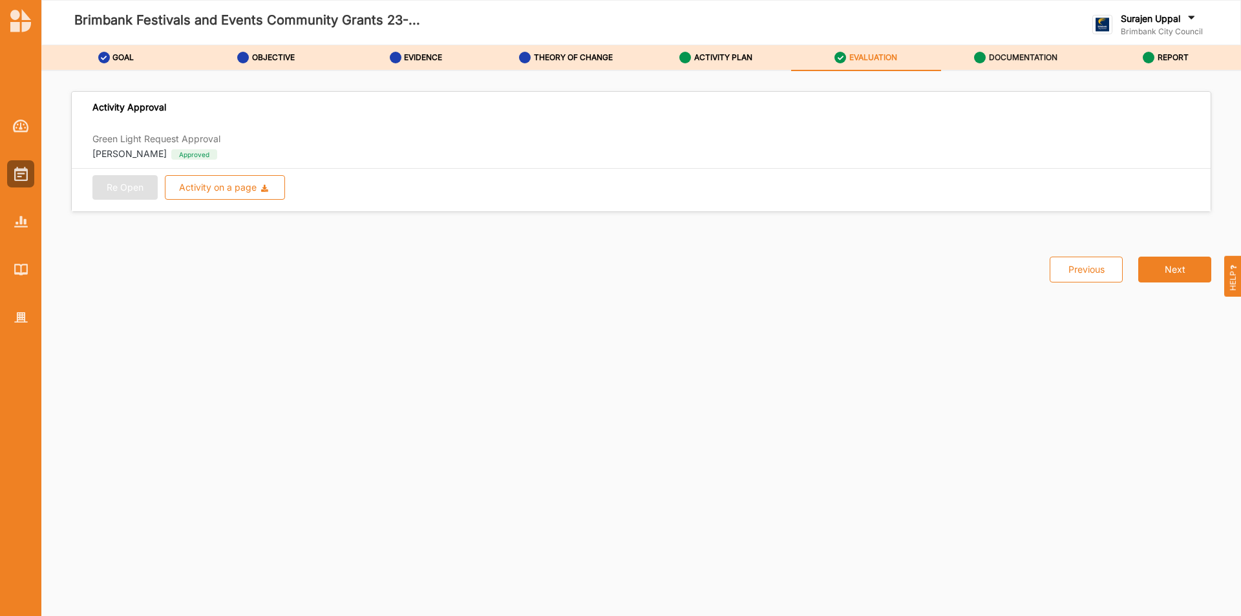
click at [1059, 58] on link "DOCUMENTATION" at bounding box center [1016, 58] width 150 height 26
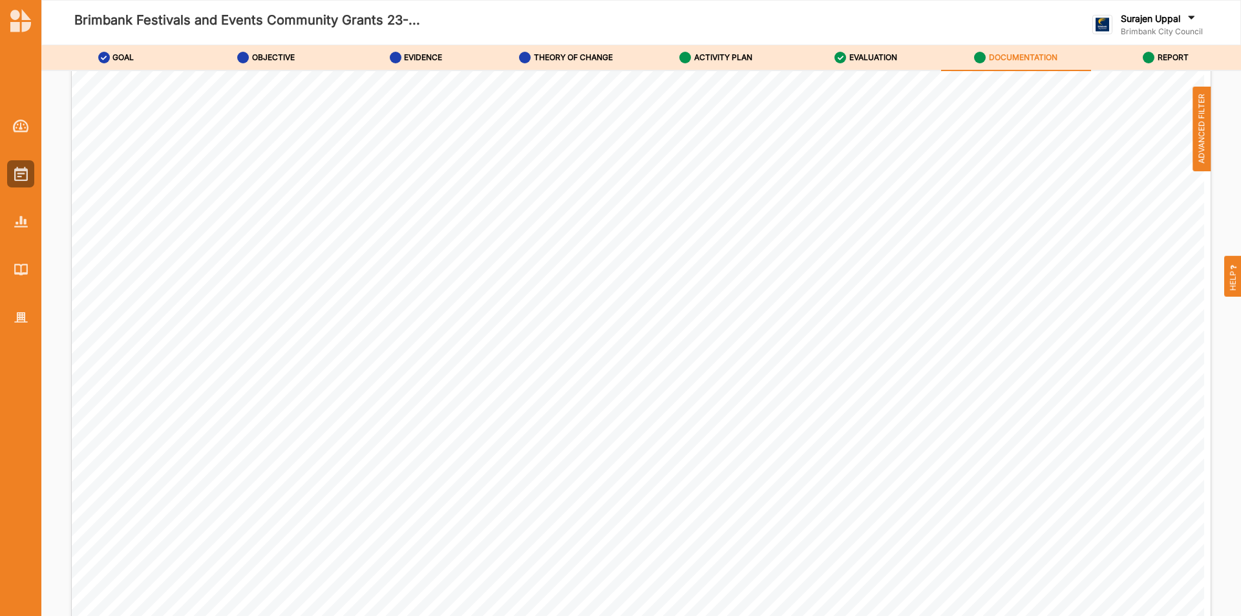
scroll to position [1099, 0]
click at [1203, 114] on span "ADVANCED FILTER" at bounding box center [1201, 129] width 18 height 85
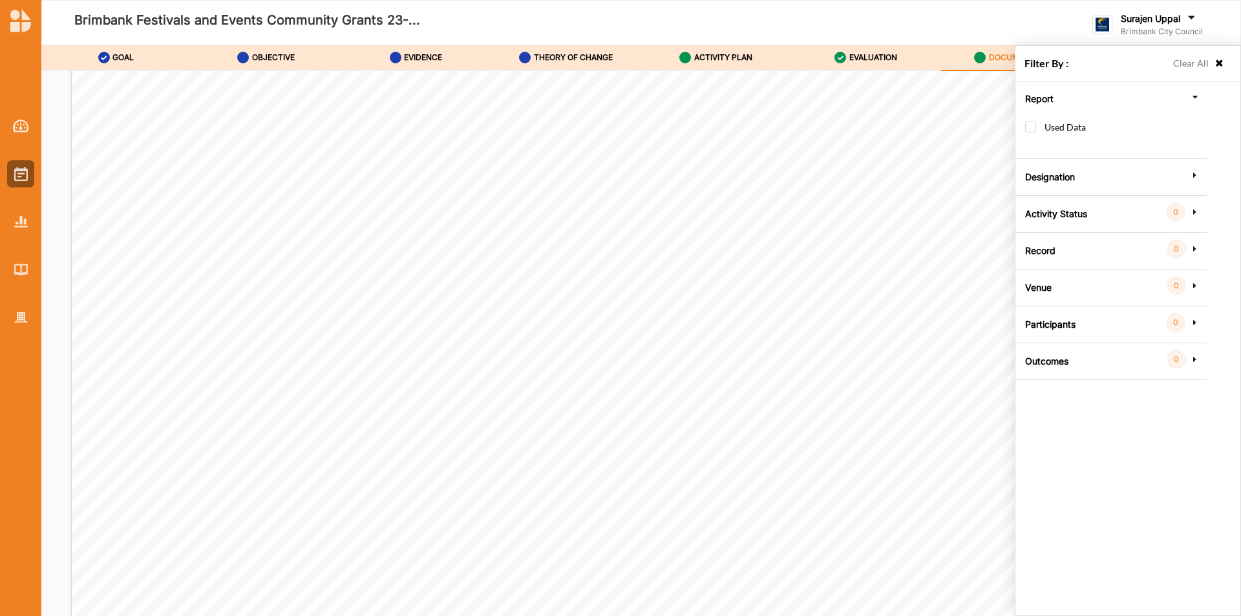
scroll to position [1078, 0]
click at [1023, 129] on div "Report Used Data Designation All Internal External Activity Status 0 Group by s…" at bounding box center [1110, 249] width 184 height 336
click at [1031, 125] on label "Used Data" at bounding box center [1055, 133] width 61 height 24
checkbox input "true"
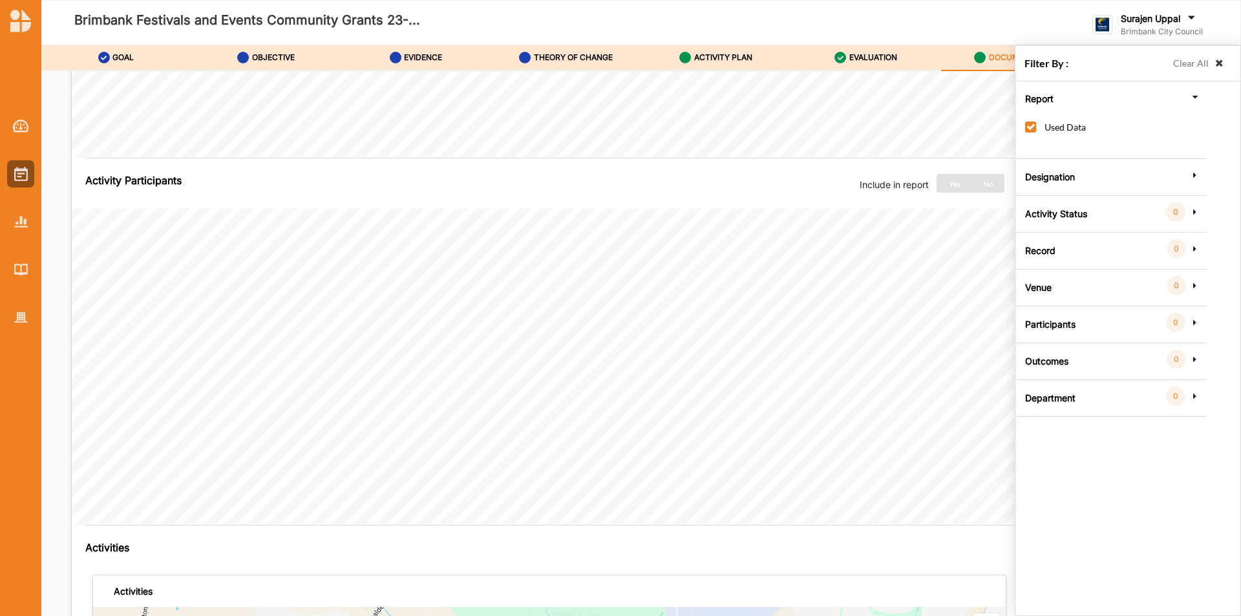
click at [1221, 62] on icon at bounding box center [1219, 63] width 11 height 9
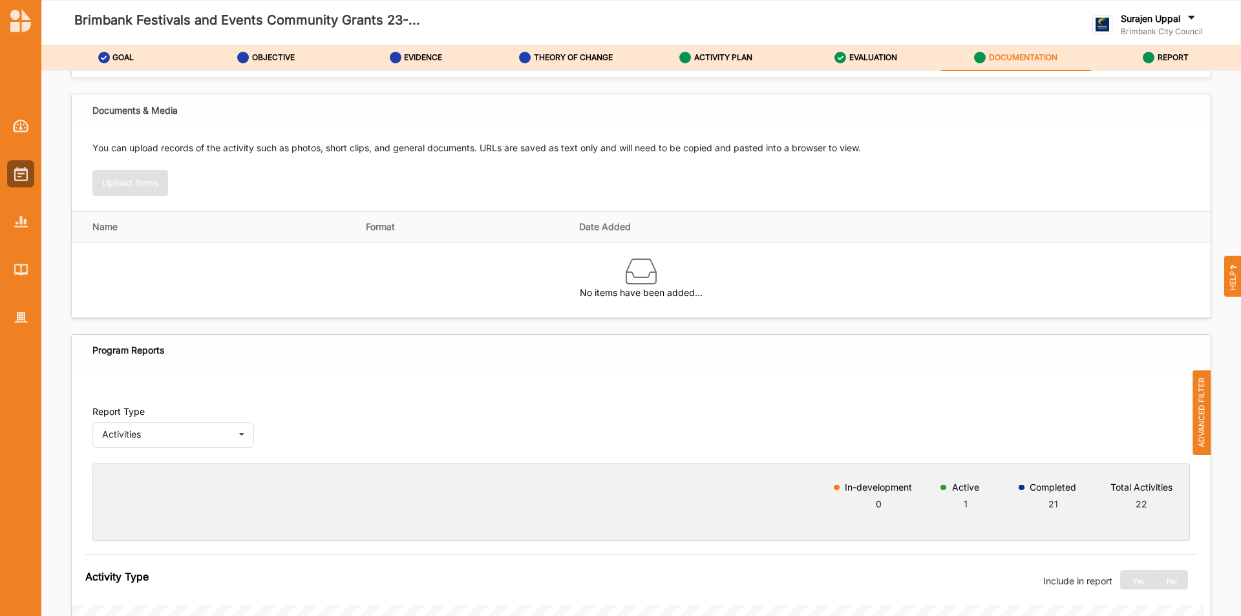
scroll to position [194, 0]
click at [125, 434] on div "Activities" at bounding box center [167, 433] width 130 height 9
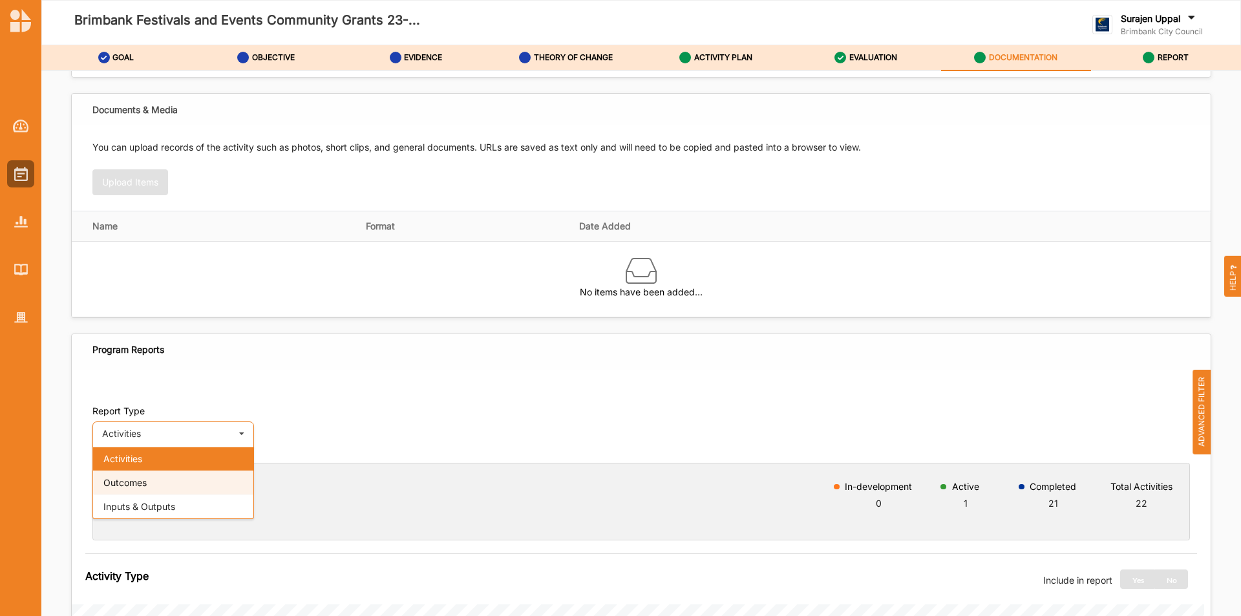
click at [135, 476] on div "Outcomes" at bounding box center [173, 482] width 160 height 24
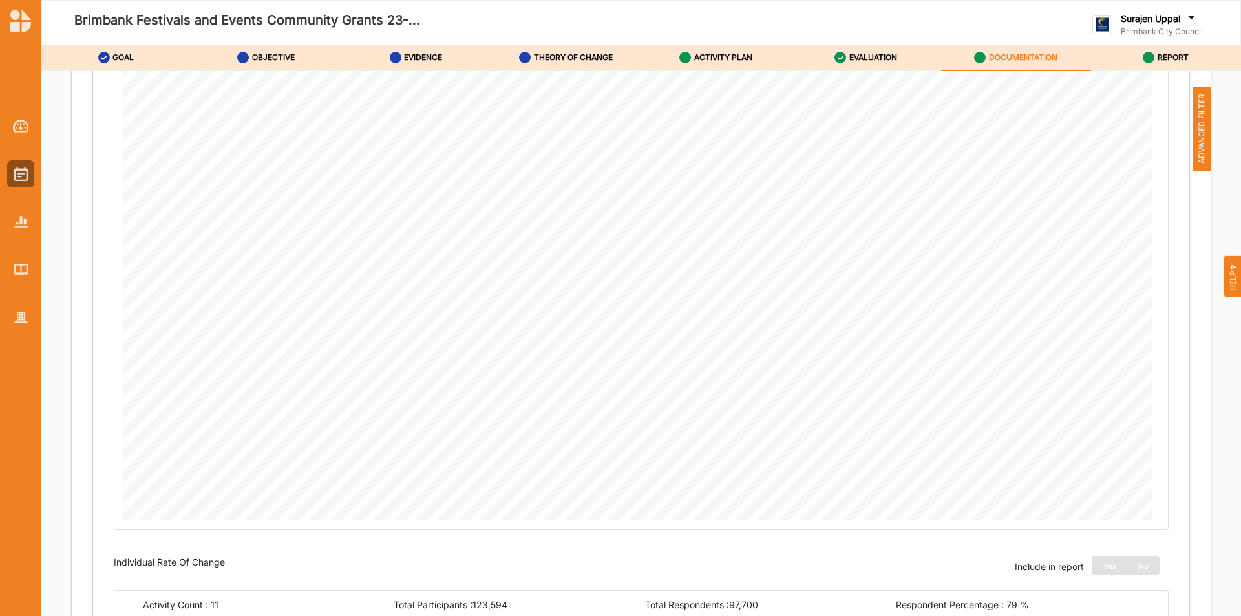
scroll to position [779, 0]
click at [1183, 58] on label "REPORT" at bounding box center [1172, 57] width 31 height 10
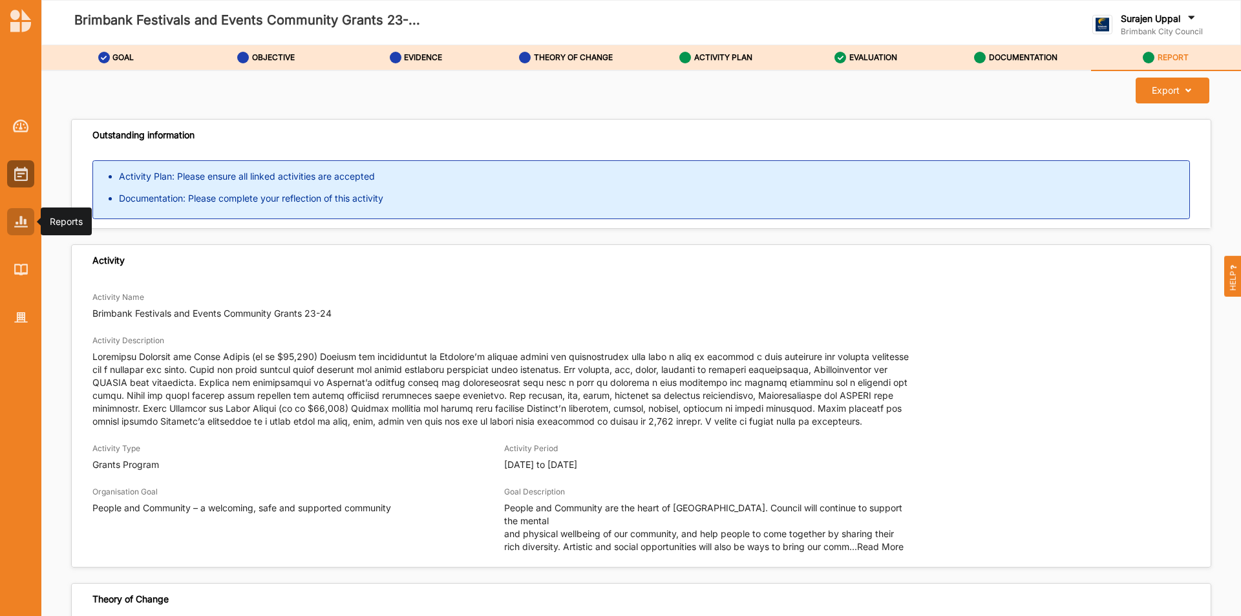
click at [21, 219] on img at bounding box center [21, 221] width 14 height 11
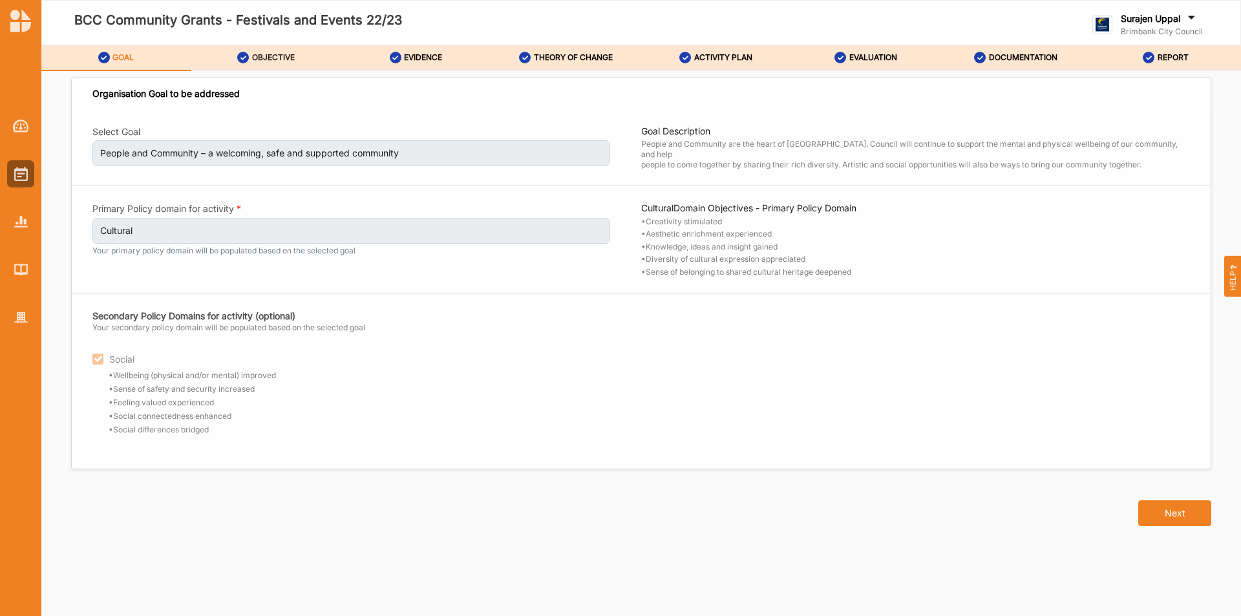
click at [276, 56] on label "OBJECTIVE" at bounding box center [273, 57] width 43 height 10
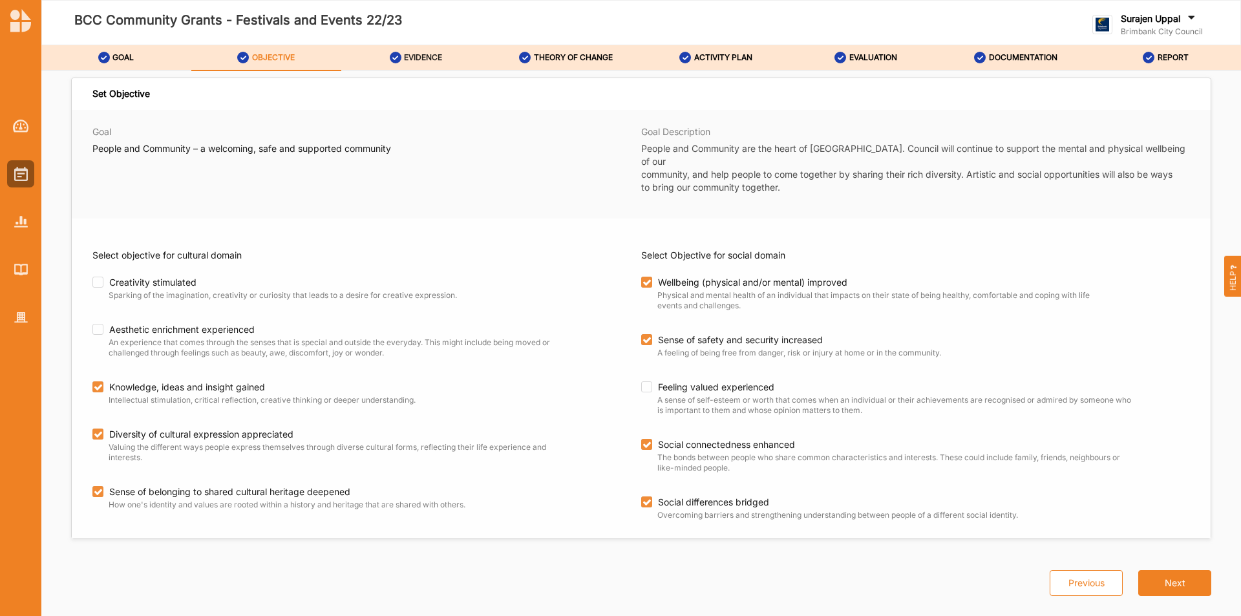
click at [436, 61] on label "EVIDENCE" at bounding box center [423, 57] width 38 height 10
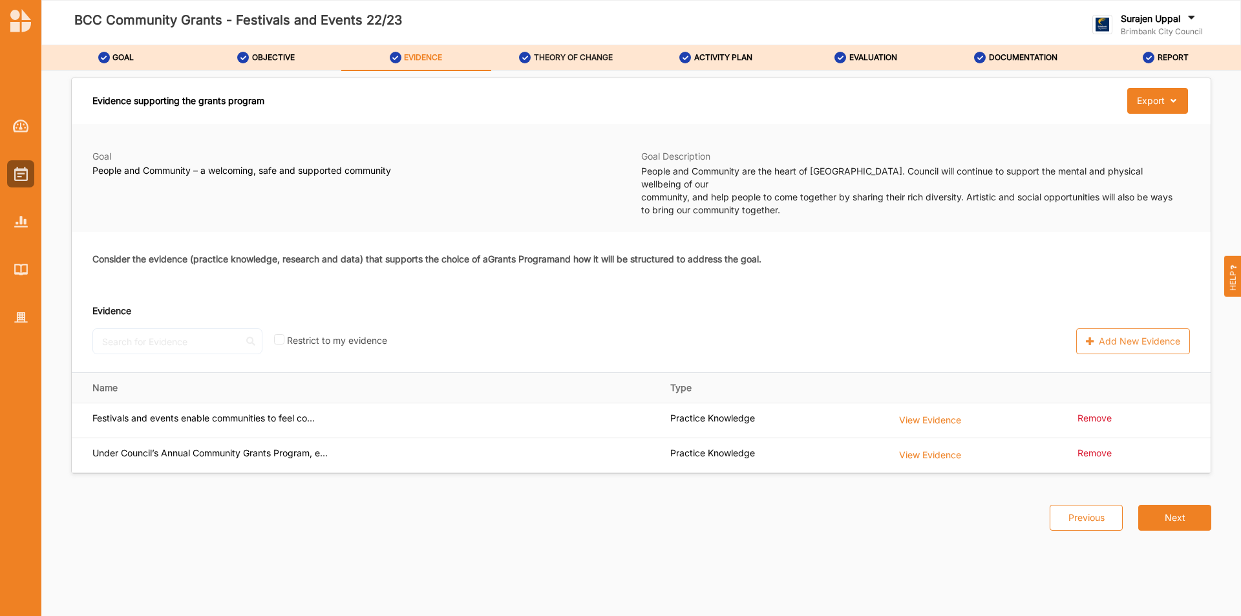
click at [571, 63] on div "THEORY OF CHANGE" at bounding box center [566, 57] width 94 height 23
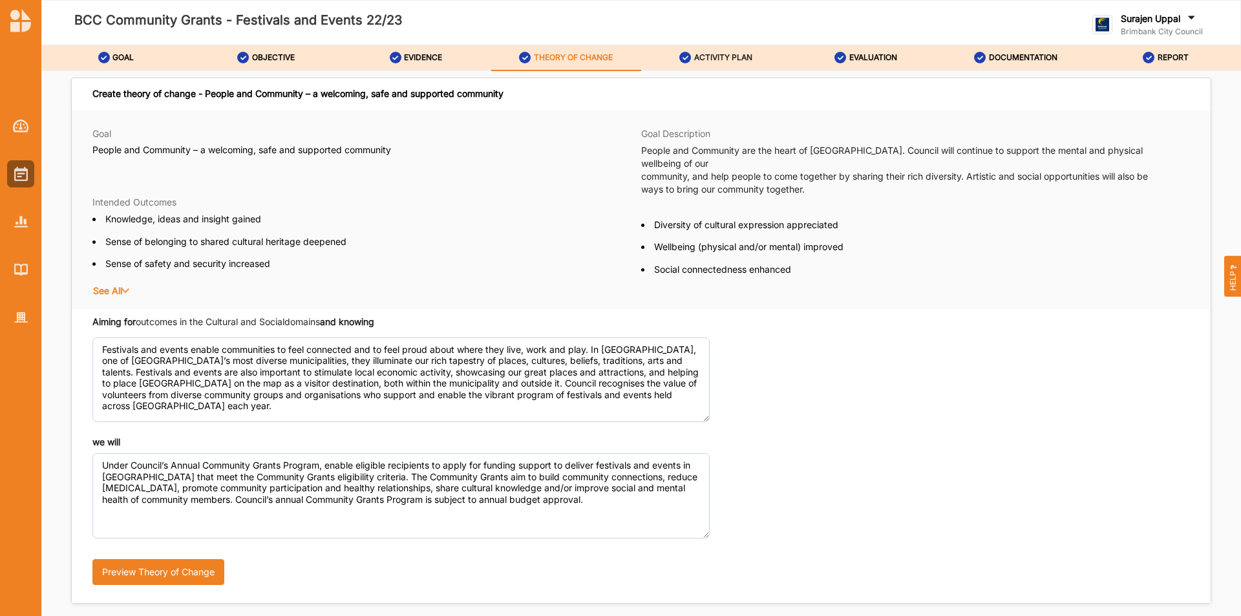
click at [717, 49] on div "ACTIVITY PLAN" at bounding box center [715, 57] width 73 height 23
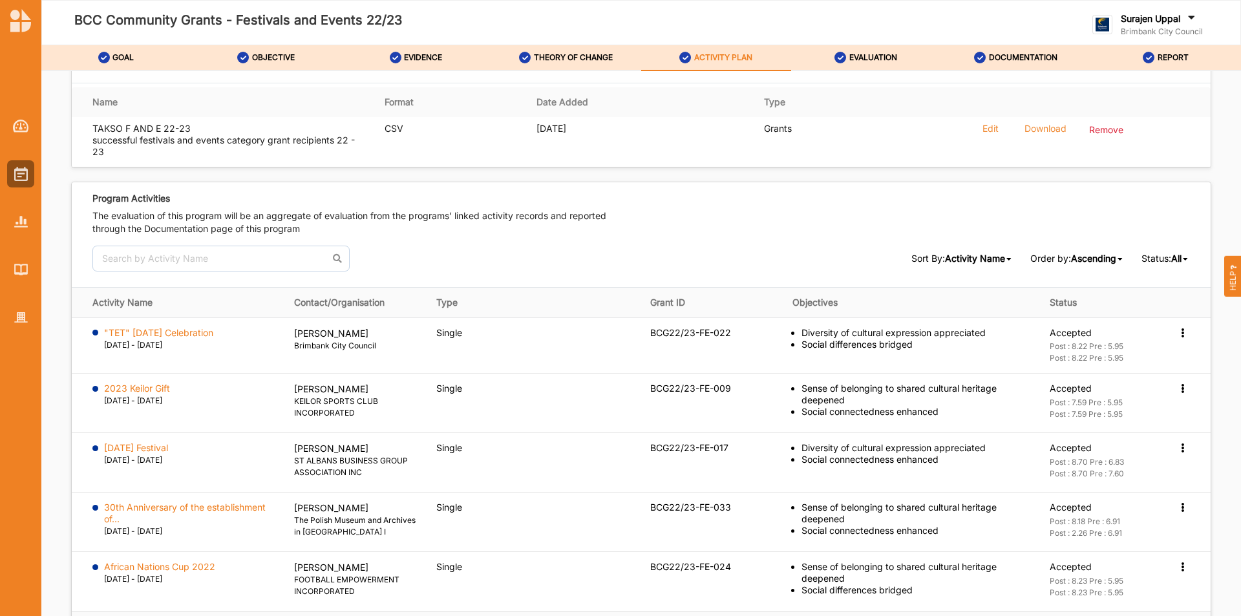
scroll to position [1680, 0]
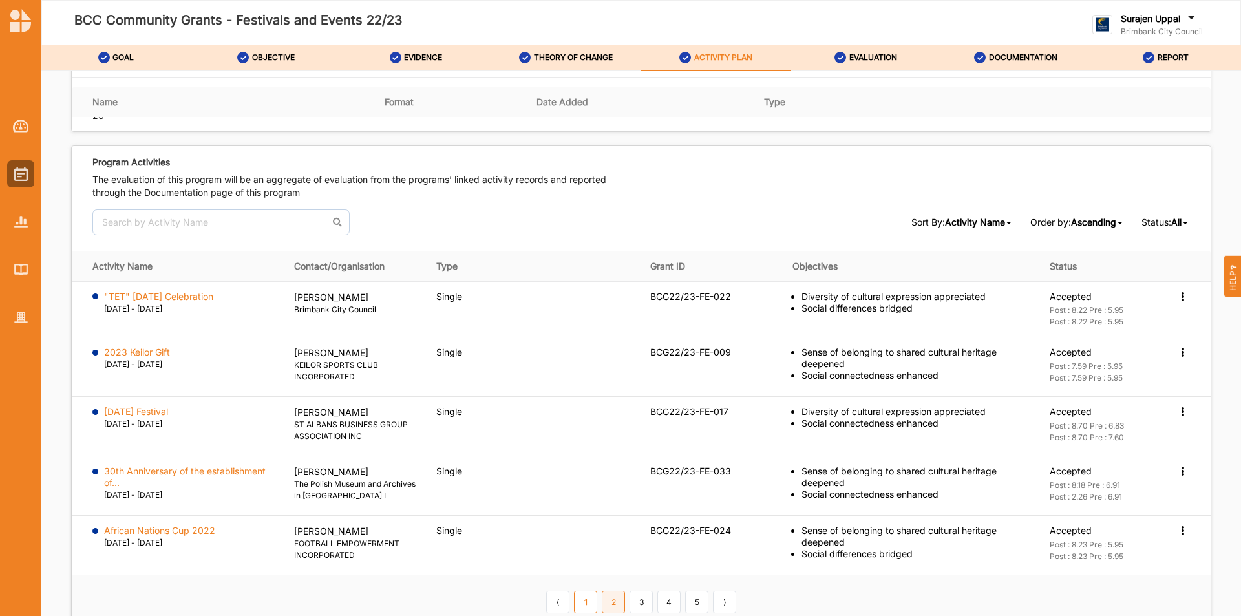
drag, startPoint x: 606, startPoint y: 598, endPoint x: 616, endPoint y: 600, distance: 9.9
click at [605, 598] on link "2" at bounding box center [613, 602] width 23 height 22
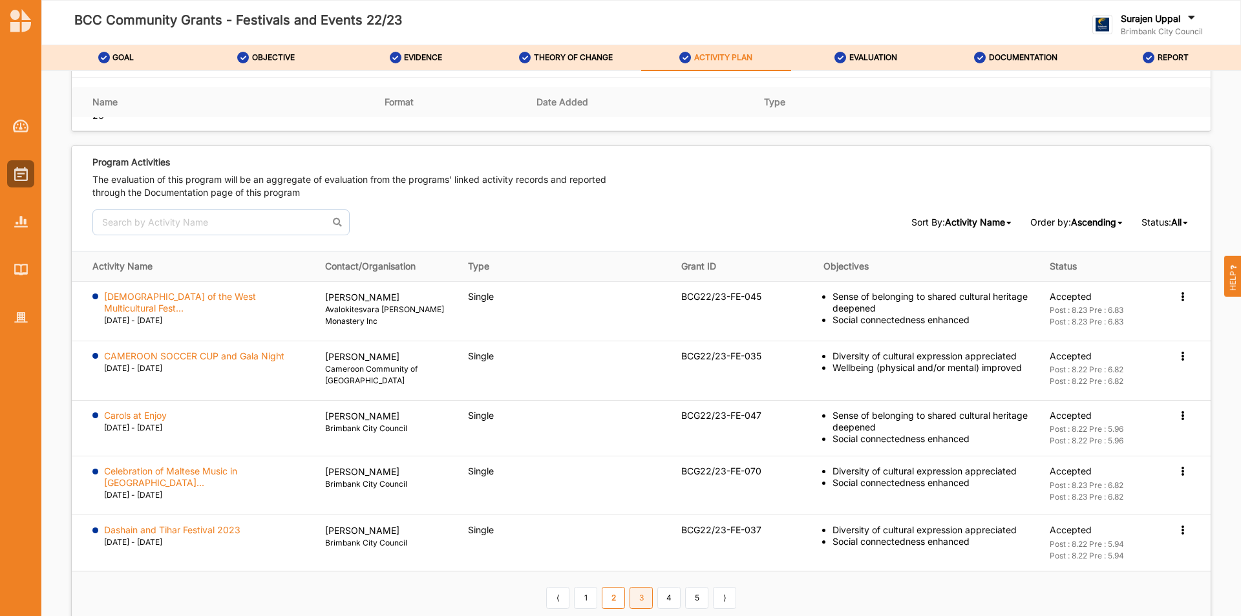
click at [638, 602] on link "3" at bounding box center [640, 598] width 23 height 22
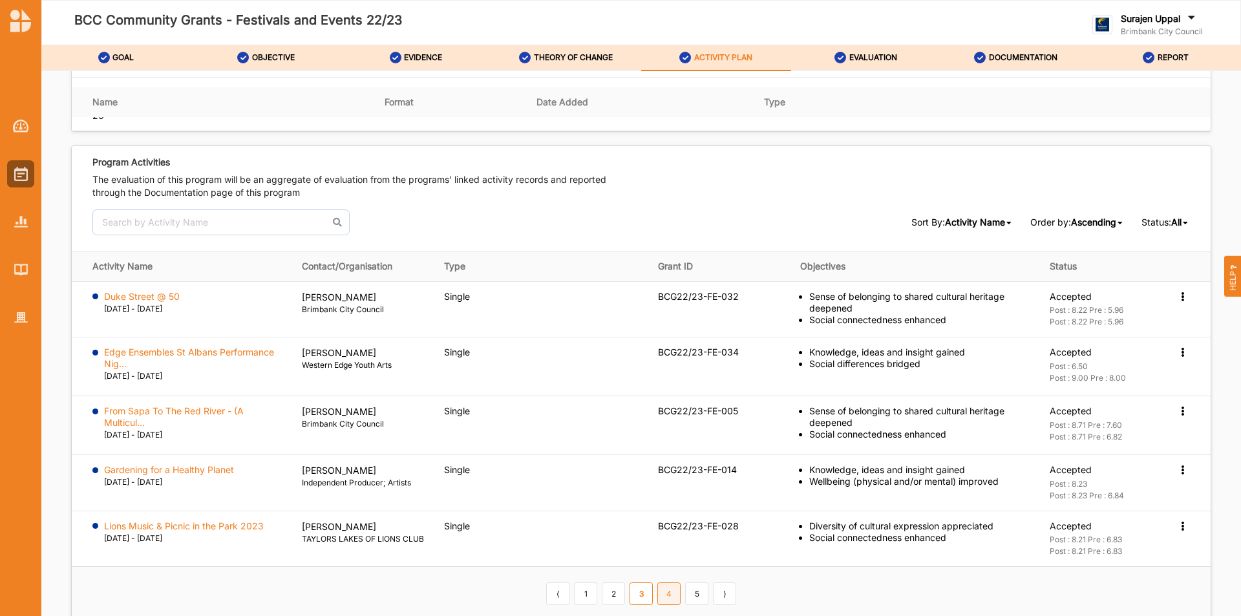
click at [671, 596] on link "4" at bounding box center [668, 593] width 23 height 22
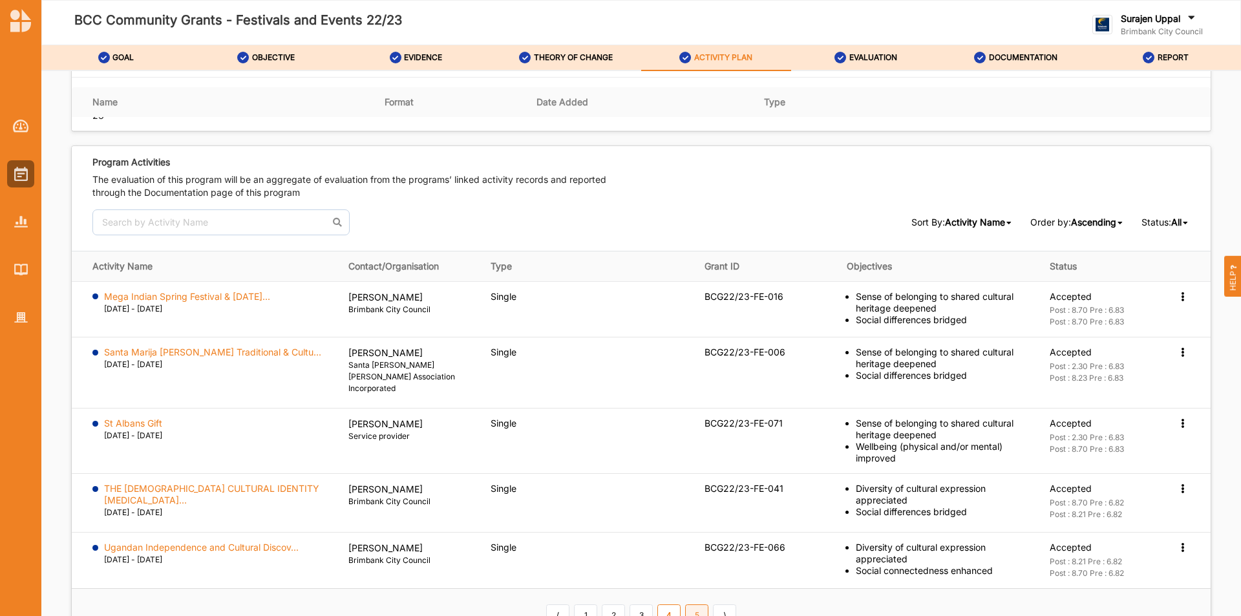
click at [685, 604] on link "5" at bounding box center [696, 615] width 23 height 22
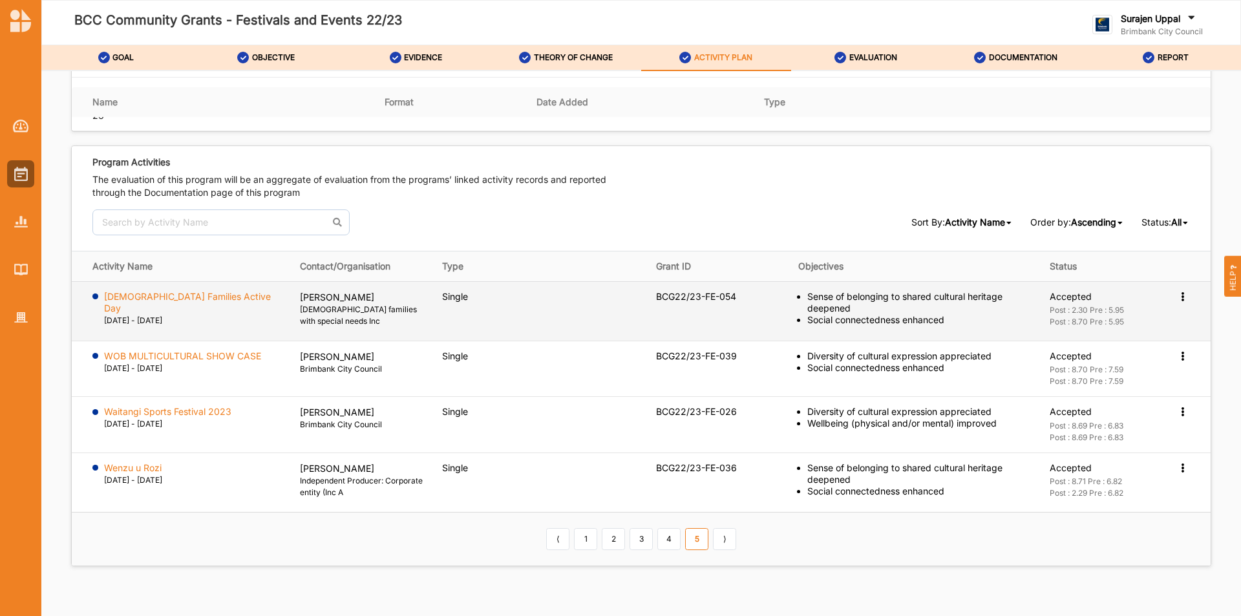
click at [191, 296] on label "Vietnamese Families Active Day" at bounding box center [193, 302] width 178 height 23
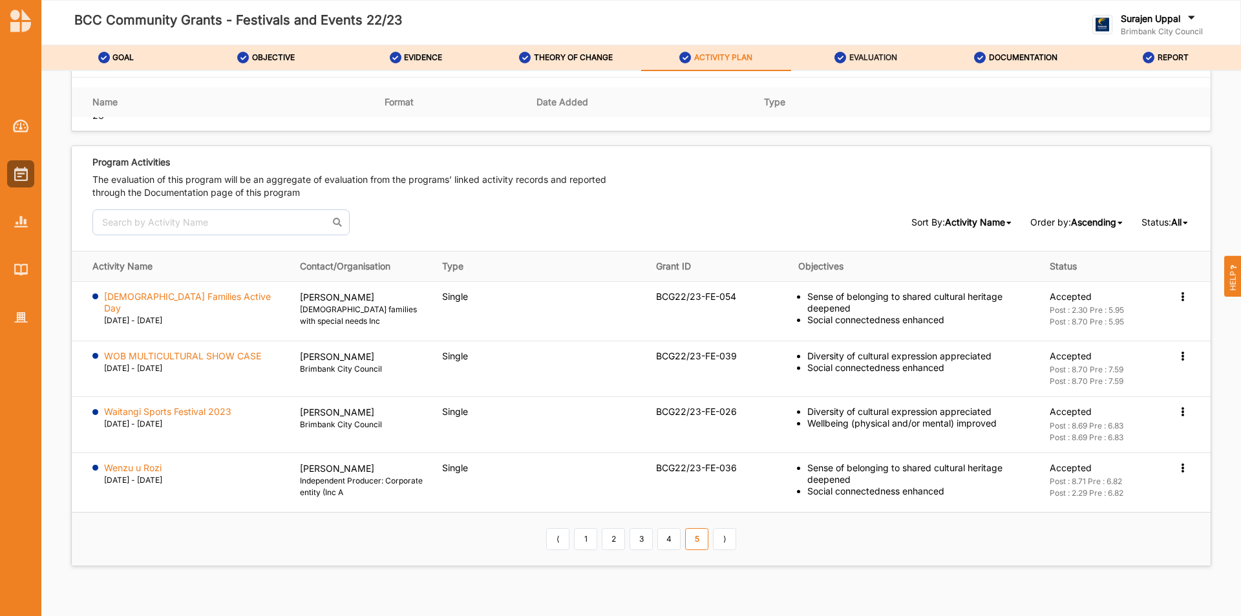
click at [864, 57] on label "EVALUATION" at bounding box center [873, 57] width 48 height 10
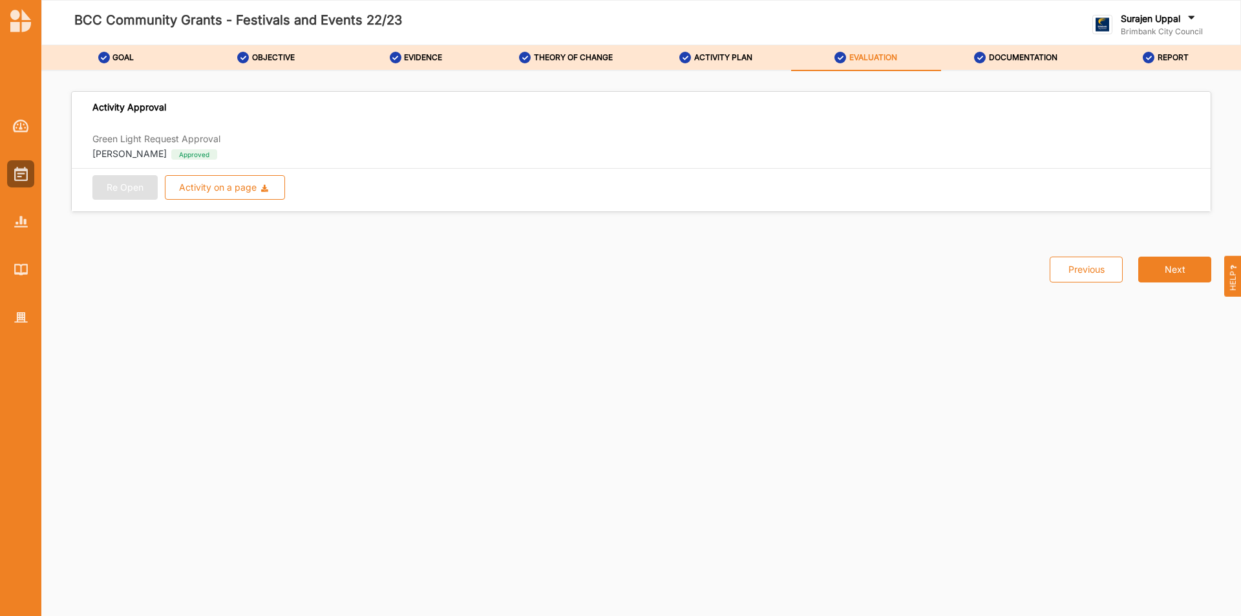
click at [1015, 41] on div "Surajen Uppal Brimbank City Council Brimbank City C... User Profile Help Log Out" at bounding box center [1082, 23] width 284 height 62
click at [1015, 59] on label "DOCUMENTATION" at bounding box center [1023, 57] width 68 height 10
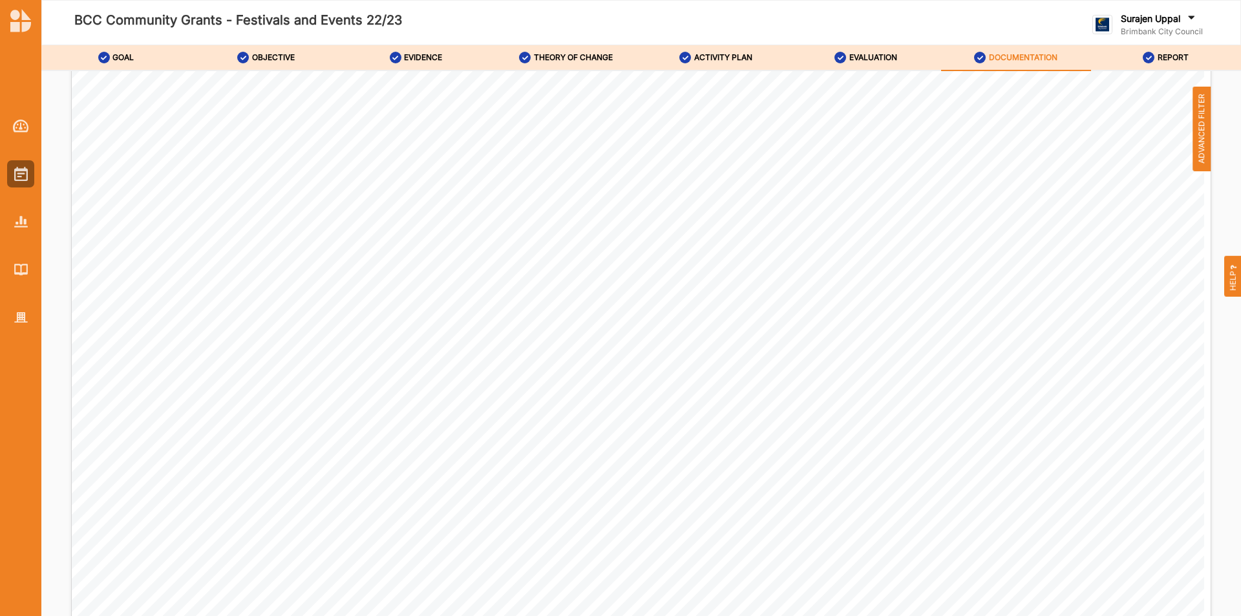
scroll to position [905, 0]
click at [1192, 124] on span "ADVANCED FILTER" at bounding box center [1201, 129] width 18 height 85
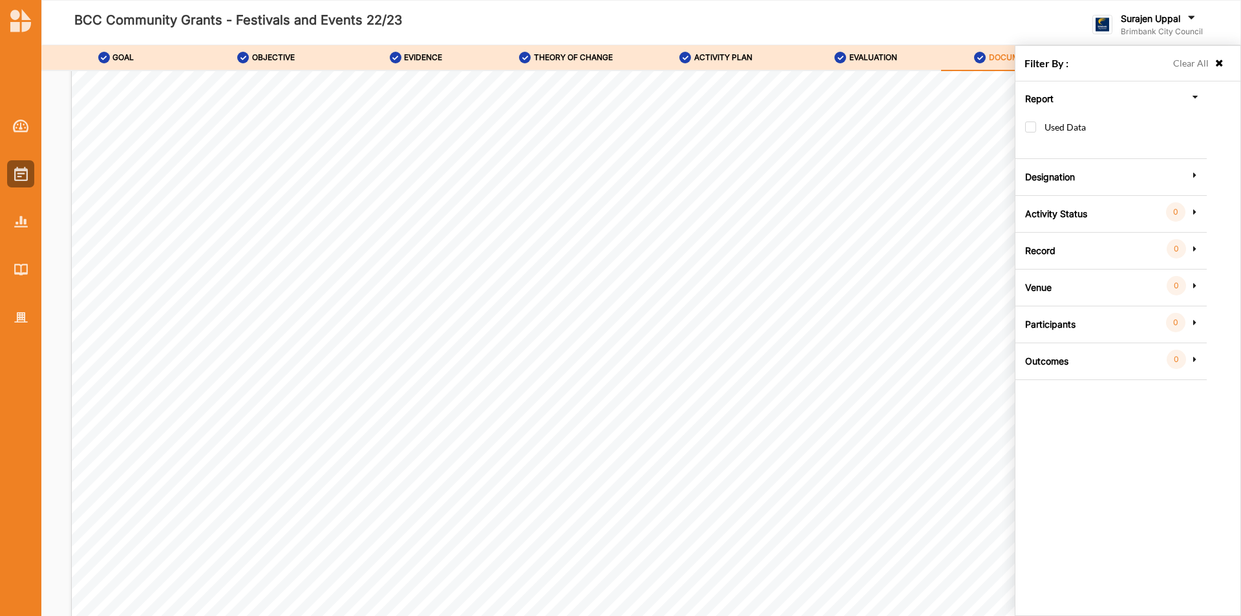
scroll to position [885, 0]
click at [1023, 119] on div "Report Used Data Designation All Internal External Activity Status 0 Group by s…" at bounding box center [1110, 249] width 184 height 336
click at [1030, 128] on label "Used Data" at bounding box center [1055, 133] width 61 height 24
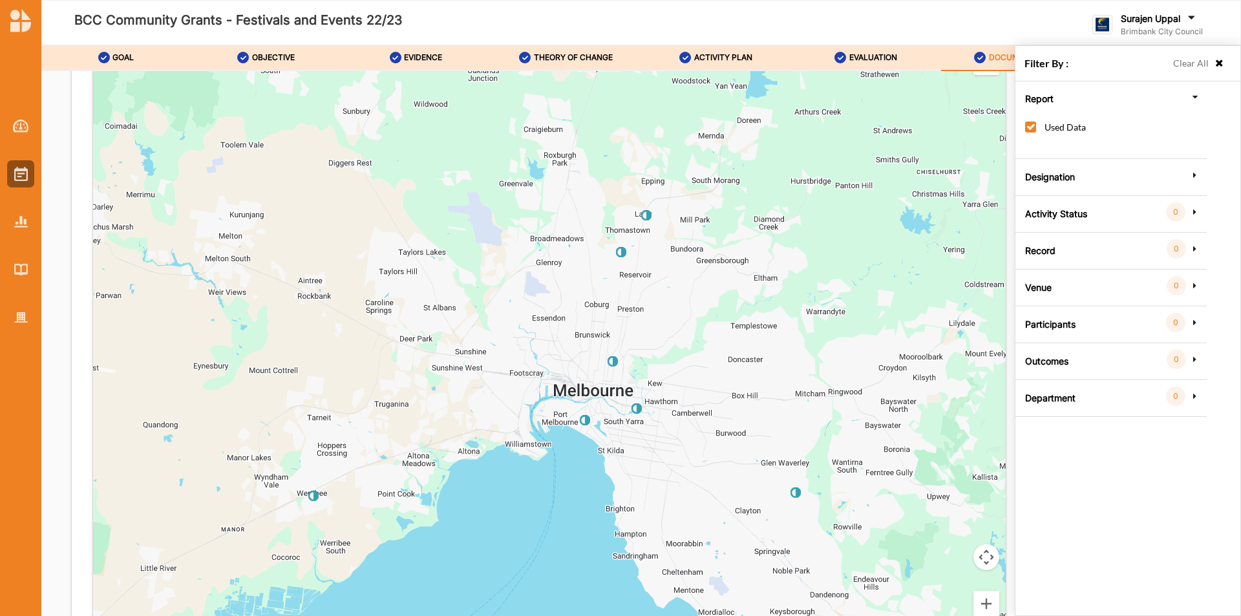
scroll to position [2371, 0]
drag, startPoint x: 1218, startPoint y: 59, endPoint x: 1147, endPoint y: 97, distance: 80.4
click at [1217, 59] on icon at bounding box center [1219, 63] width 11 height 9
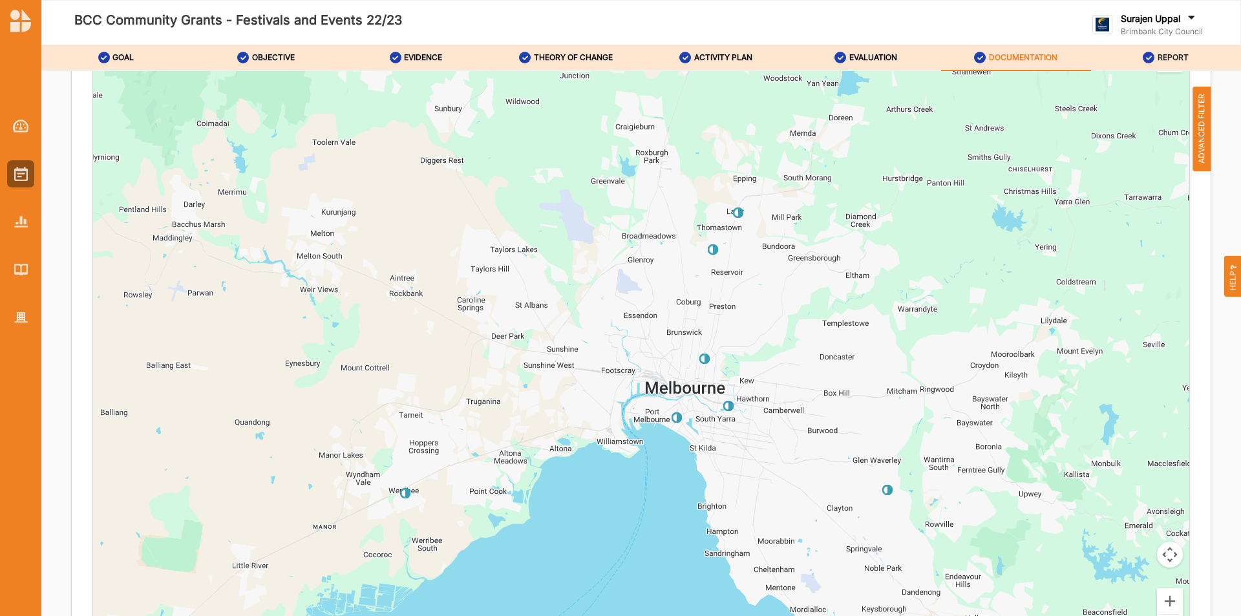
click at [1177, 53] on label "REPORT" at bounding box center [1172, 57] width 31 height 10
checkbox input "false"
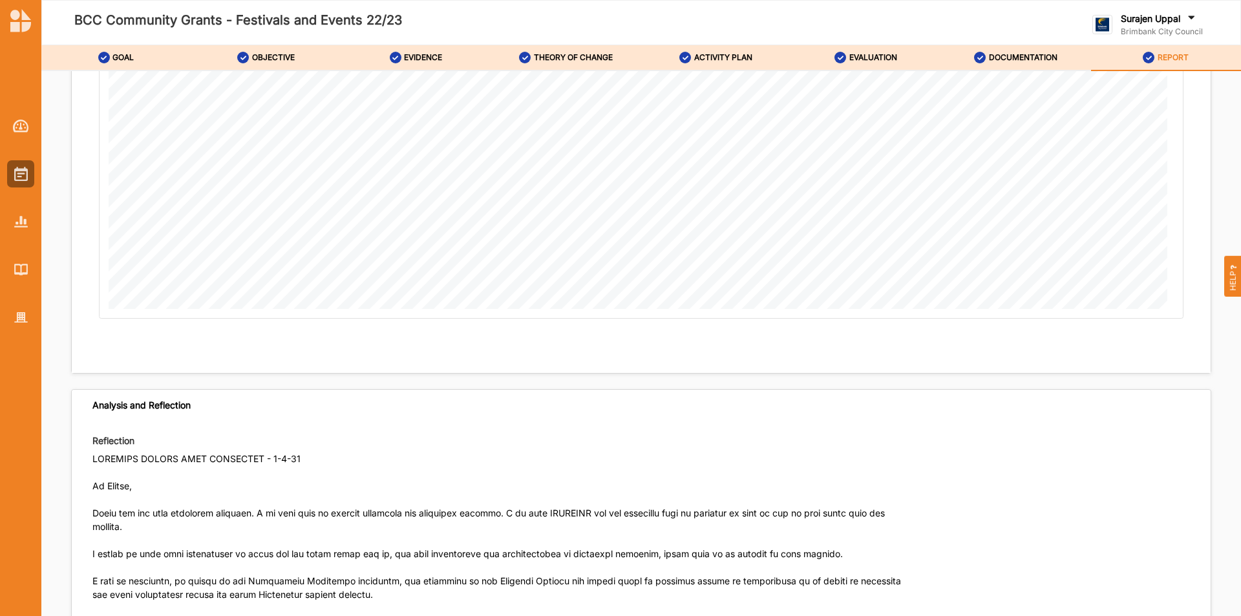
scroll to position [6673, 0]
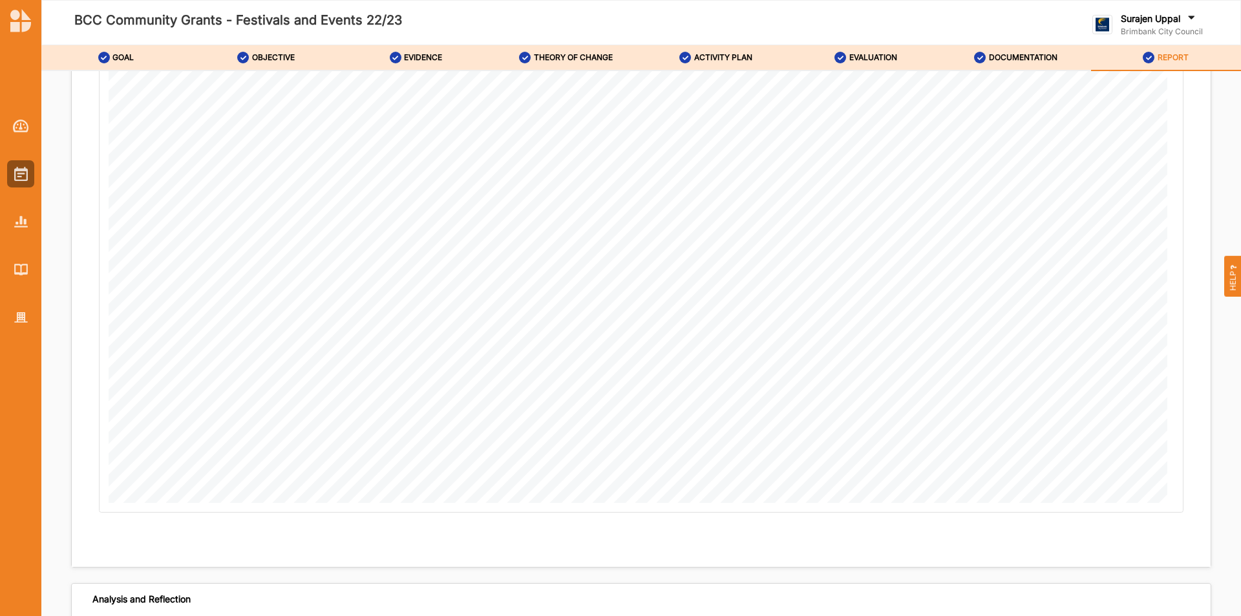
click at [6, 223] on div at bounding box center [20, 211] width 41 height 239
click at [20, 224] on img at bounding box center [21, 221] width 14 height 11
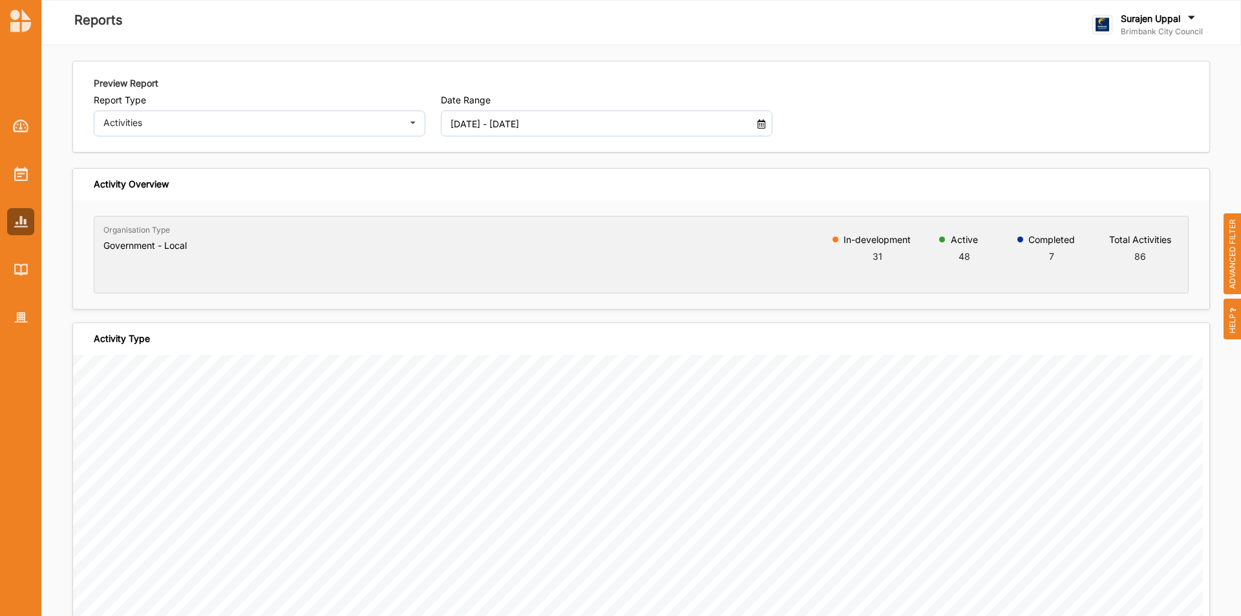
click at [616, 127] on input "[DATE] - [DATE]" at bounding box center [593, 123] width 300 height 26
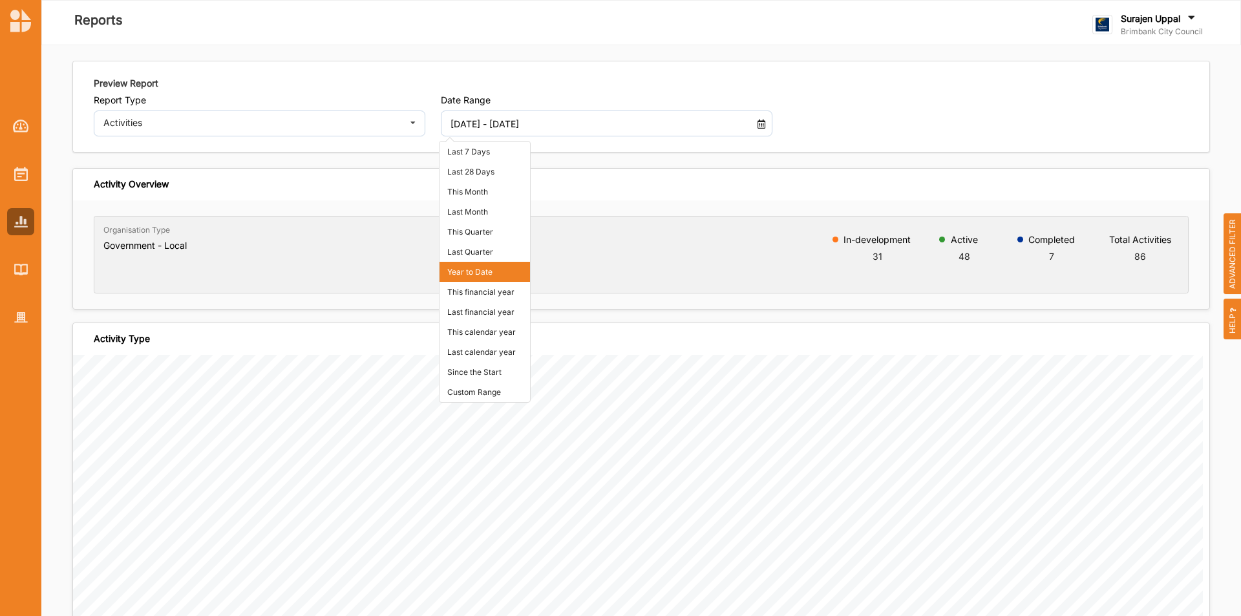
click at [489, 363] on li "Since the Start" at bounding box center [484, 372] width 90 height 20
type input "01 Jan 2018 - 18 Sep 2025"
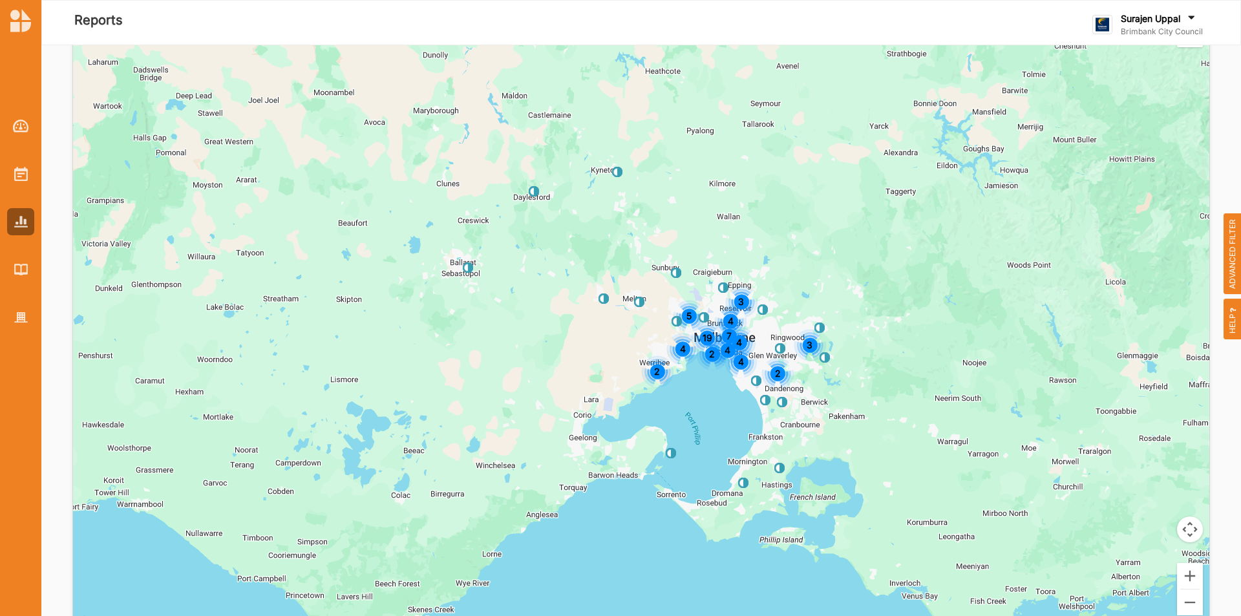
scroll to position [3663, 0]
